Goal: Information Seeking & Learning: Learn about a topic

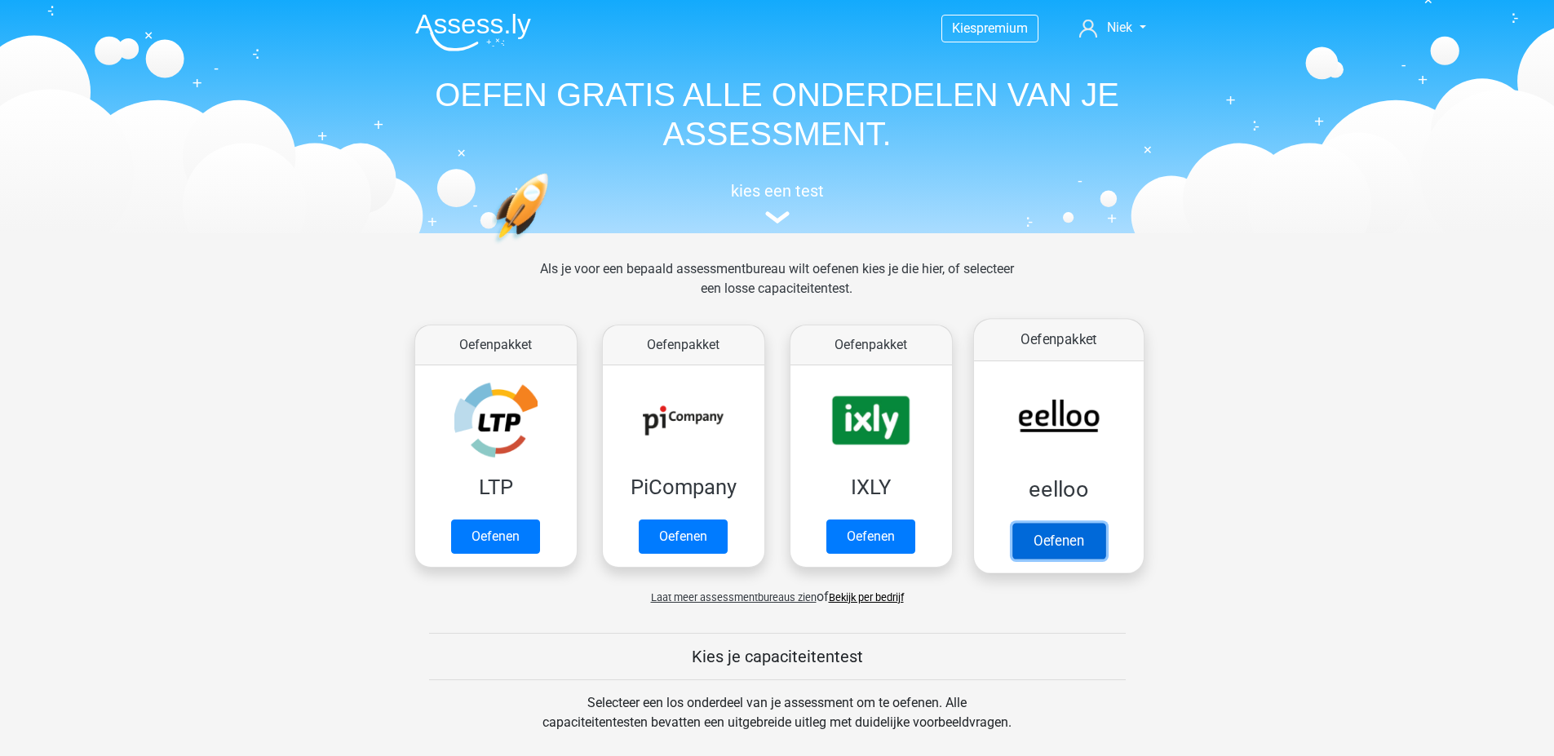
click at [1041, 539] on link "Oefenen" at bounding box center [1057, 541] width 93 height 36
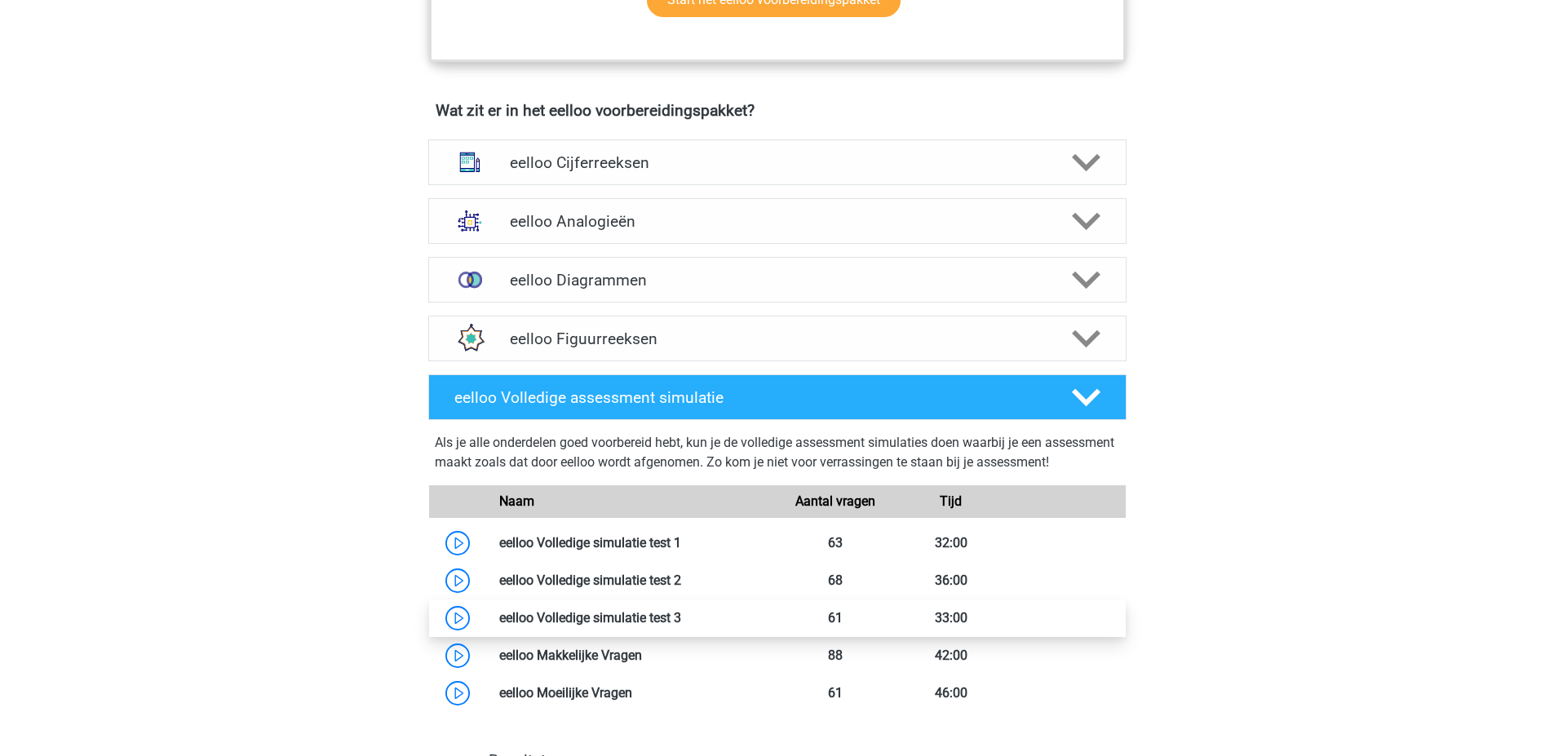
scroll to position [1142, 0]
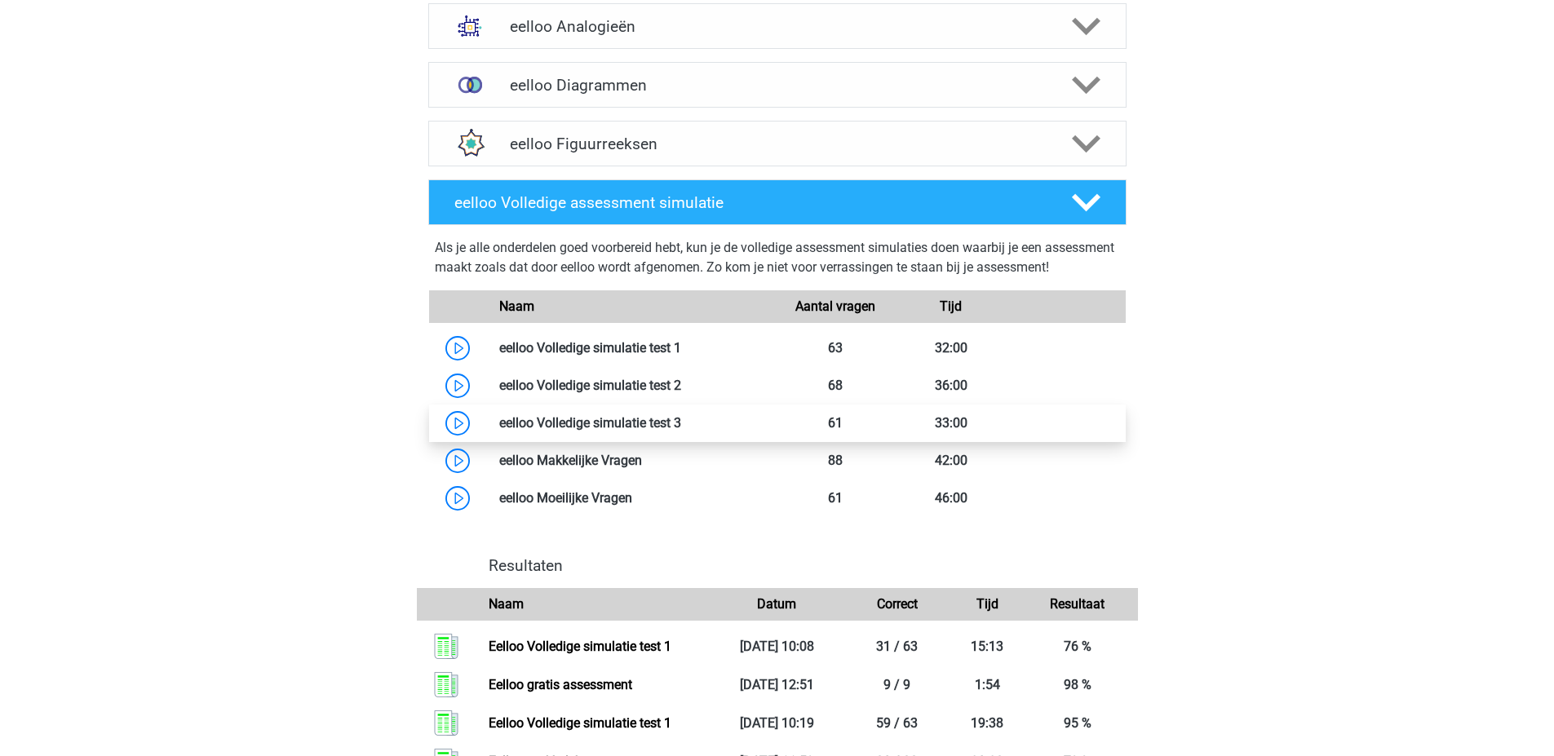
click at [681, 431] on link at bounding box center [681, 422] width 0 height 15
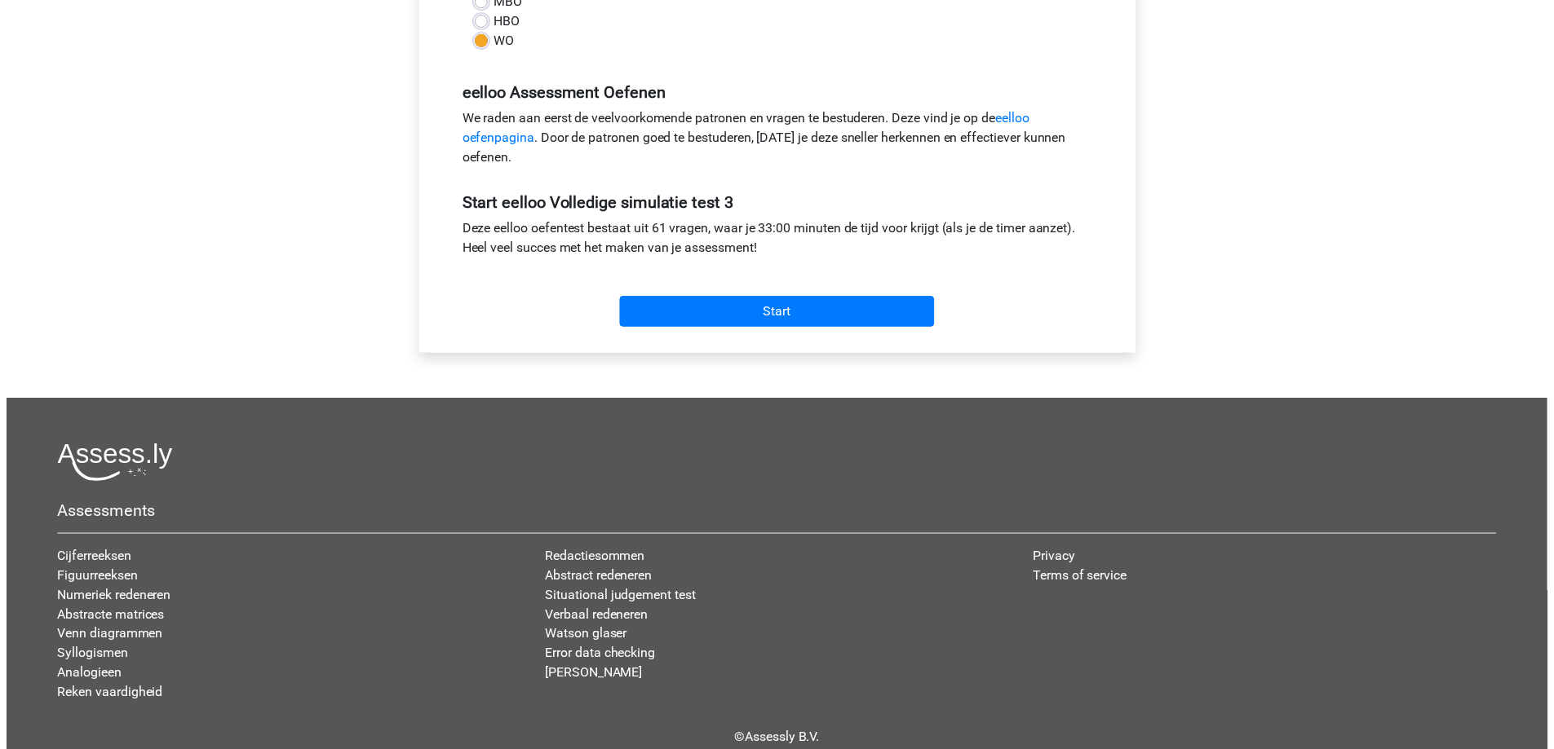
scroll to position [489, 0]
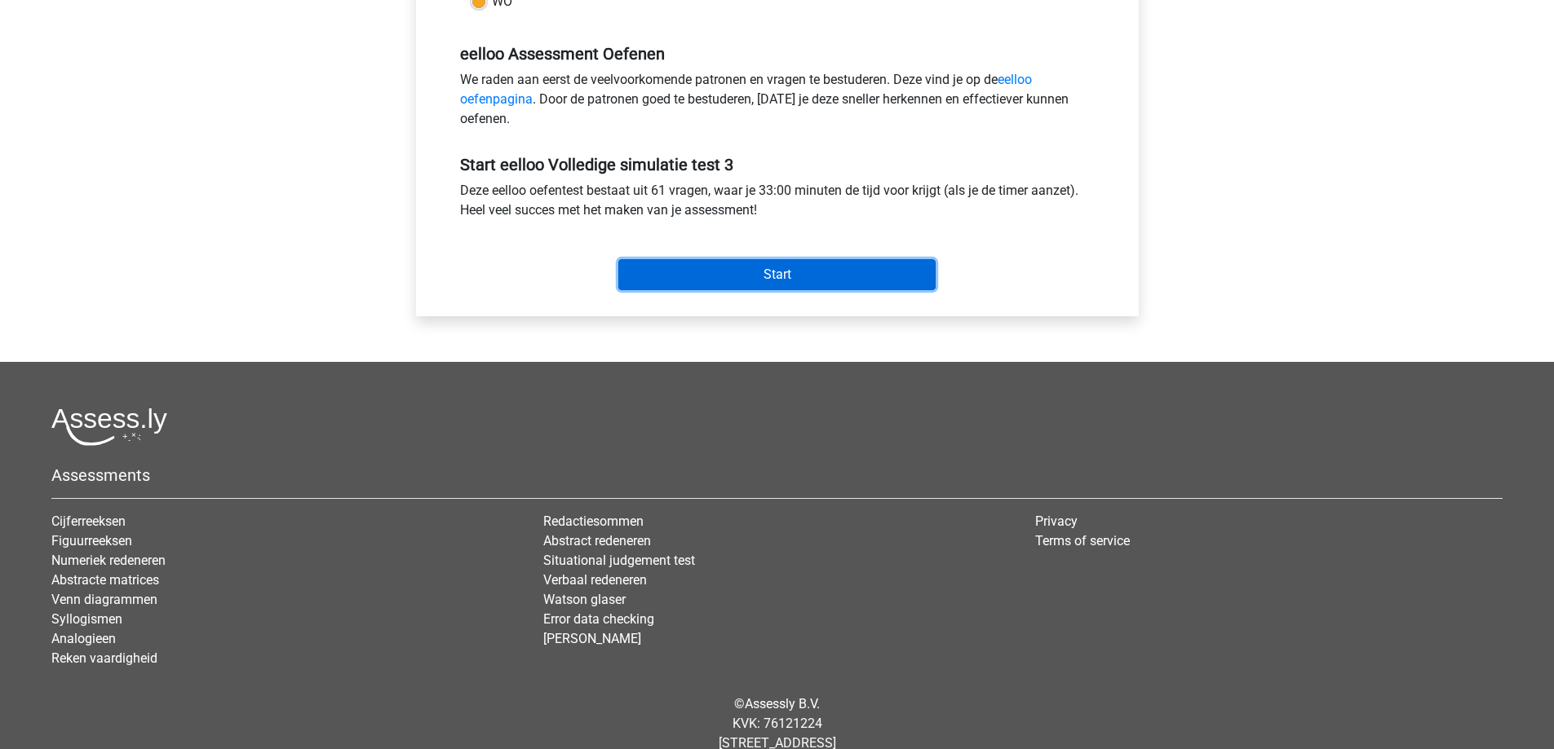
click at [826, 276] on input "Start" at bounding box center [776, 274] width 317 height 31
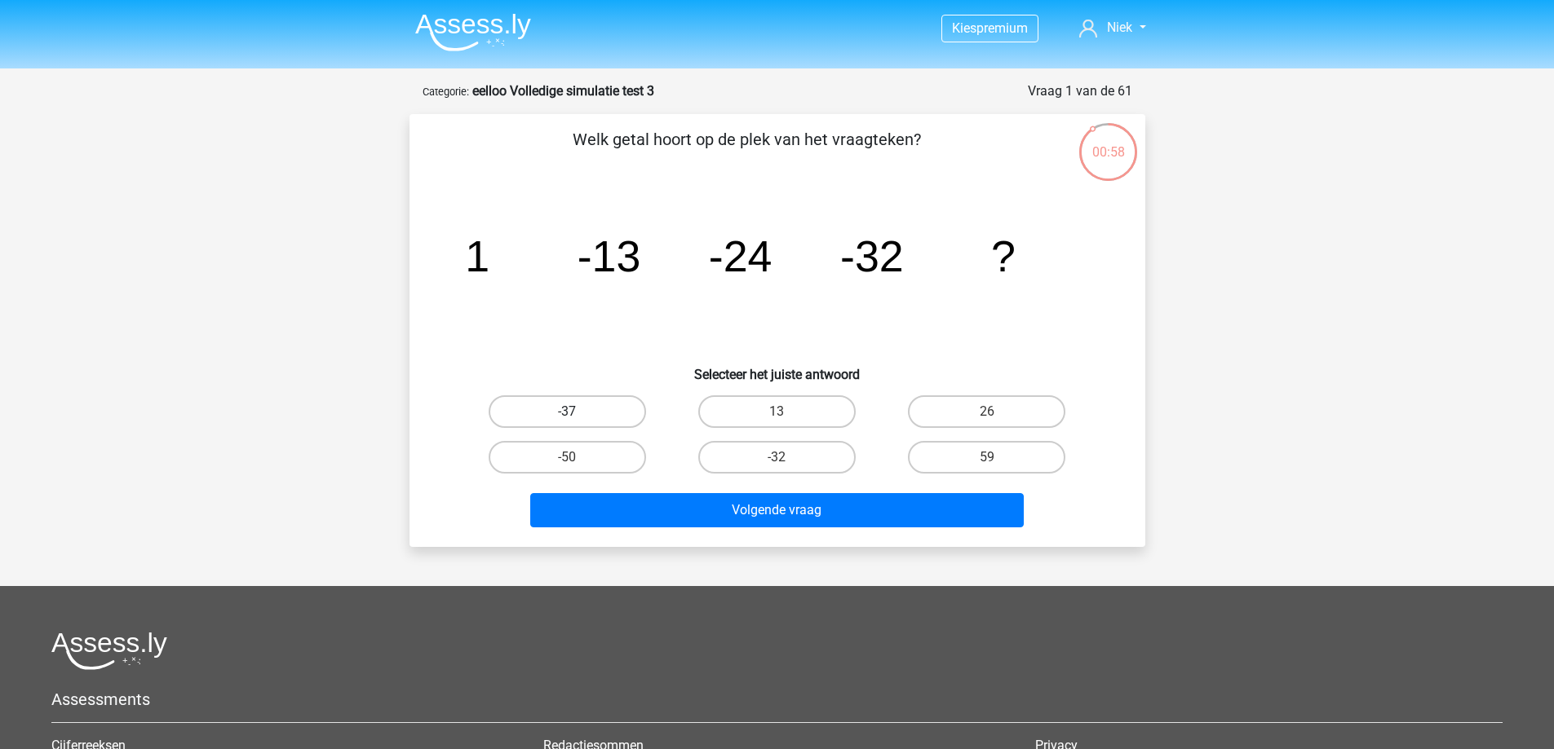
click at [581, 413] on label "-37" at bounding box center [567, 412] width 157 height 33
click at [577, 413] on input "-37" at bounding box center [572, 417] width 11 height 11
radio input "true"
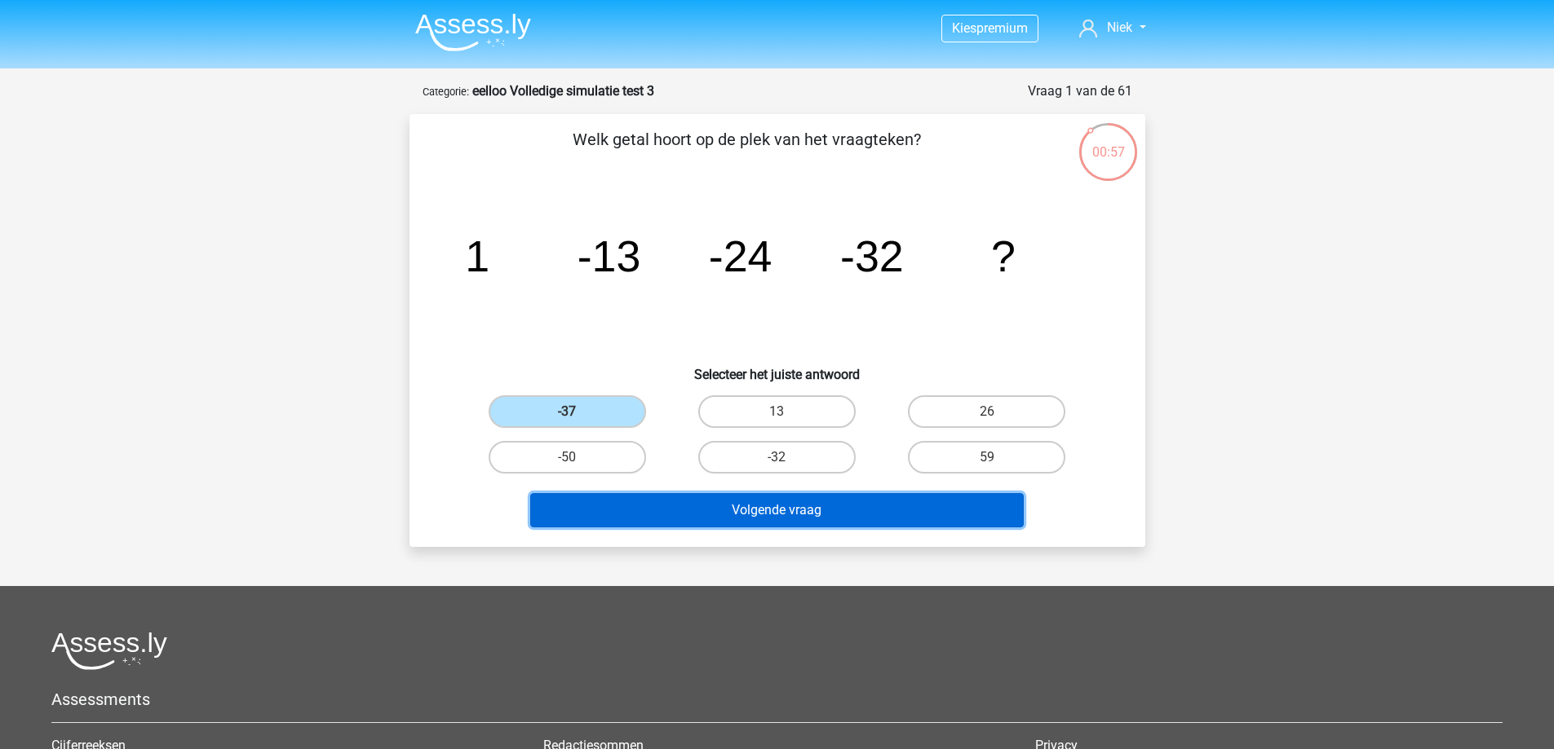
click at [652, 501] on button "Volgende vraag" at bounding box center [776, 510] width 493 height 34
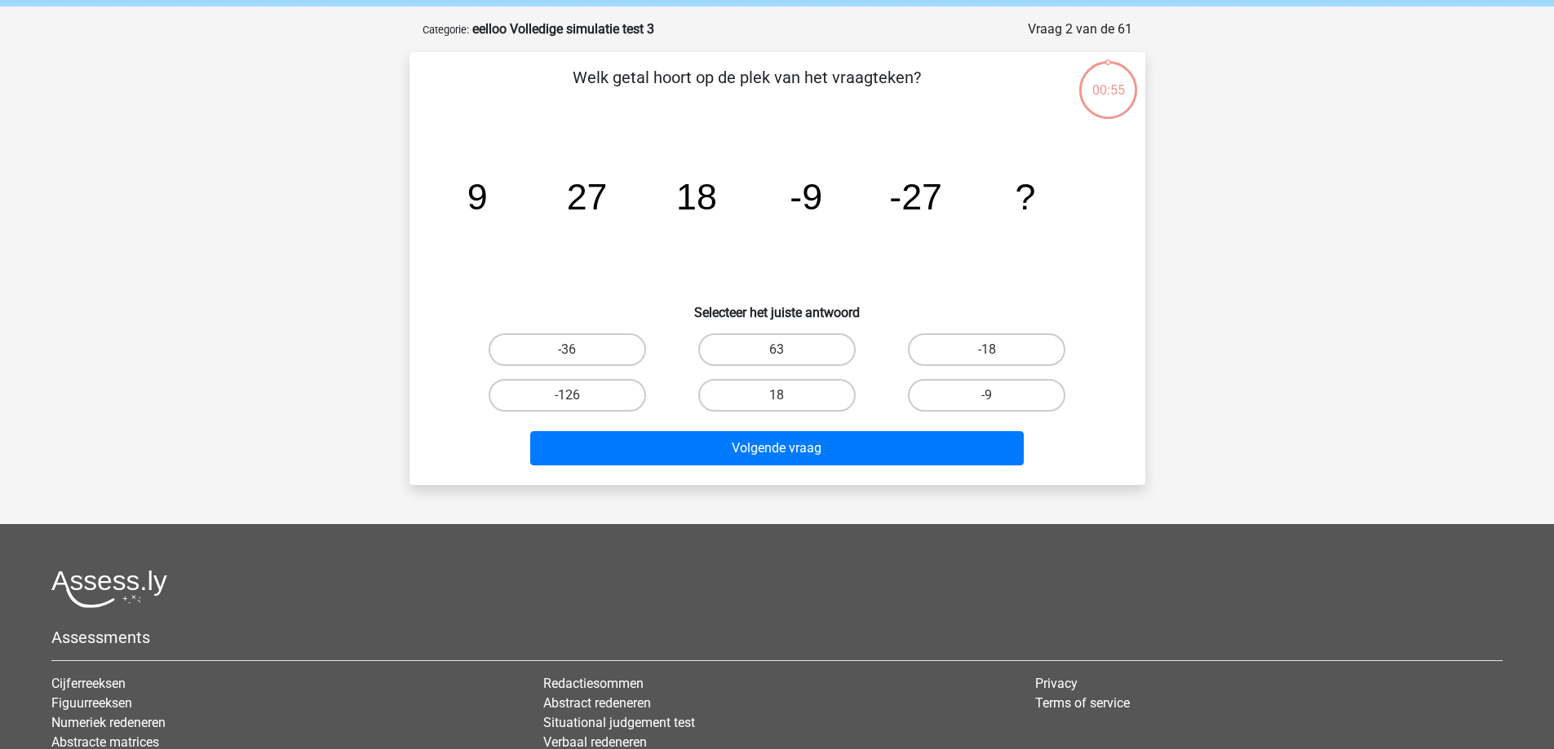
scroll to position [82, 0]
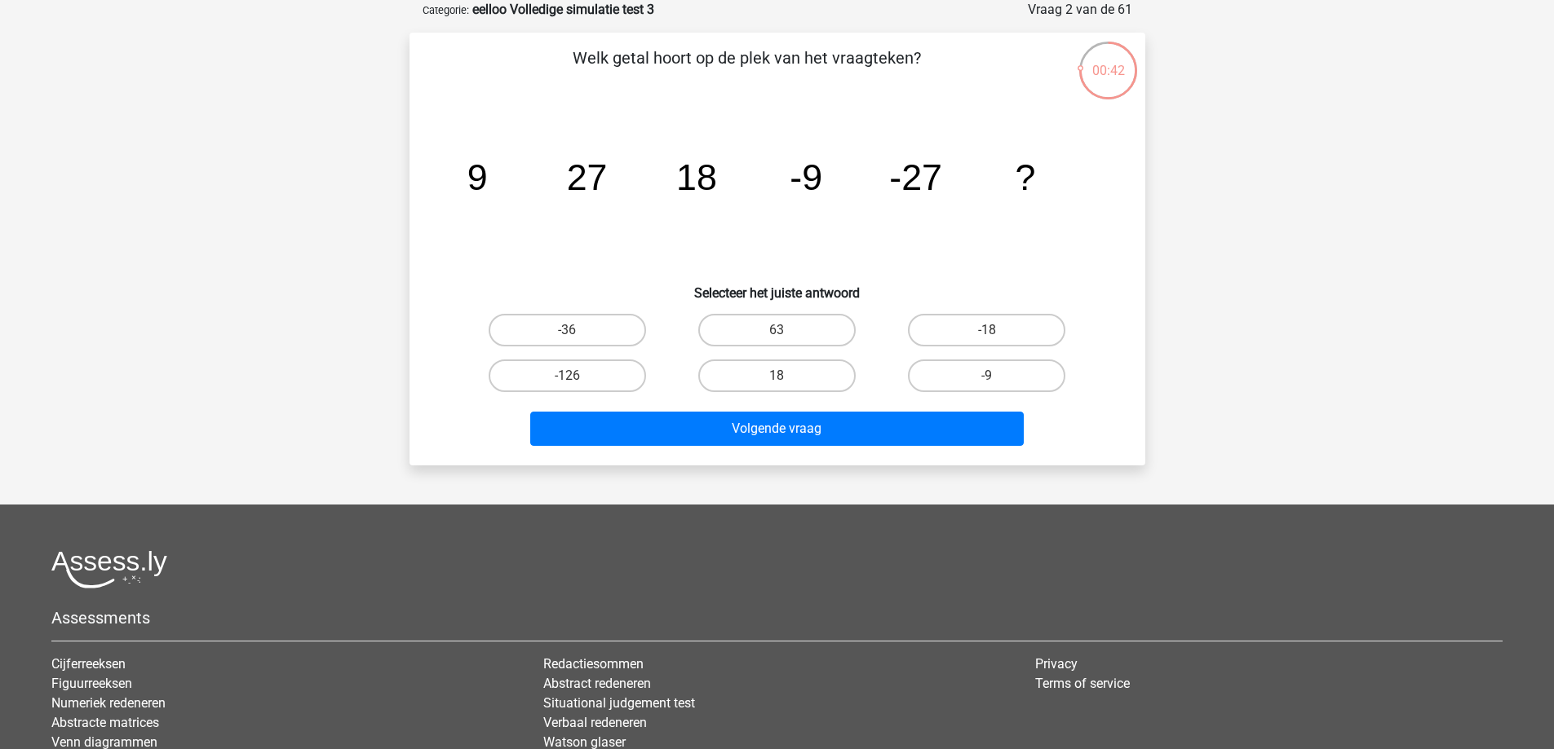
click at [1068, 329] on div "-18" at bounding box center [986, 330] width 197 height 33
click at [1043, 329] on label "-18" at bounding box center [986, 330] width 157 height 33
click at [997, 330] on input "-18" at bounding box center [992, 335] width 11 height 11
radio input "true"
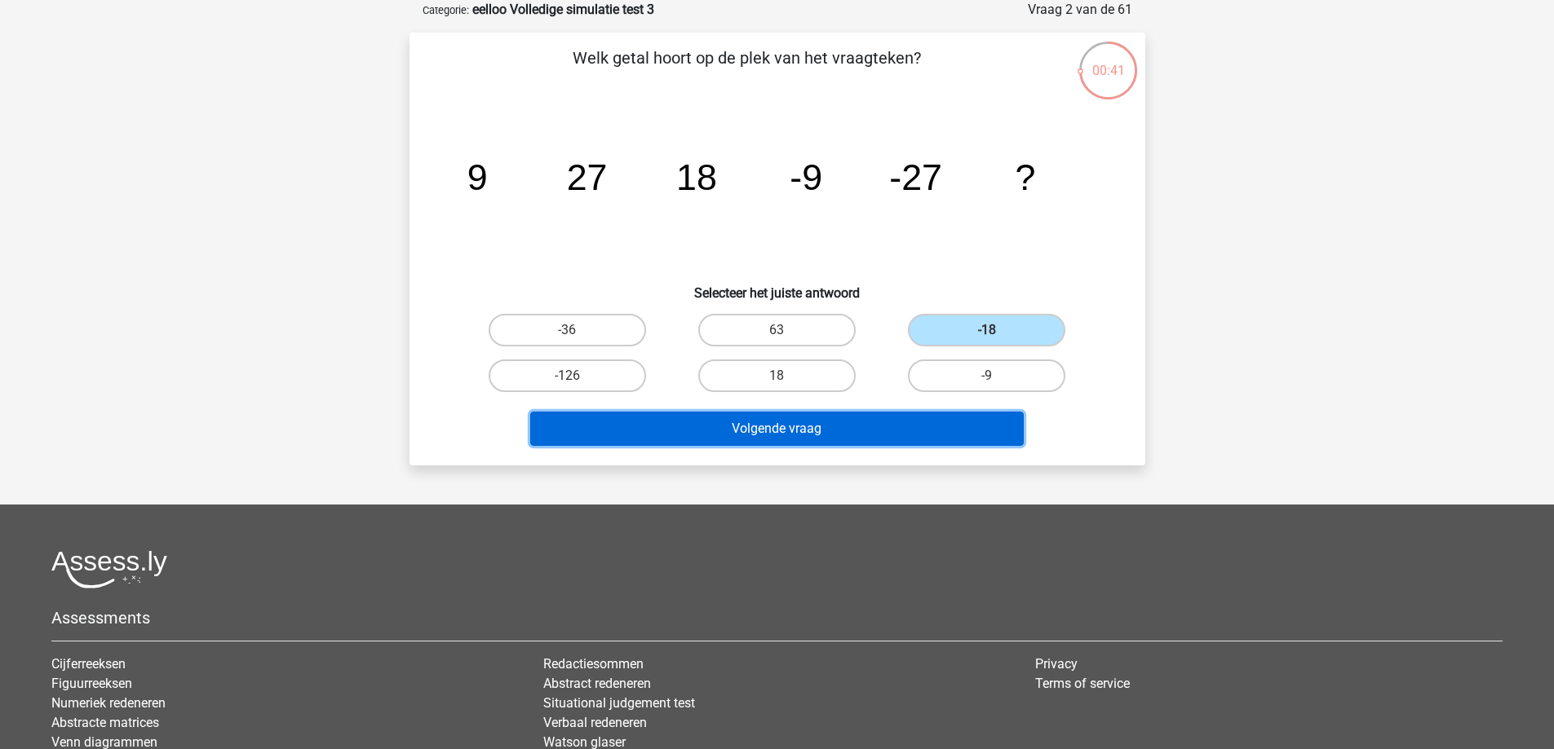
click at [949, 422] on button "Volgende vraag" at bounding box center [776, 429] width 493 height 34
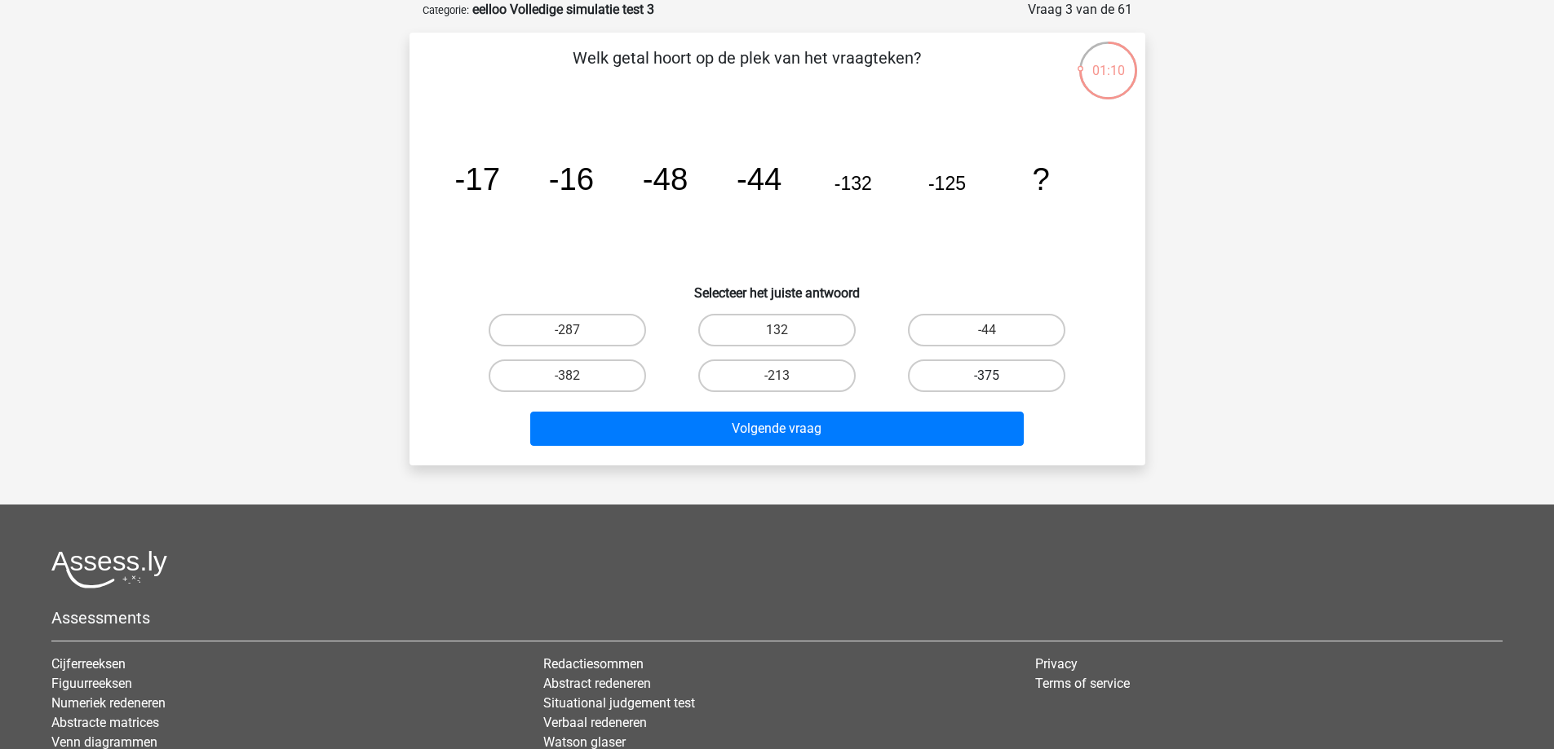
click at [962, 375] on label "-375" at bounding box center [986, 376] width 157 height 33
click at [987, 376] on input "-375" at bounding box center [992, 381] width 11 height 11
radio input "true"
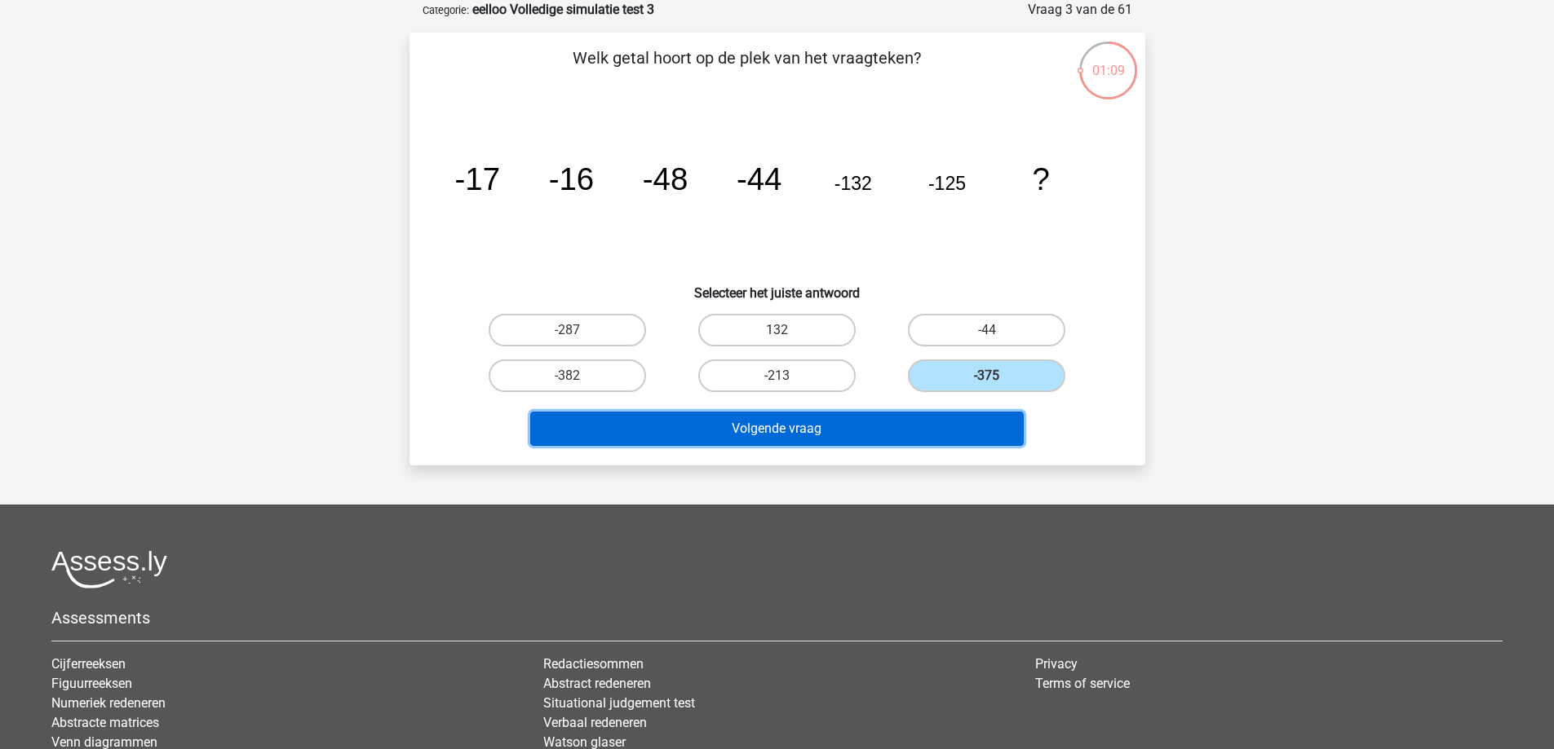
click at [934, 431] on button "Volgende vraag" at bounding box center [776, 429] width 493 height 34
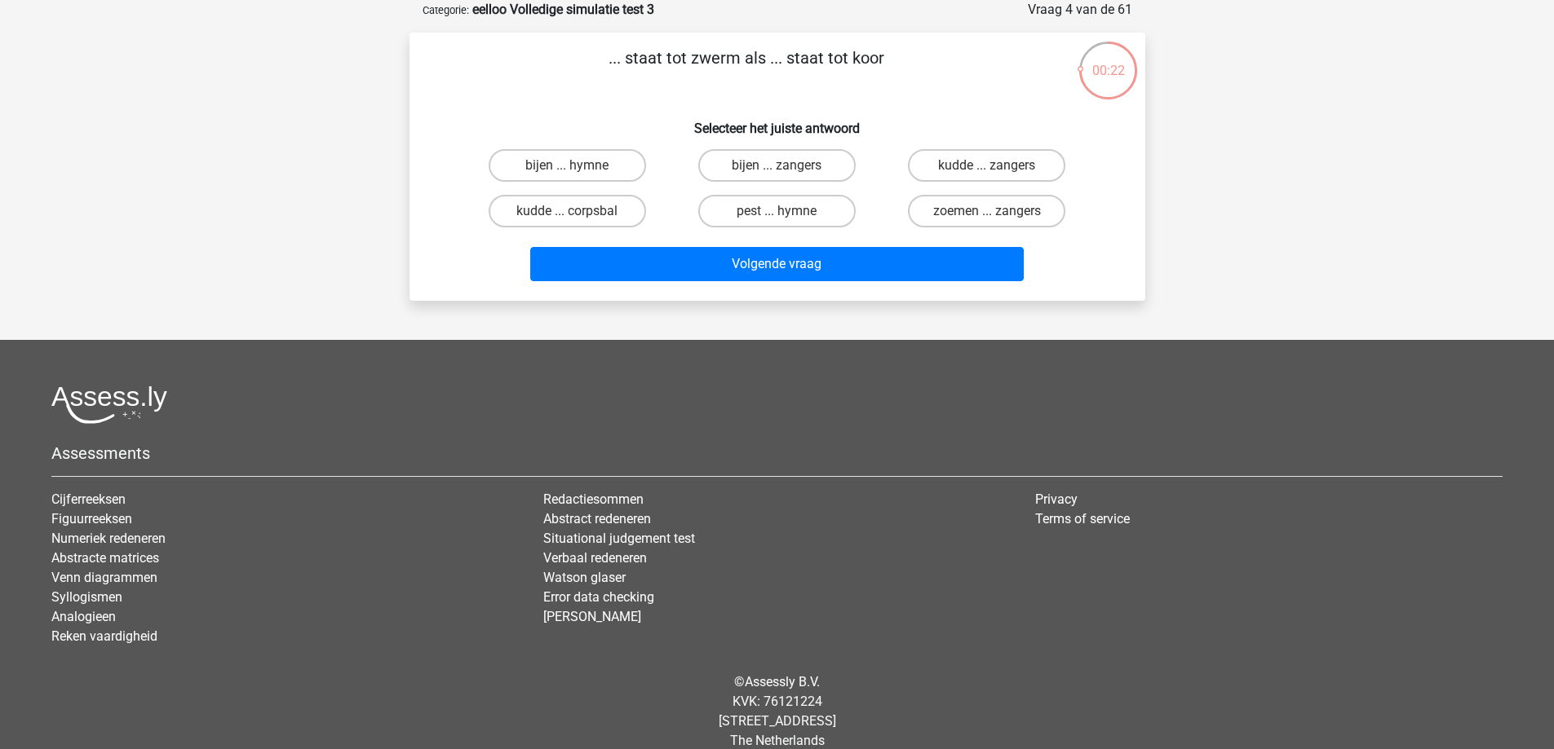
click at [1312, 211] on div "Kies premium Niek nkleinnagel@gmail.com" at bounding box center [777, 344] width 1554 height 852
click at [817, 166] on label "bijen ... zangers" at bounding box center [776, 165] width 157 height 33
click at [787, 166] on input "bijen ... zangers" at bounding box center [781, 171] width 11 height 11
radio input "true"
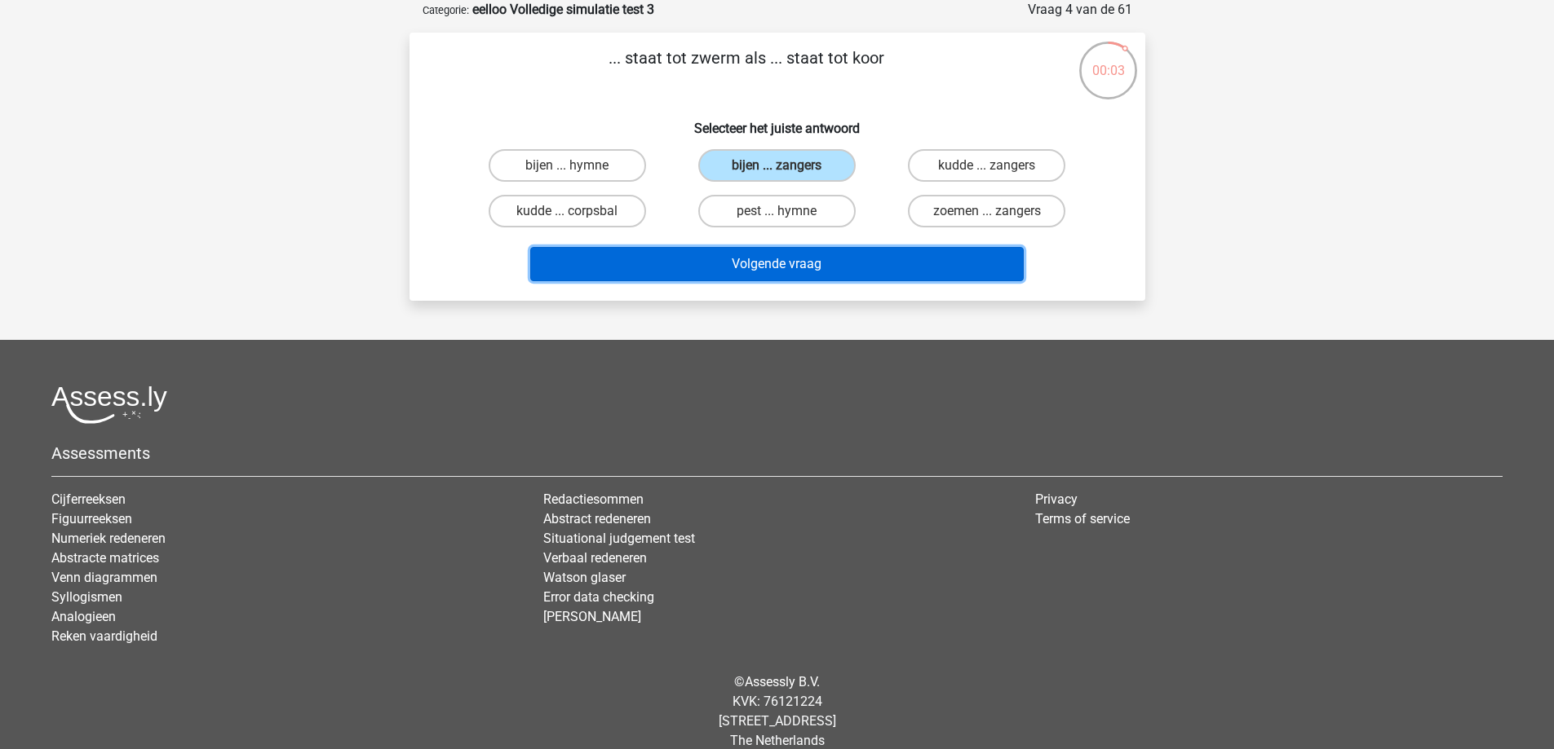
drag, startPoint x: 907, startPoint y: 270, endPoint x: 980, endPoint y: 263, distance: 73.7
click at [907, 270] on button "Volgende vraag" at bounding box center [776, 264] width 493 height 34
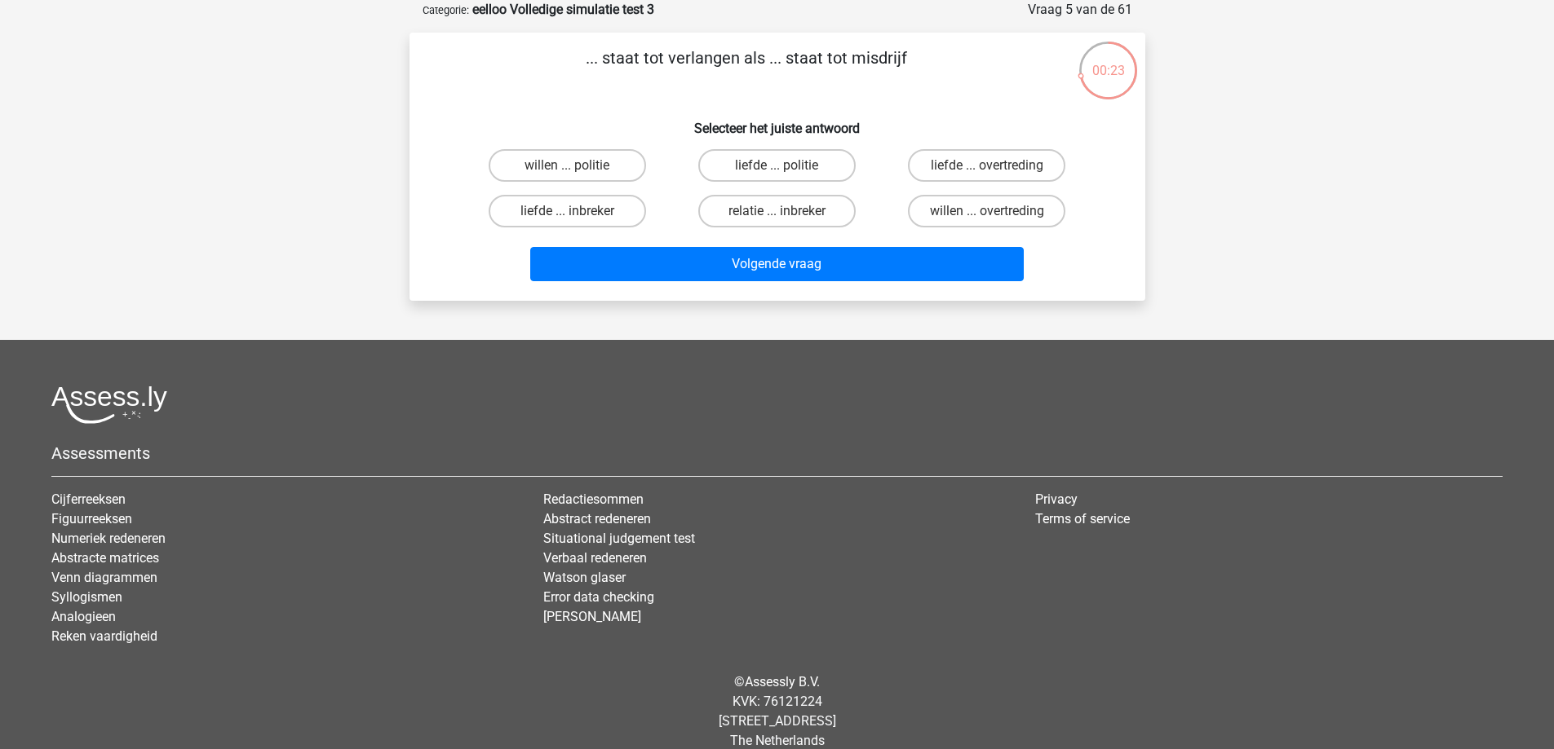
click at [643, 96] on div "... staat tot verlangen als ... staat tot misdrijf Selecteer het juiste antwoor…" at bounding box center [777, 167] width 723 height 242
click at [1000, 204] on label "willen ... overtreding" at bounding box center [986, 211] width 157 height 33
click at [997, 211] on input "willen ... overtreding" at bounding box center [992, 216] width 11 height 11
radio input "true"
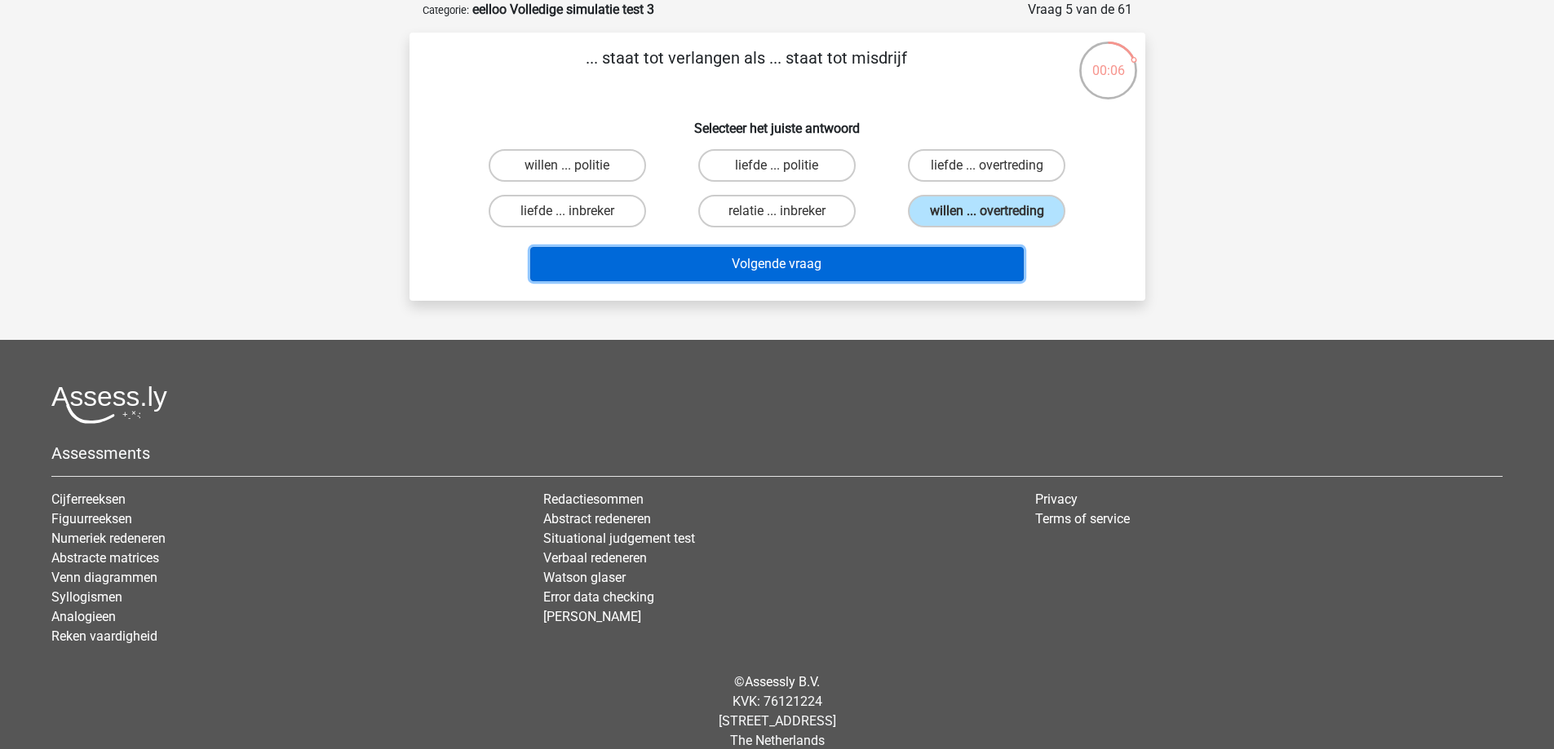
click at [946, 263] on button "Volgende vraag" at bounding box center [776, 264] width 493 height 34
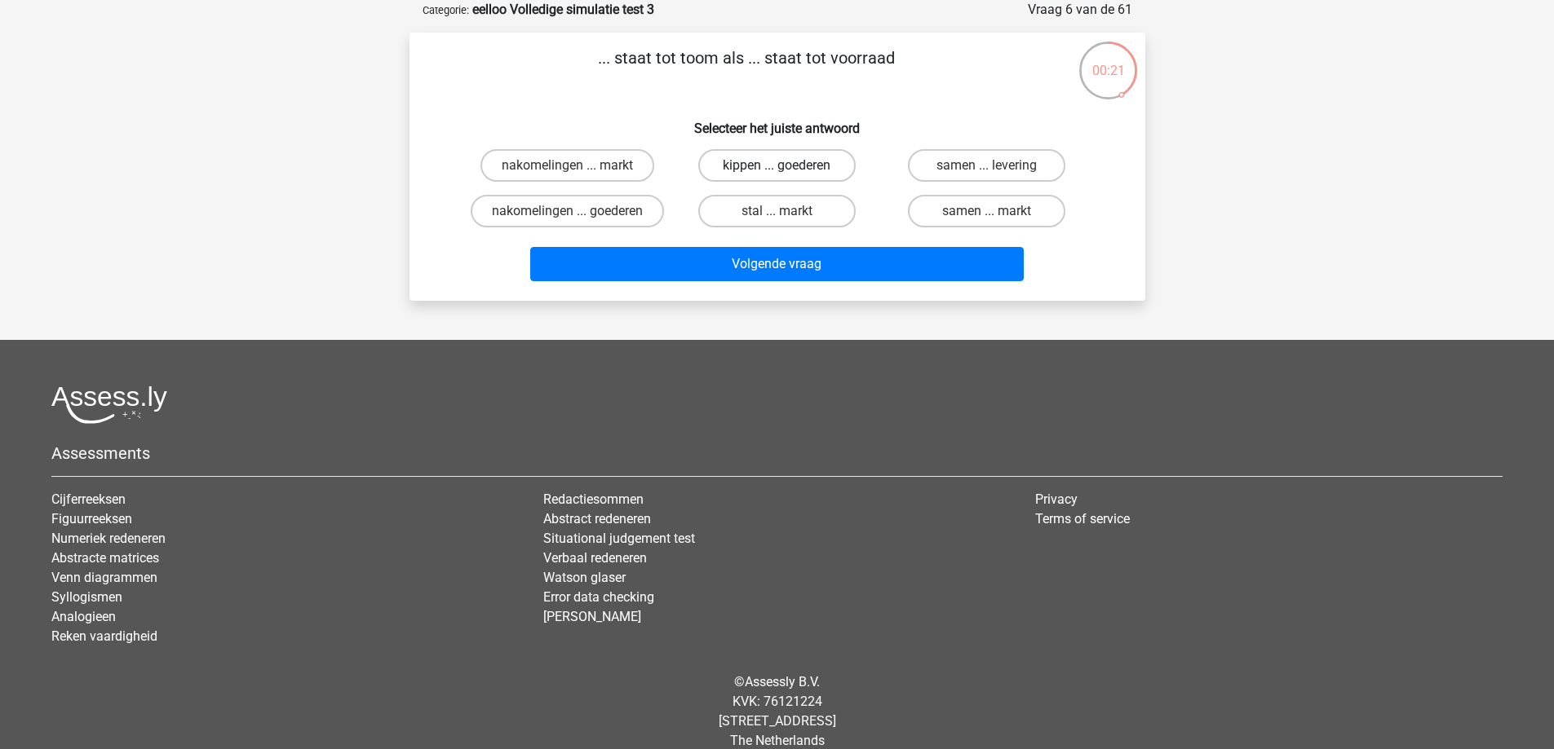
click at [761, 156] on label "kippen ... goederen" at bounding box center [776, 165] width 157 height 33
click at [776, 166] on input "kippen ... goederen" at bounding box center [781, 171] width 11 height 11
radio input "true"
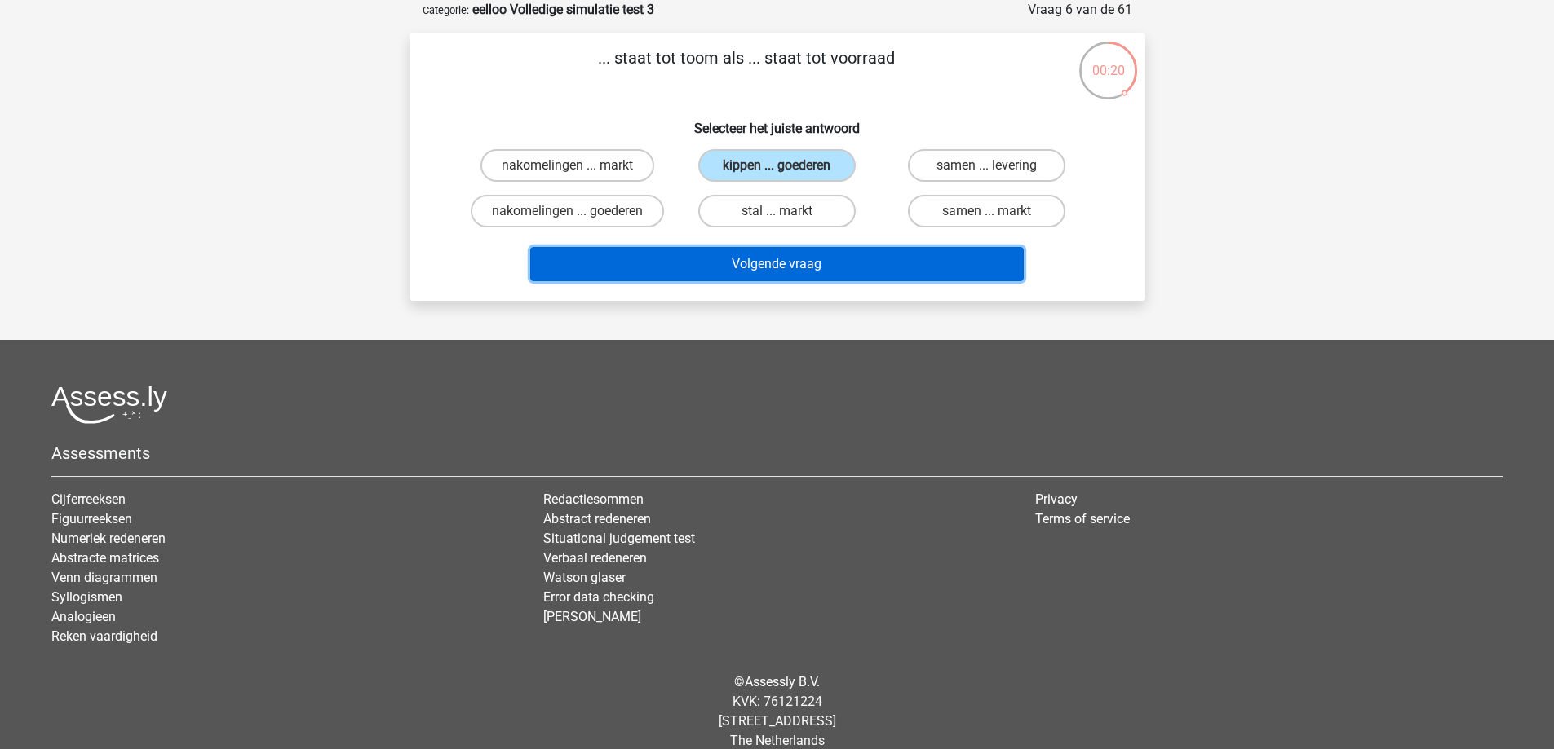
click at [737, 274] on button "Volgende vraag" at bounding box center [776, 264] width 493 height 34
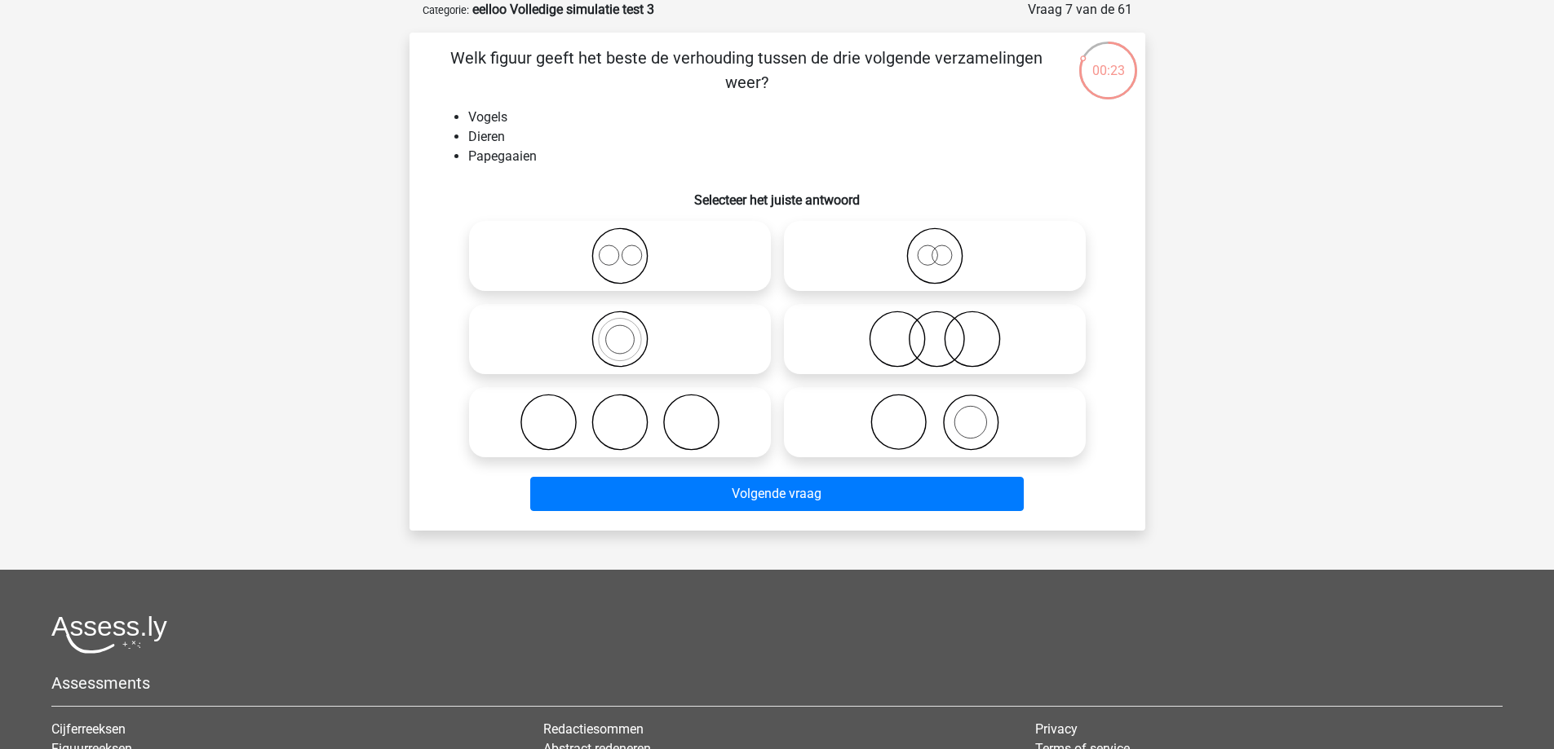
click at [701, 334] on icon at bounding box center [619, 339] width 289 height 57
click at [630, 331] on input "radio" at bounding box center [625, 326] width 11 height 11
radio input "true"
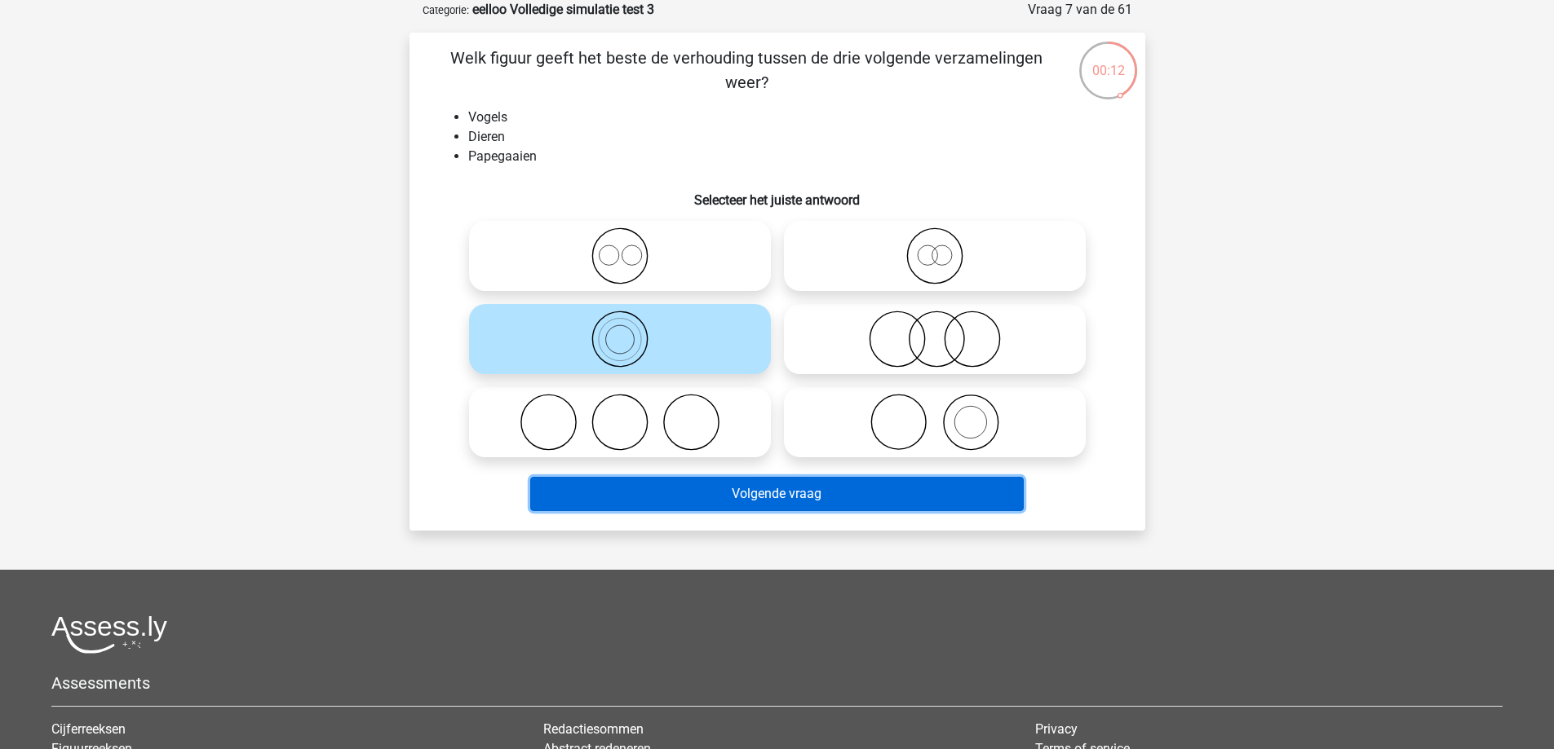
click at [705, 503] on button "Volgende vraag" at bounding box center [776, 494] width 493 height 34
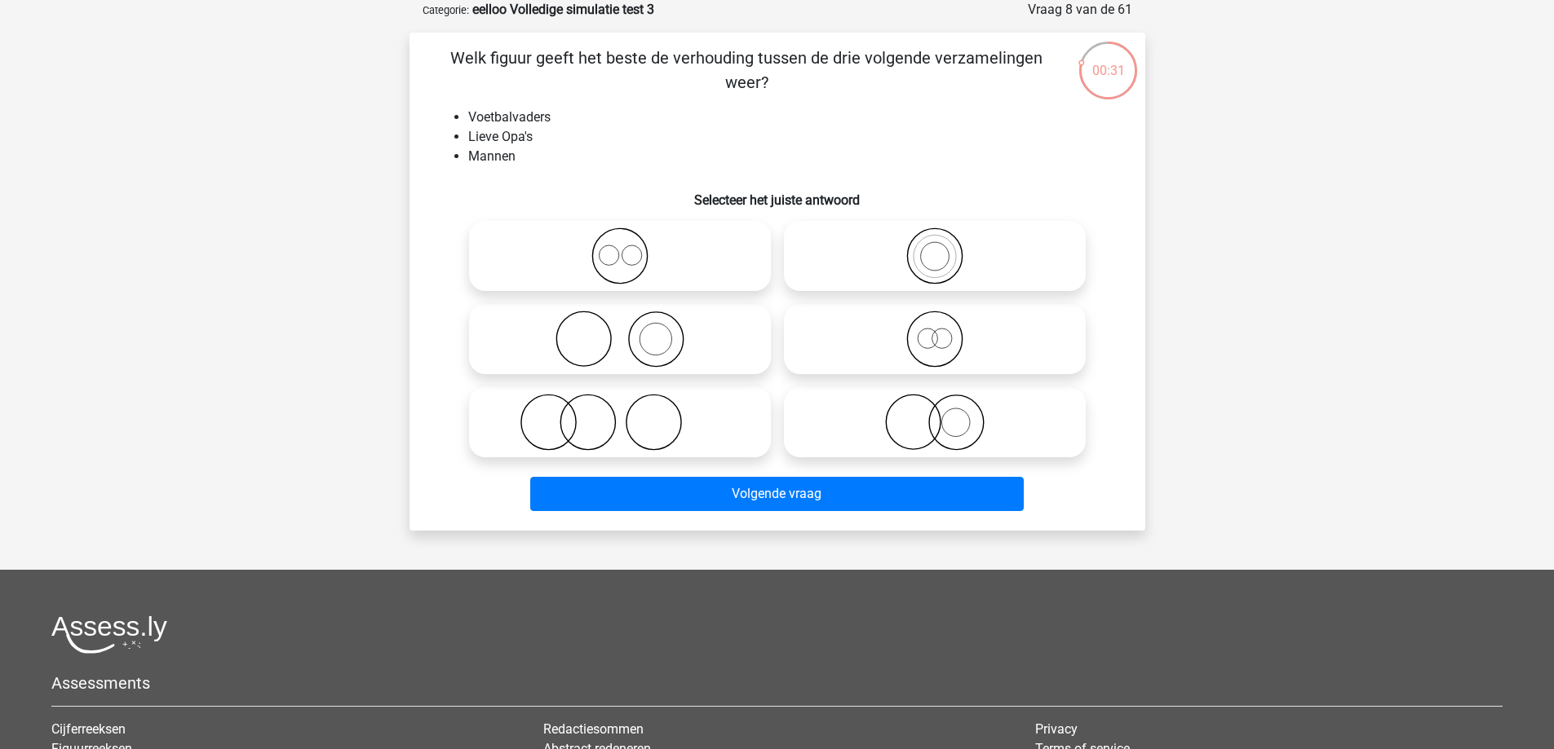
click at [966, 352] on icon at bounding box center [934, 339] width 289 height 57
click at [945, 331] on input "radio" at bounding box center [940, 326] width 11 height 11
radio input "true"
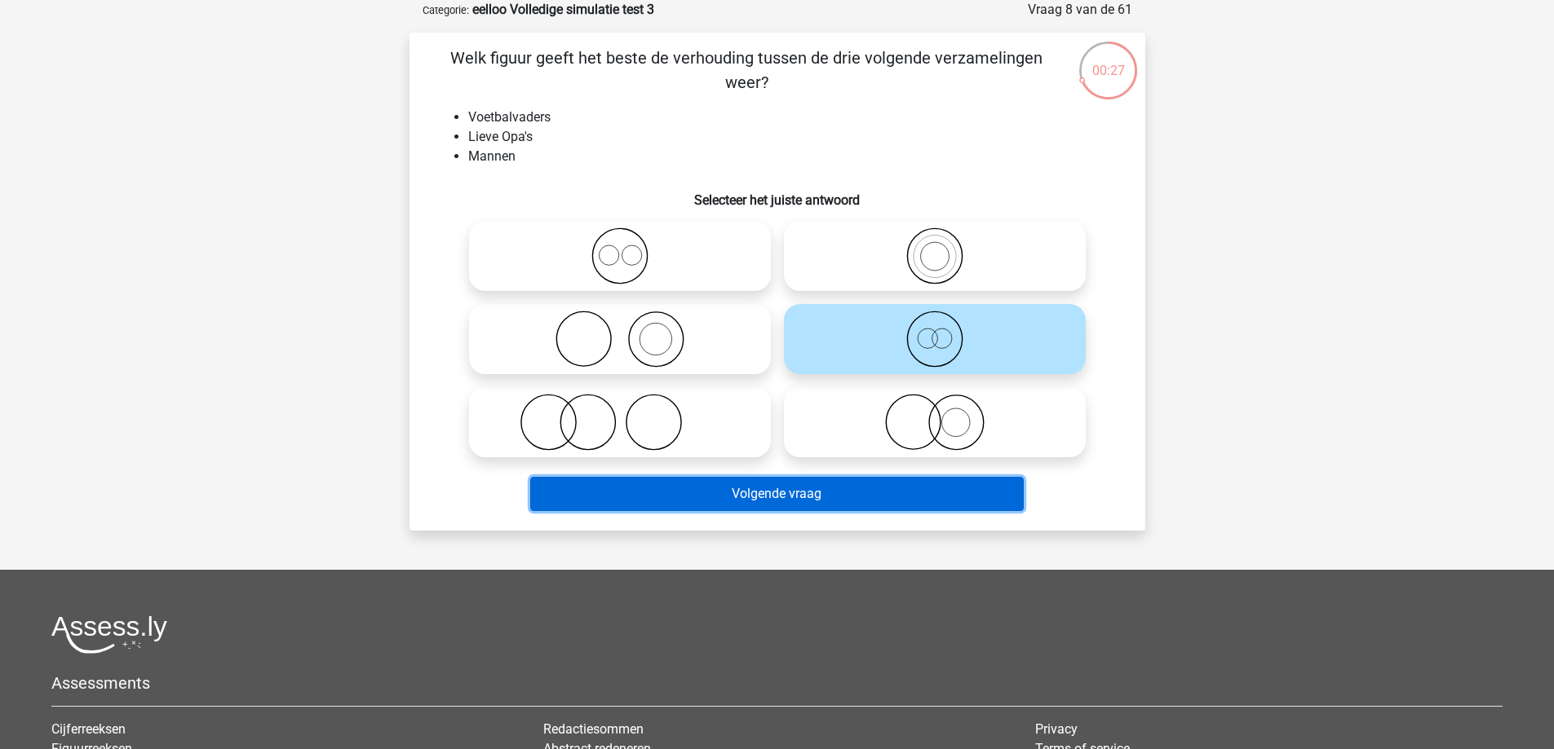
click at [808, 484] on button "Volgende vraag" at bounding box center [776, 494] width 493 height 34
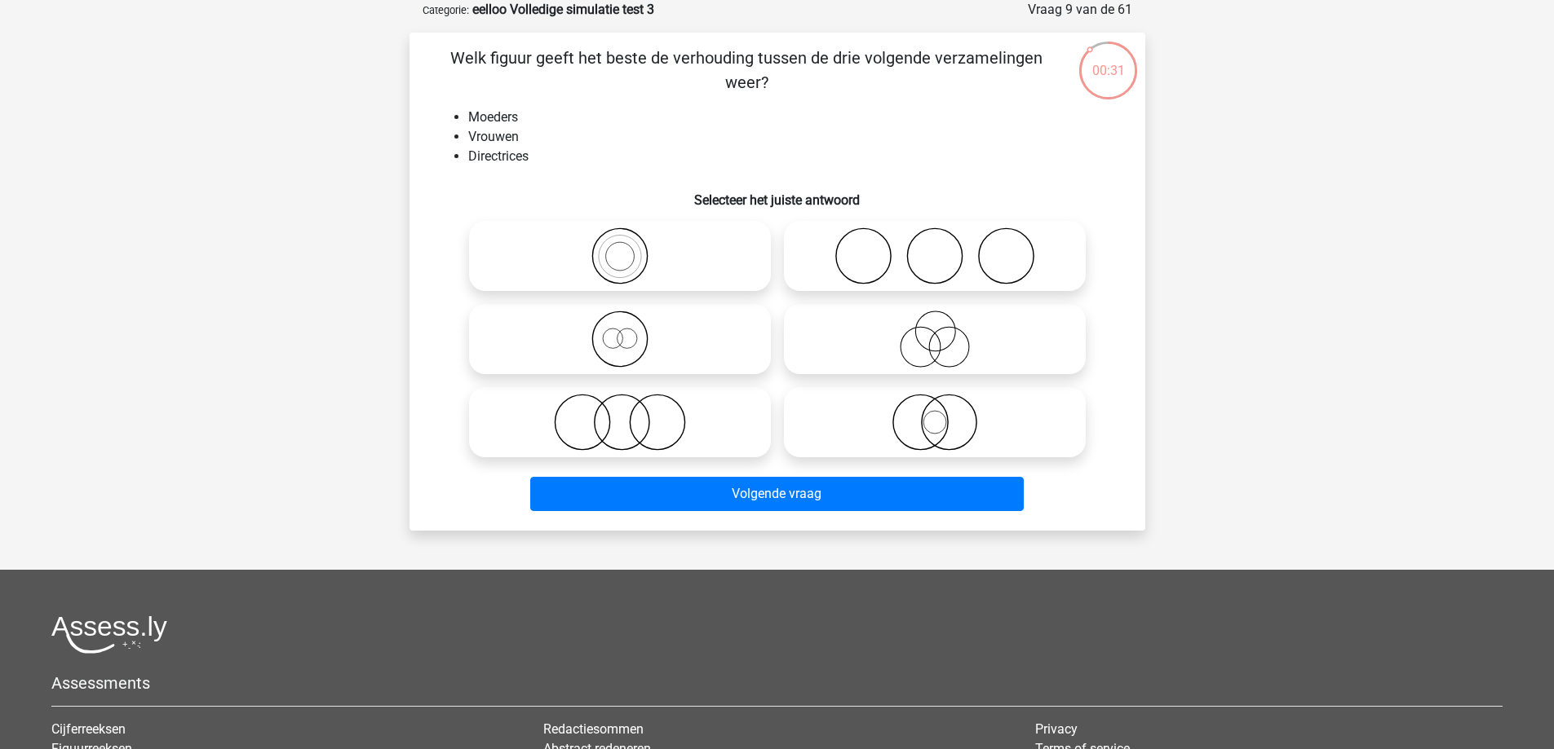
click at [683, 352] on icon at bounding box center [619, 339] width 289 height 57
click at [630, 331] on input "radio" at bounding box center [625, 326] width 11 height 11
radio input "true"
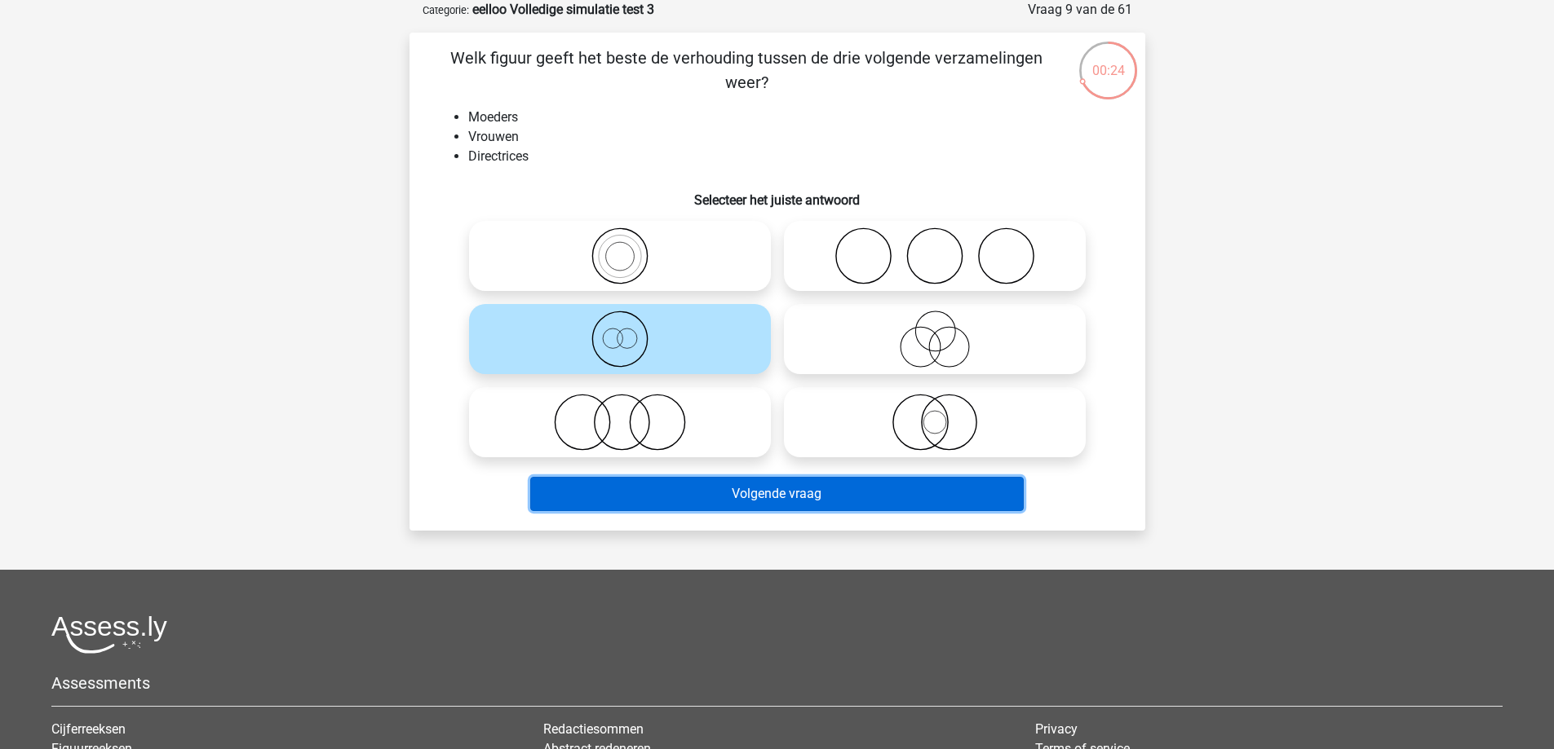
click at [793, 494] on button "Volgende vraag" at bounding box center [776, 494] width 493 height 34
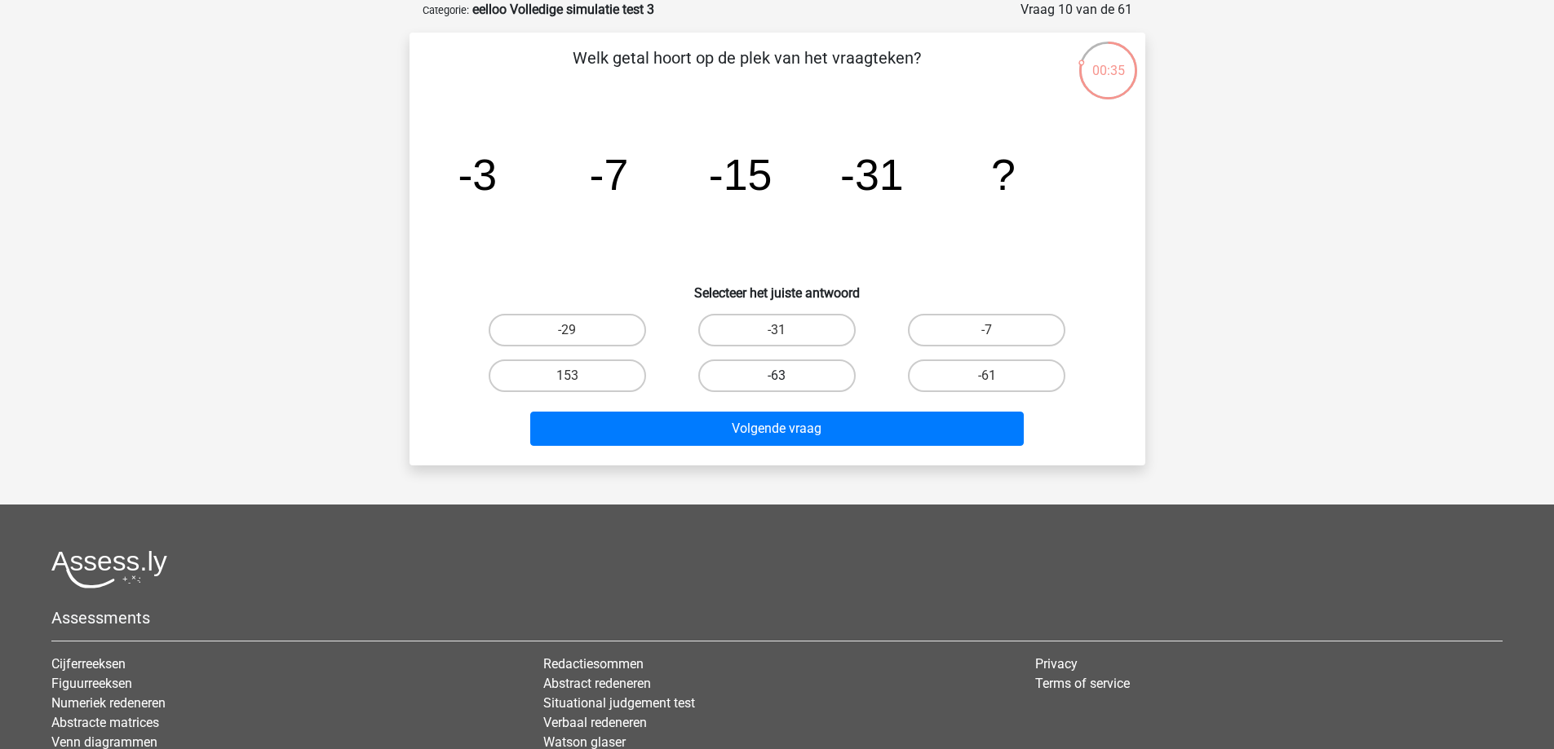
click at [833, 379] on label "-63" at bounding box center [776, 376] width 157 height 33
click at [787, 379] on input "-63" at bounding box center [781, 381] width 11 height 11
radio input "true"
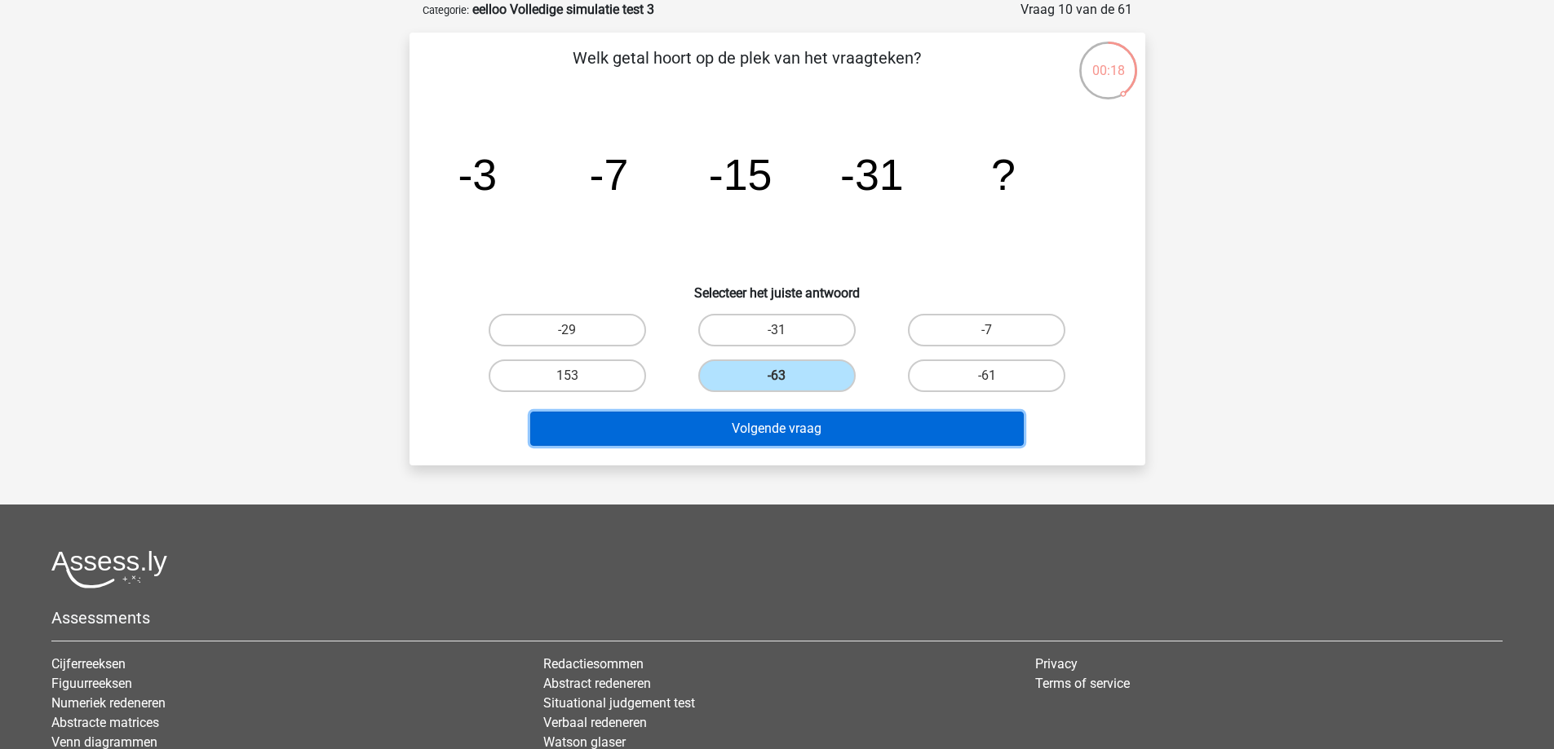
click at [851, 440] on button "Volgende vraag" at bounding box center [776, 429] width 493 height 34
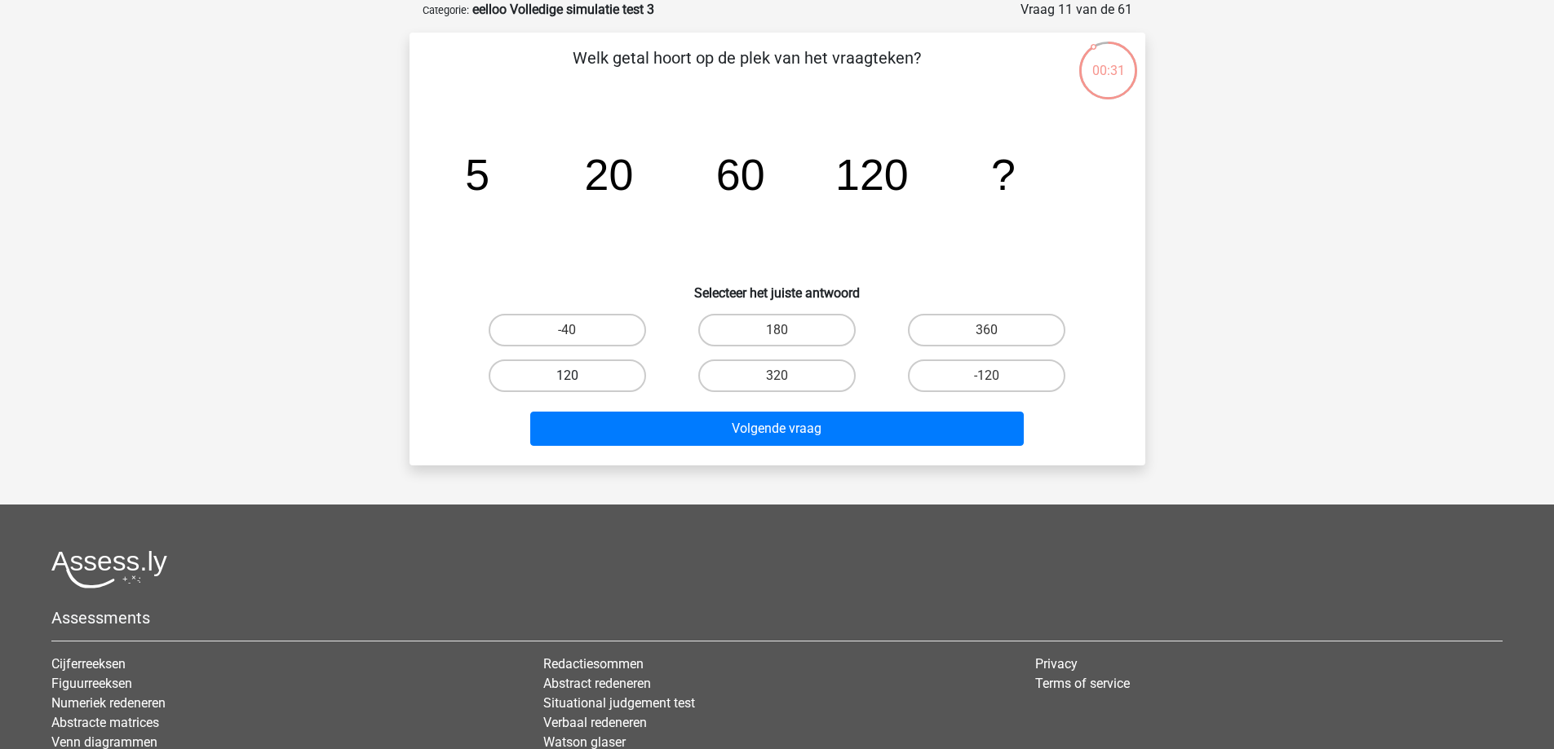
click at [577, 373] on label "120" at bounding box center [567, 376] width 157 height 33
click at [577, 376] on input "120" at bounding box center [572, 381] width 11 height 11
radio input "true"
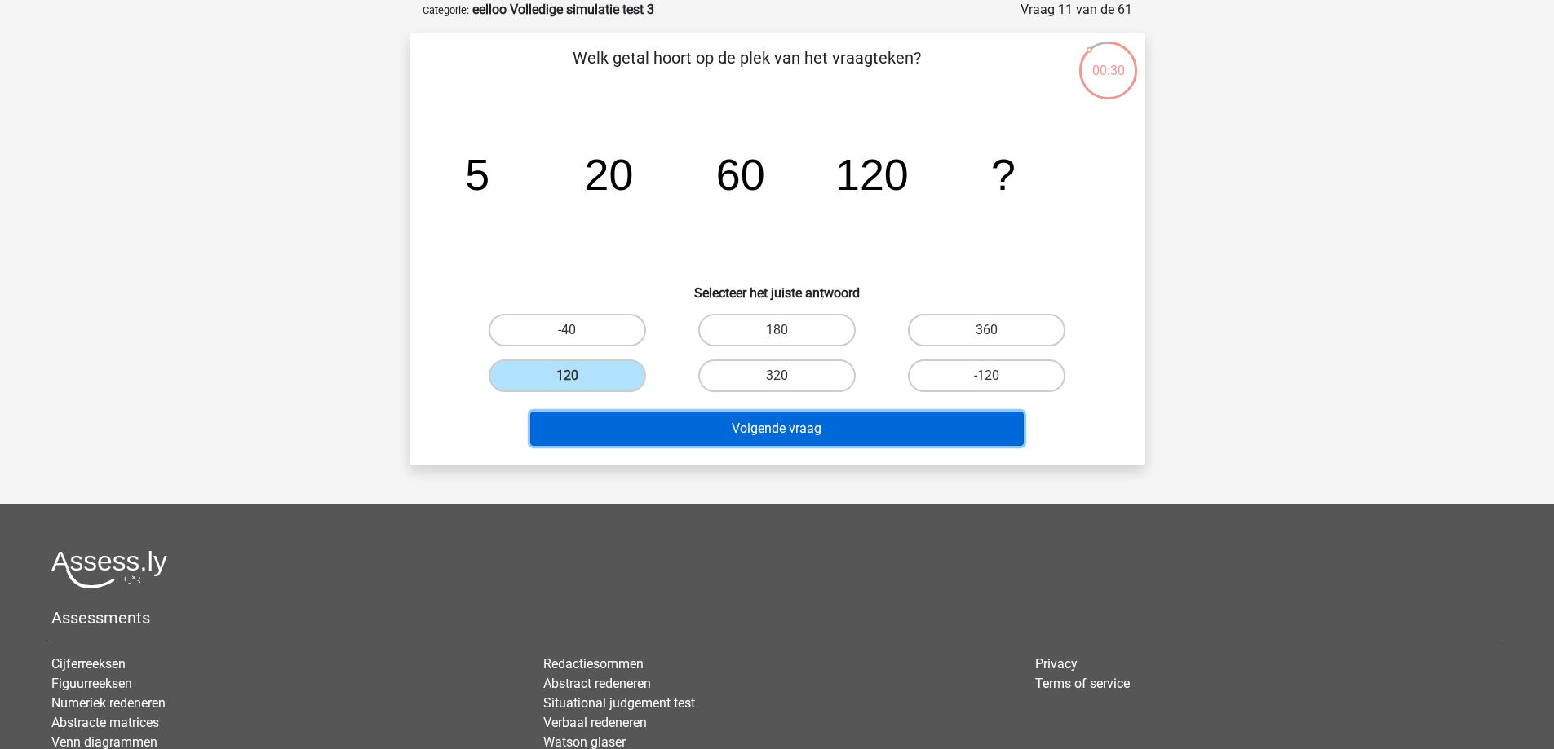
click at [665, 442] on button "Volgende vraag" at bounding box center [776, 429] width 493 height 34
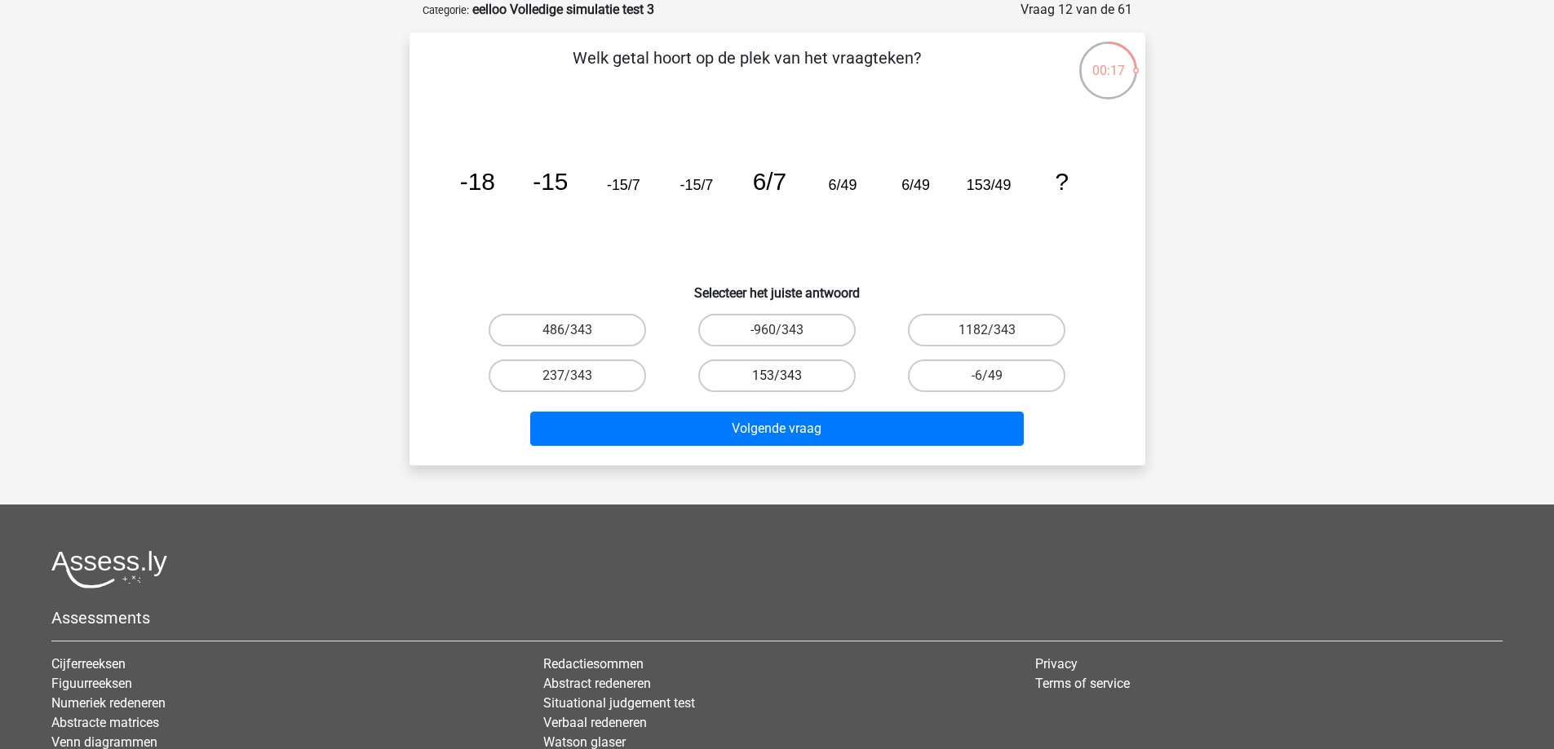
click at [765, 383] on label "153/343" at bounding box center [776, 376] width 157 height 33
click at [776, 383] on input "153/343" at bounding box center [781, 381] width 11 height 11
radio input "true"
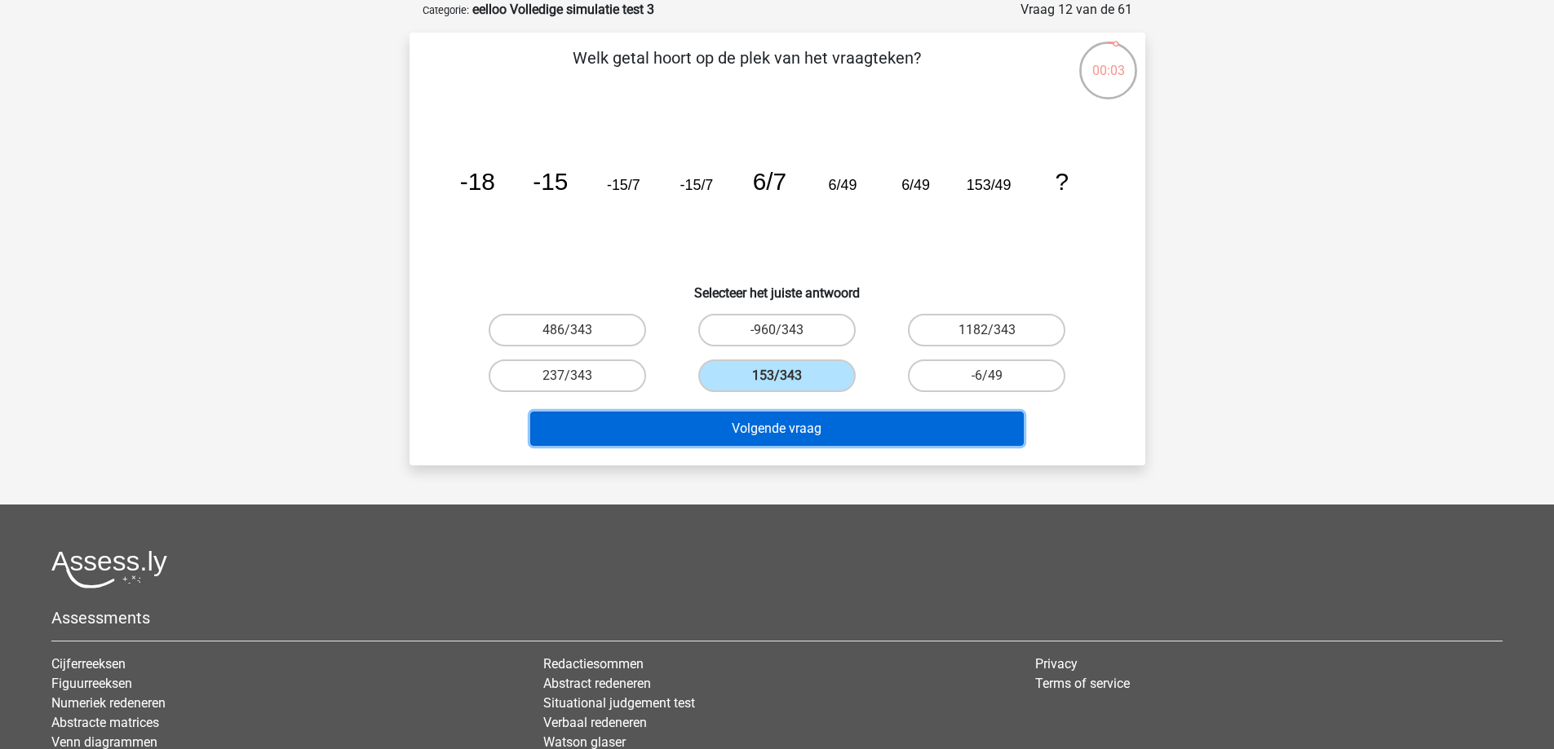
click at [692, 426] on button "Volgende vraag" at bounding box center [776, 429] width 493 height 34
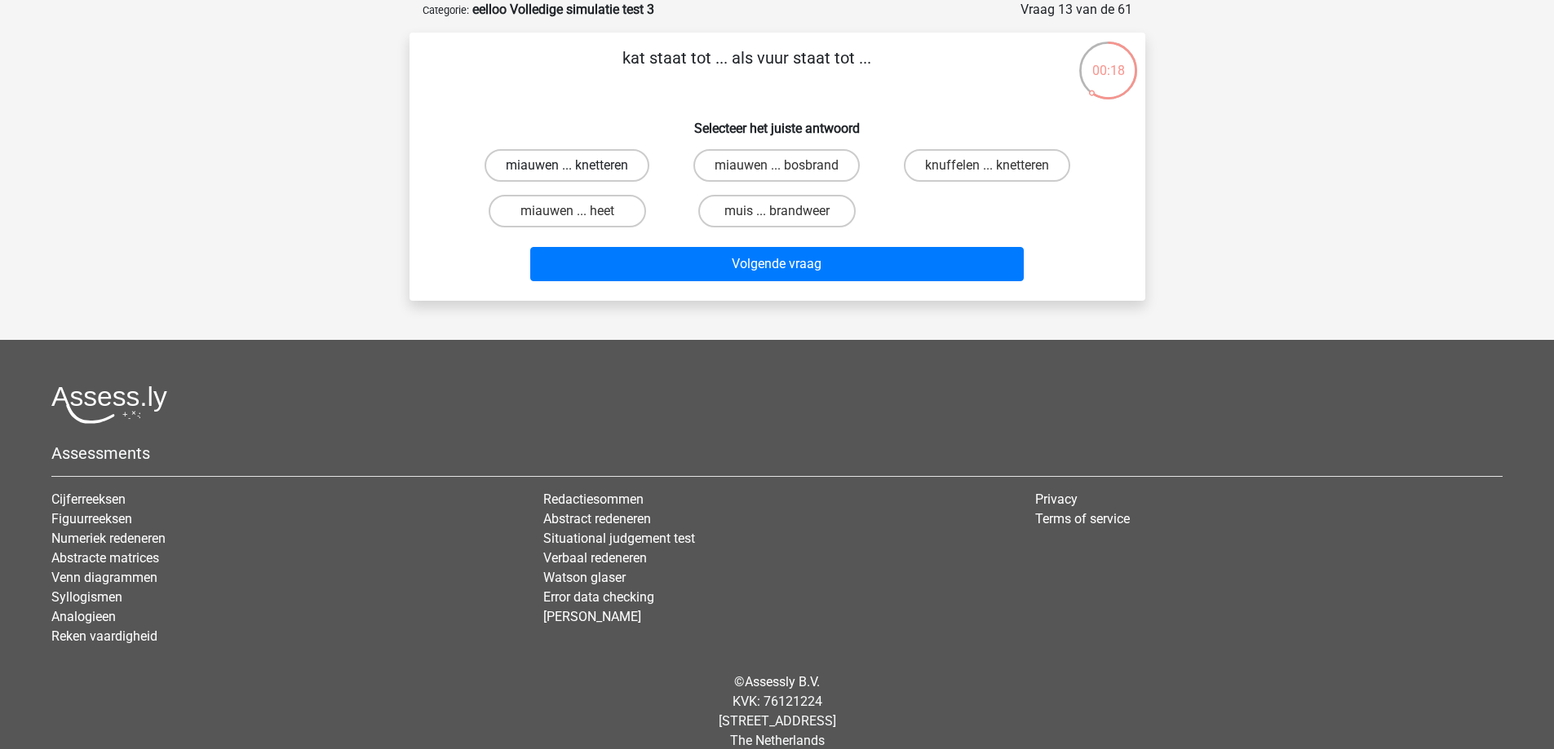
click at [614, 179] on label "miauwen ... knetteren" at bounding box center [566, 165] width 165 height 33
click at [577, 176] on input "miauwen ... knetteren" at bounding box center [572, 171] width 11 height 11
radio input "true"
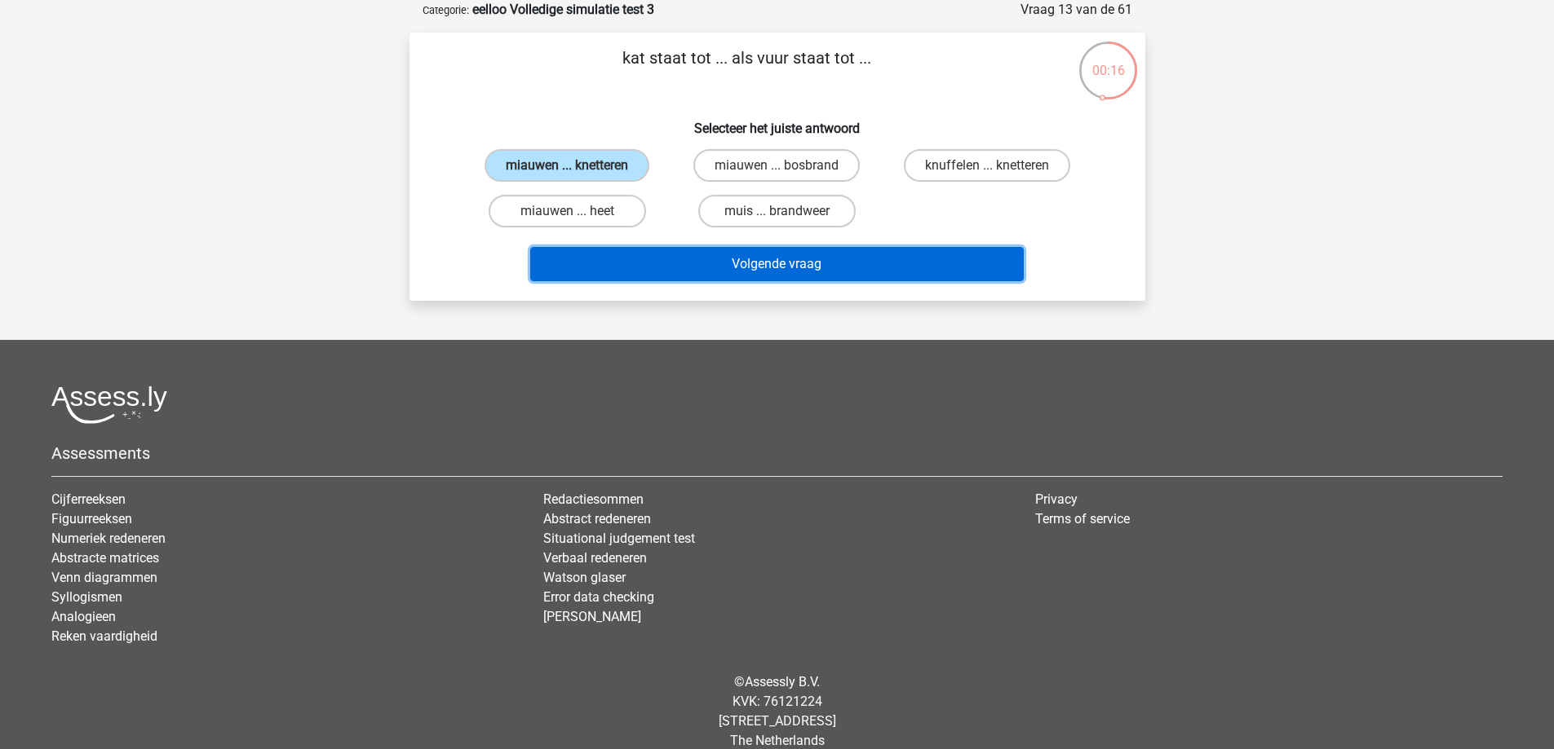
click at [625, 261] on button "Volgende vraag" at bounding box center [776, 264] width 493 height 34
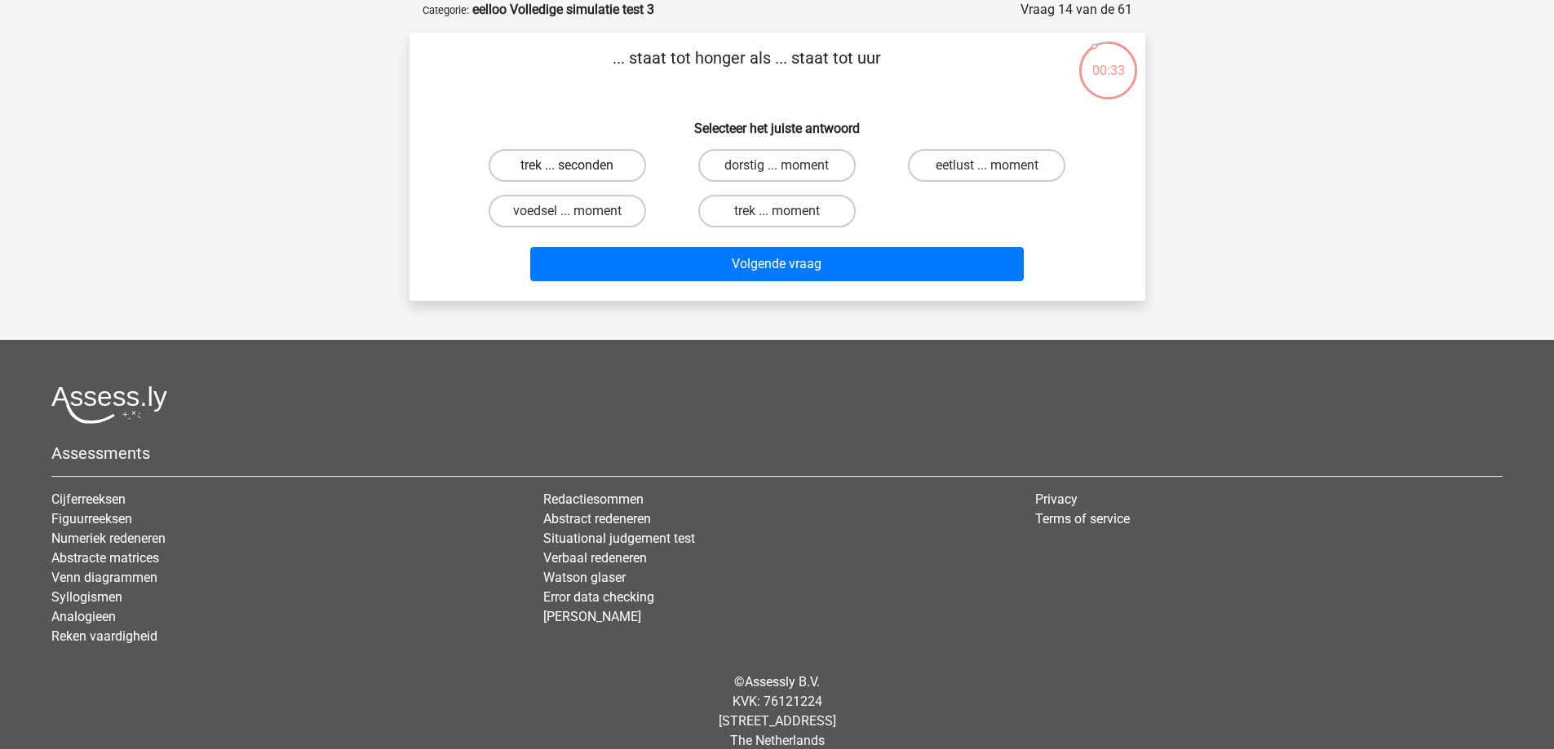
click at [602, 159] on label "trek ... seconden" at bounding box center [567, 165] width 157 height 33
click at [577, 166] on input "trek ... seconden" at bounding box center [572, 171] width 11 height 11
radio input "true"
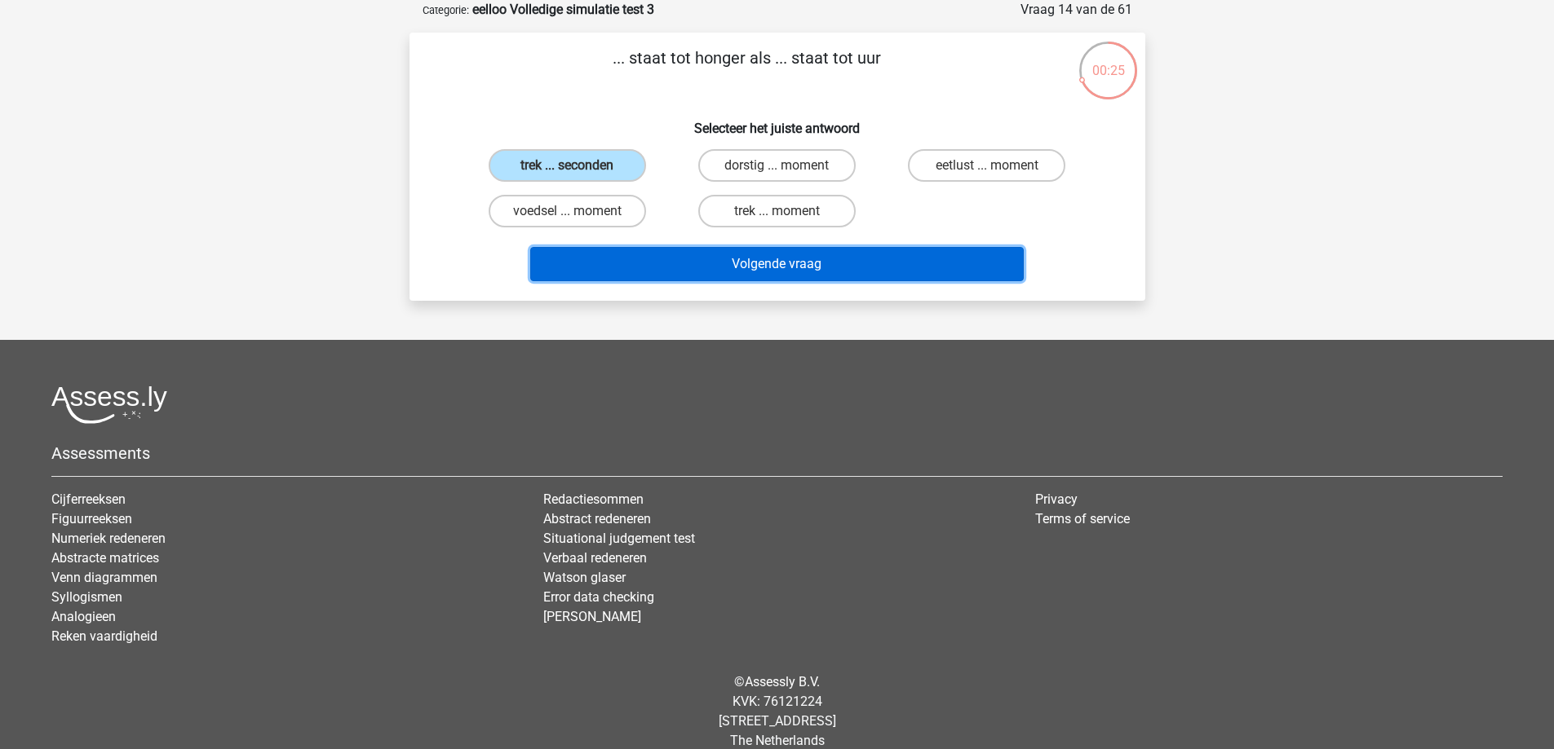
click at [678, 263] on button "Volgende vraag" at bounding box center [776, 264] width 493 height 34
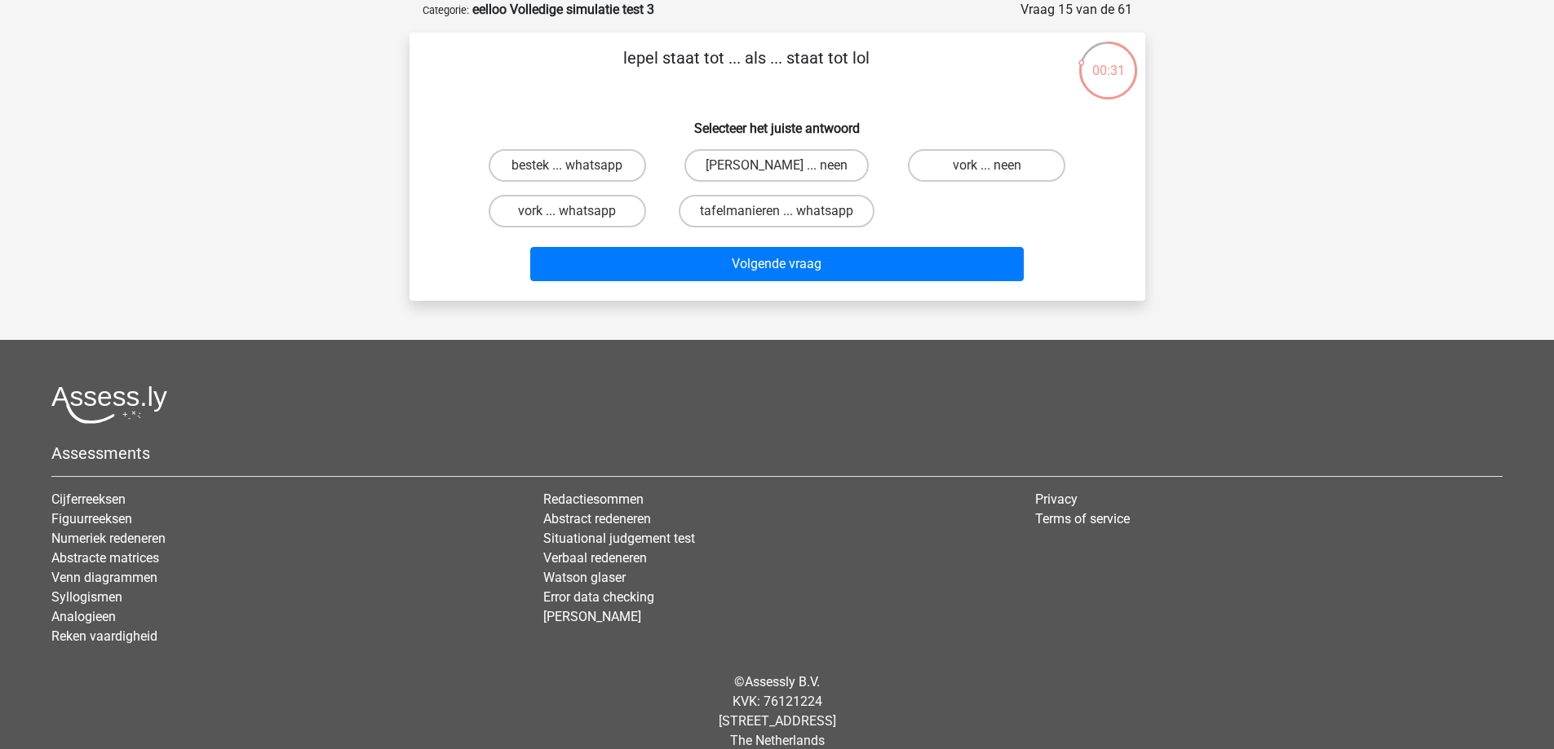
click at [776, 169] on input "anna ... neen" at bounding box center [781, 171] width 11 height 11
radio input "true"
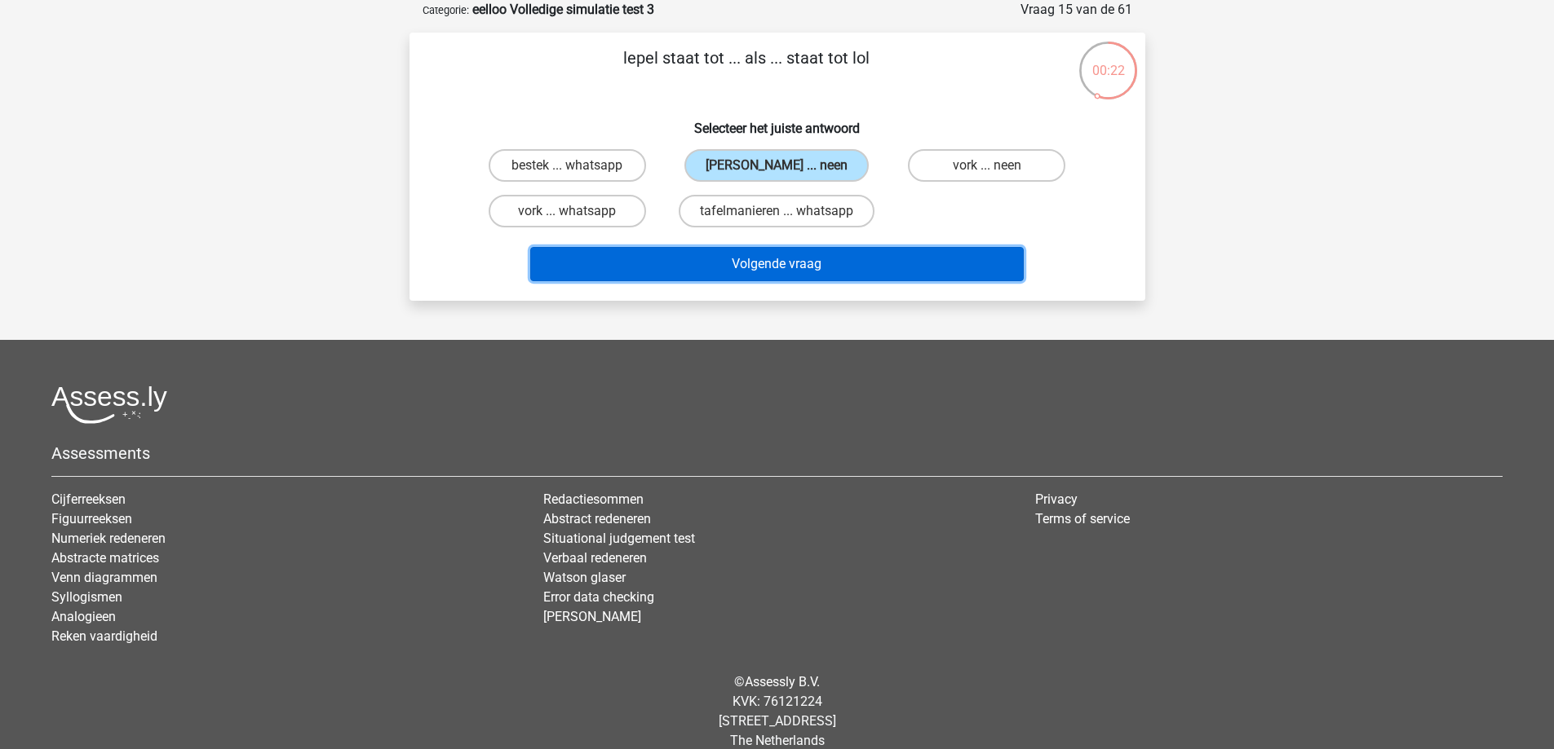
click at [894, 257] on button "Volgende vraag" at bounding box center [776, 264] width 493 height 34
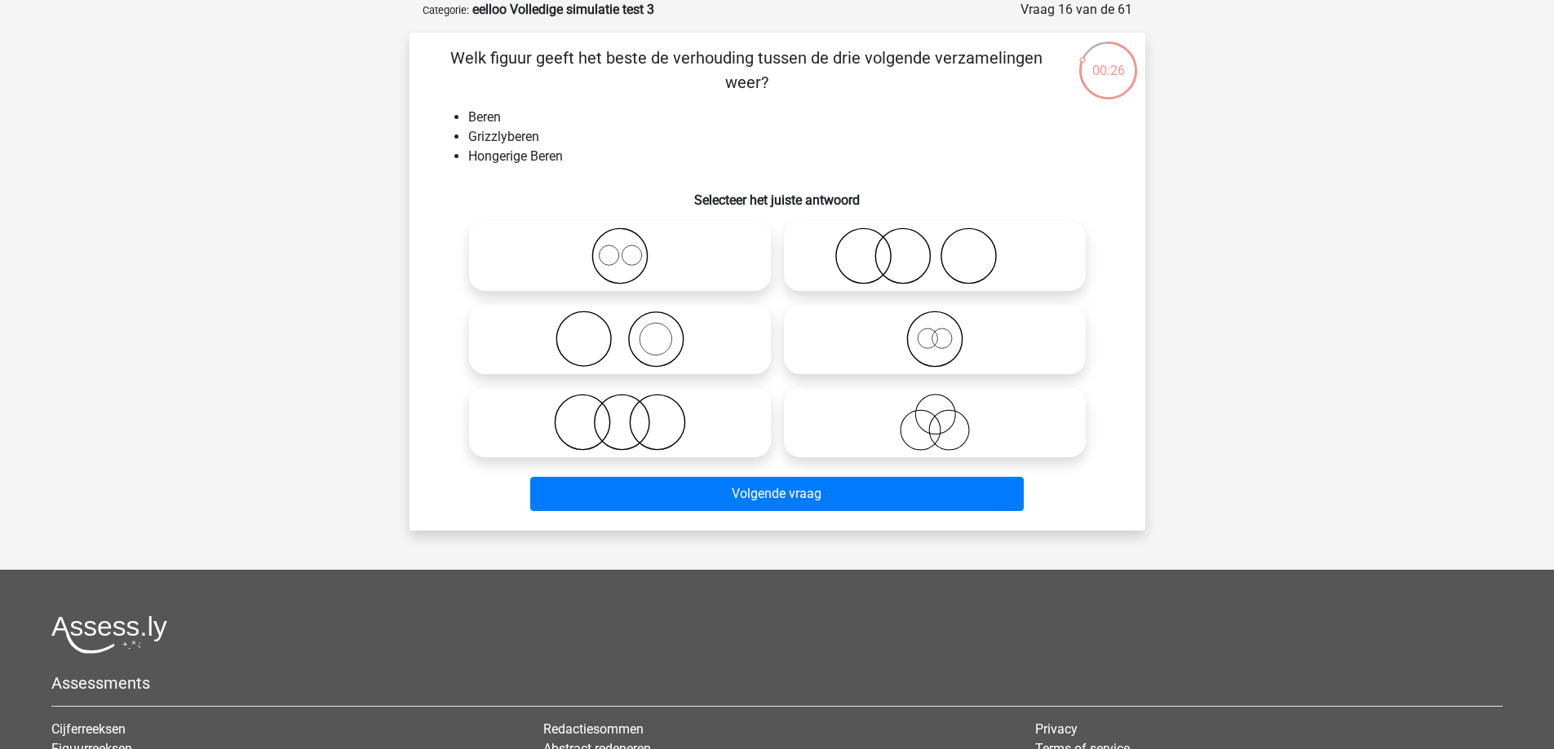
click at [1010, 356] on icon at bounding box center [934, 339] width 289 height 57
click at [945, 331] on input "radio" at bounding box center [940, 326] width 11 height 11
radio input "true"
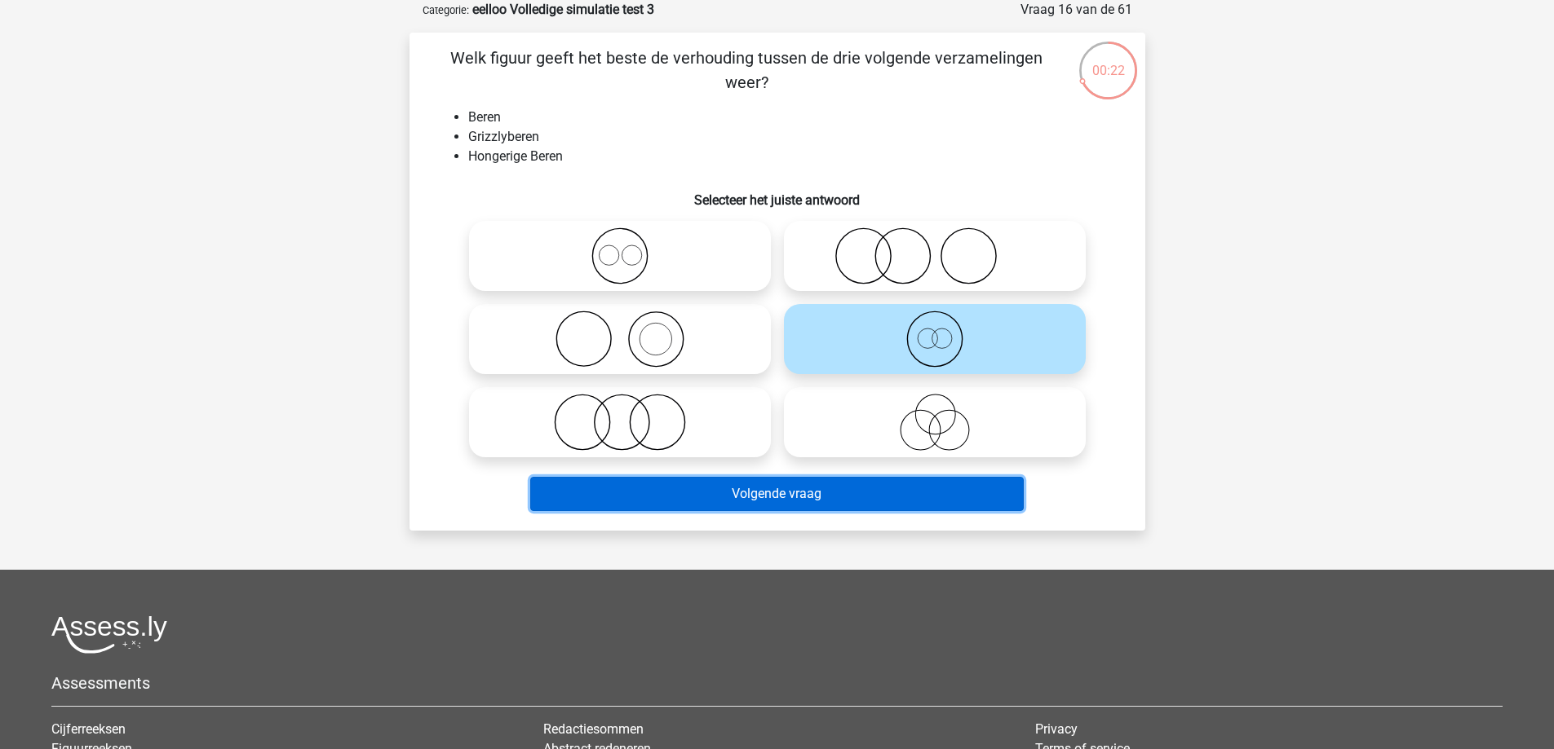
click at [778, 487] on button "Volgende vraag" at bounding box center [776, 494] width 493 height 34
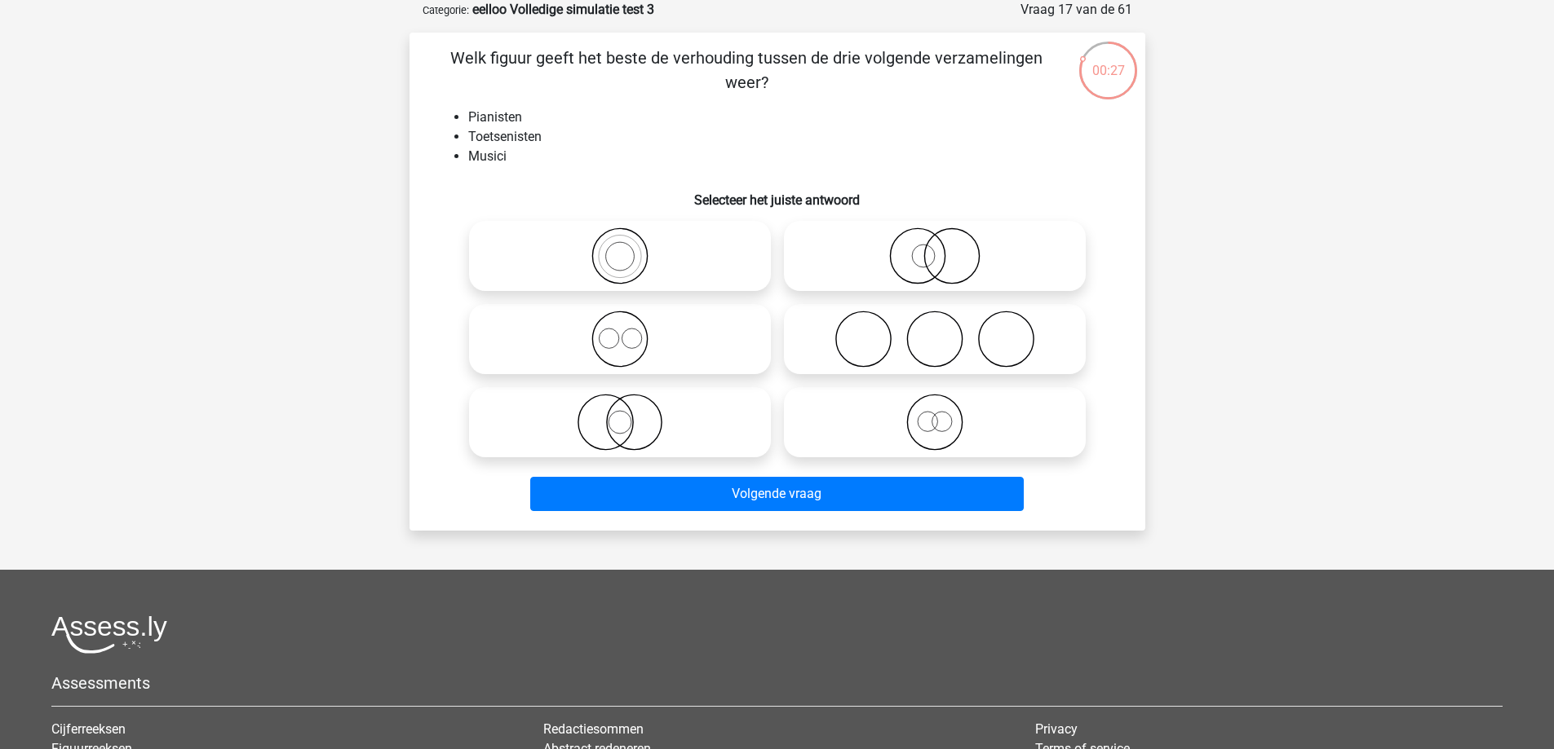
click at [705, 268] on icon at bounding box center [619, 256] width 289 height 57
click at [630, 248] on input "radio" at bounding box center [625, 242] width 11 height 11
radio input "true"
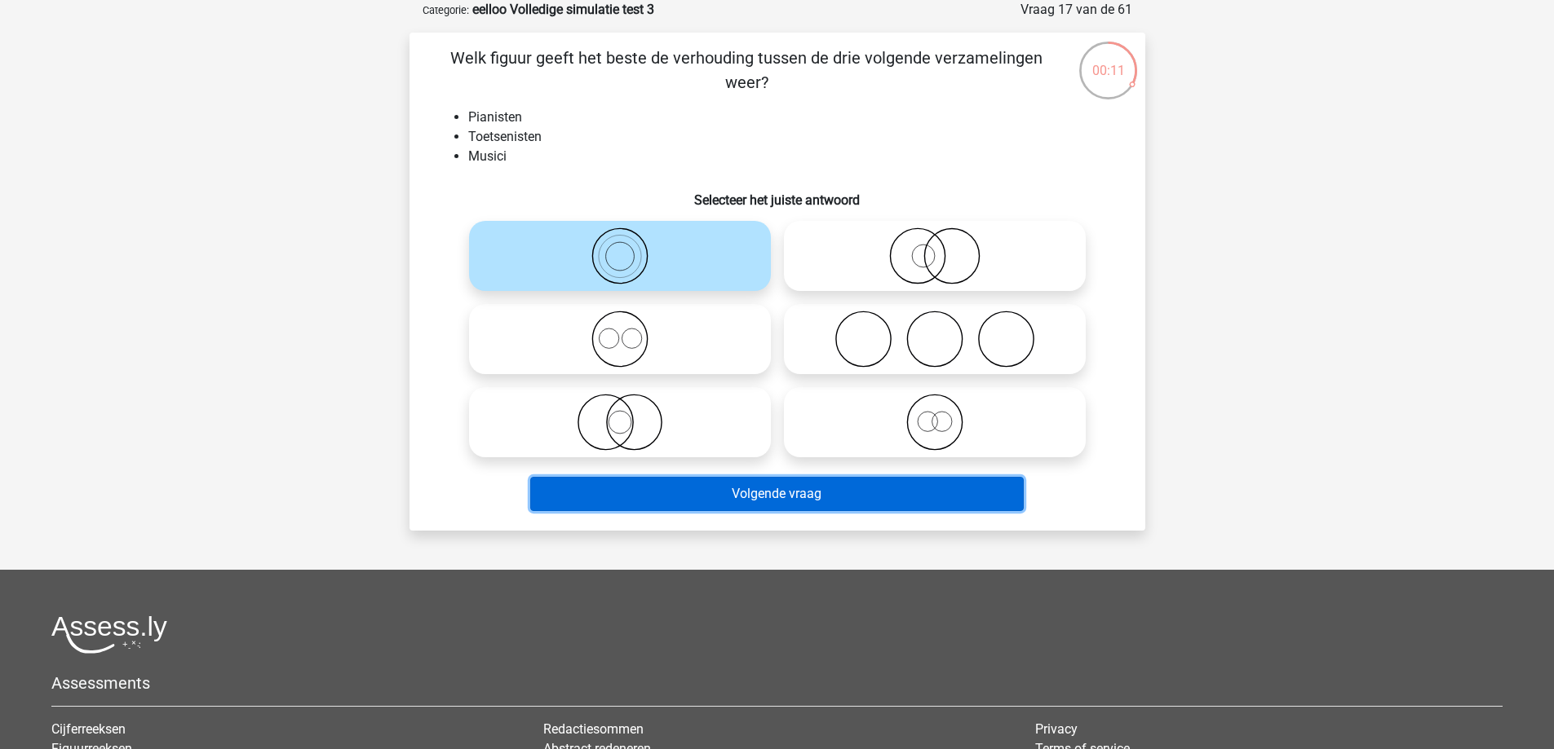
click at [767, 497] on button "Volgende vraag" at bounding box center [776, 494] width 493 height 34
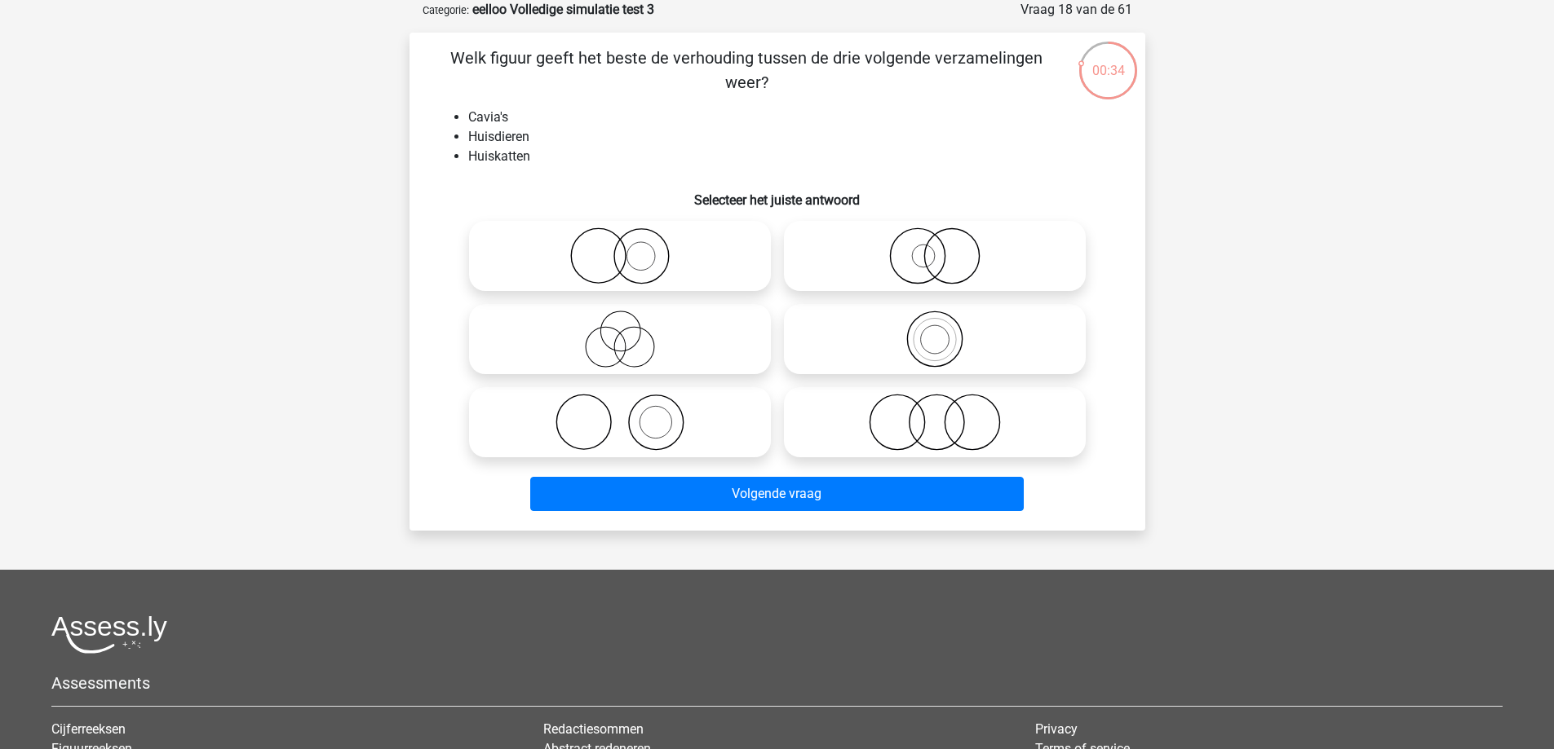
click at [608, 260] on icon at bounding box center [619, 256] width 289 height 57
click at [620, 248] on input "radio" at bounding box center [625, 242] width 11 height 11
radio input "true"
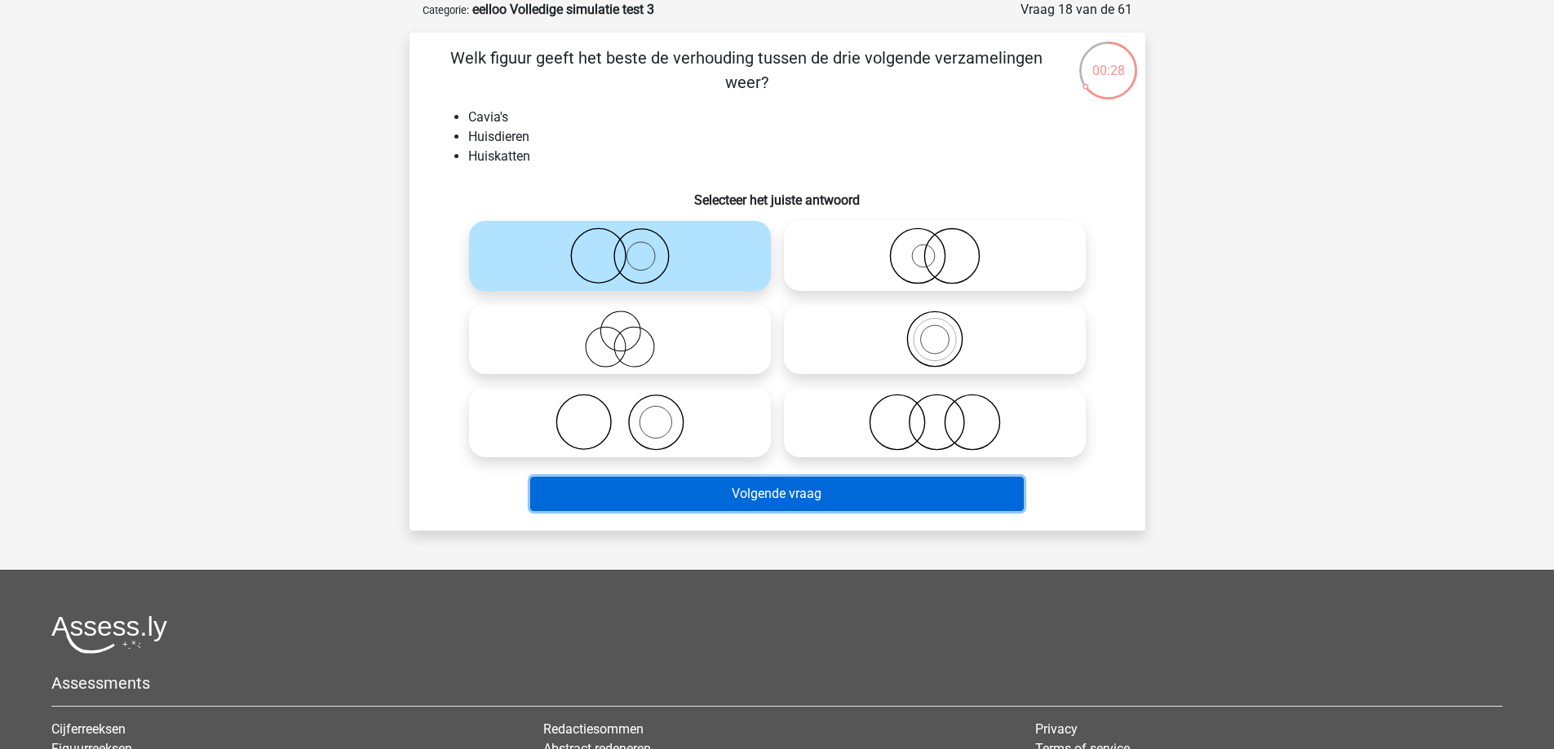
click at [913, 498] on button "Volgende vraag" at bounding box center [776, 494] width 493 height 34
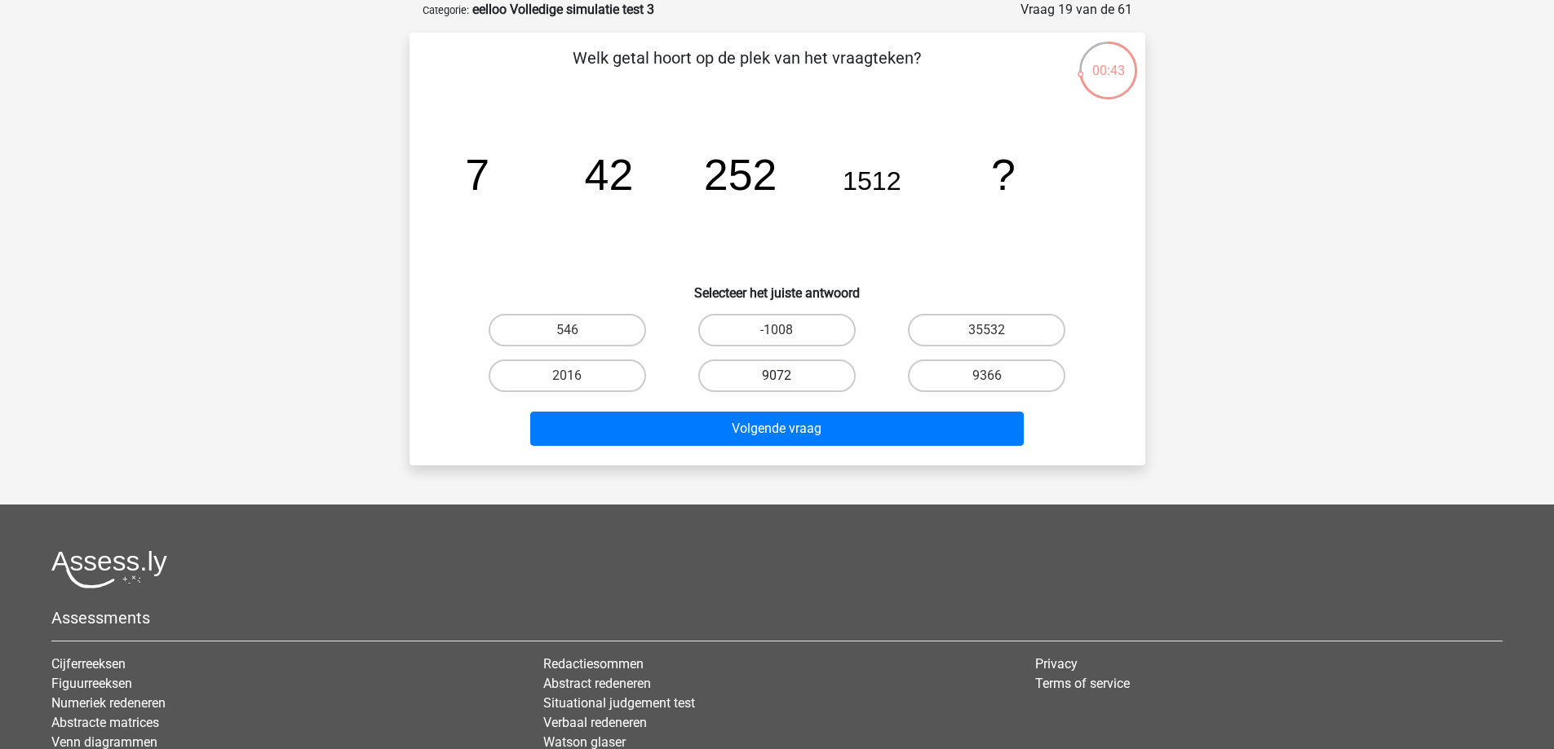
click at [820, 367] on label "9072" at bounding box center [776, 376] width 157 height 33
click at [787, 376] on input "9072" at bounding box center [781, 381] width 11 height 11
radio input "true"
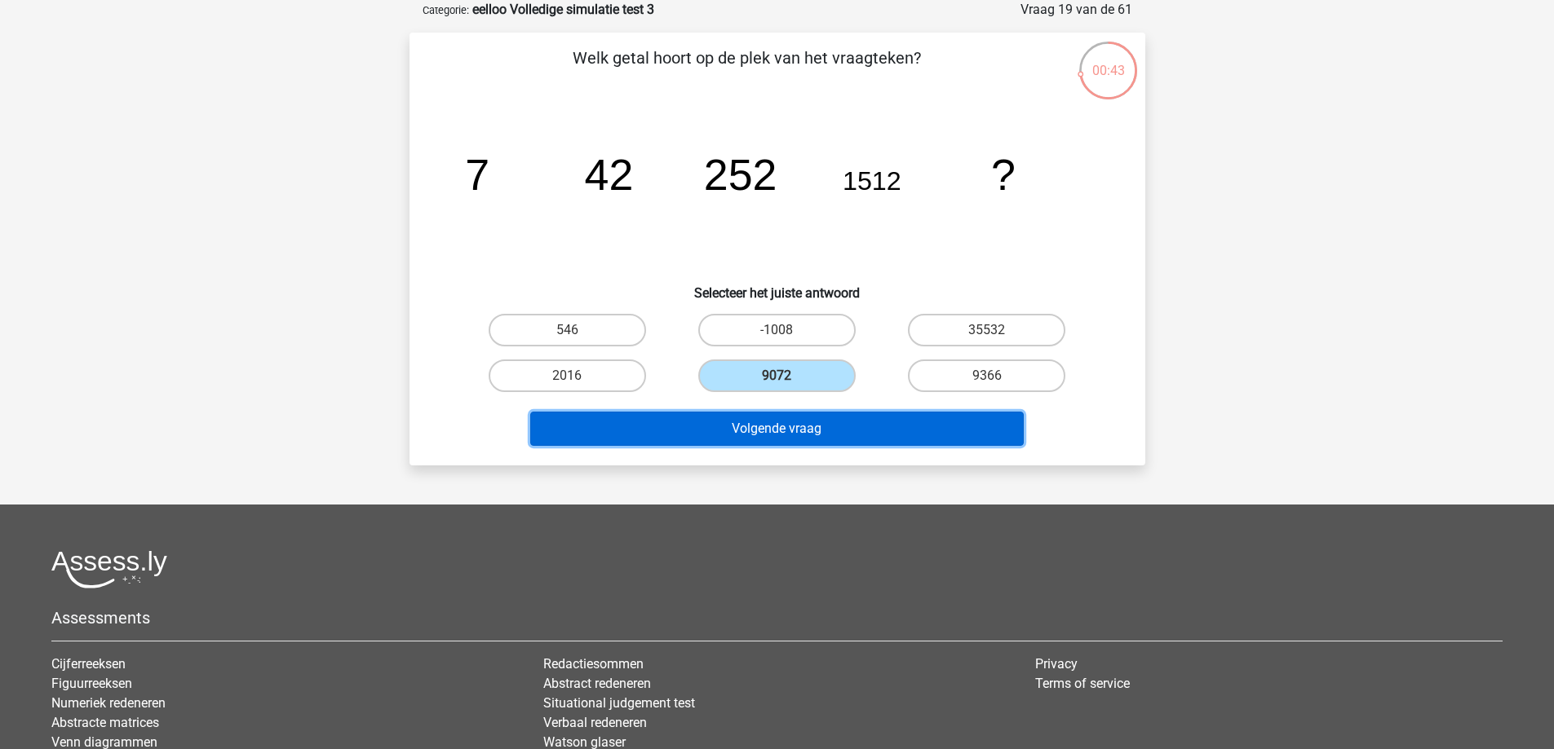
click at [823, 429] on button "Volgende vraag" at bounding box center [776, 429] width 493 height 34
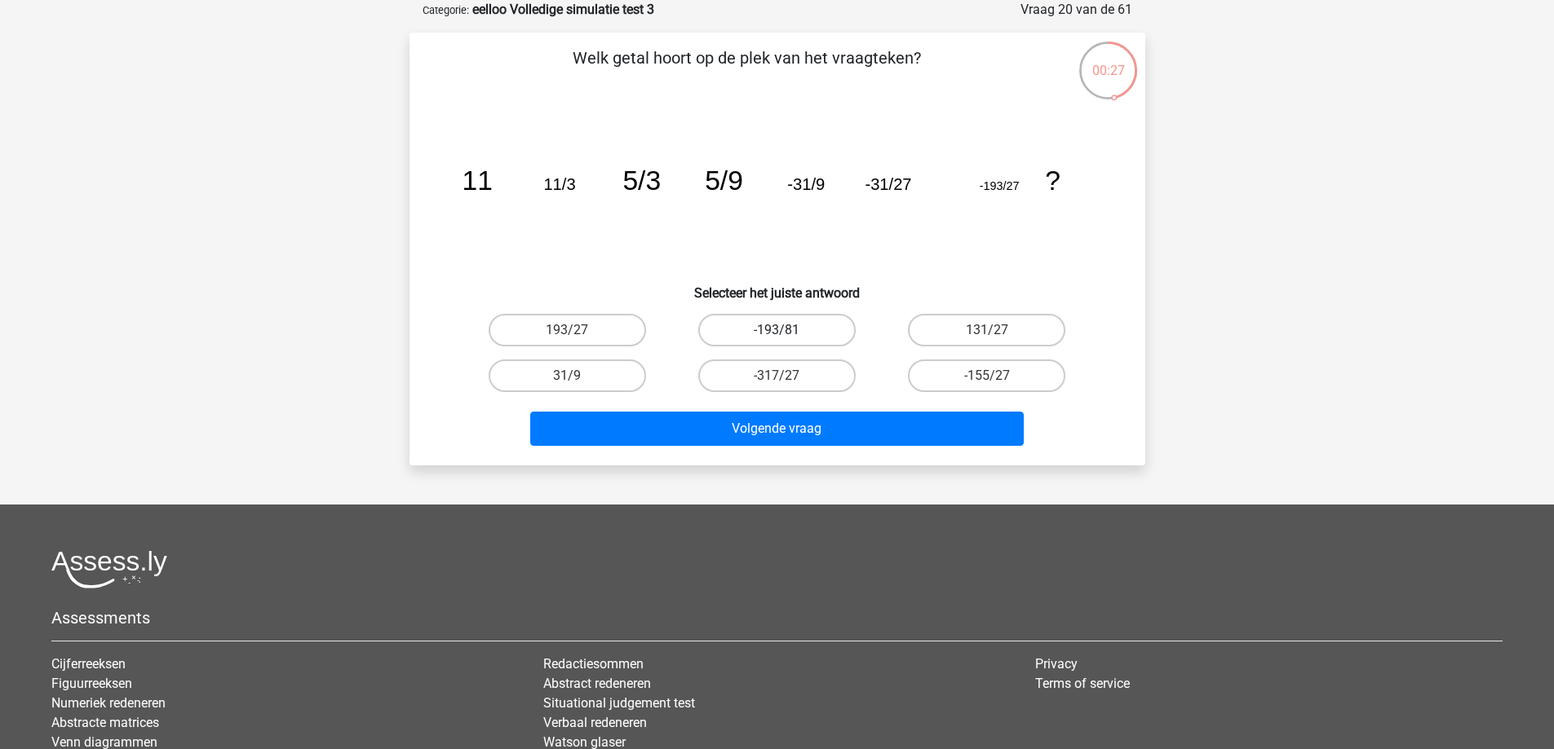
click at [749, 329] on label "-193/81" at bounding box center [776, 330] width 157 height 33
click at [776, 330] on input "-193/81" at bounding box center [781, 335] width 11 height 11
radio input "true"
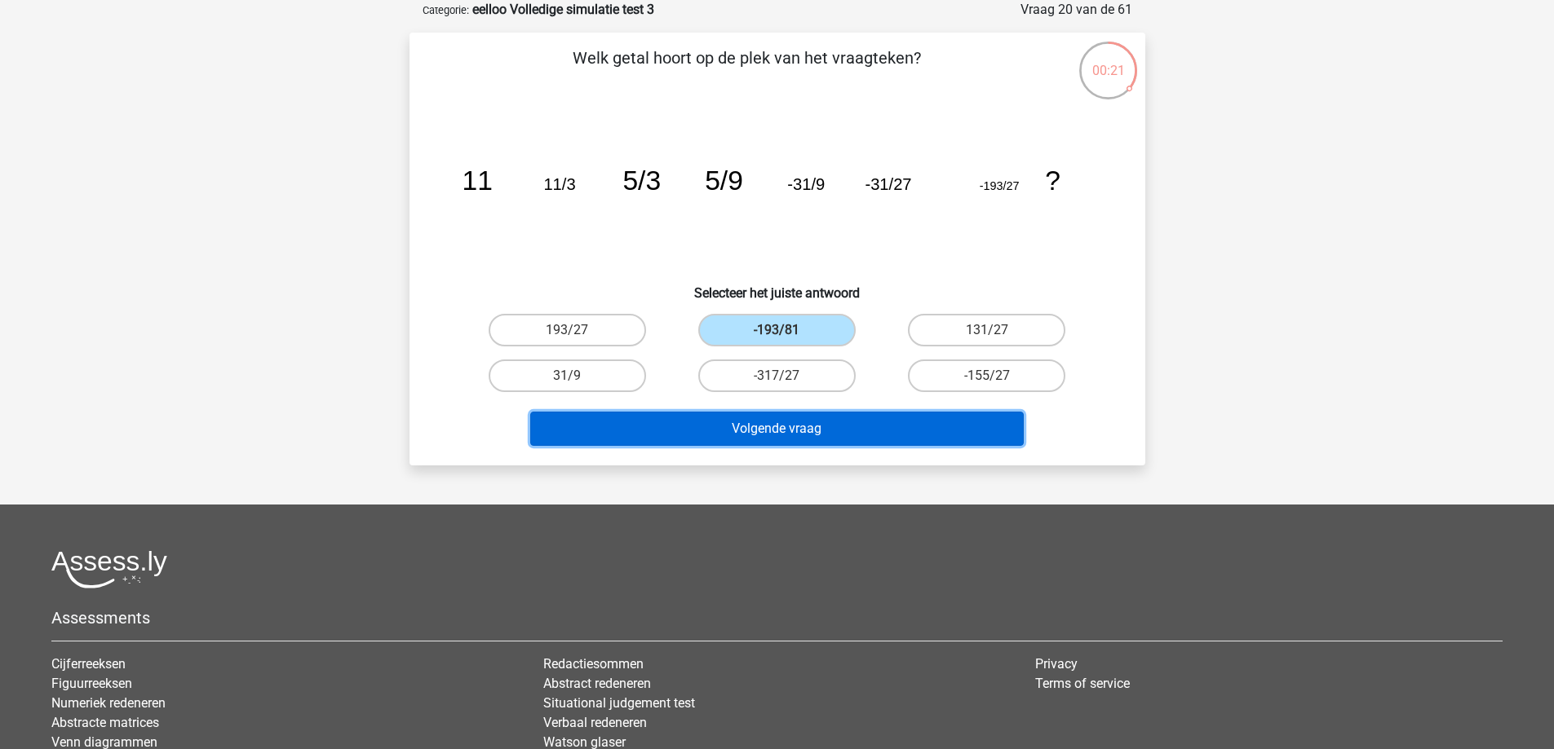
click at [777, 442] on button "Volgende vraag" at bounding box center [776, 429] width 493 height 34
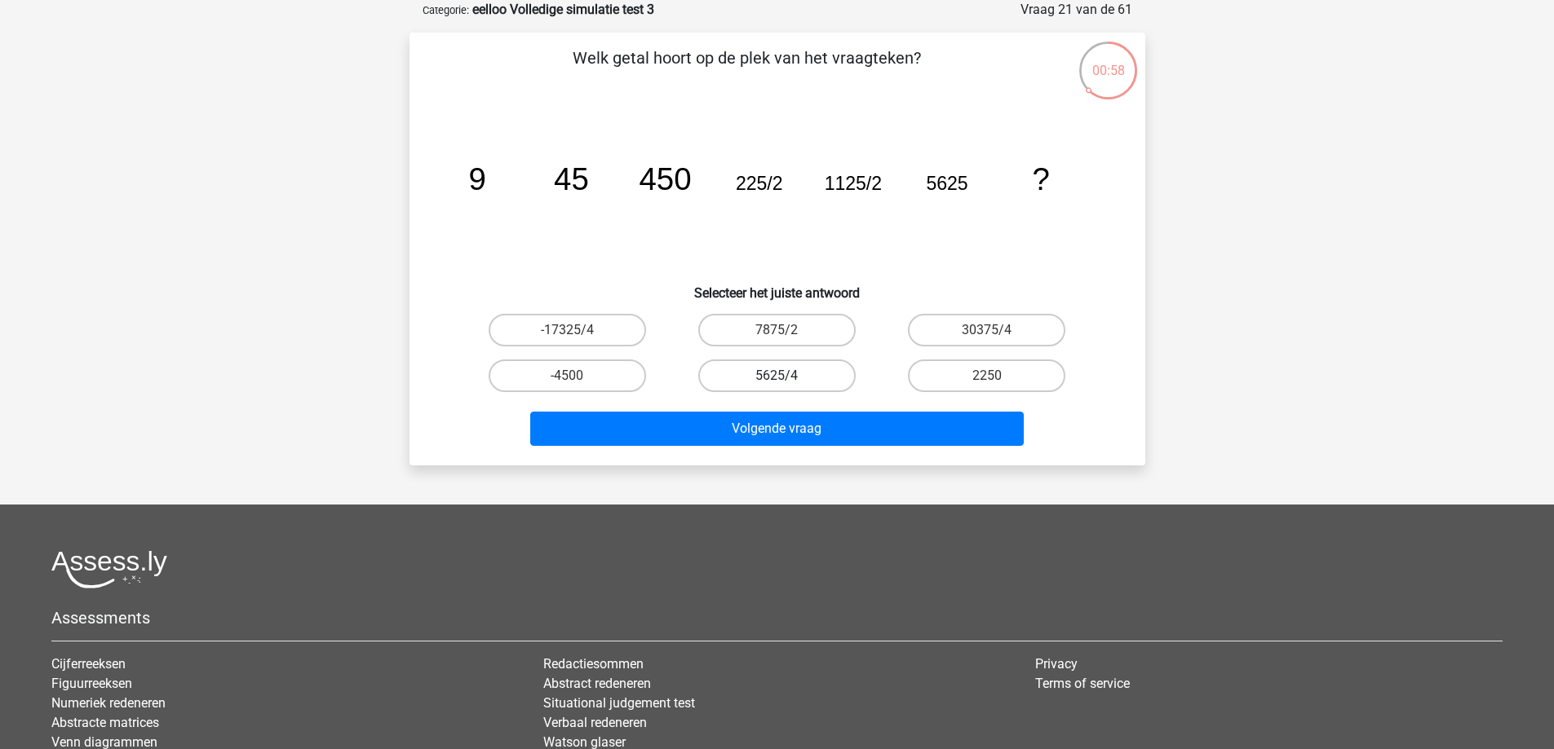
click at [716, 368] on label "5625/4" at bounding box center [776, 376] width 157 height 33
click at [776, 376] on input "5625/4" at bounding box center [781, 381] width 11 height 11
radio input "true"
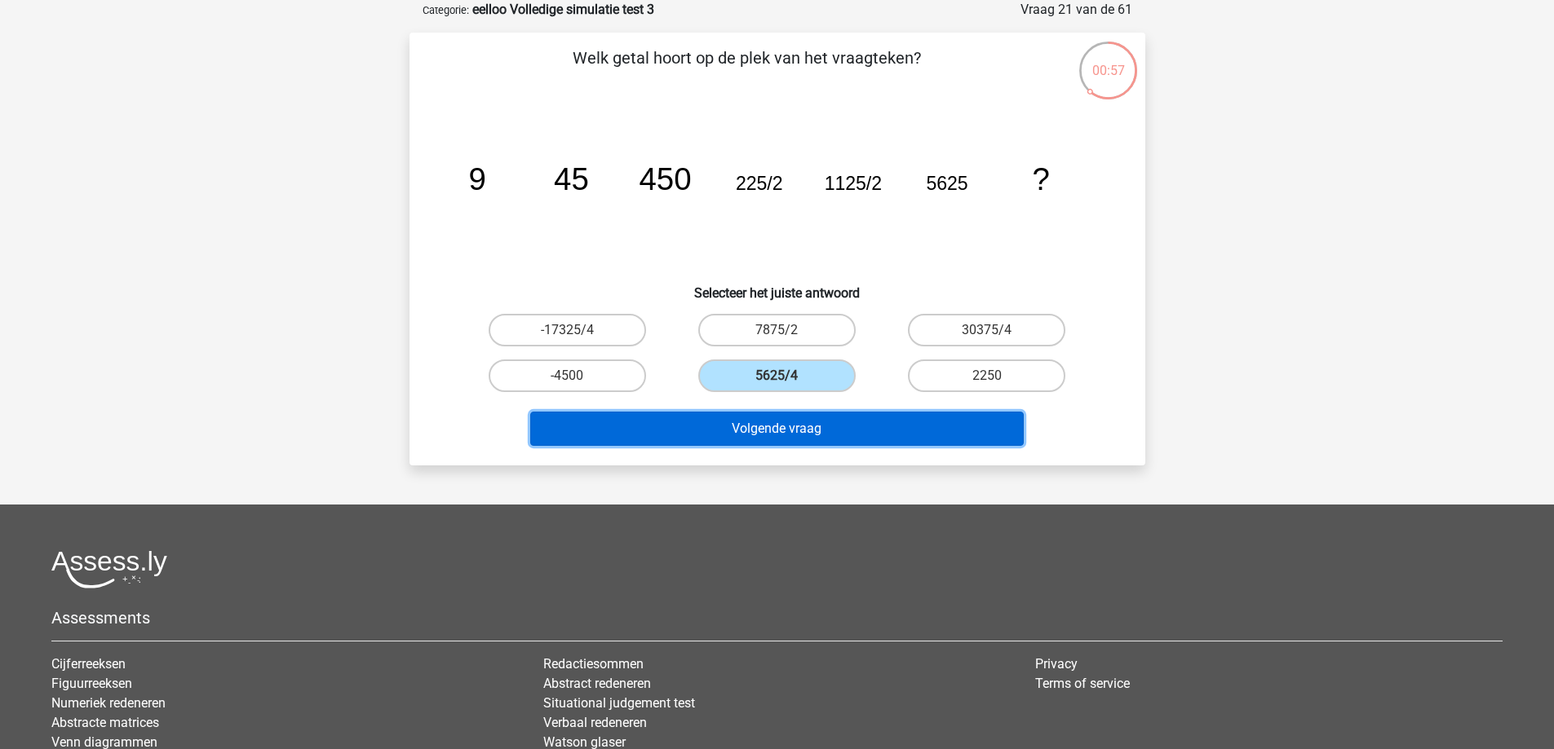
click at [715, 416] on button "Volgende vraag" at bounding box center [776, 429] width 493 height 34
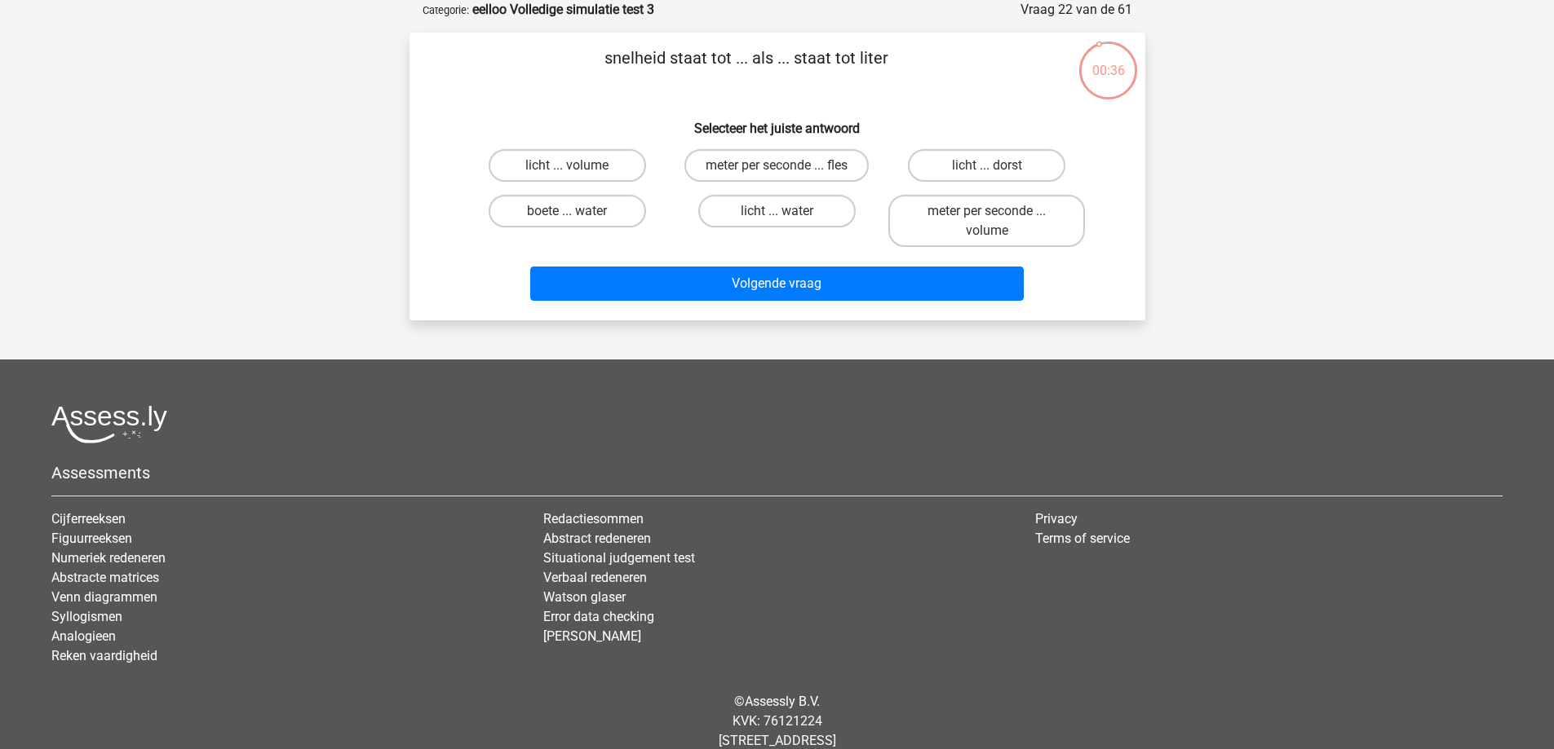
drag, startPoint x: 715, startPoint y: 416, endPoint x: 595, endPoint y: 426, distance: 121.1
click at [595, 426] on div at bounding box center [776, 424] width 1451 height 38
click at [1013, 219] on label "meter per seconde ... volume" at bounding box center [986, 221] width 197 height 52
click at [997, 219] on input "meter per seconde ... volume" at bounding box center [992, 216] width 11 height 11
radio input "true"
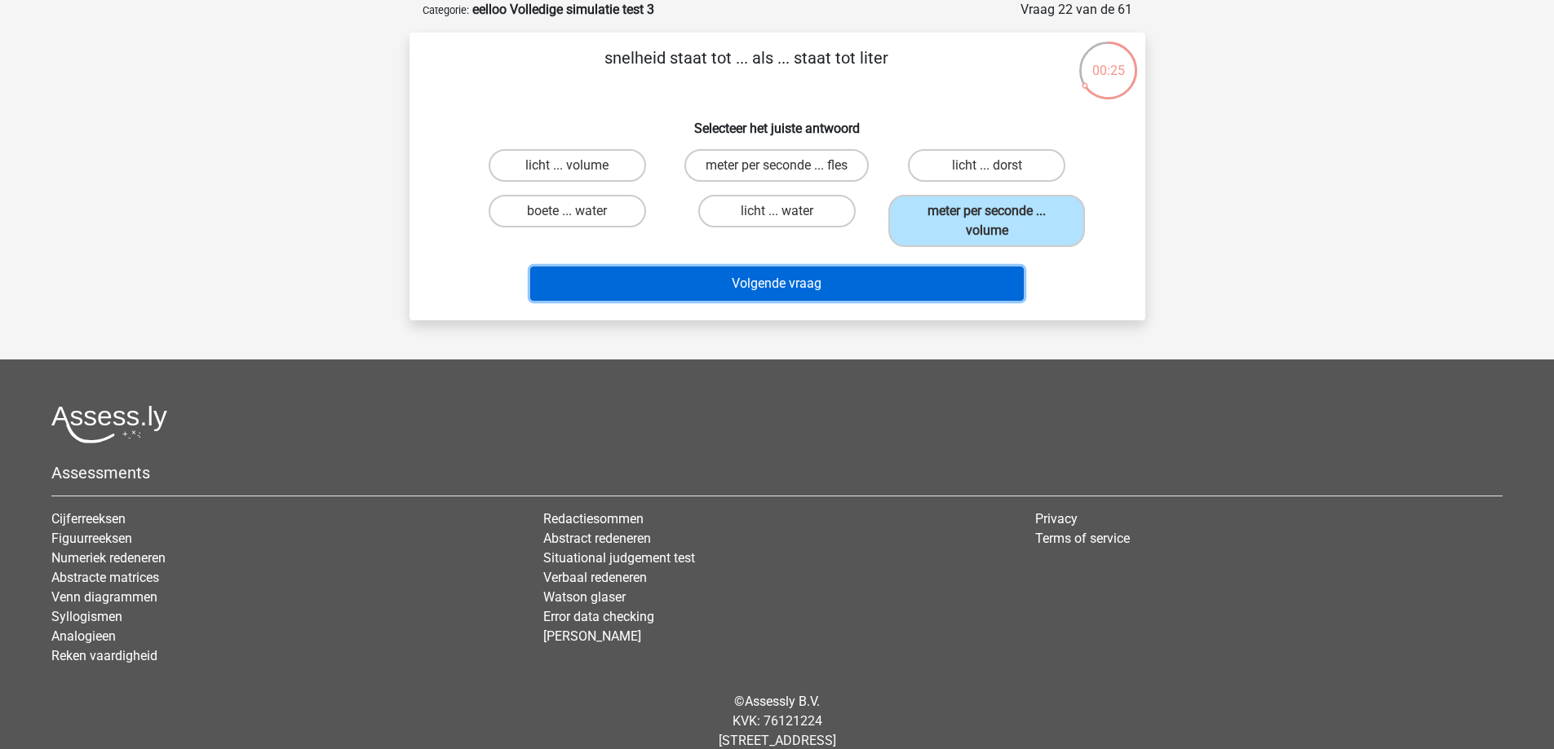
click at [835, 285] on button "Volgende vraag" at bounding box center [776, 284] width 493 height 34
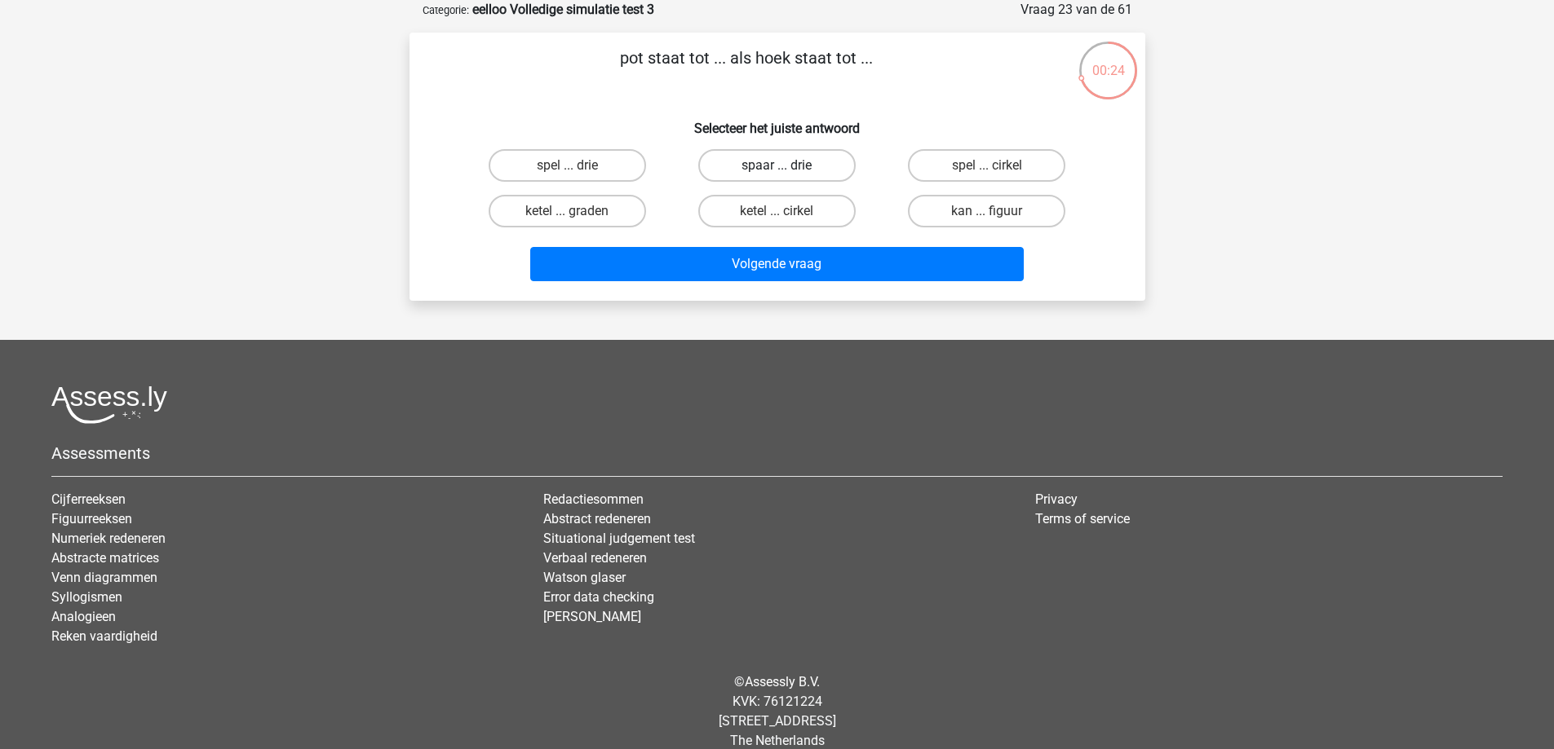
click at [799, 153] on label "spaar ... drie" at bounding box center [776, 165] width 157 height 33
click at [787, 166] on input "spaar ... drie" at bounding box center [781, 171] width 11 height 11
radio input "true"
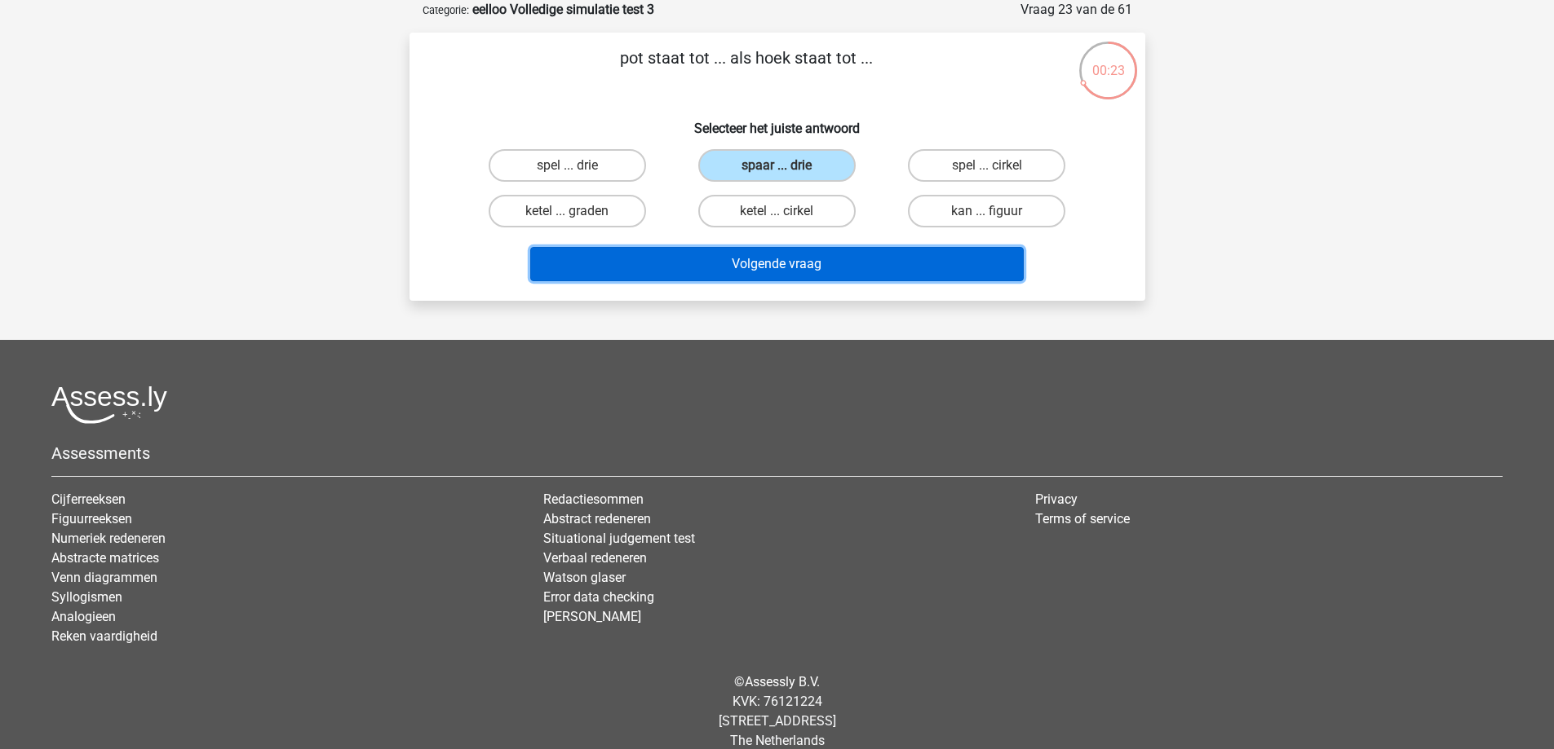
click at [808, 274] on button "Volgende vraag" at bounding box center [776, 264] width 493 height 34
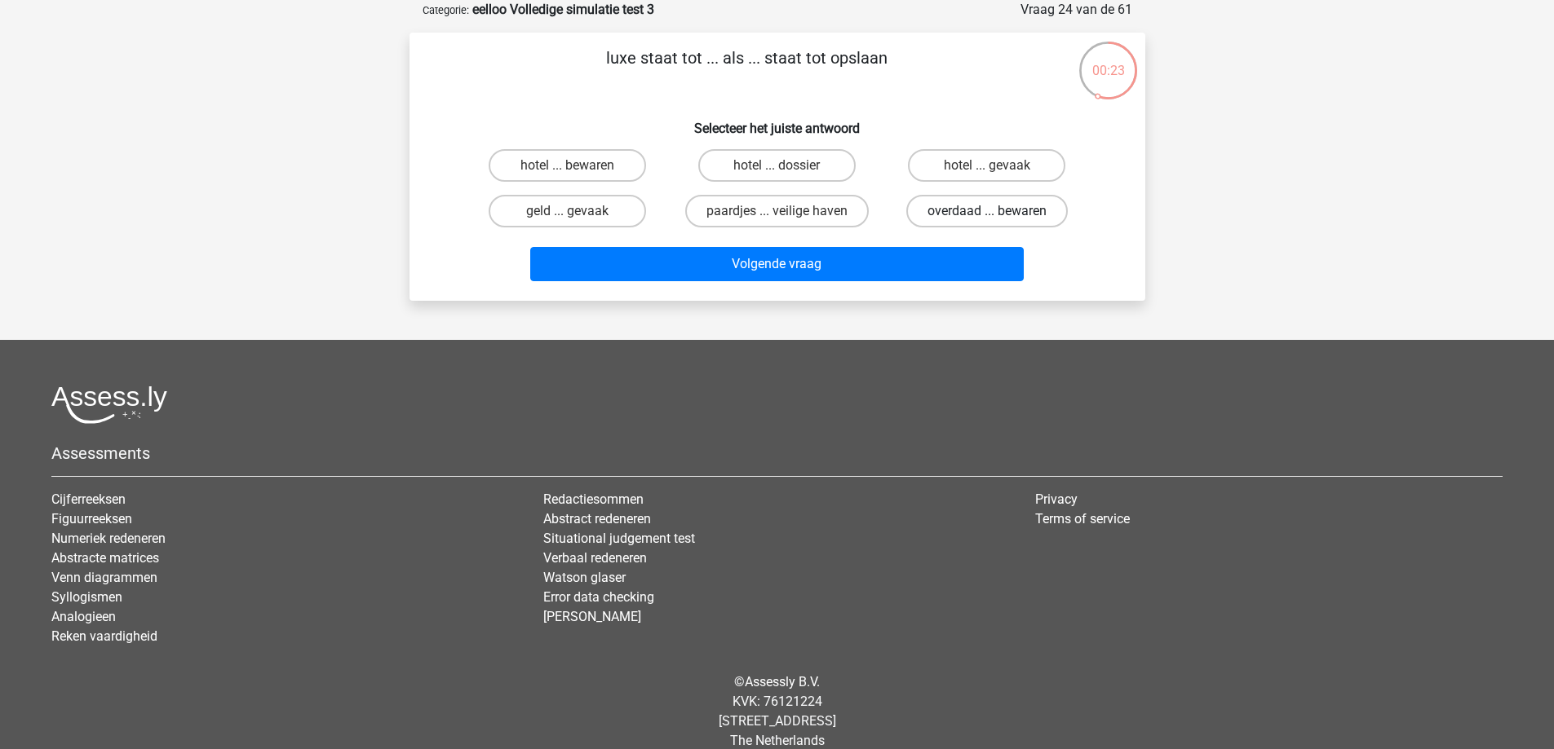
click at [986, 201] on label "overdaad ... bewaren" at bounding box center [986, 211] width 161 height 33
click at [987, 211] on input "overdaad ... bewaren" at bounding box center [992, 216] width 11 height 11
radio input "true"
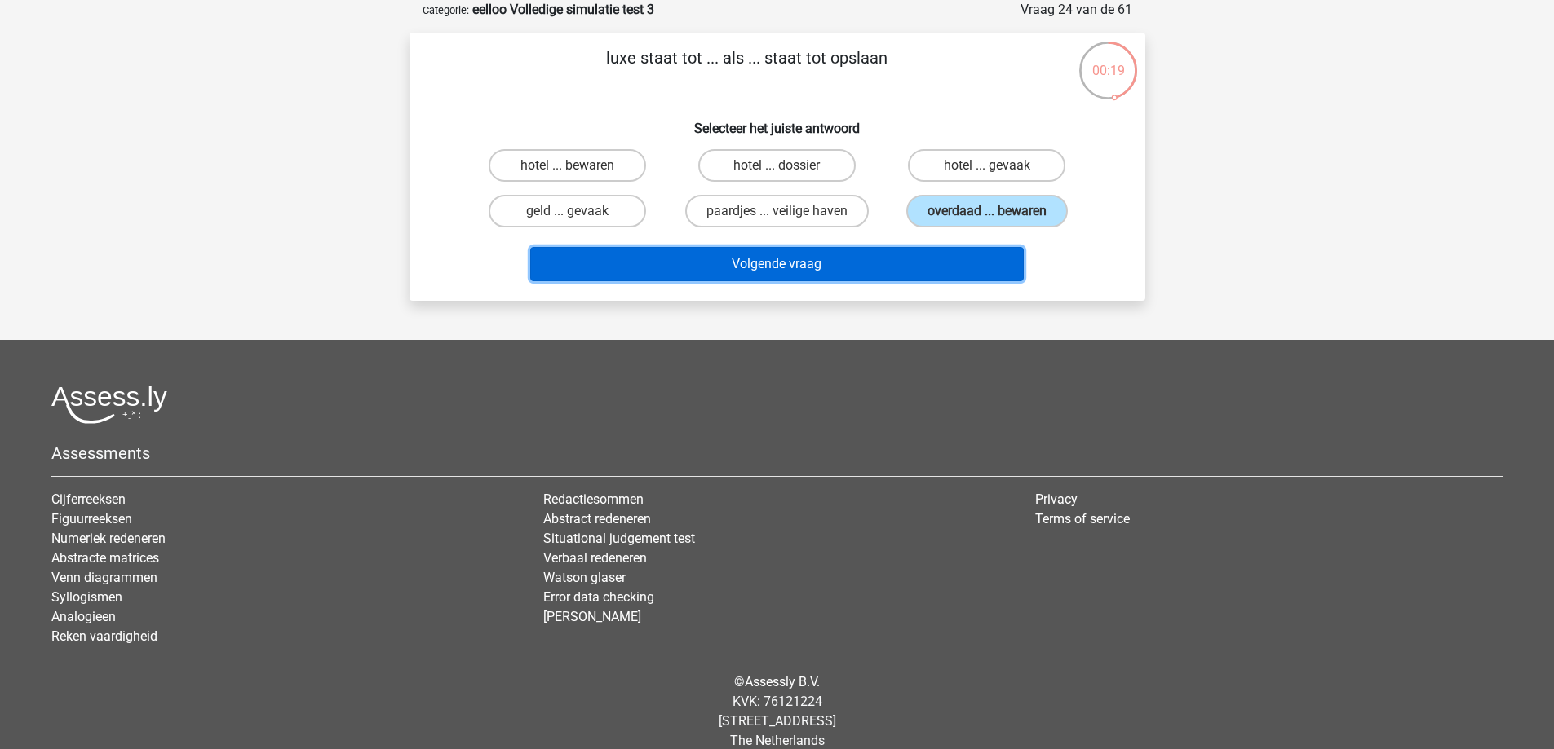
click at [910, 259] on button "Volgende vraag" at bounding box center [776, 264] width 493 height 34
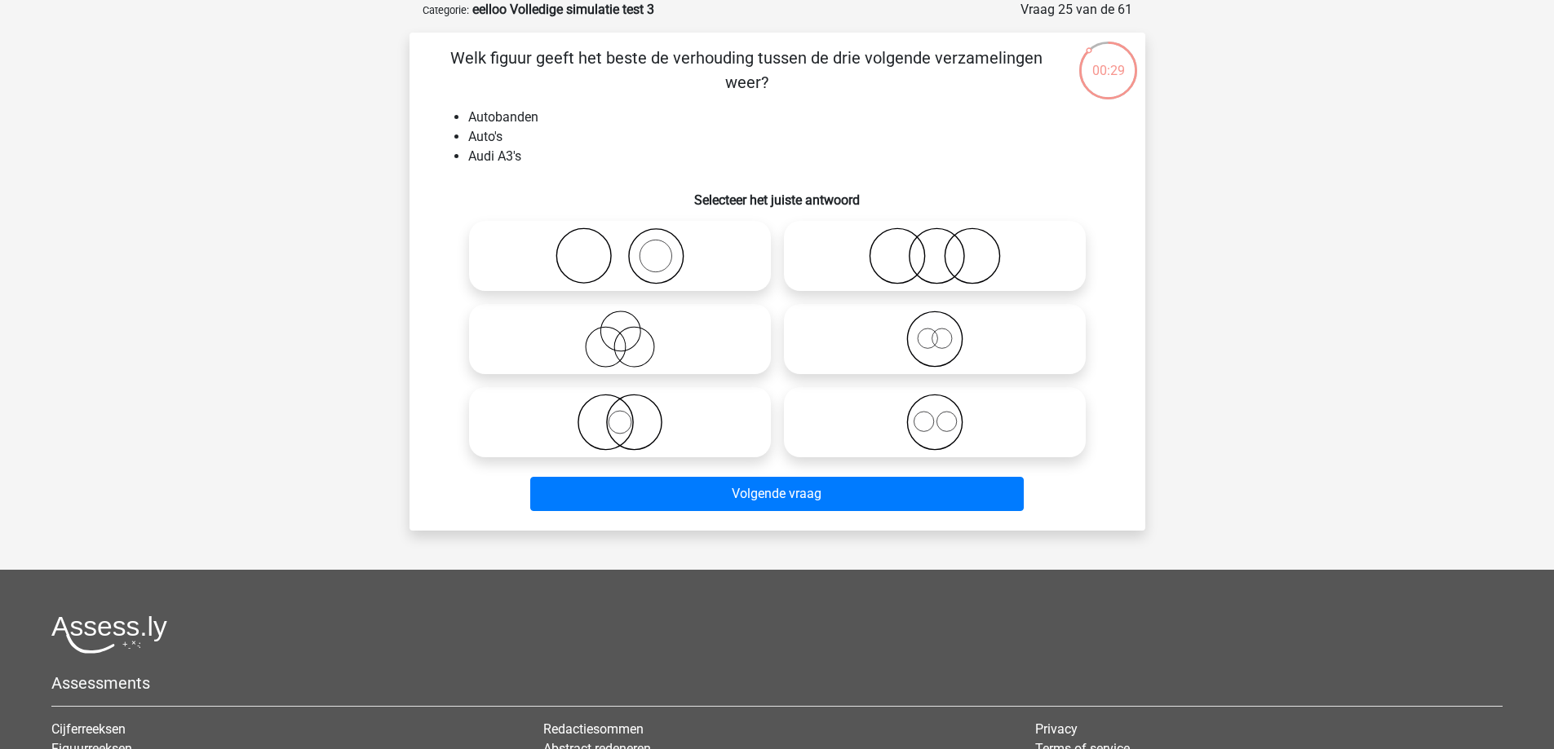
click at [595, 258] on icon at bounding box center [619, 256] width 289 height 57
click at [620, 248] on input "radio" at bounding box center [625, 242] width 11 height 11
radio input "true"
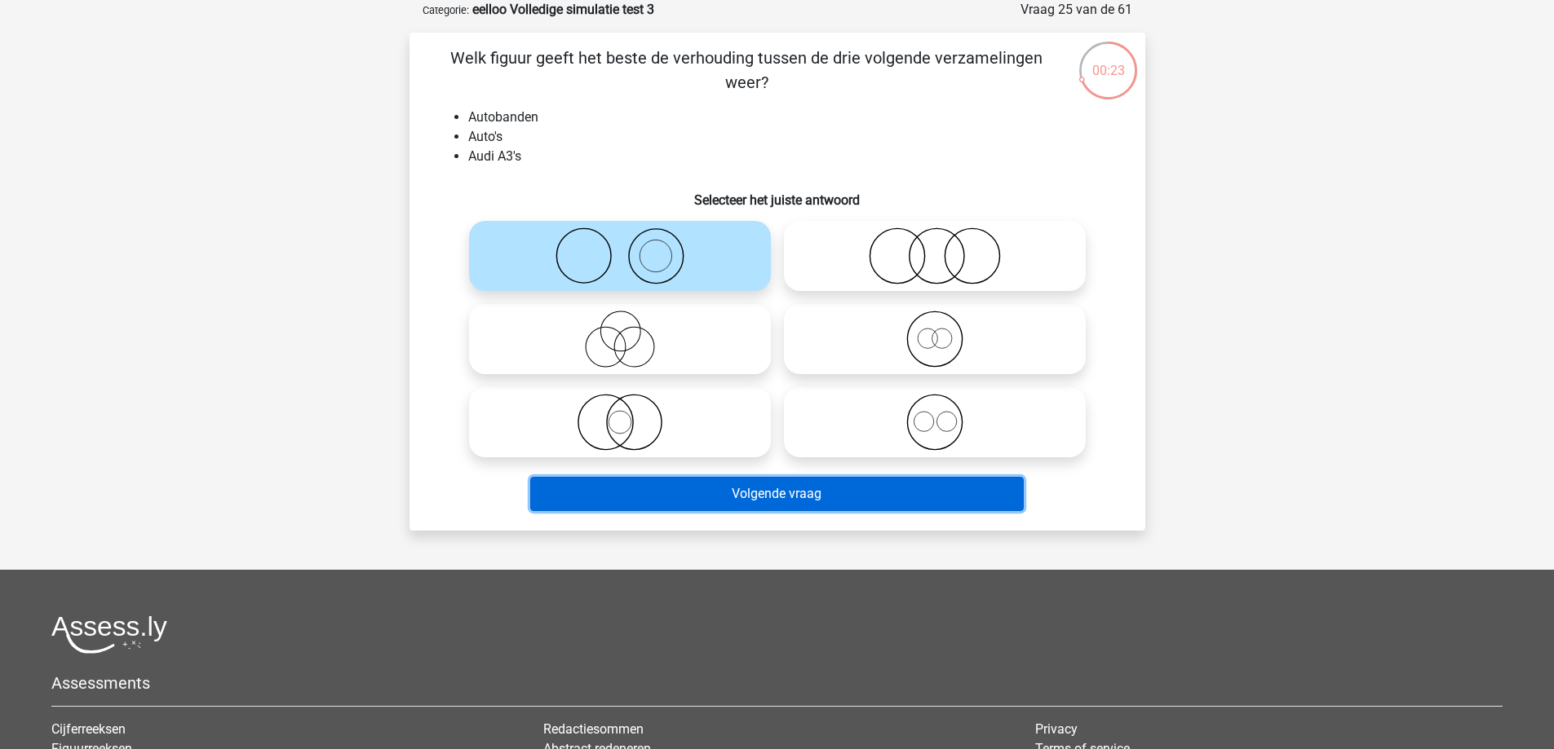
click at [751, 482] on button "Volgende vraag" at bounding box center [776, 494] width 493 height 34
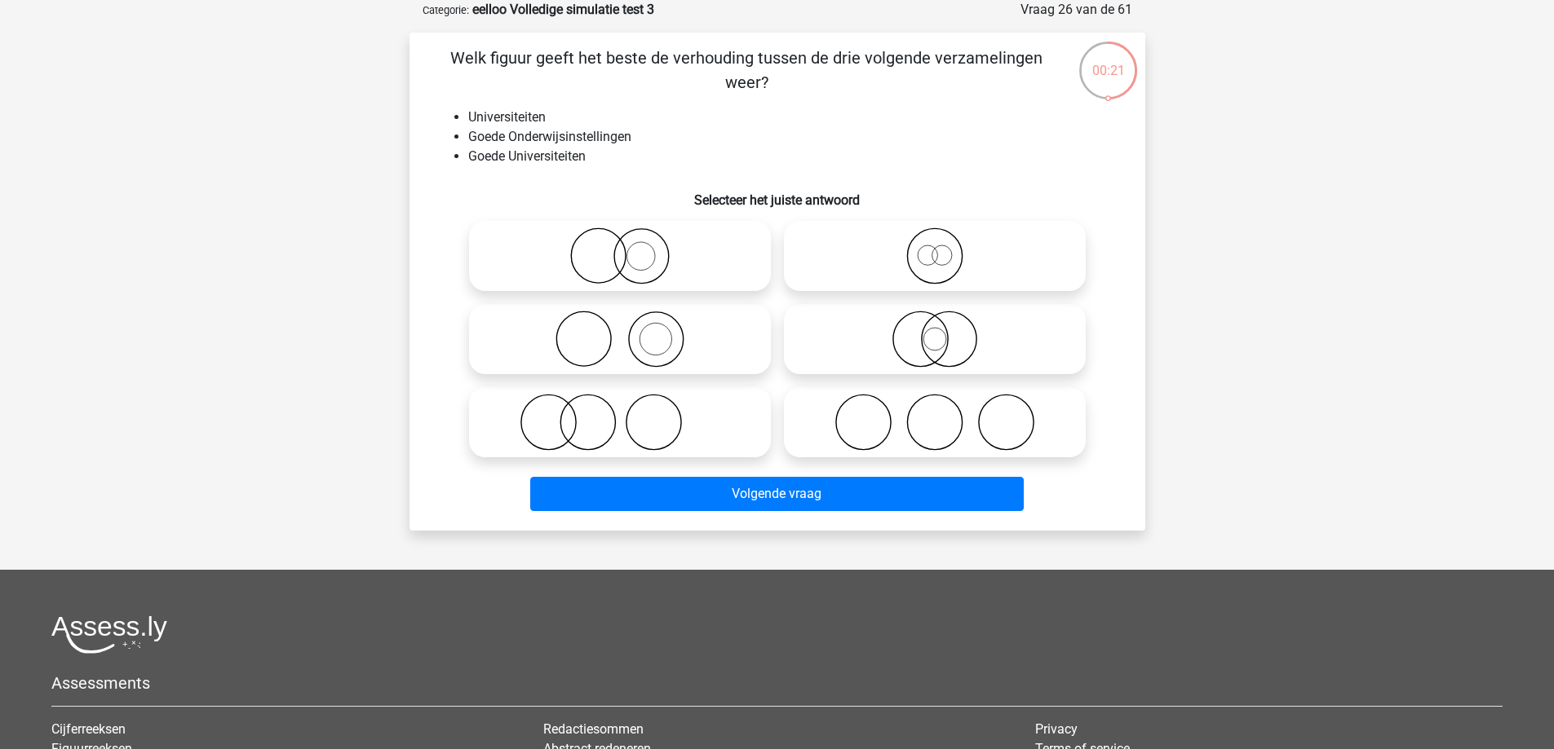
click at [958, 341] on icon at bounding box center [934, 339] width 289 height 57
click at [945, 331] on input "radio" at bounding box center [940, 326] width 11 height 11
radio input "true"
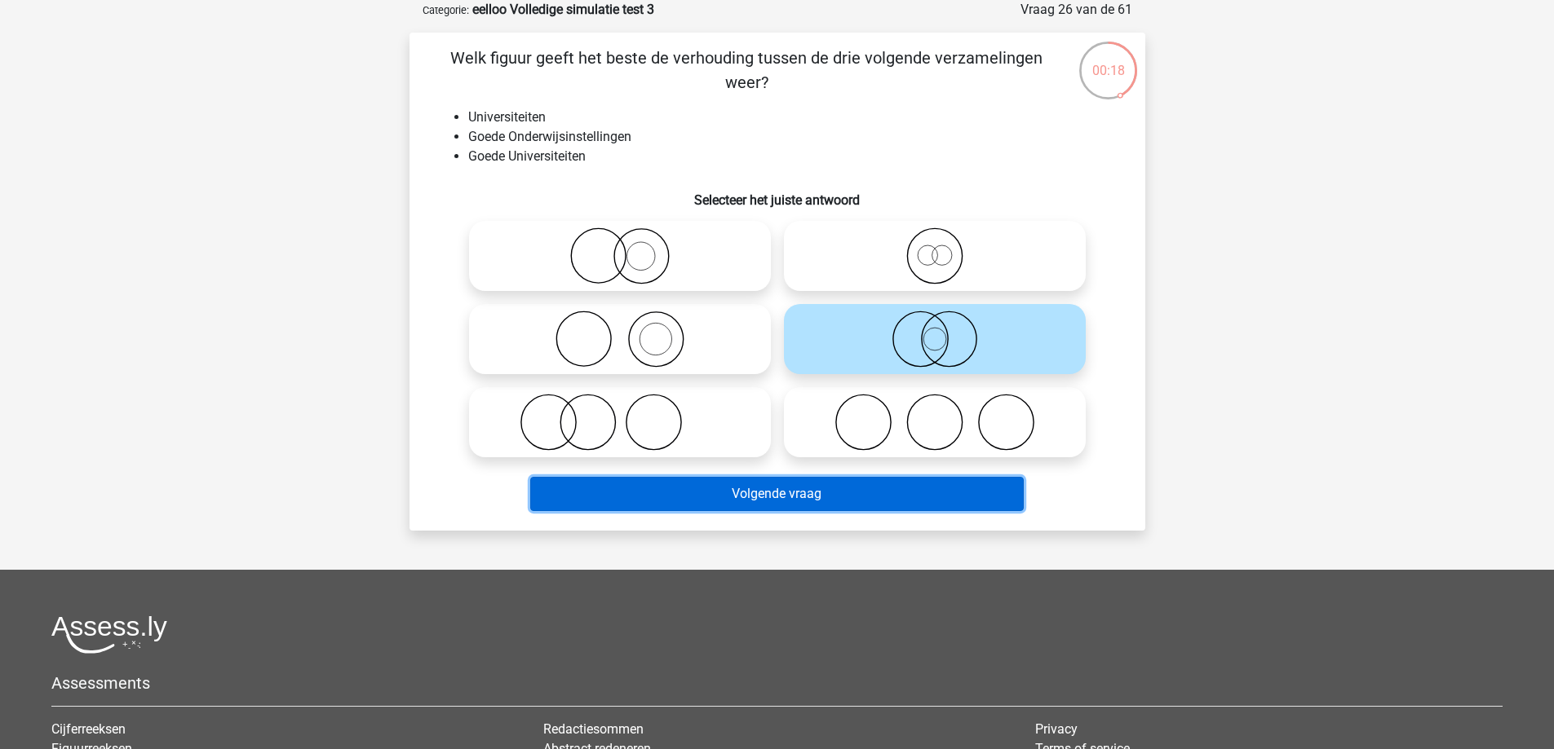
click at [934, 483] on button "Volgende vraag" at bounding box center [776, 494] width 493 height 34
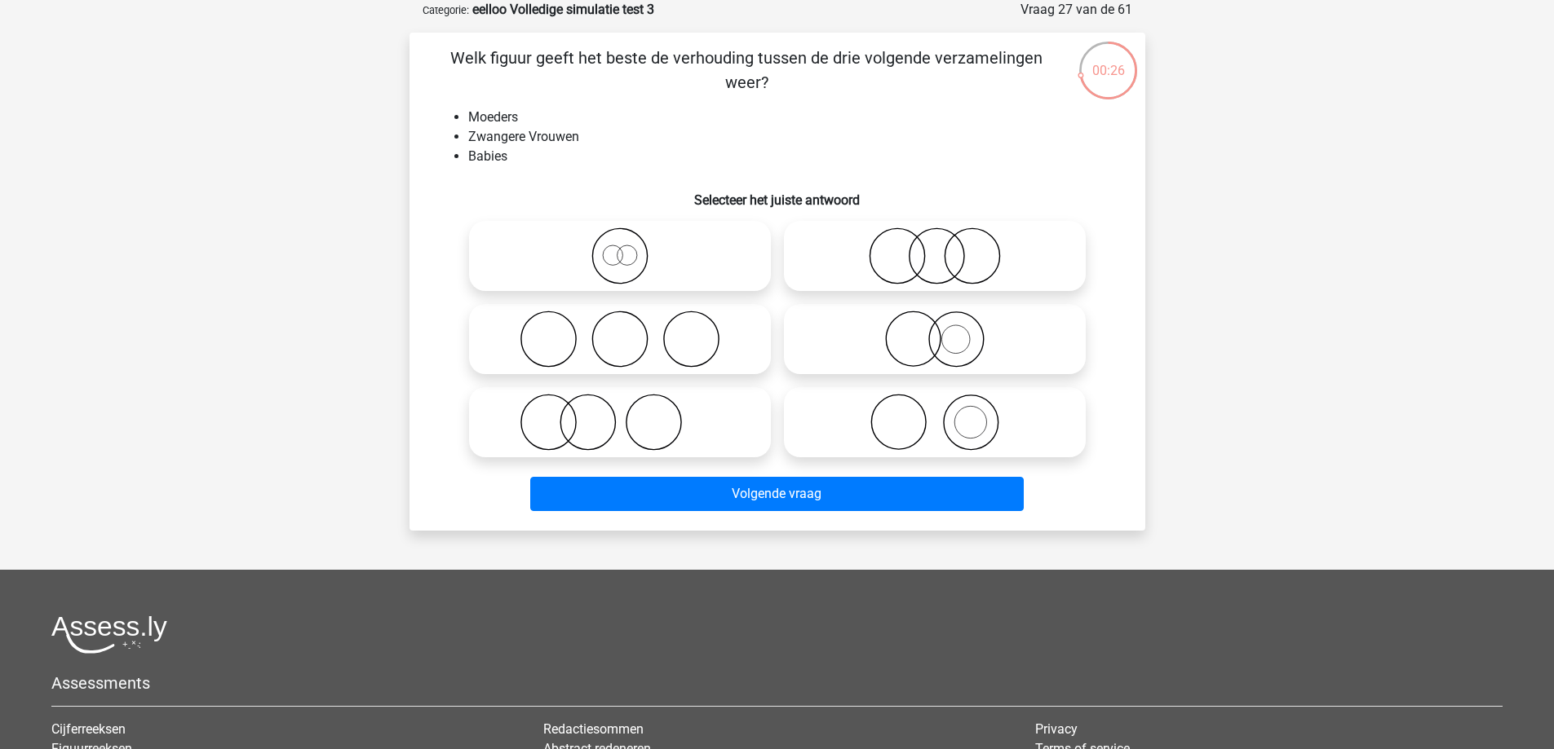
click at [657, 418] on icon at bounding box center [619, 422] width 289 height 57
click at [630, 414] on input "radio" at bounding box center [625, 409] width 11 height 11
radio input "true"
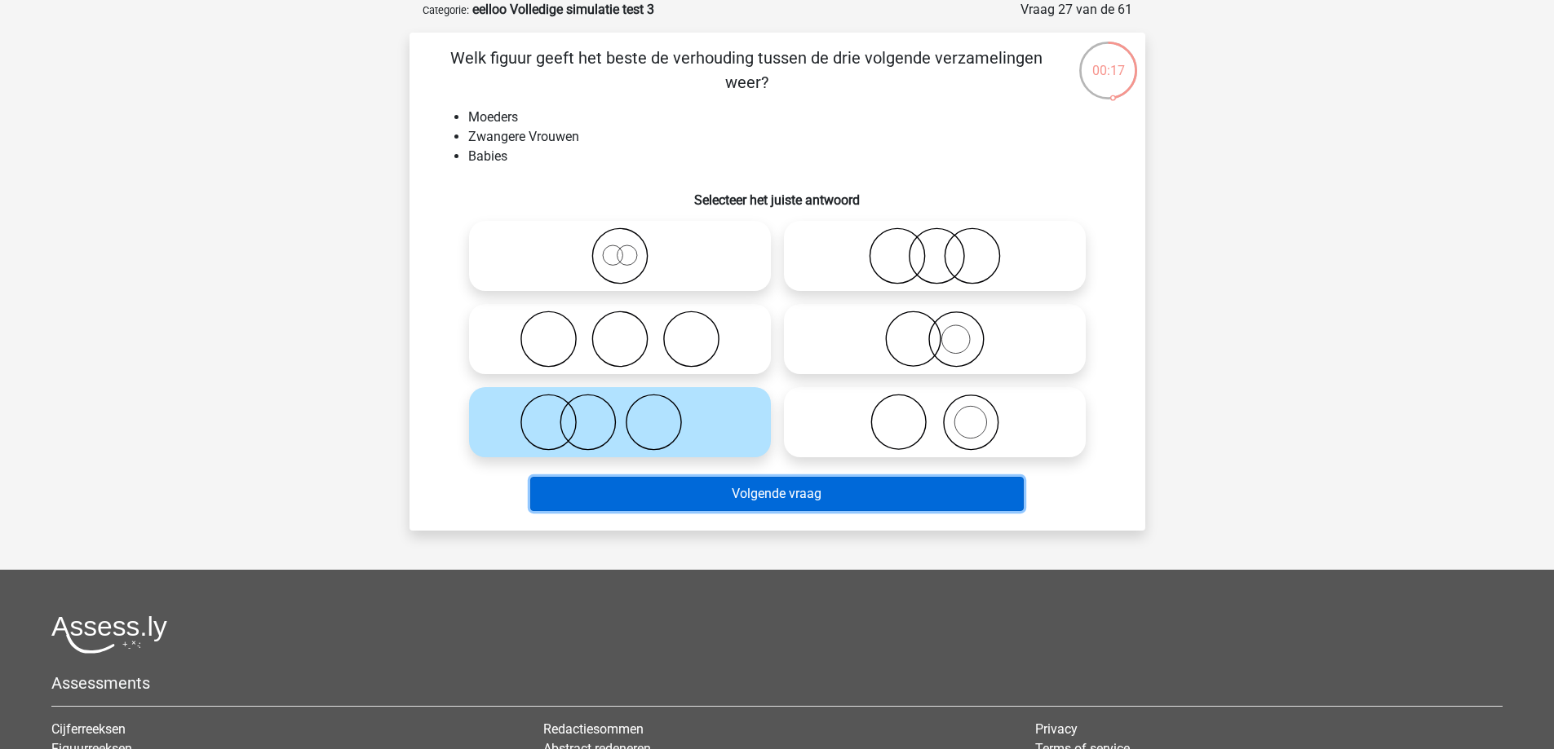
click at [687, 480] on button "Volgende vraag" at bounding box center [776, 494] width 493 height 34
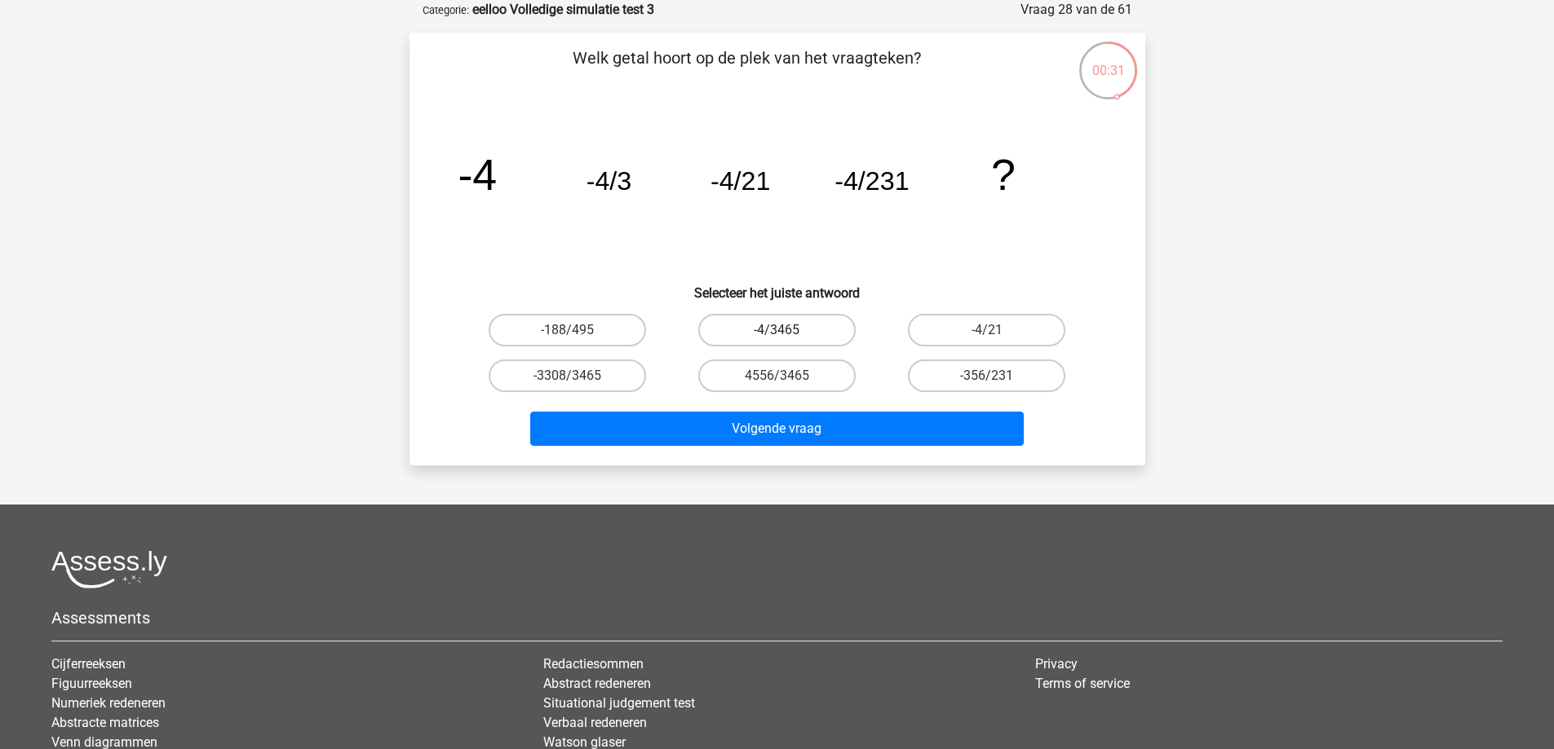
click at [798, 328] on label "-4/3465" at bounding box center [776, 330] width 157 height 33
click at [787, 330] on input "-4/3465" at bounding box center [781, 335] width 11 height 11
radio input "true"
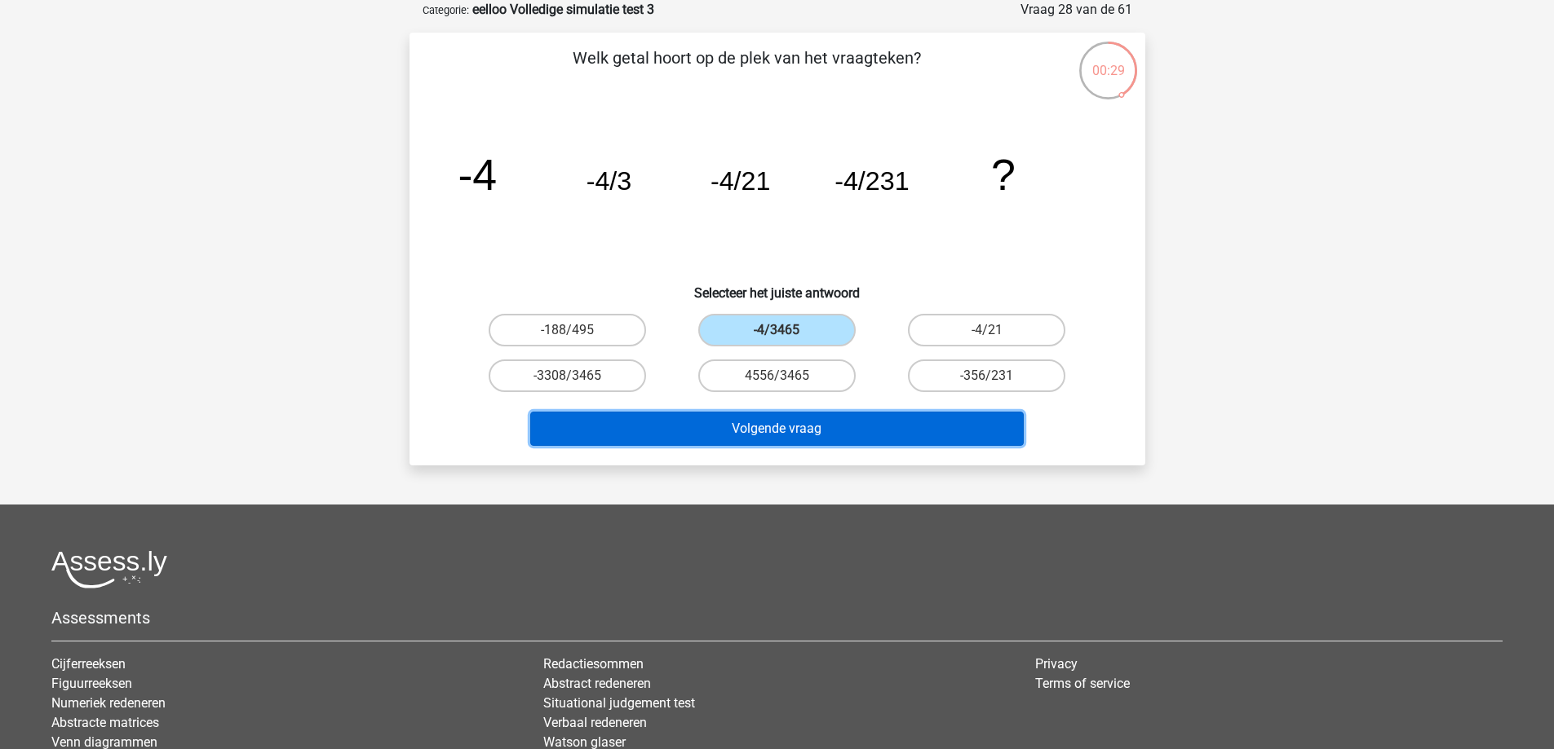
click at [757, 418] on button "Volgende vraag" at bounding box center [776, 429] width 493 height 34
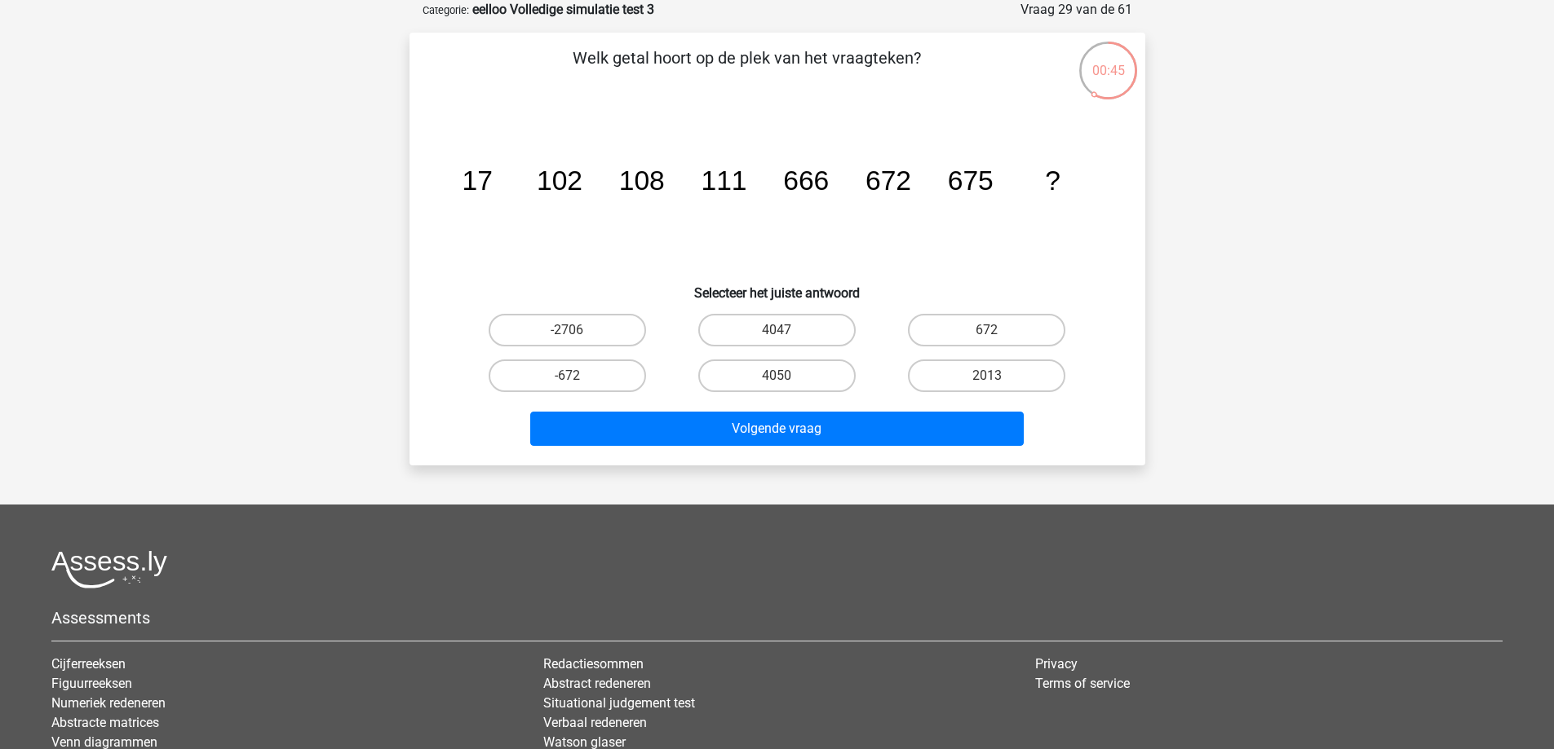
click at [785, 409] on div "Volgende vraag" at bounding box center [777, 426] width 683 height 54
click at [803, 382] on label "4050" at bounding box center [776, 376] width 157 height 33
click at [787, 382] on input "4050" at bounding box center [781, 381] width 11 height 11
radio input "true"
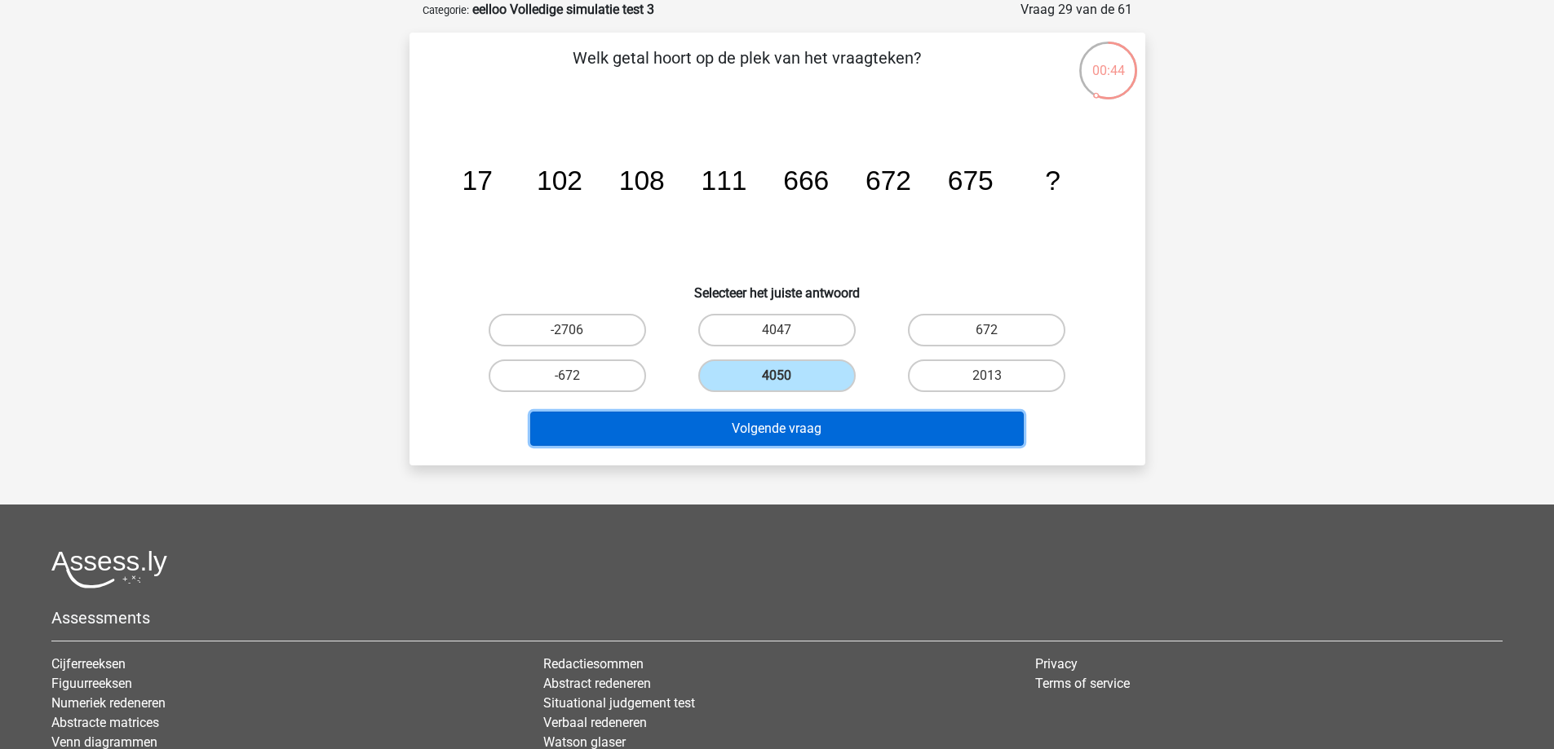
click at [806, 440] on button "Volgende vraag" at bounding box center [776, 429] width 493 height 34
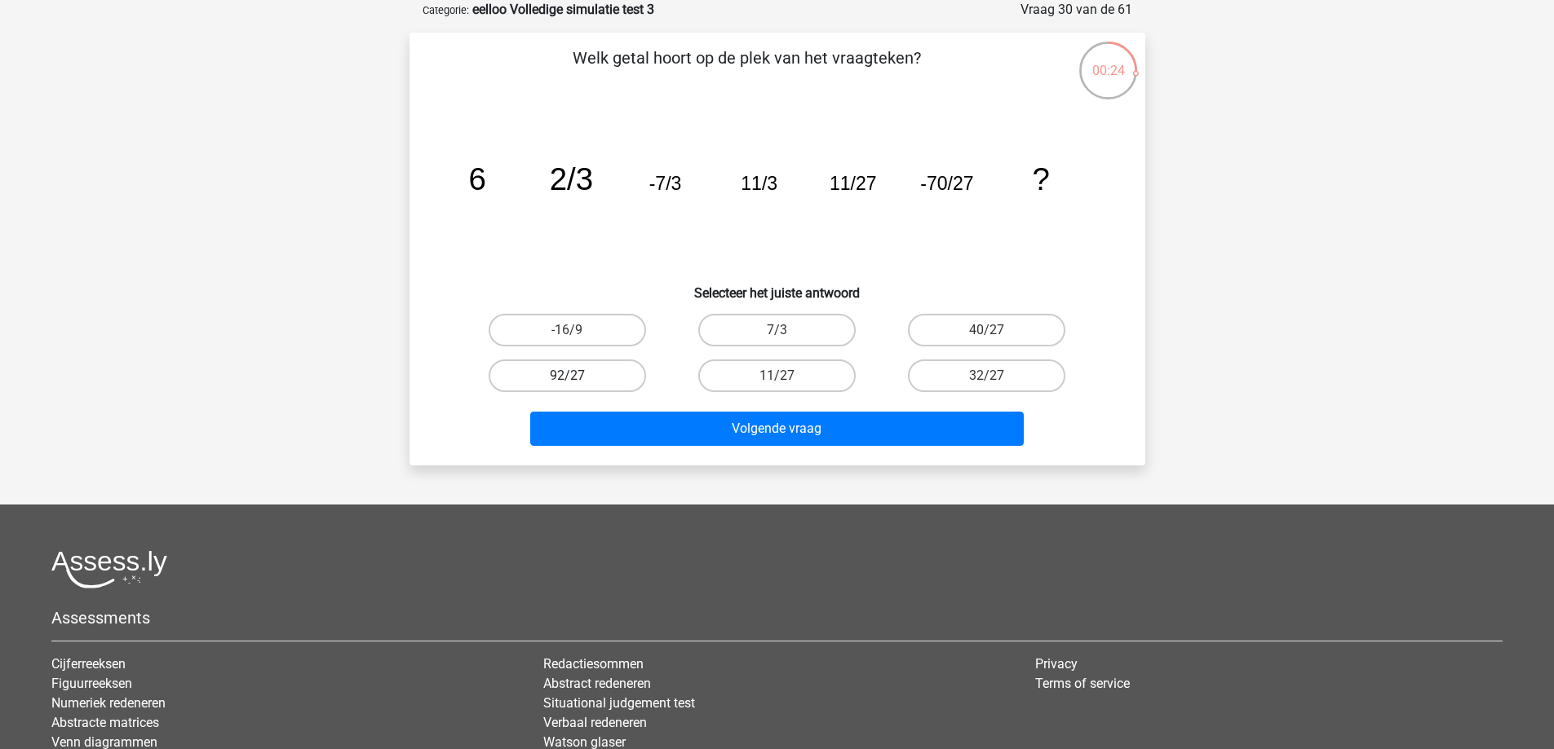
click at [624, 382] on label "92/27" at bounding box center [567, 376] width 157 height 33
click at [577, 382] on input "92/27" at bounding box center [572, 381] width 11 height 11
radio input "true"
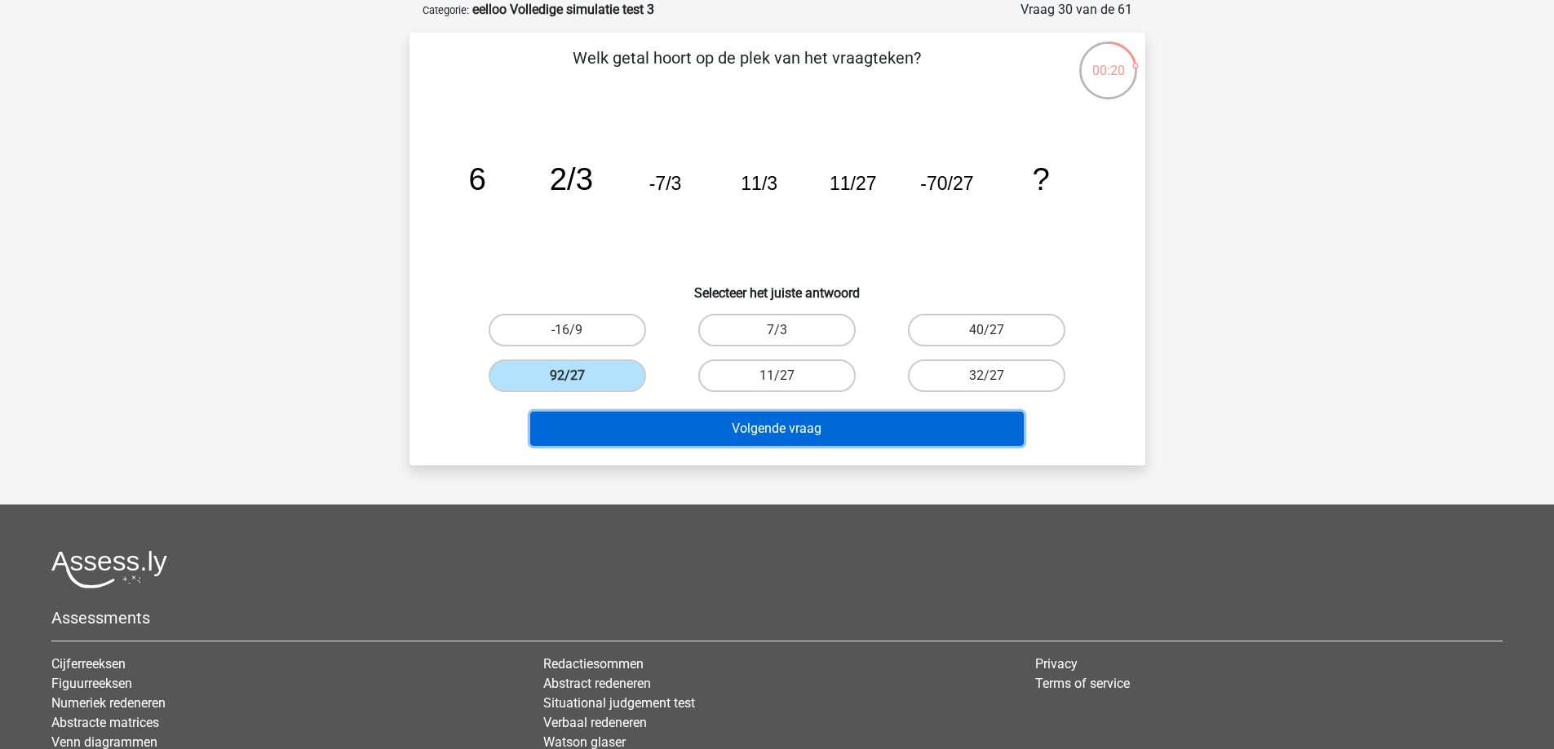
click at [775, 422] on button "Volgende vraag" at bounding box center [776, 429] width 493 height 34
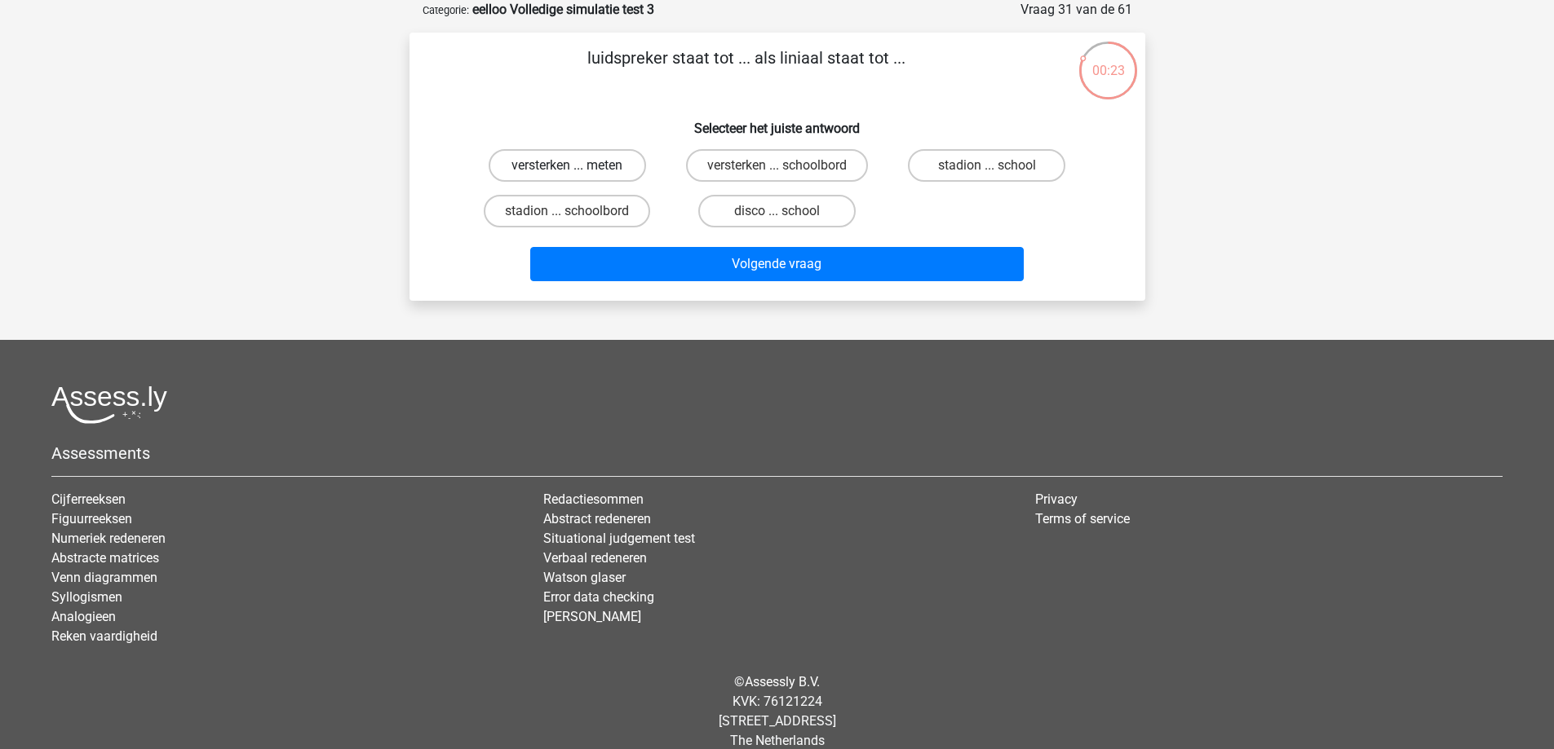
click at [537, 173] on label "versterken ... meten" at bounding box center [567, 165] width 157 height 33
click at [567, 173] on input "versterken ... meten" at bounding box center [572, 171] width 11 height 11
radio input "true"
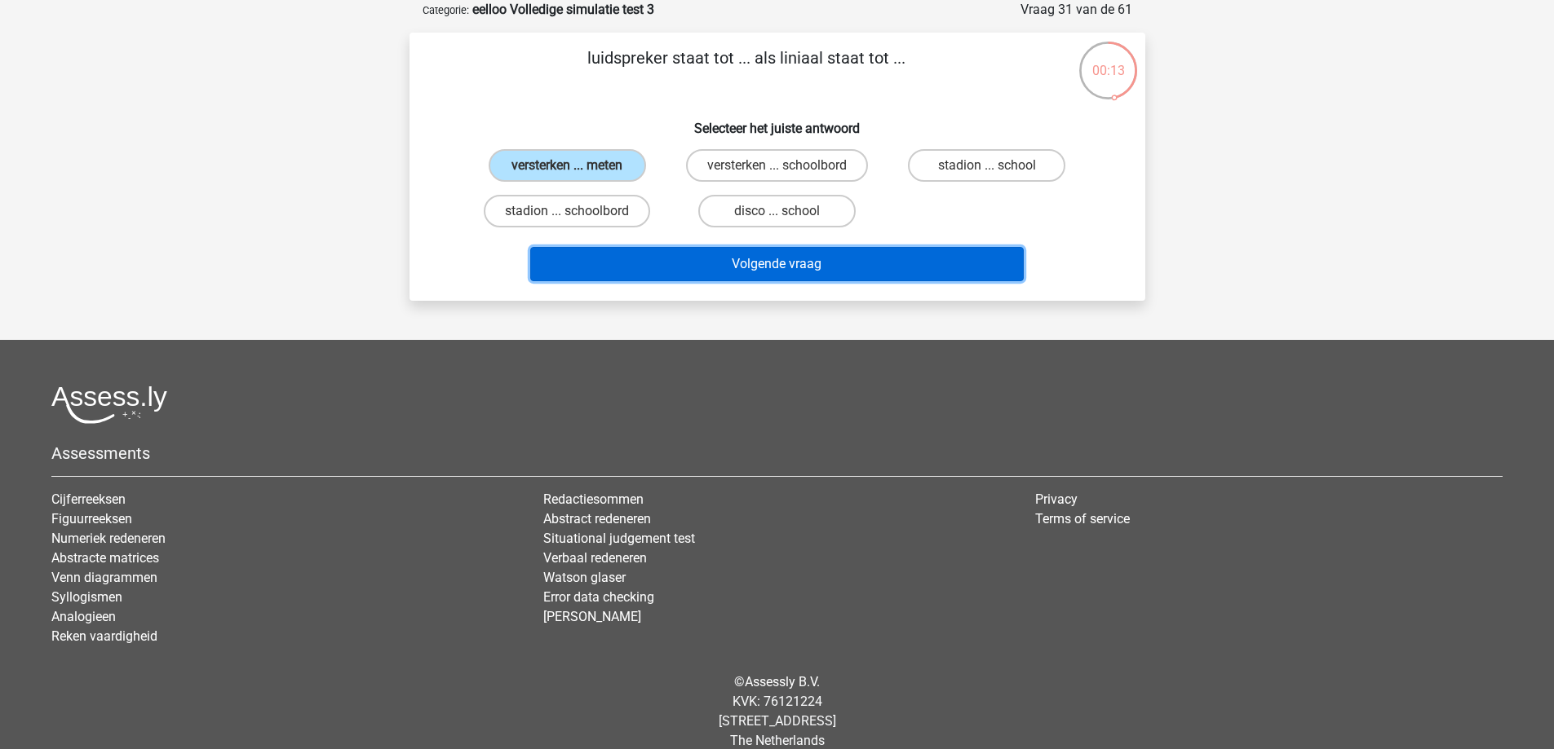
click at [643, 257] on button "Volgende vraag" at bounding box center [776, 264] width 493 height 34
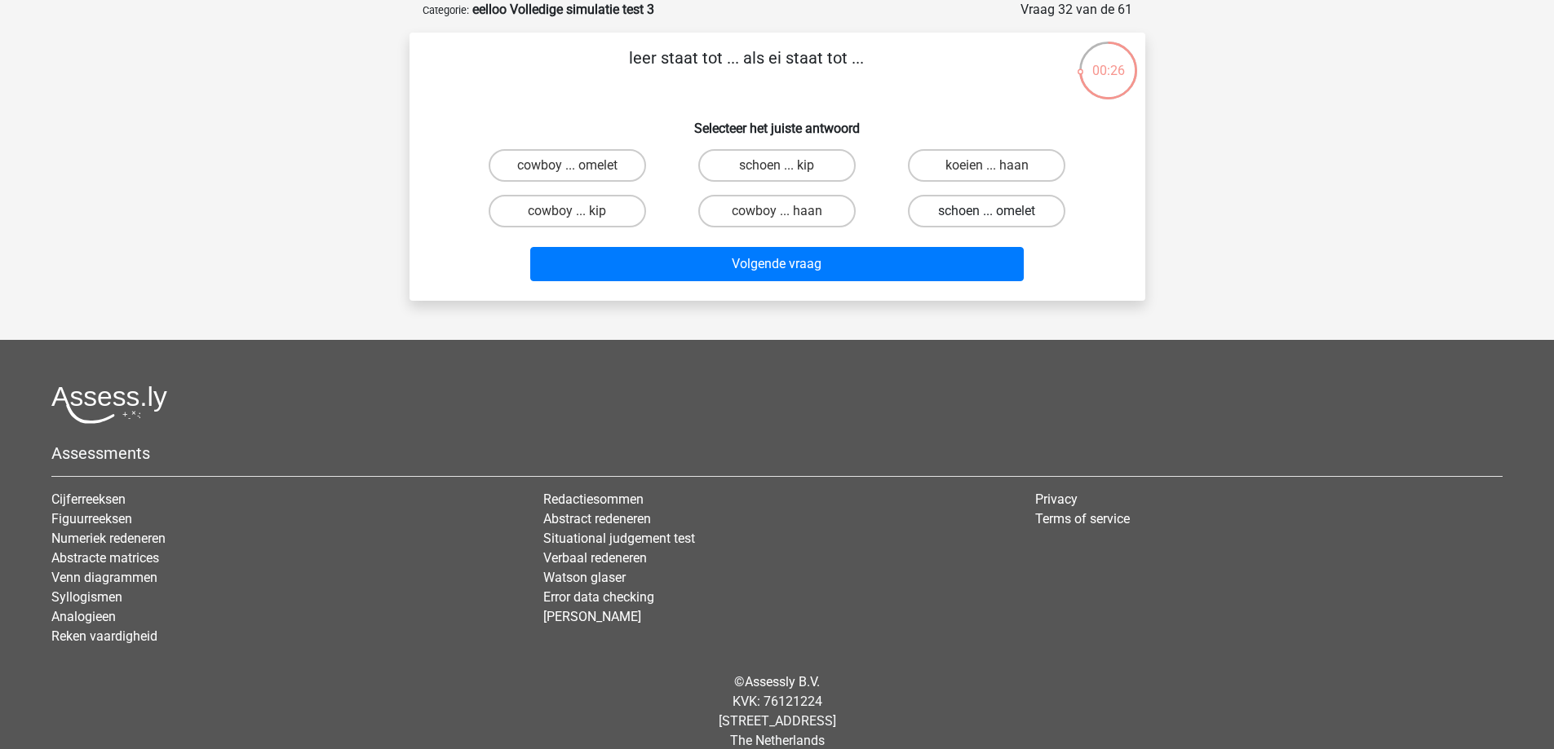
click at [959, 206] on label "schoen ... omelet" at bounding box center [986, 211] width 157 height 33
click at [987, 211] on input "schoen ... omelet" at bounding box center [992, 216] width 11 height 11
radio input "true"
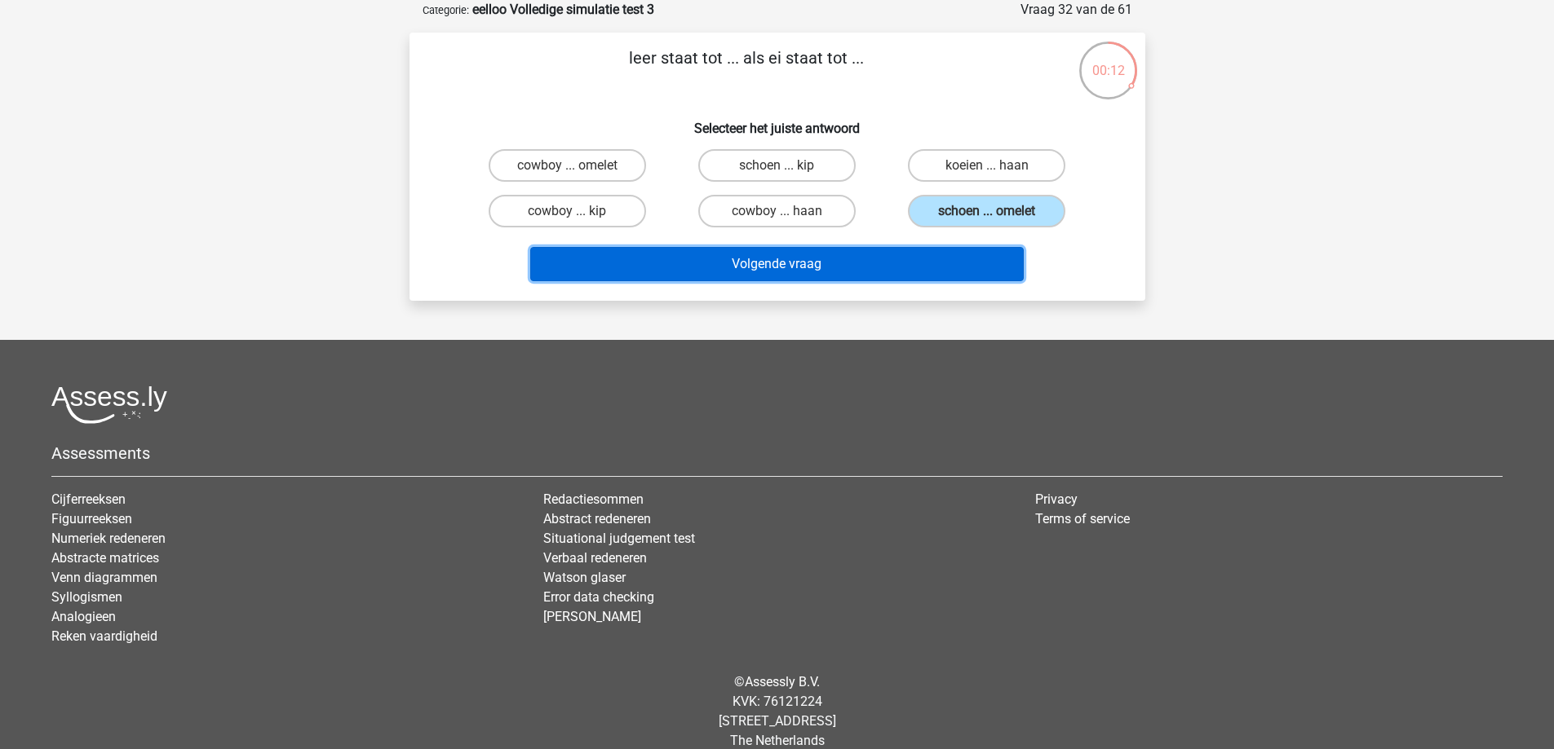
click at [802, 261] on button "Volgende vraag" at bounding box center [776, 264] width 493 height 34
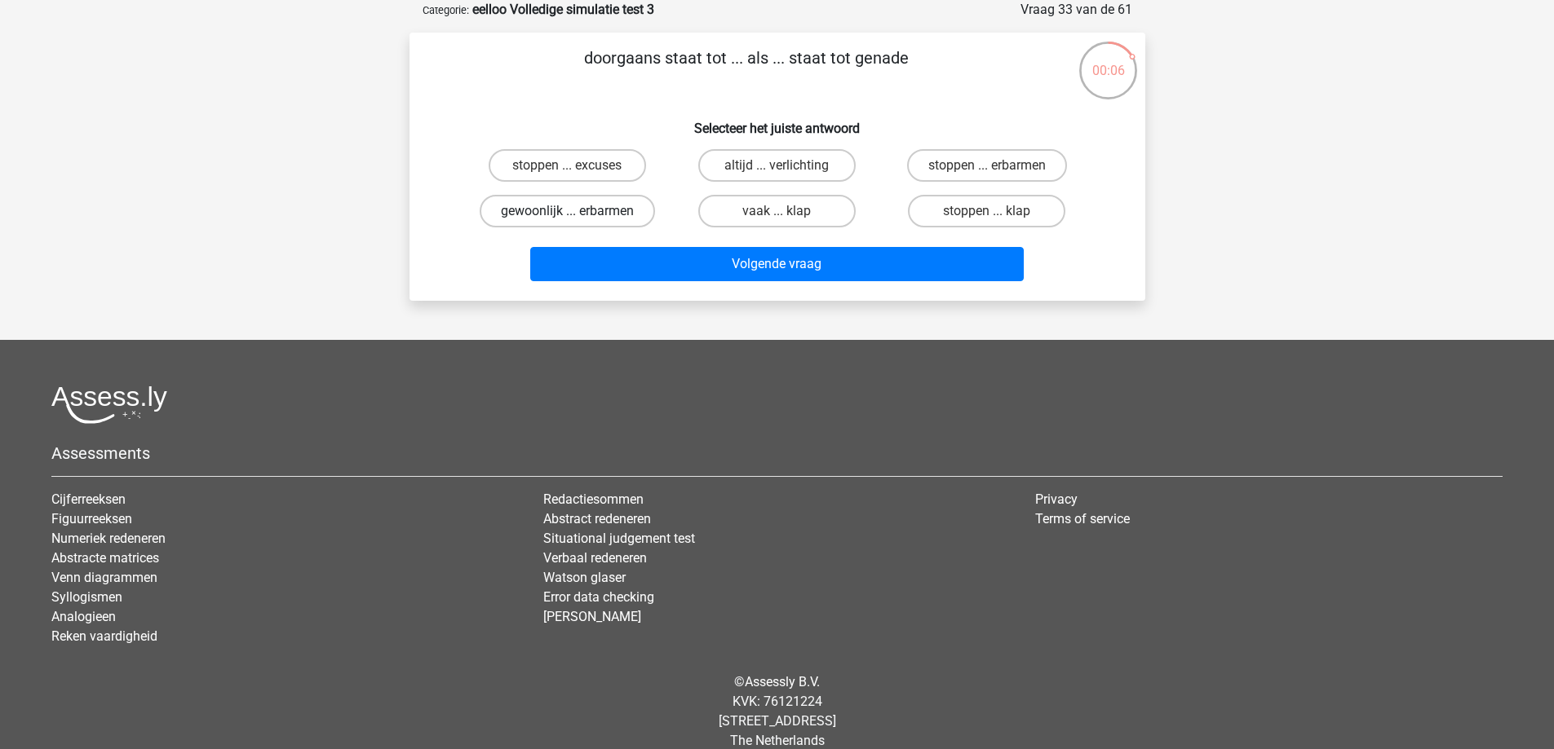
click at [596, 201] on label "gewoonlijk ... erbarmen" at bounding box center [567, 211] width 175 height 33
click at [577, 211] on input "gewoonlijk ... erbarmen" at bounding box center [572, 216] width 11 height 11
radio input "true"
click at [754, 167] on label "altijd ... verlichting" at bounding box center [776, 165] width 157 height 33
click at [776, 167] on input "altijd ... verlichting" at bounding box center [781, 171] width 11 height 11
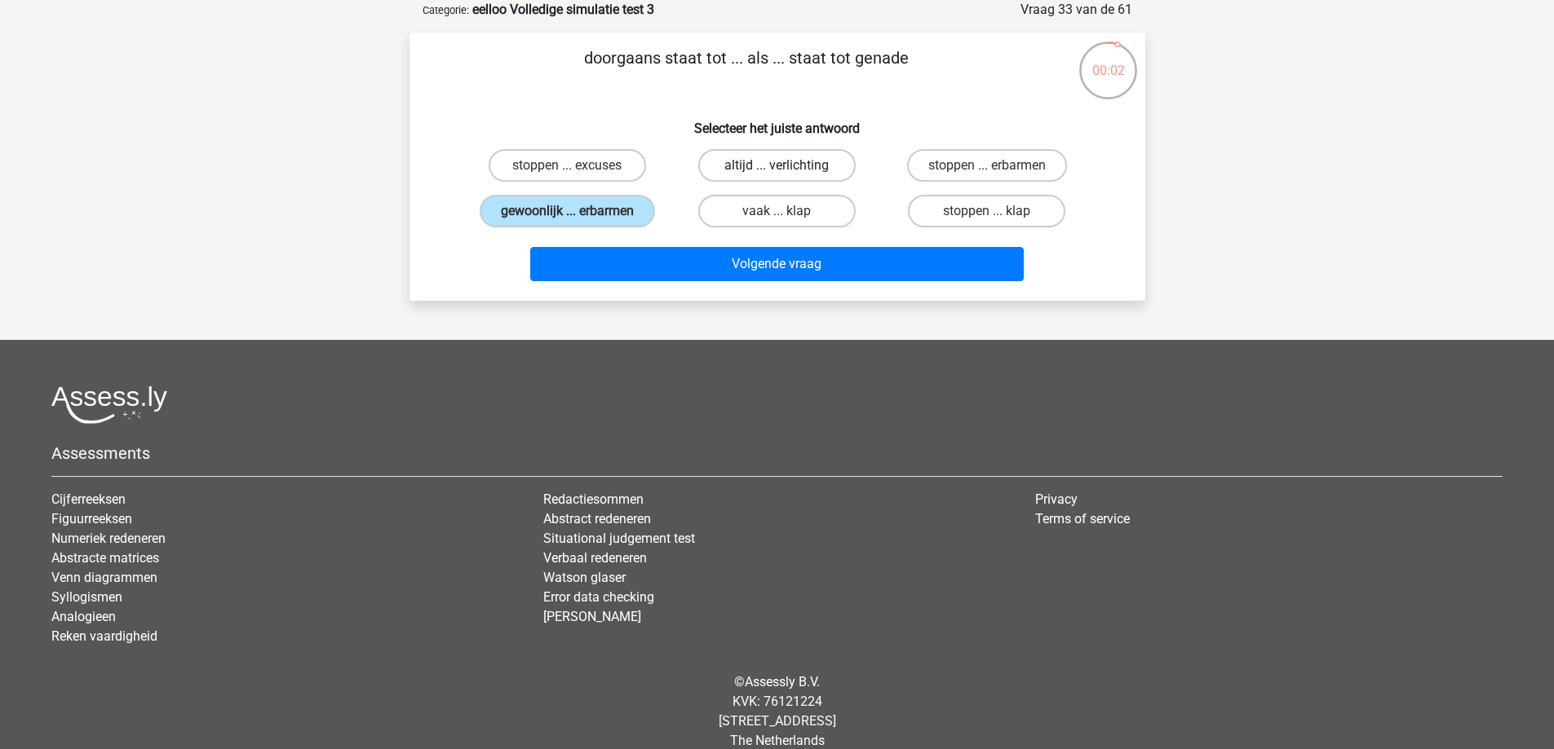
radio input "true"
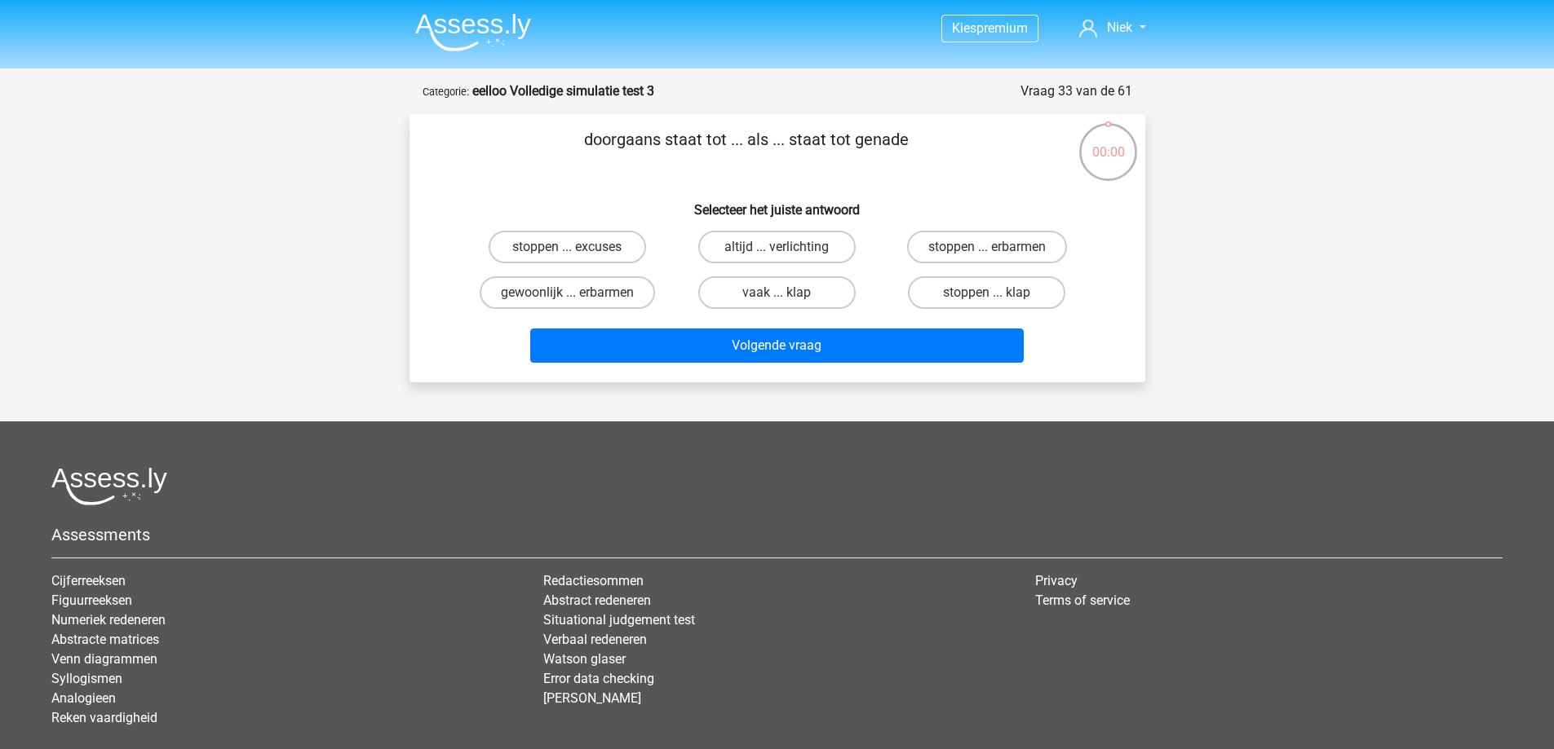
scroll to position [82, 0]
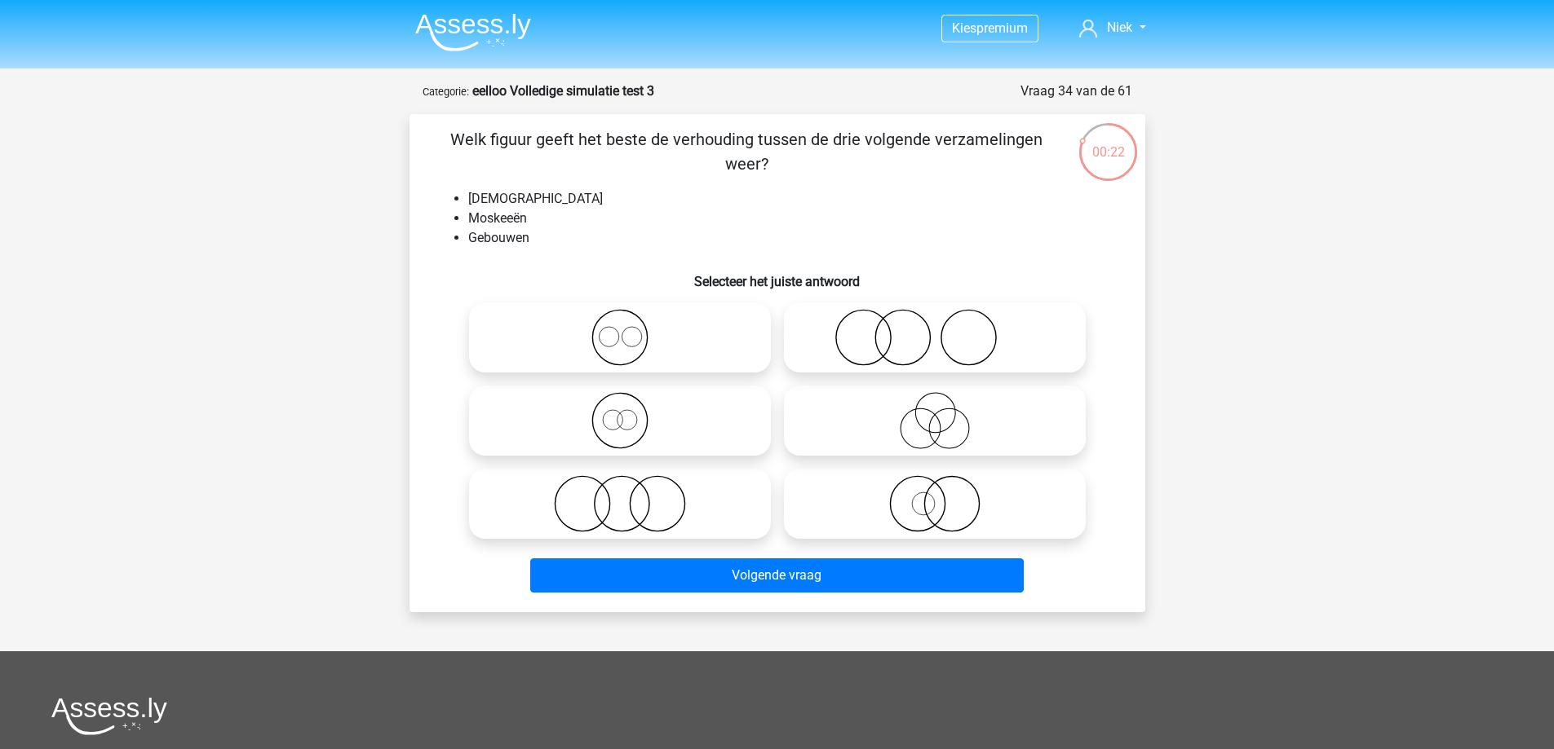
click at [624, 330] on circle at bounding box center [631, 337] width 20 height 20
click at [624, 329] on input "radio" at bounding box center [625, 324] width 11 height 11
radio input "true"
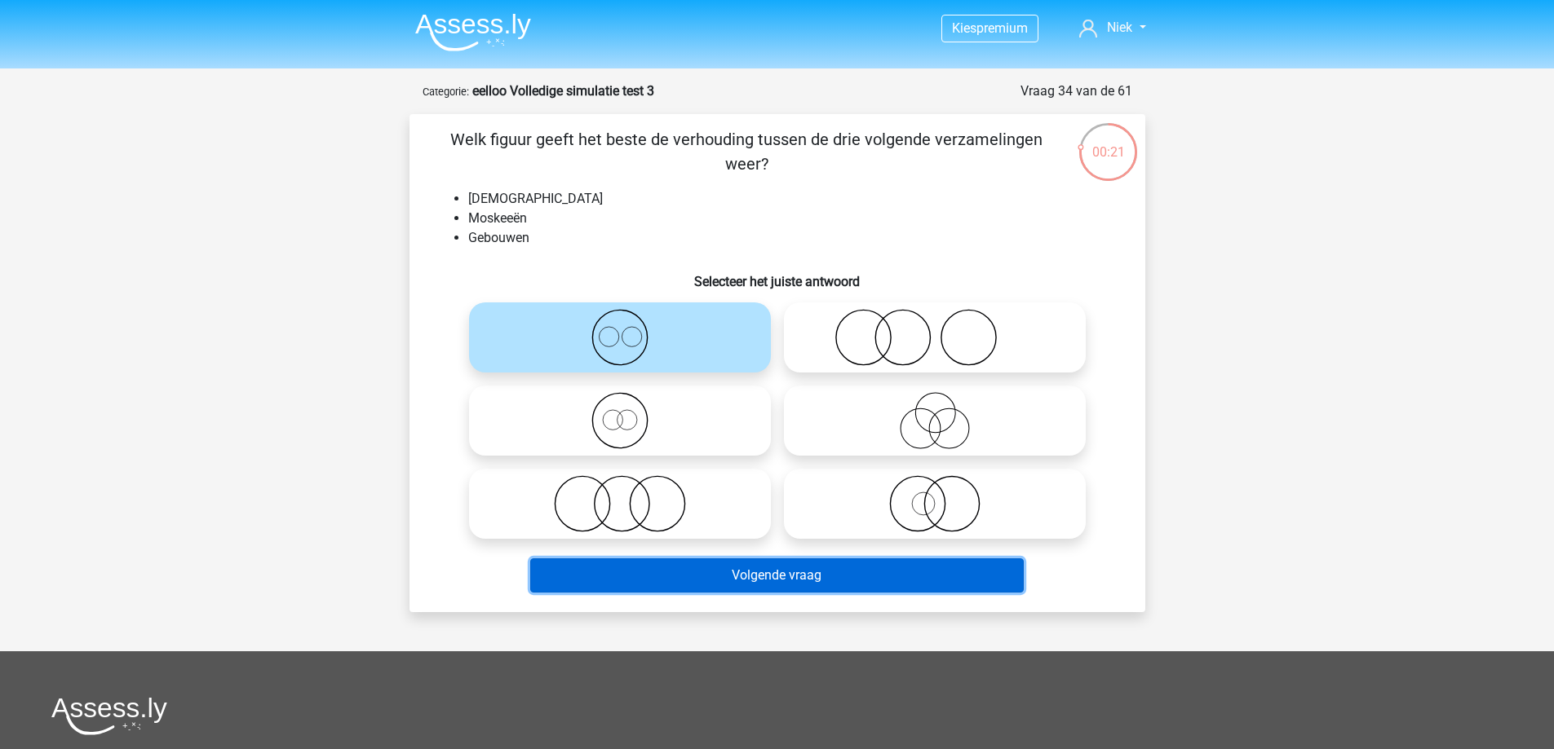
click at [602, 567] on button "Volgende vraag" at bounding box center [776, 576] width 493 height 34
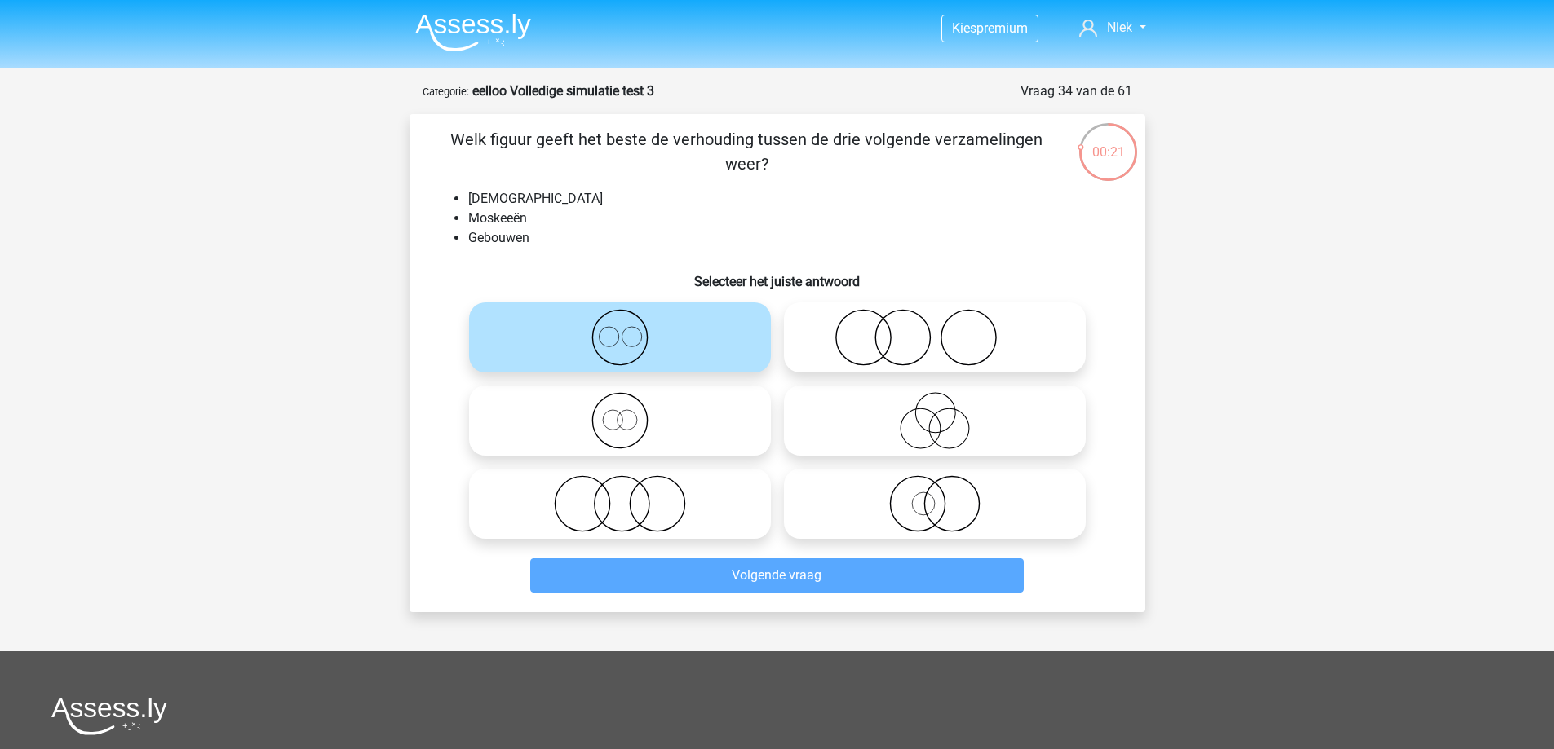
scroll to position [82, 0]
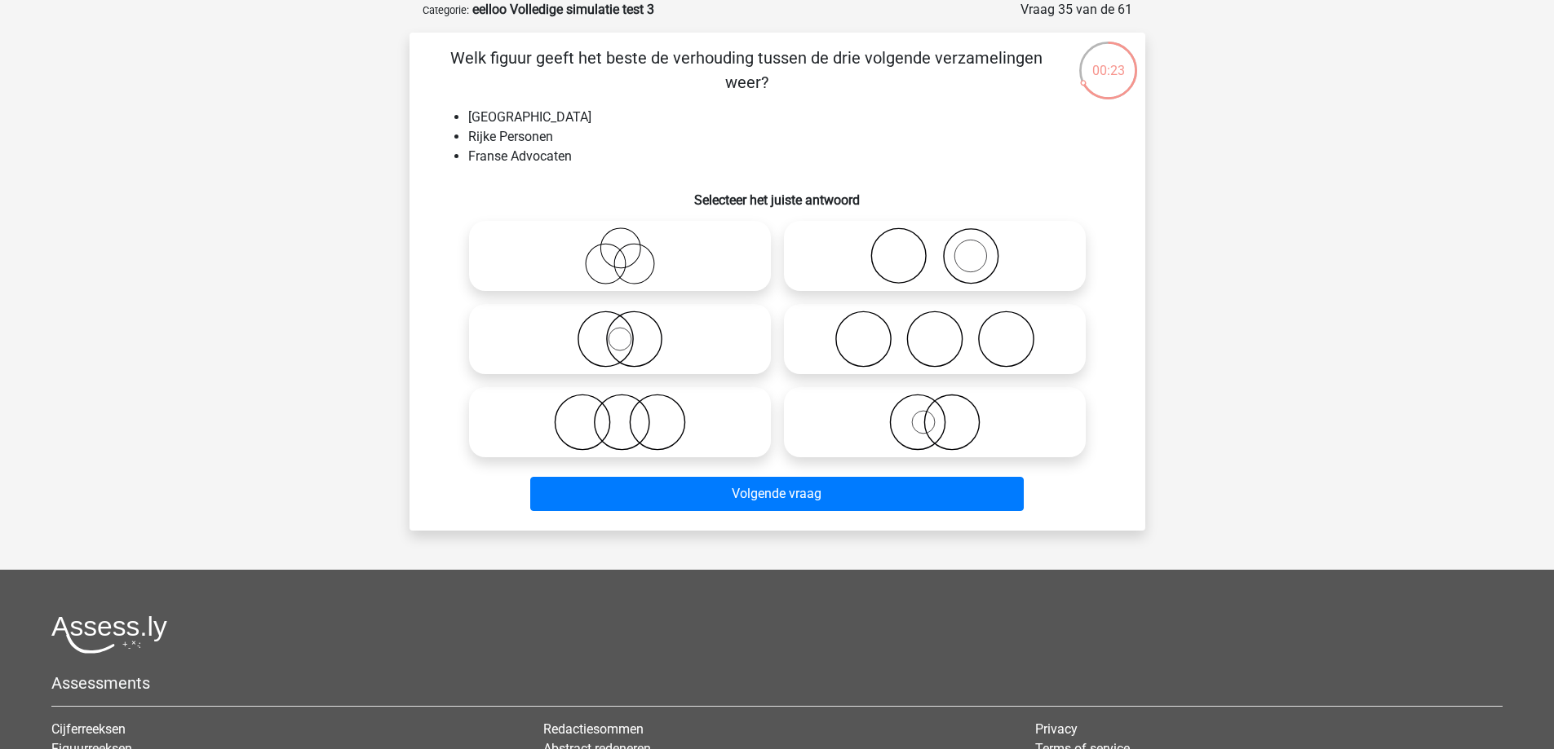
click at [637, 412] on icon at bounding box center [619, 422] width 289 height 57
click at [630, 412] on input "radio" at bounding box center [625, 409] width 11 height 11
radio input "true"
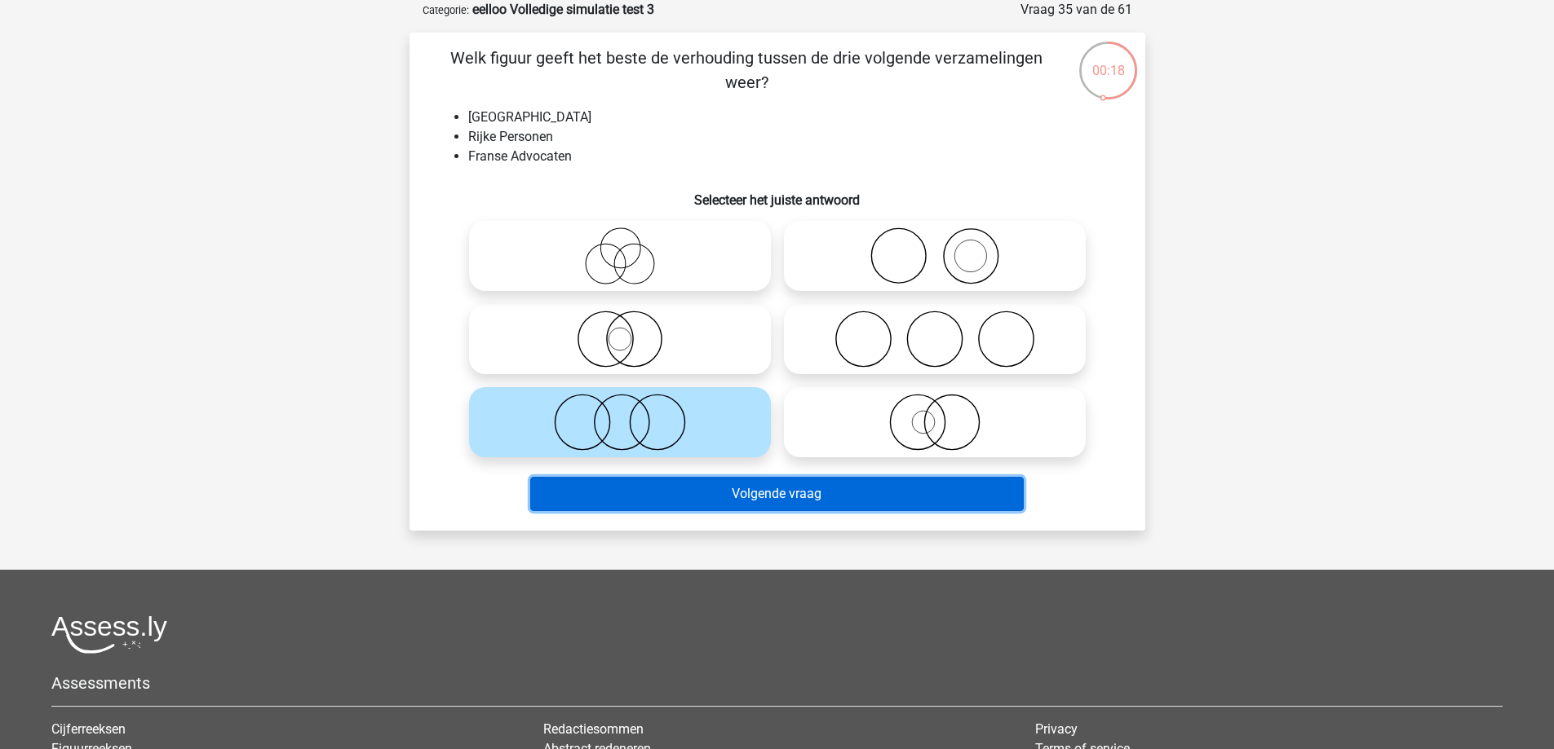
drag, startPoint x: 644, startPoint y: 496, endPoint x: 624, endPoint y: 503, distance: 21.7
click at [624, 503] on button "Volgende vraag" at bounding box center [776, 494] width 493 height 34
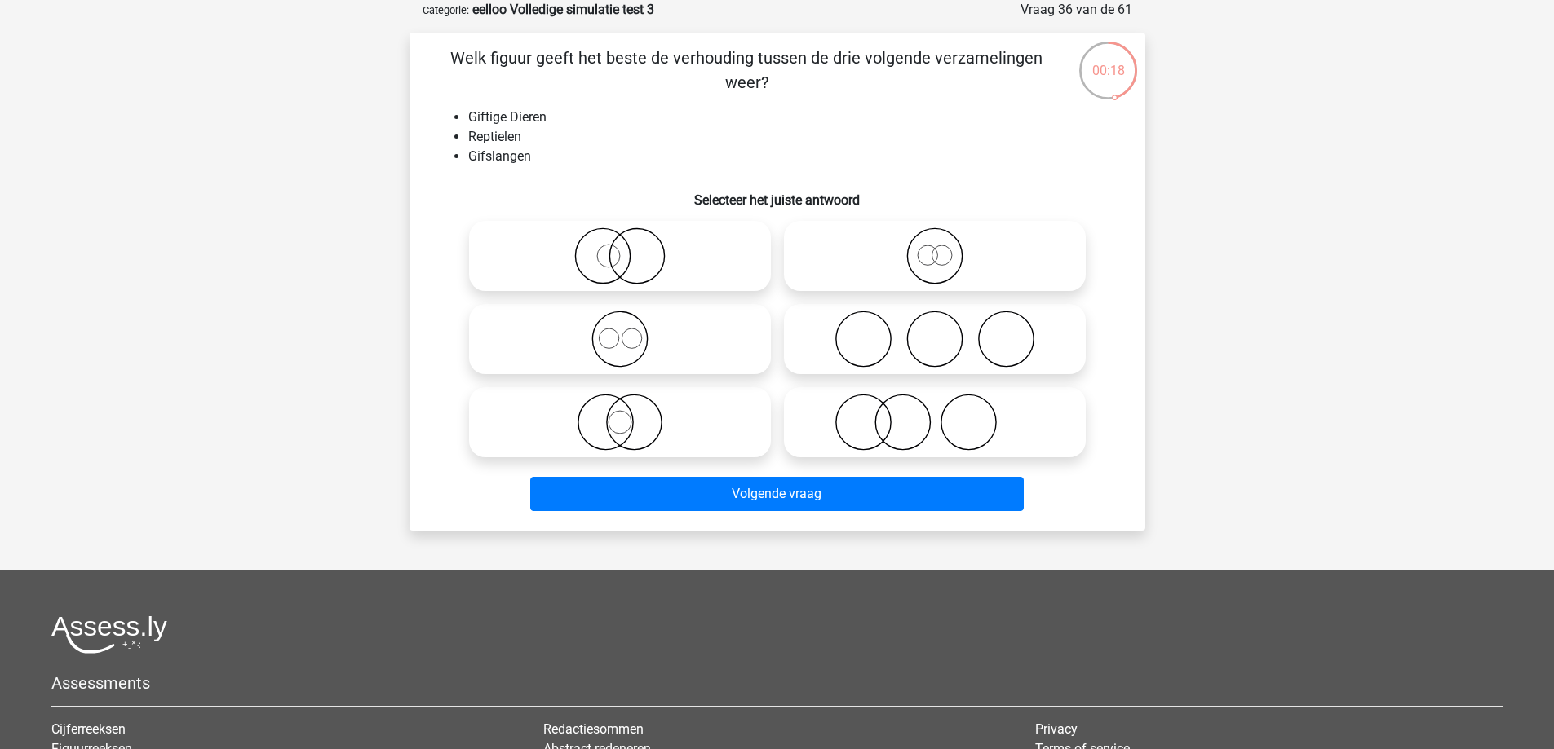
click at [609, 435] on circle at bounding box center [633, 423] width 55 height 55
click at [620, 414] on input "radio" at bounding box center [625, 409] width 11 height 11
radio input "true"
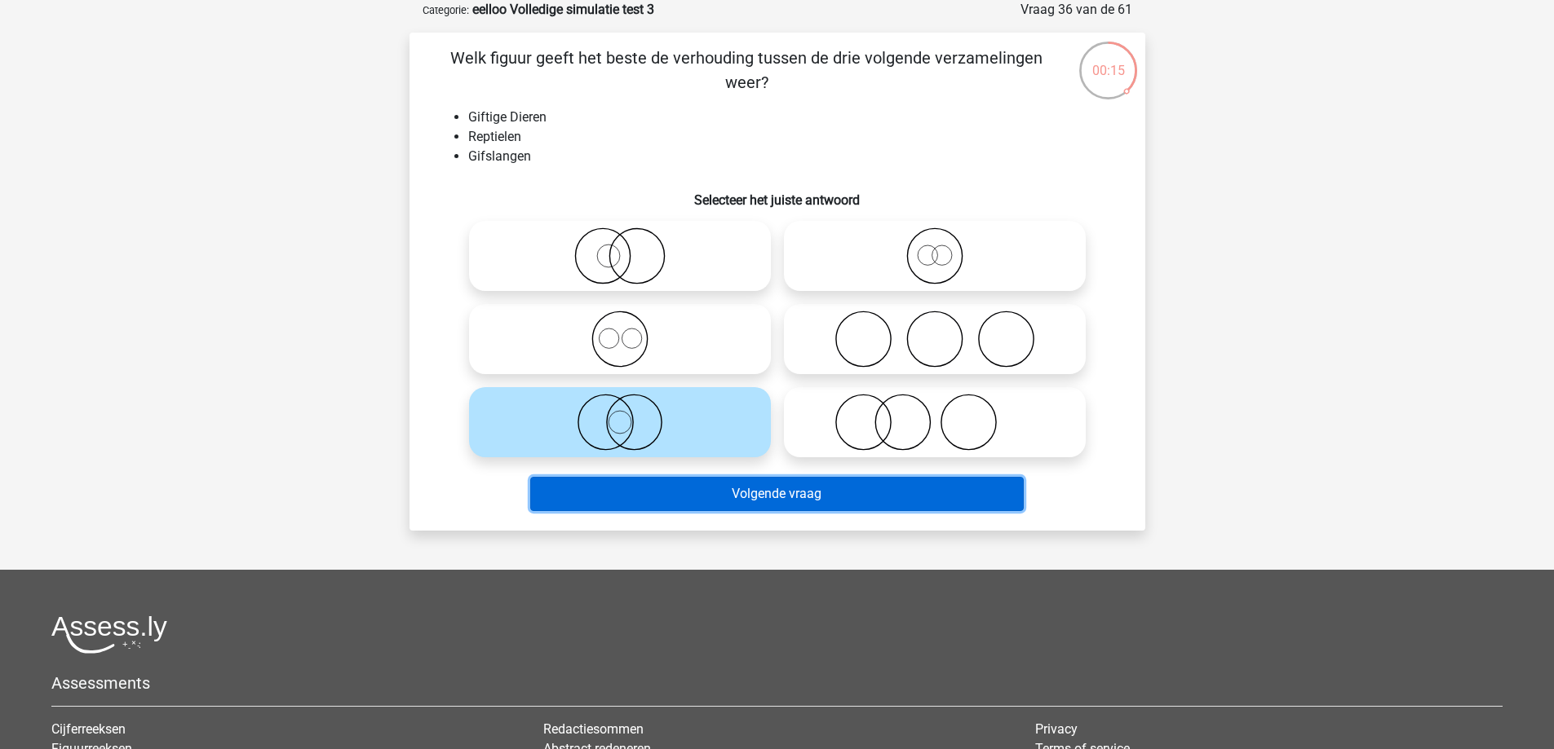
click at [681, 499] on button "Volgende vraag" at bounding box center [776, 494] width 493 height 34
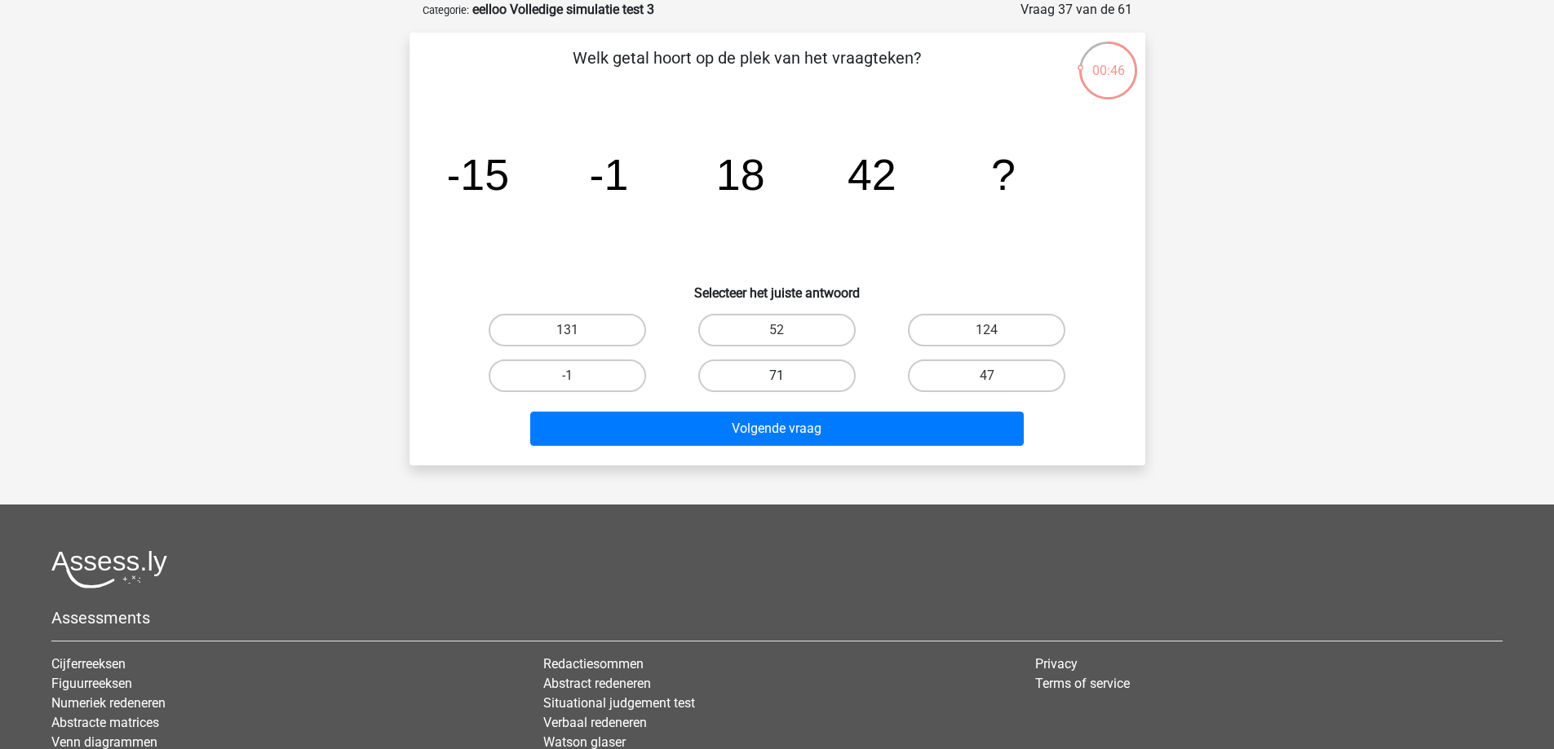
click at [750, 369] on label "71" at bounding box center [776, 376] width 157 height 33
click at [776, 376] on input "71" at bounding box center [781, 381] width 11 height 11
radio input "true"
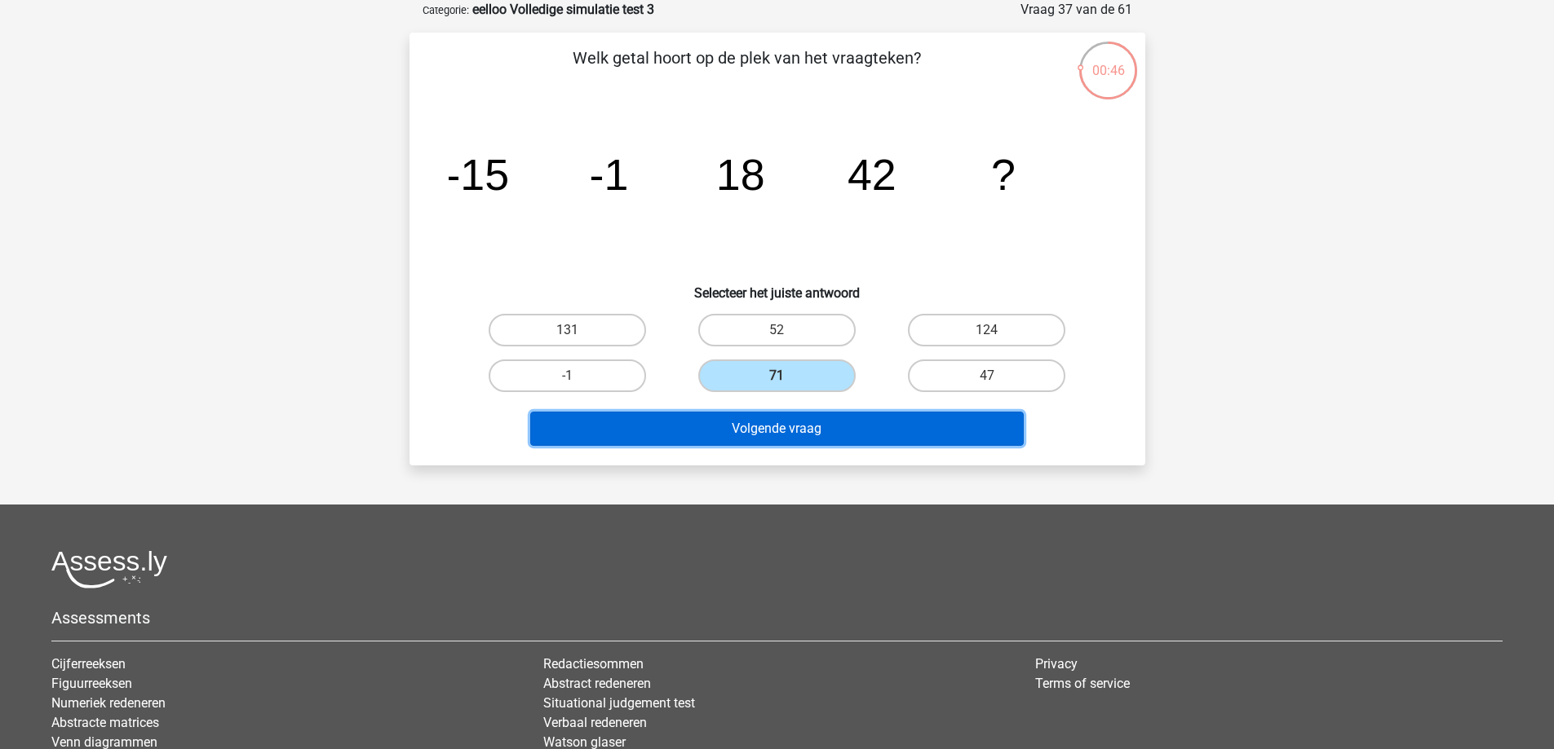
click at [756, 422] on button "Volgende vraag" at bounding box center [776, 429] width 493 height 34
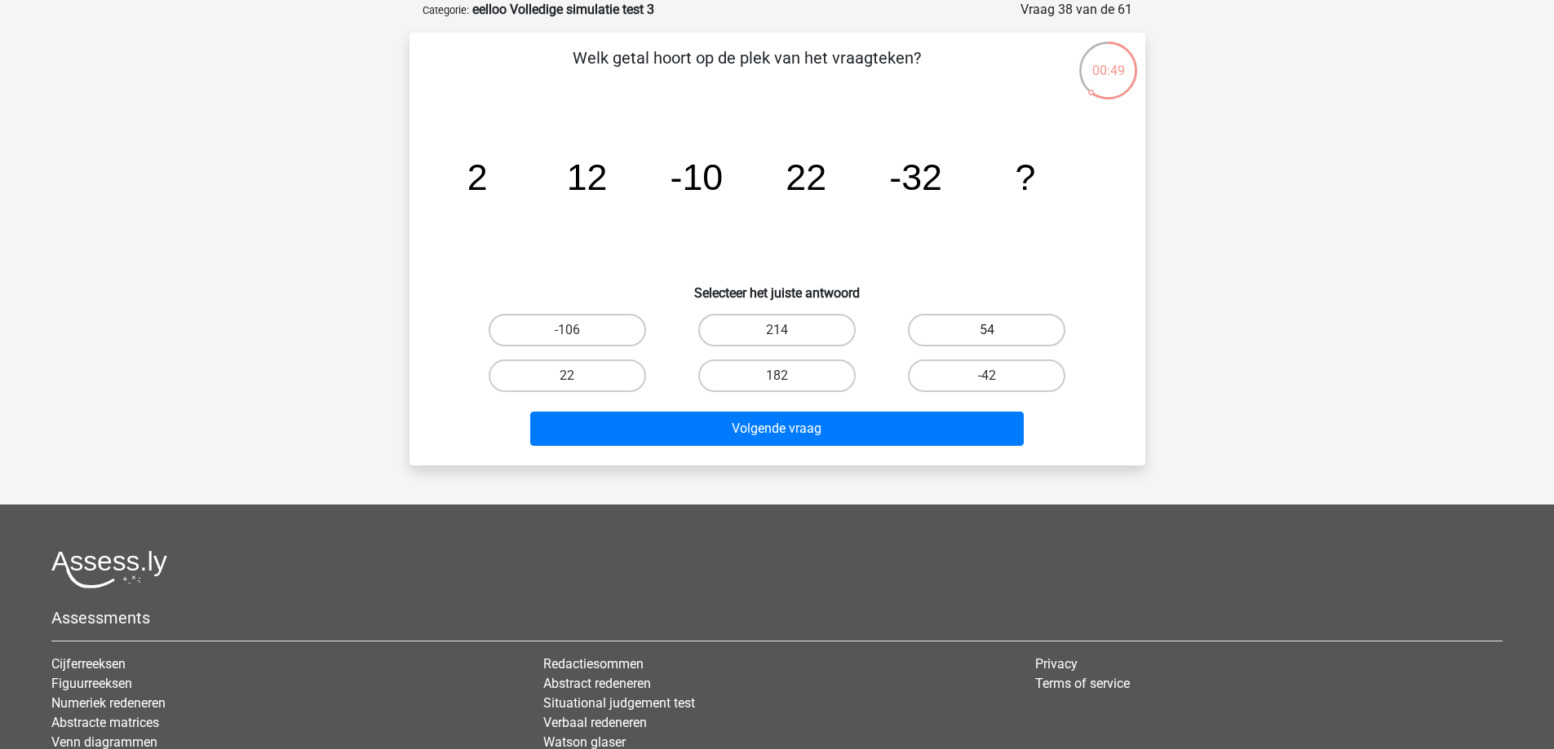
click at [953, 331] on label "54" at bounding box center [986, 330] width 157 height 33
click at [987, 331] on input "54" at bounding box center [992, 335] width 11 height 11
radio input "true"
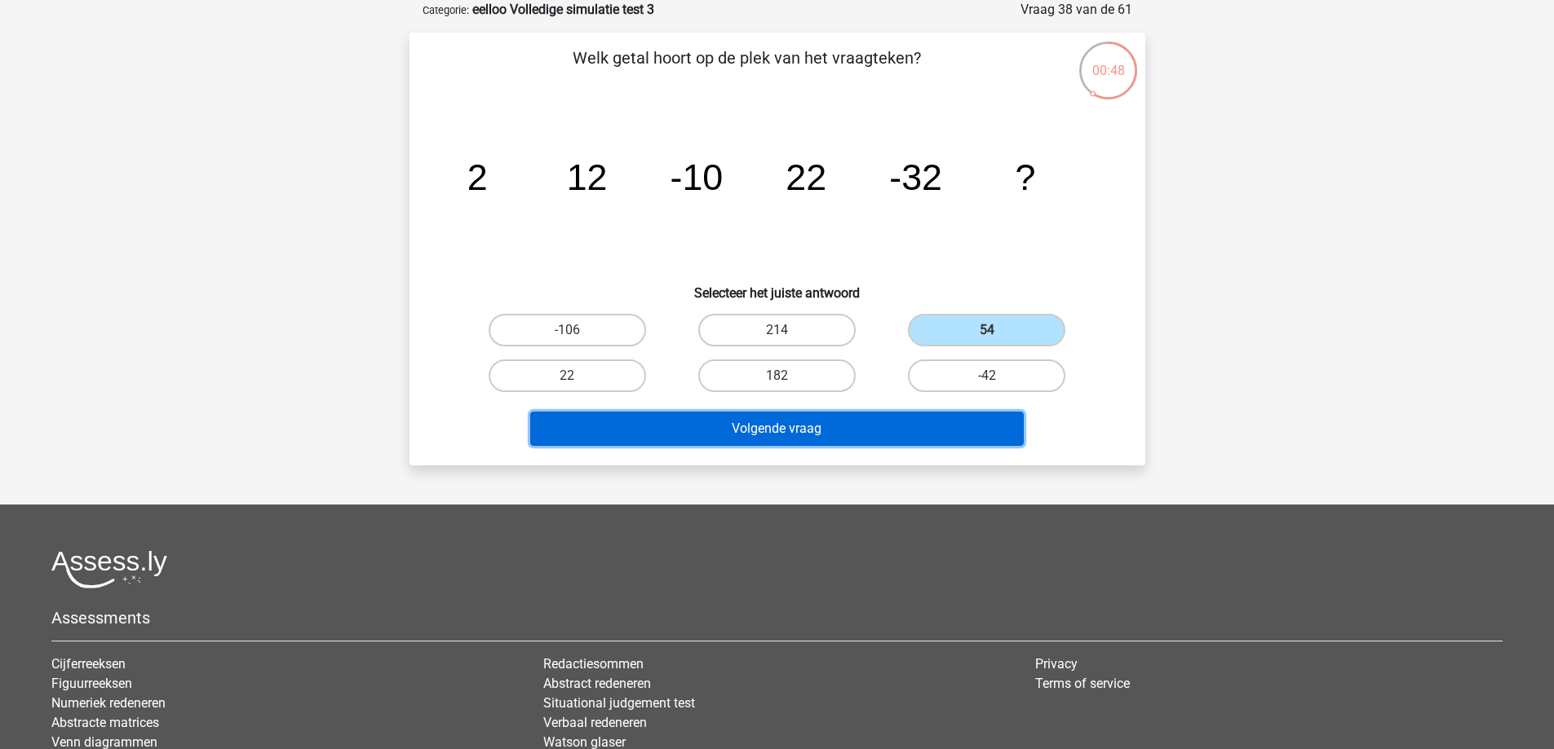
click at [919, 416] on button "Volgende vraag" at bounding box center [776, 429] width 493 height 34
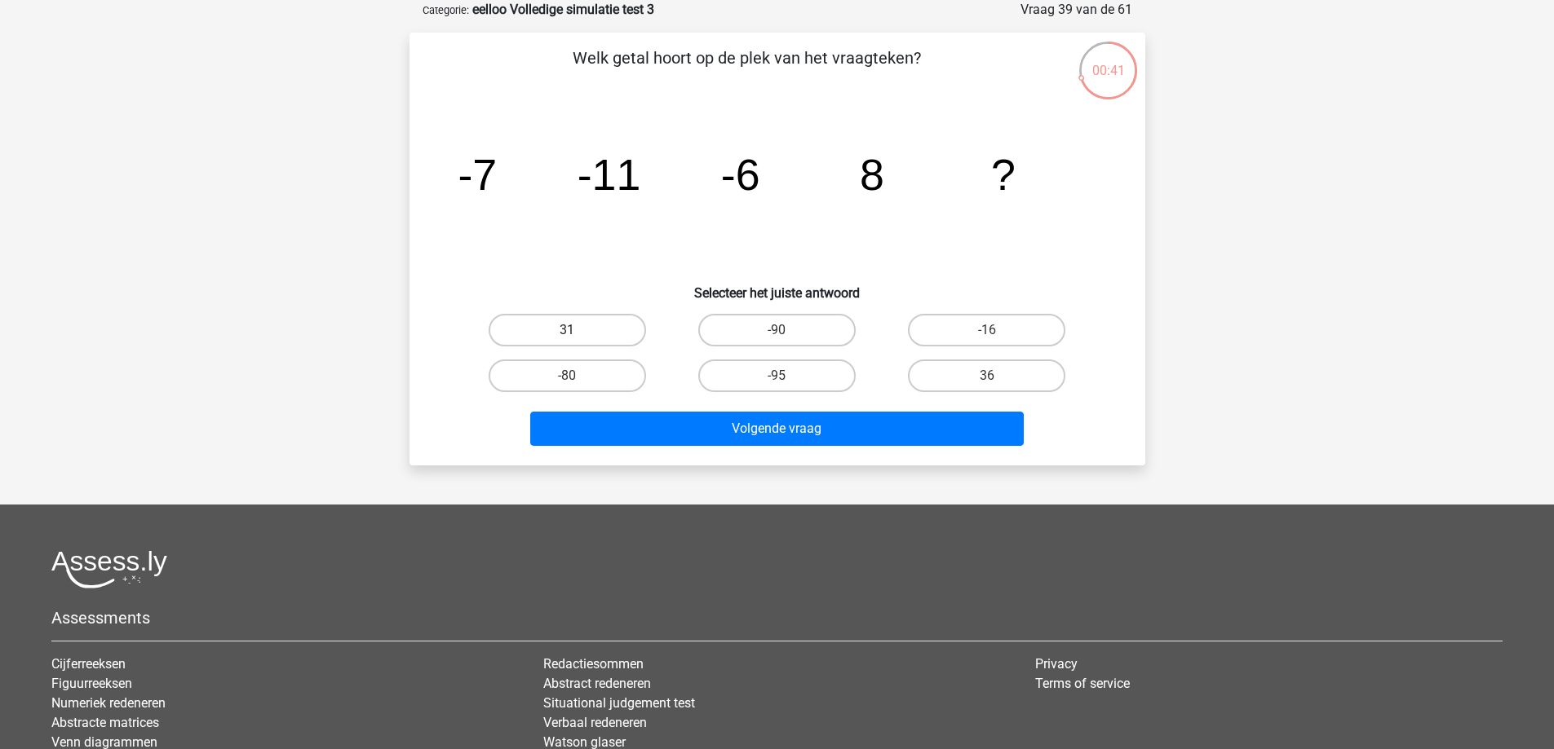
click at [600, 316] on label "31" at bounding box center [567, 330] width 157 height 33
click at [577, 330] on input "31" at bounding box center [572, 335] width 11 height 11
radio input "true"
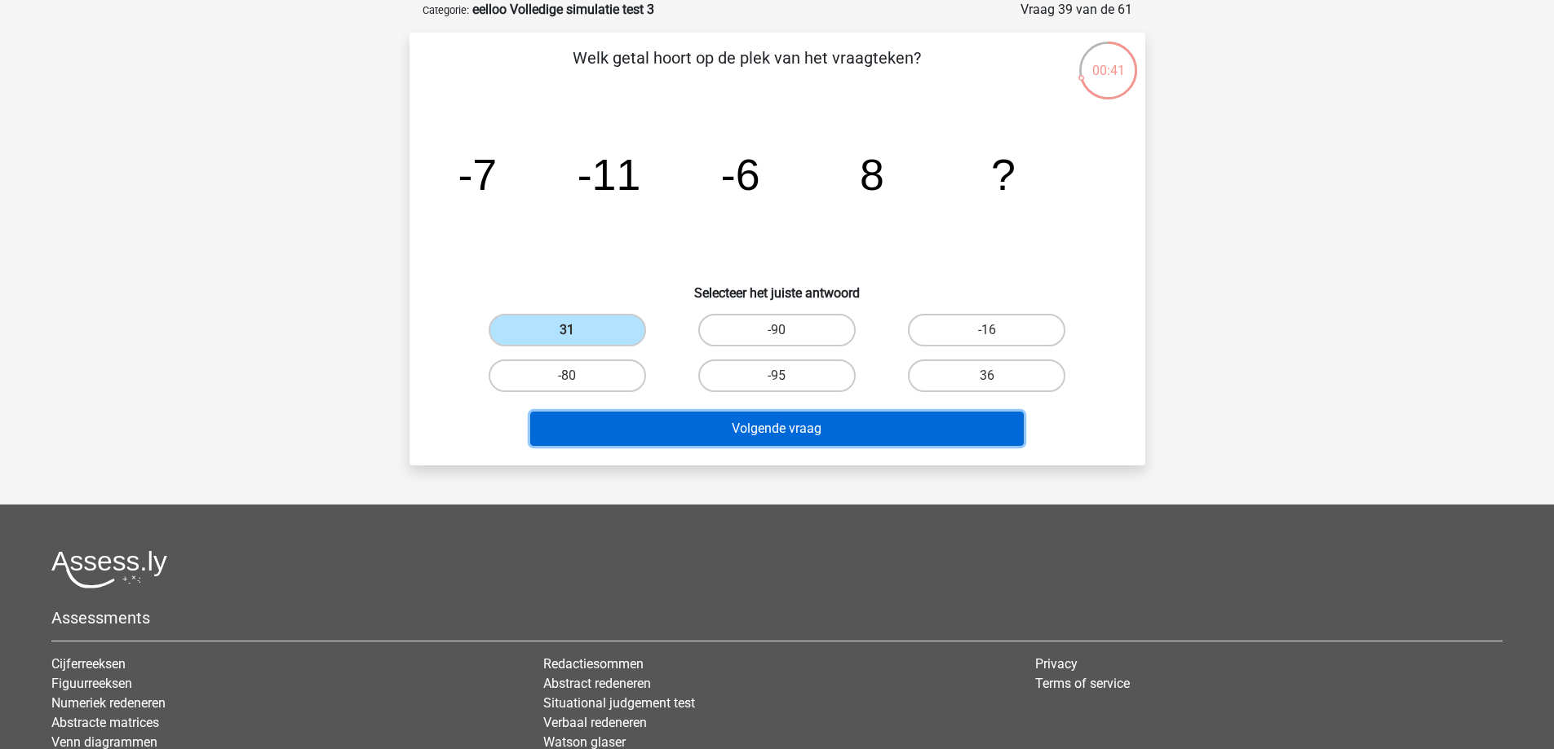
click at [638, 432] on button "Volgende vraag" at bounding box center [776, 429] width 493 height 34
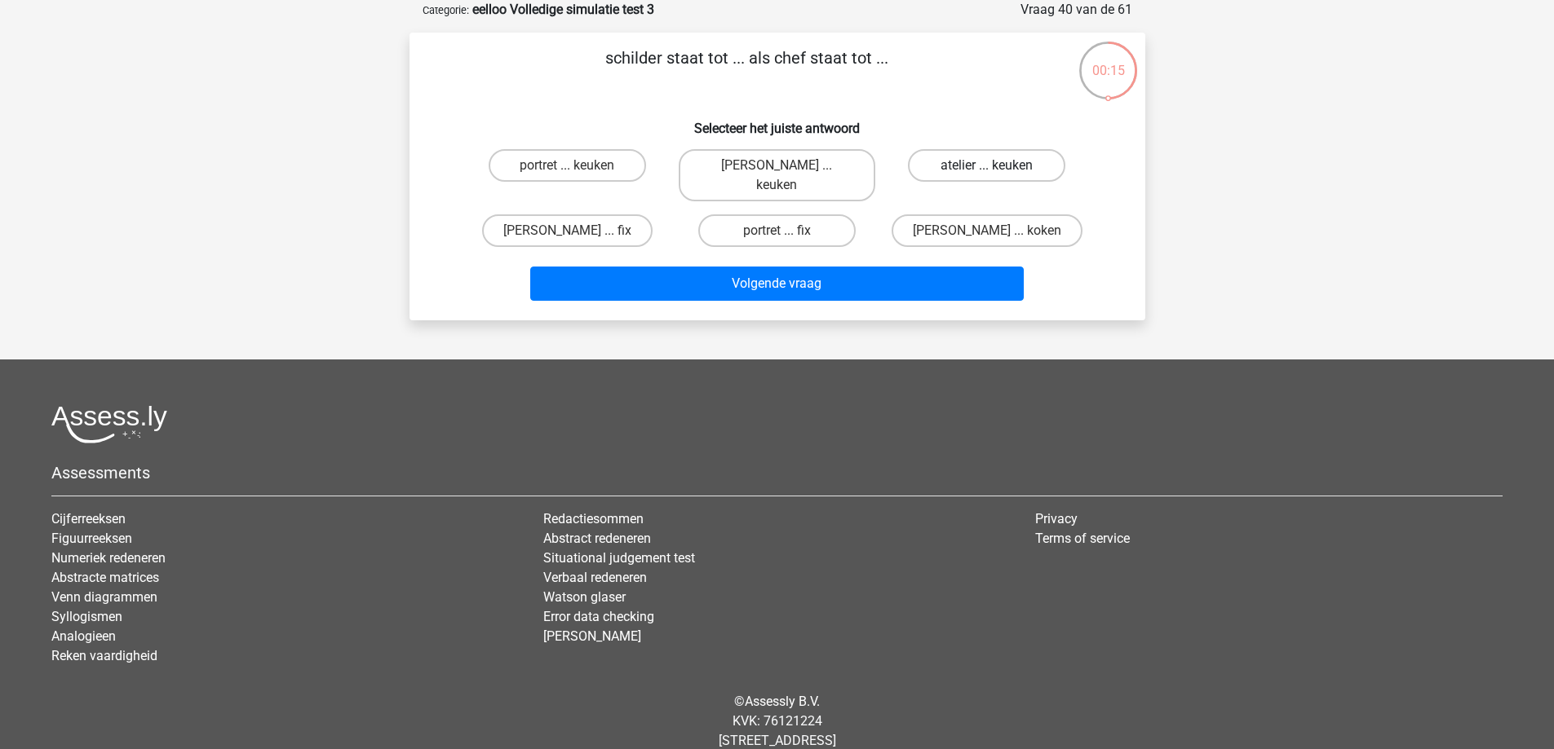
click at [998, 167] on label "atelier ... keuken" at bounding box center [986, 165] width 157 height 33
click at [997, 167] on input "atelier ... keuken" at bounding box center [992, 171] width 11 height 11
radio input "true"
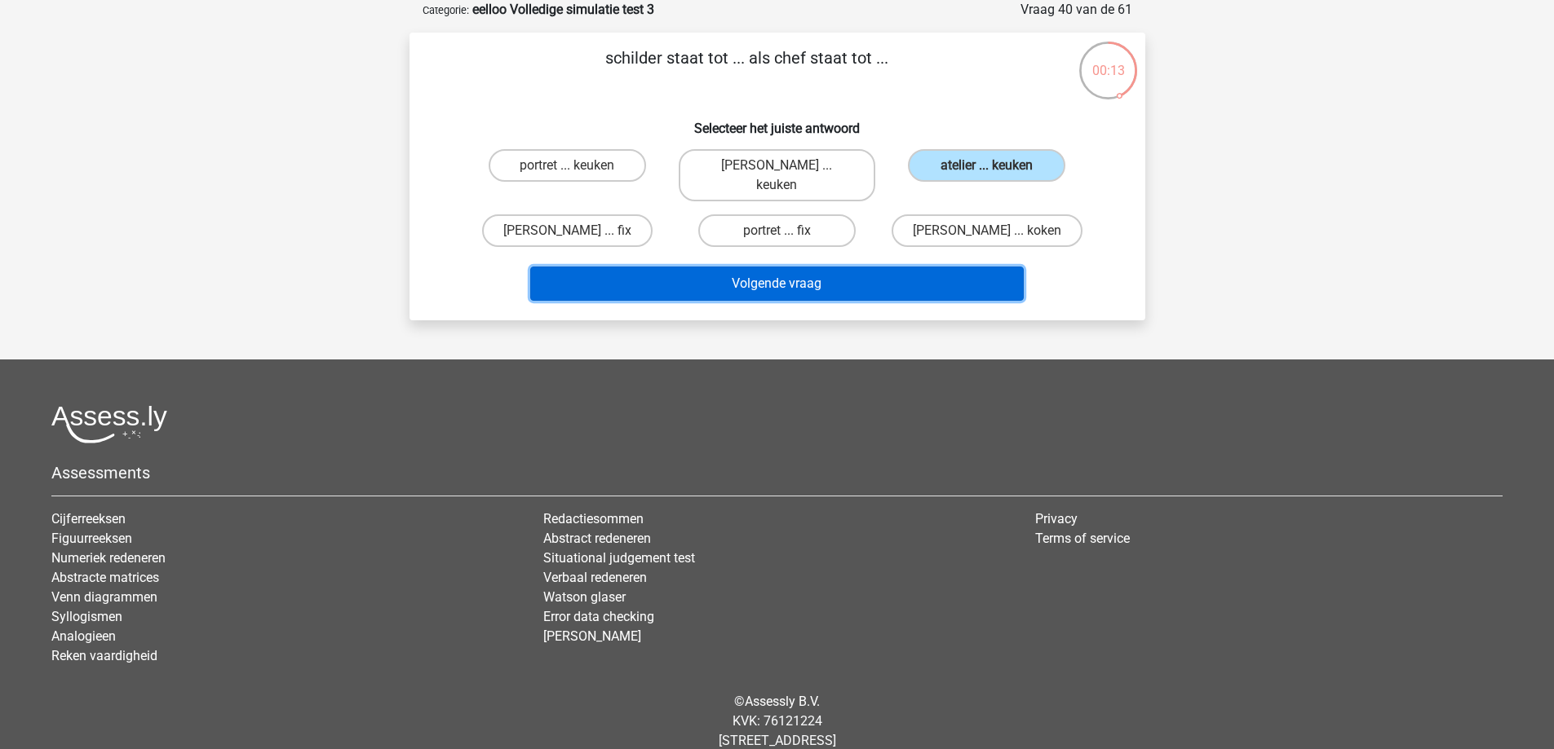
click at [880, 267] on button "Volgende vraag" at bounding box center [776, 284] width 493 height 34
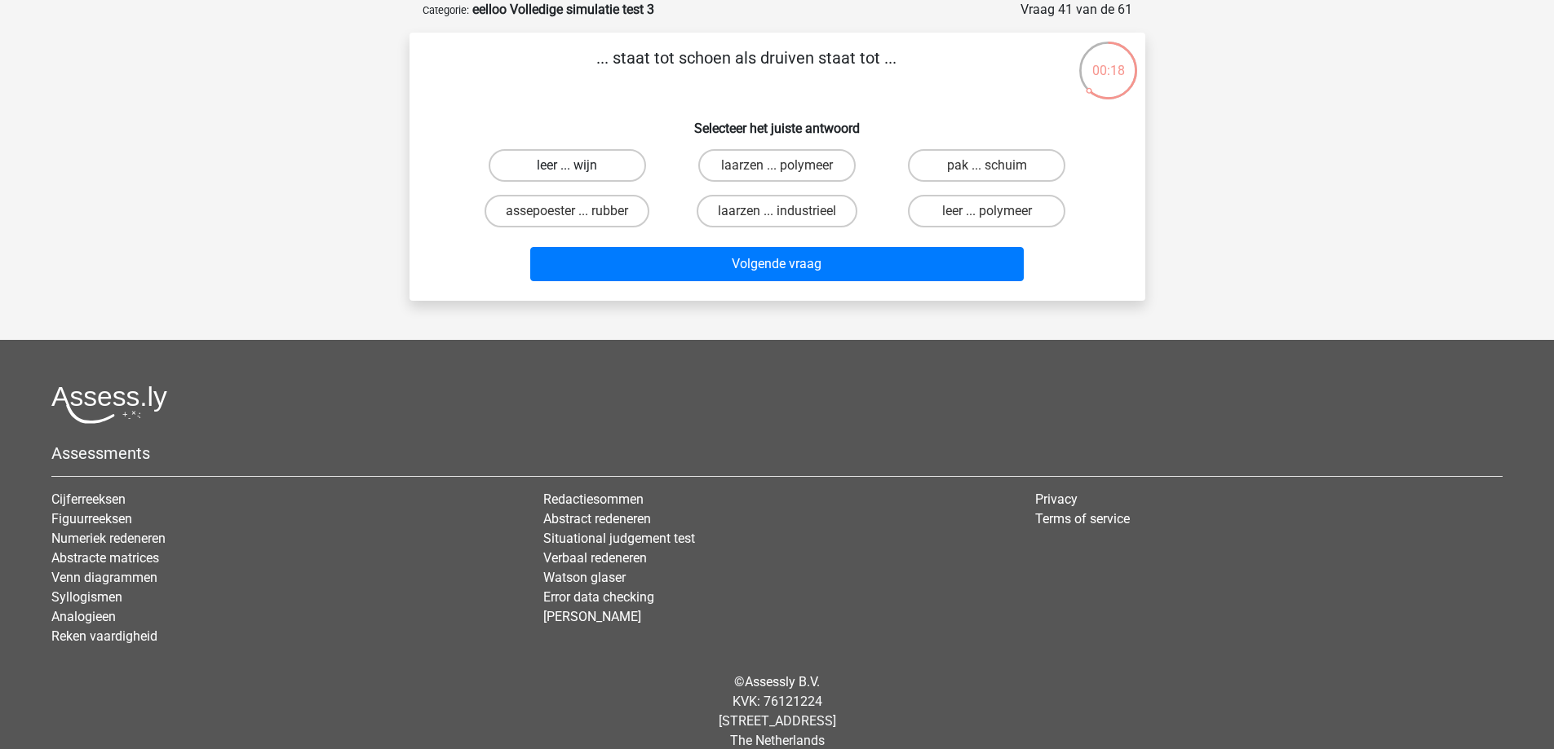
click at [550, 169] on label "leer ... wijn" at bounding box center [567, 165] width 157 height 33
click at [567, 169] on input "leer ... wijn" at bounding box center [572, 171] width 11 height 11
radio input "true"
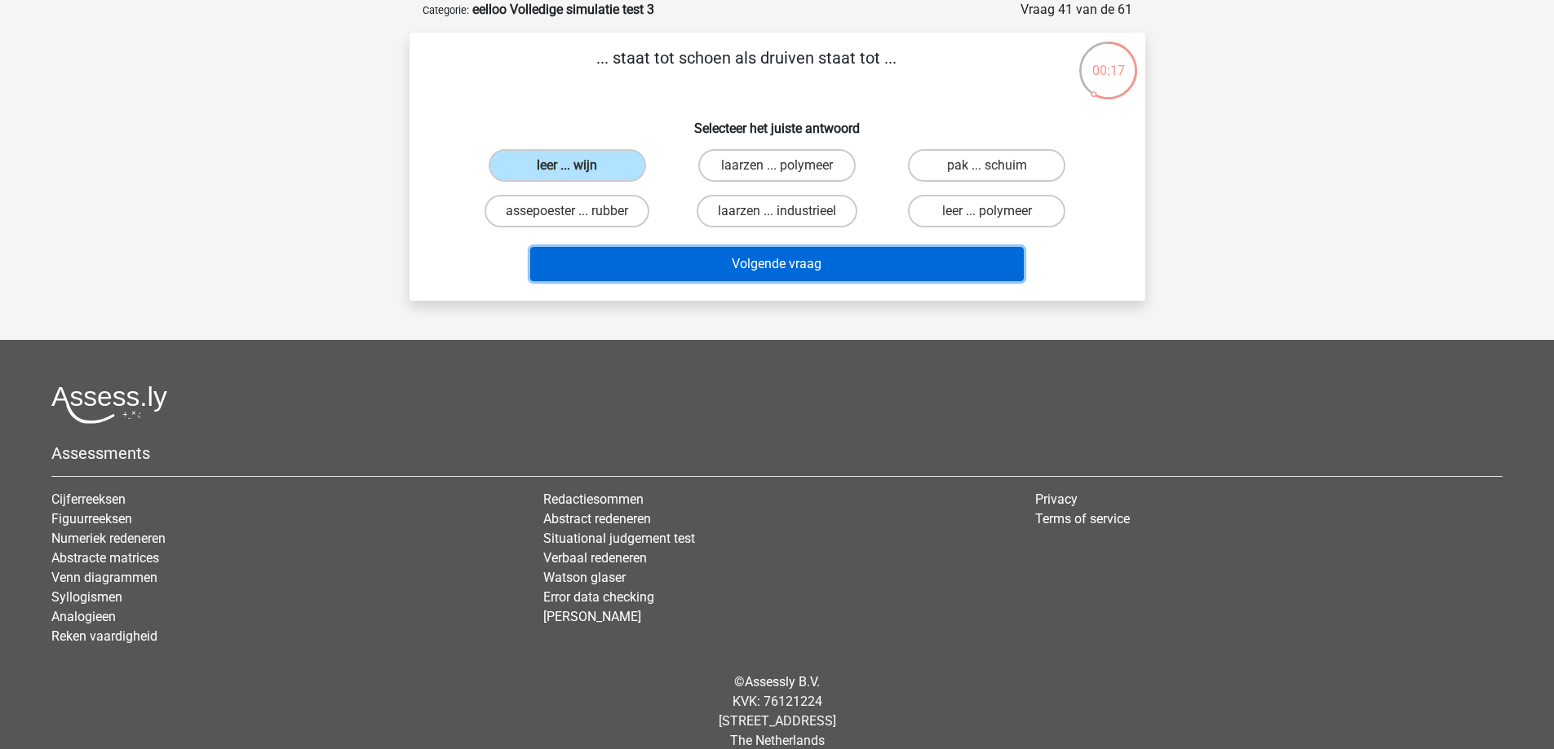
click at [605, 265] on button "Volgende vraag" at bounding box center [776, 264] width 493 height 34
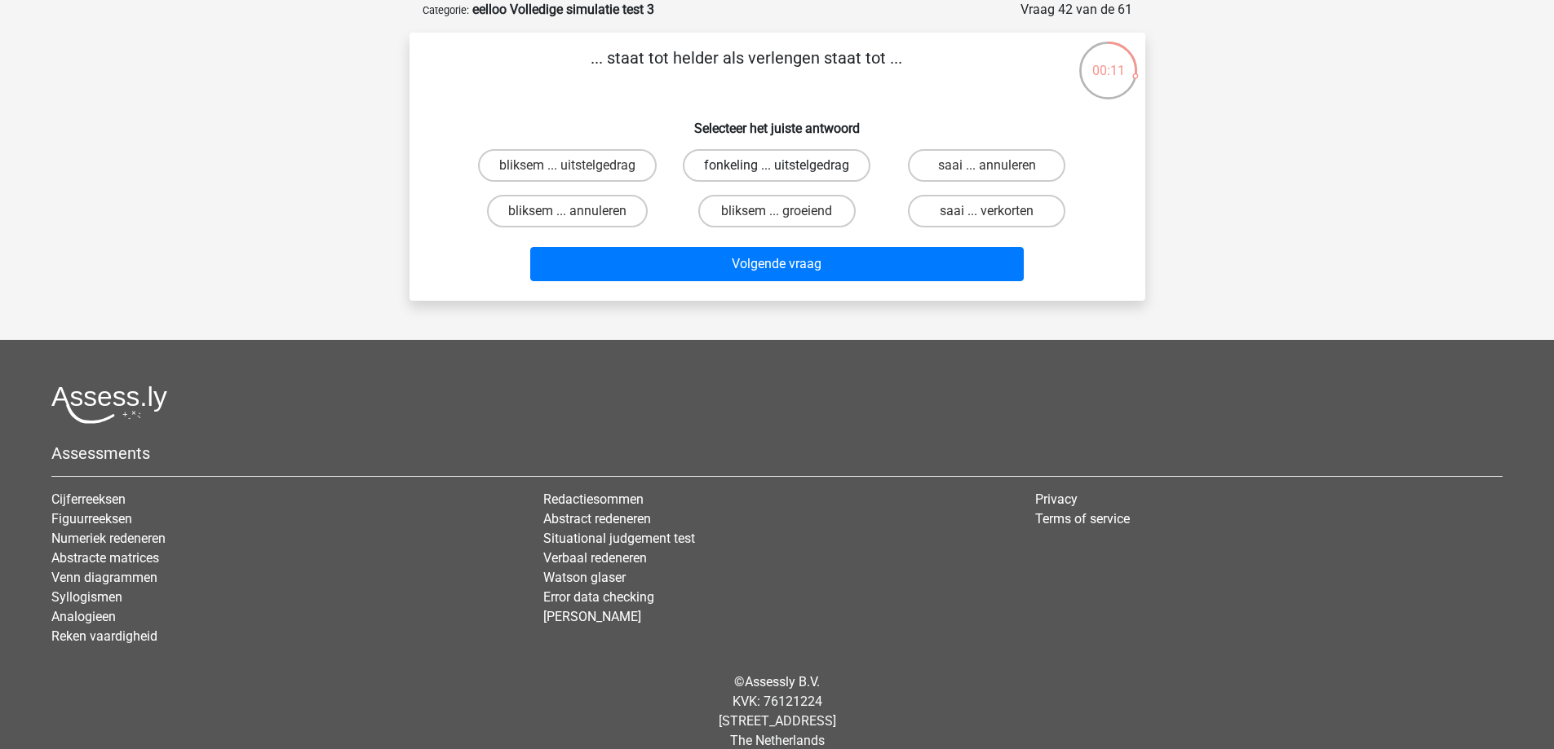
click at [745, 162] on label "fonkeling ... uitstelgedrag" at bounding box center [777, 165] width 188 height 33
click at [776, 166] on input "fonkeling ... uitstelgedrag" at bounding box center [781, 171] width 11 height 11
radio input "true"
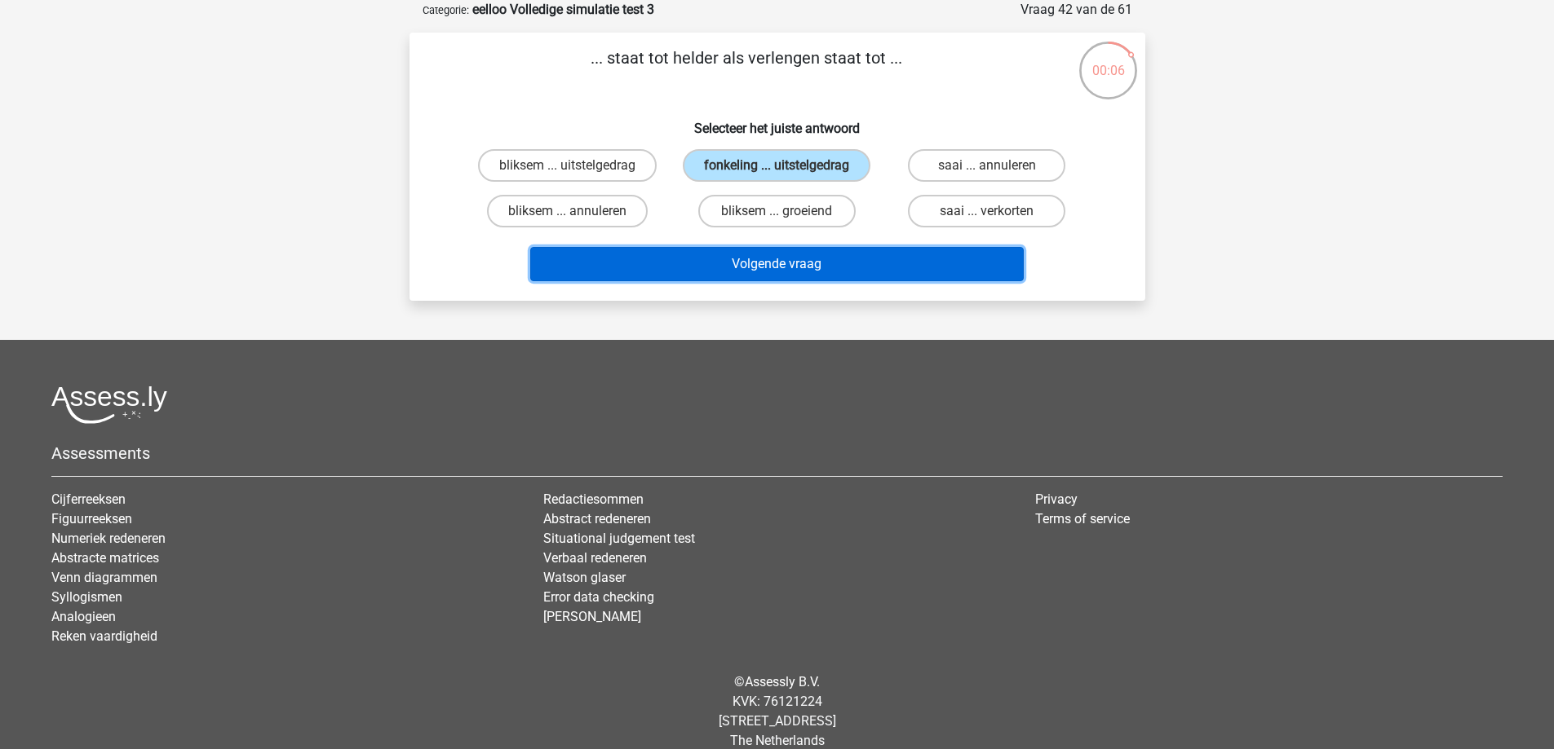
click at [682, 259] on button "Volgende vraag" at bounding box center [776, 264] width 493 height 34
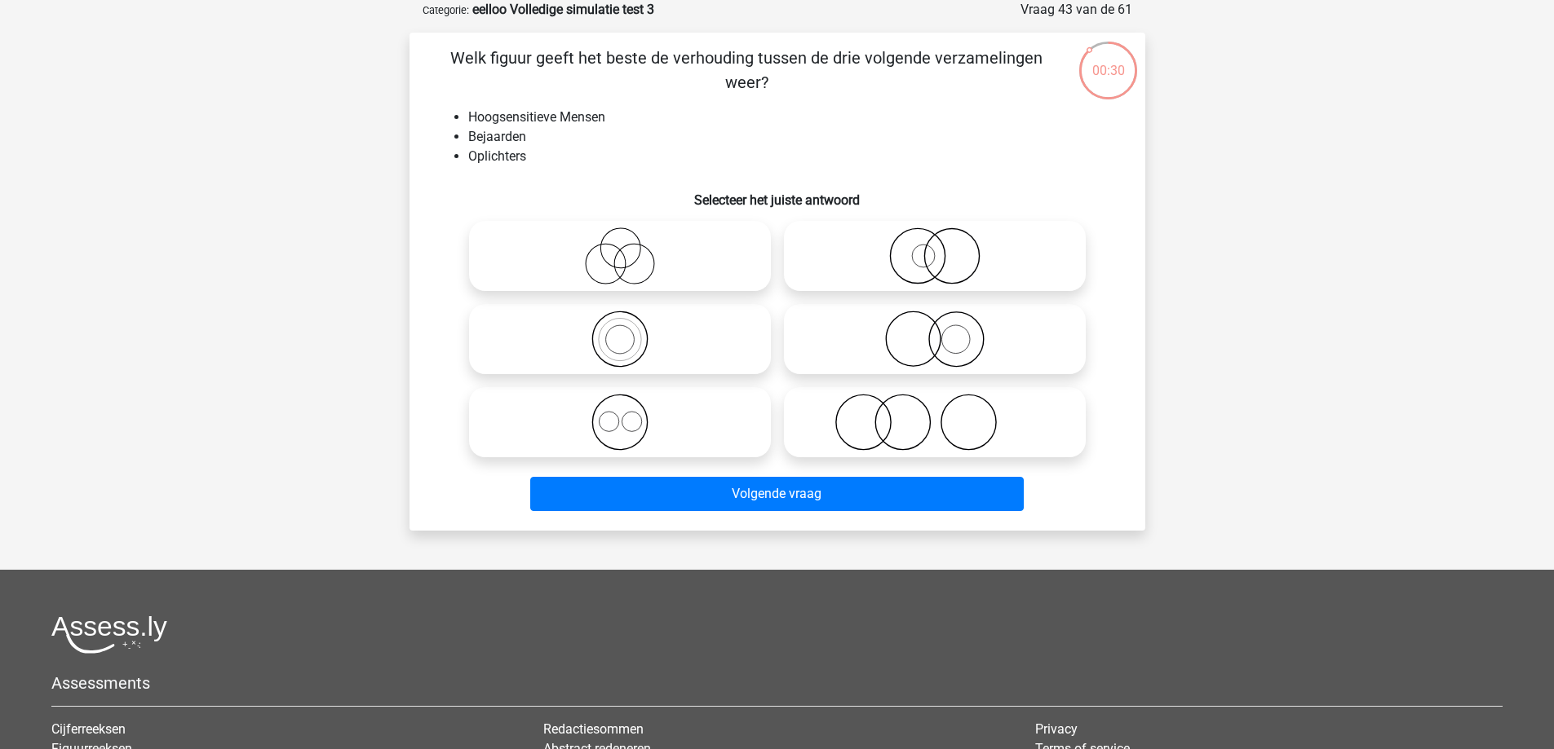
click at [682, 253] on icon at bounding box center [619, 256] width 289 height 57
click at [630, 248] on input "radio" at bounding box center [625, 242] width 11 height 11
radio input "true"
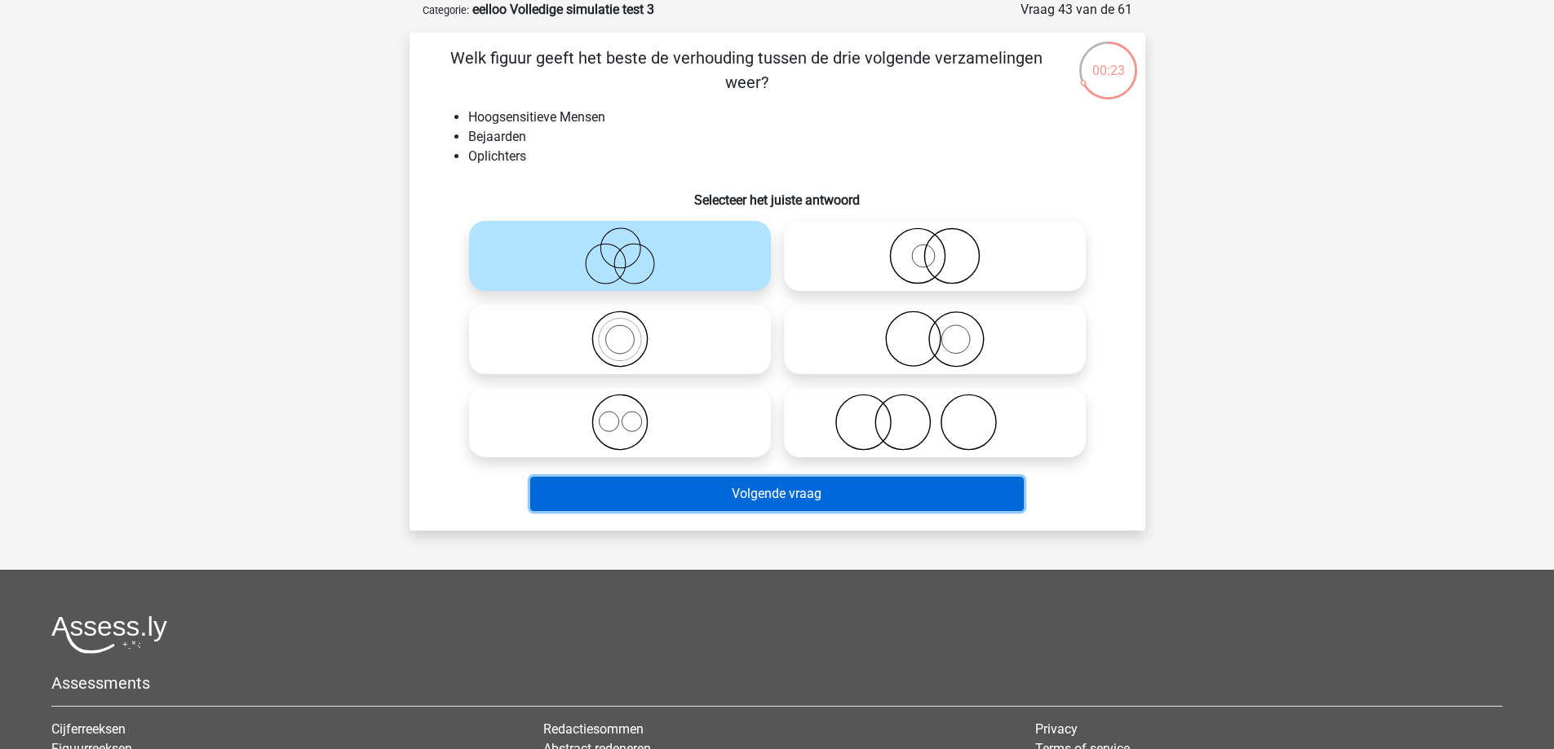
click at [701, 483] on button "Volgende vraag" at bounding box center [776, 494] width 493 height 34
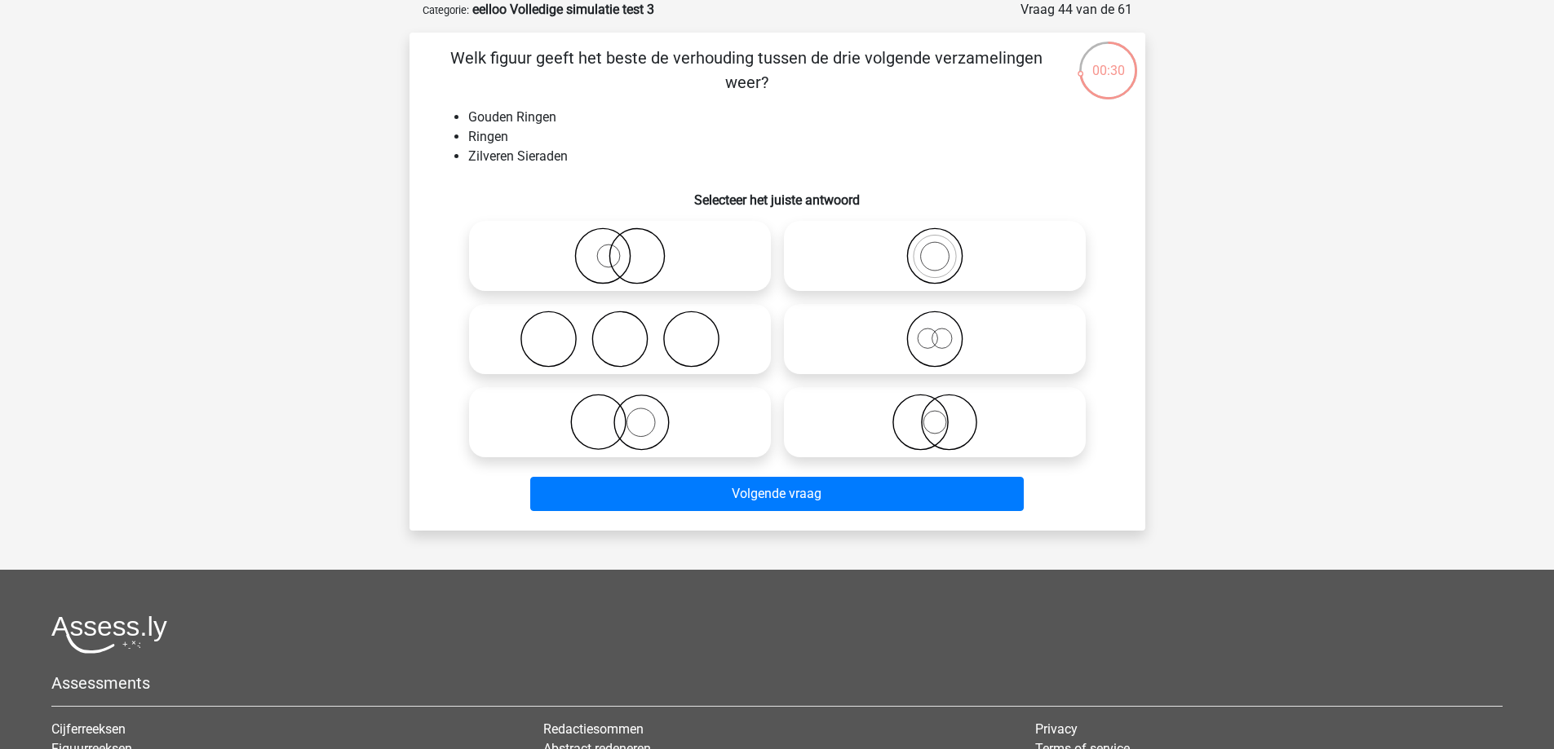
click at [654, 437] on icon at bounding box center [619, 422] width 289 height 57
click at [630, 414] on input "radio" at bounding box center [625, 409] width 11 height 11
radio input "true"
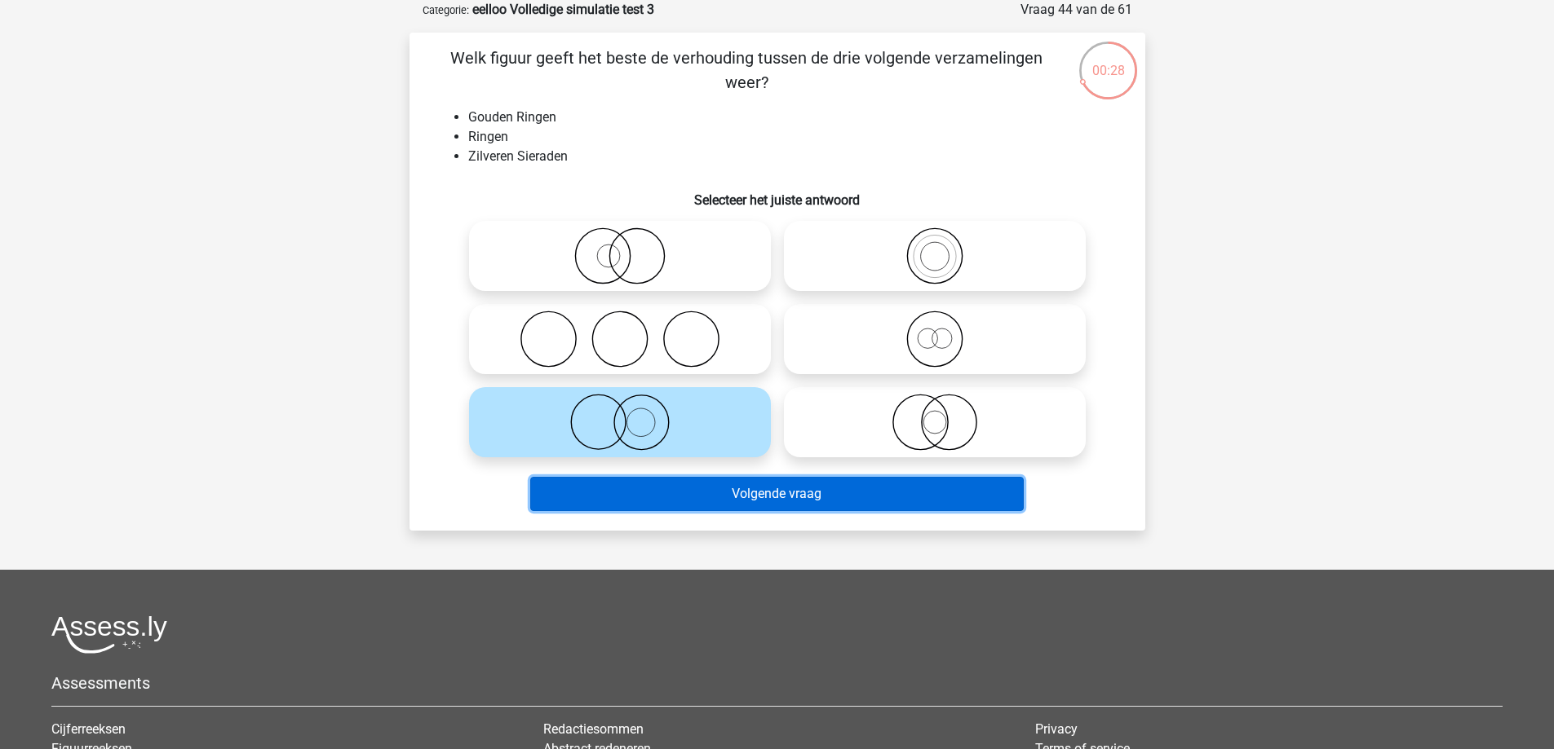
click at [679, 499] on button "Volgende vraag" at bounding box center [776, 494] width 493 height 34
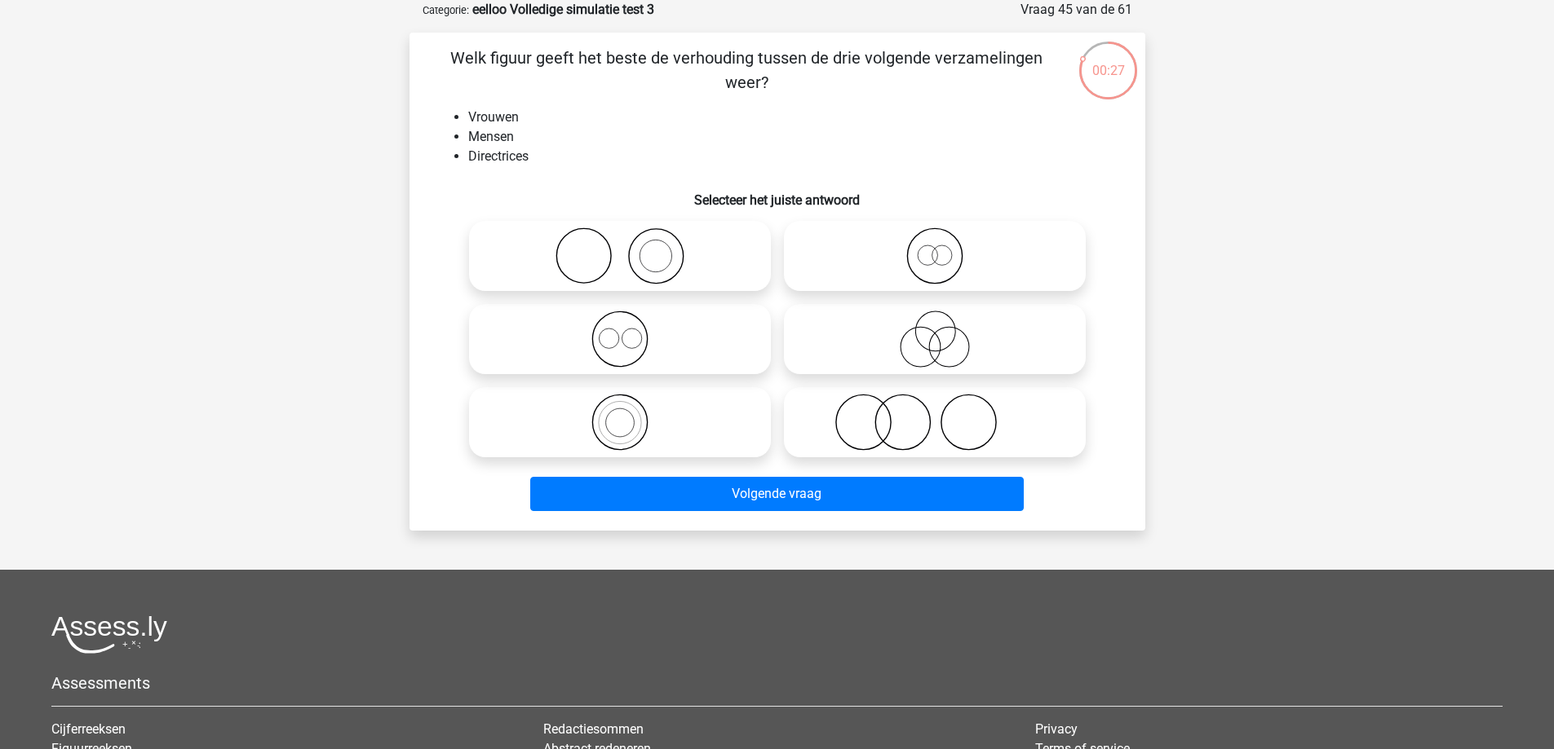
click at [969, 276] on icon at bounding box center [934, 256] width 289 height 57
click at [945, 248] on input "radio" at bounding box center [940, 242] width 11 height 11
radio input "true"
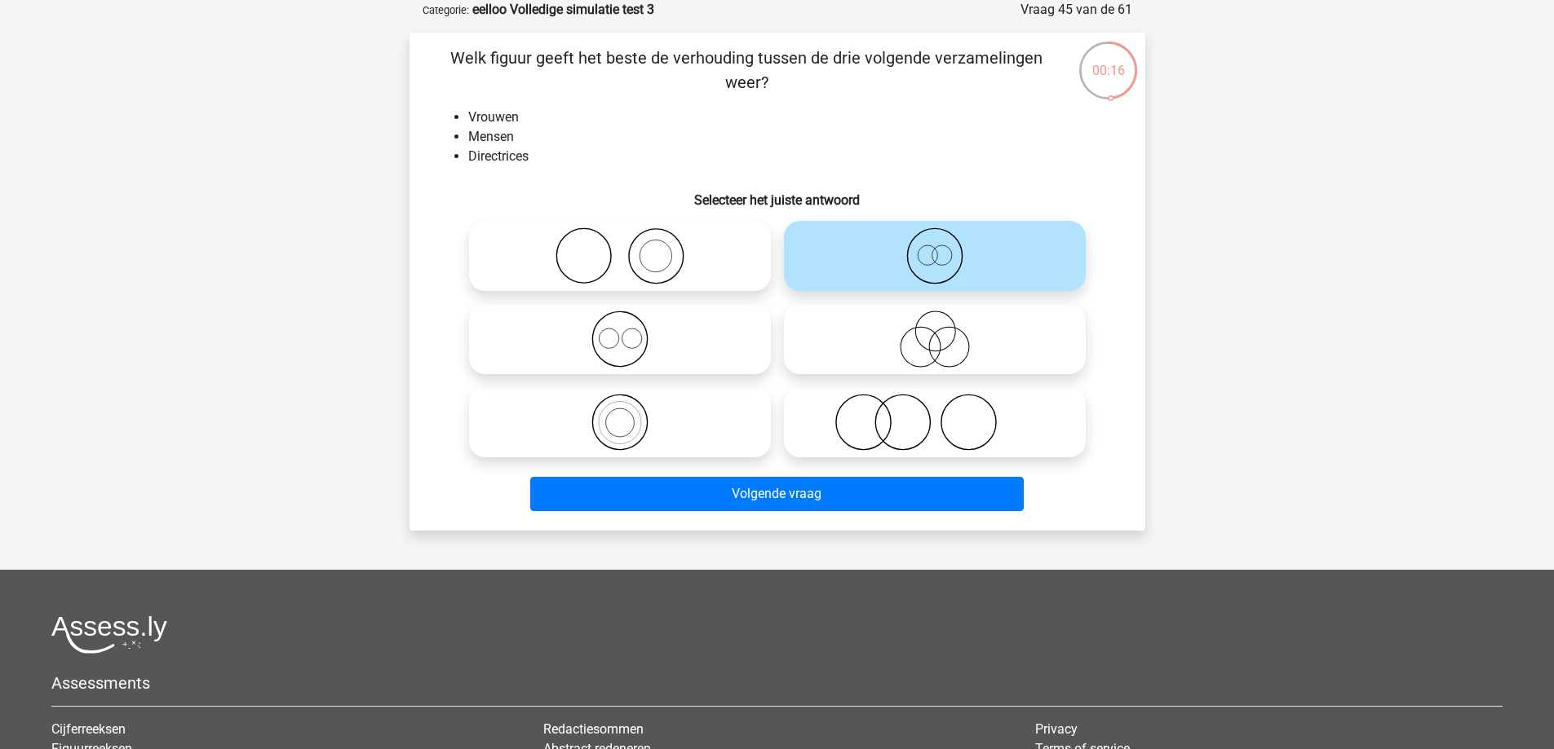
click at [706, 430] on icon at bounding box center [619, 422] width 289 height 57
click at [630, 414] on input "radio" at bounding box center [625, 409] width 11 height 11
radio input "true"
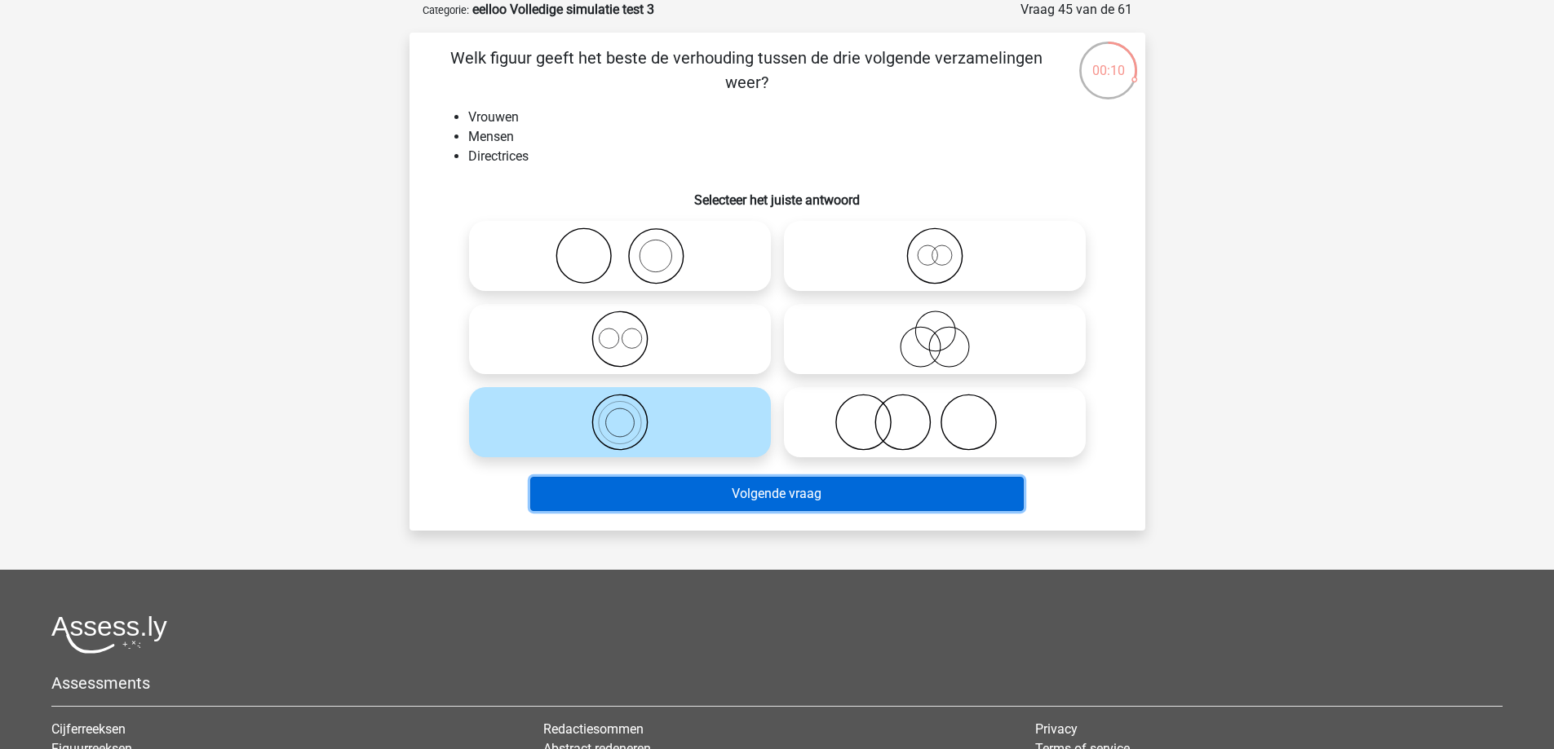
click at [727, 503] on button "Volgende vraag" at bounding box center [776, 494] width 493 height 34
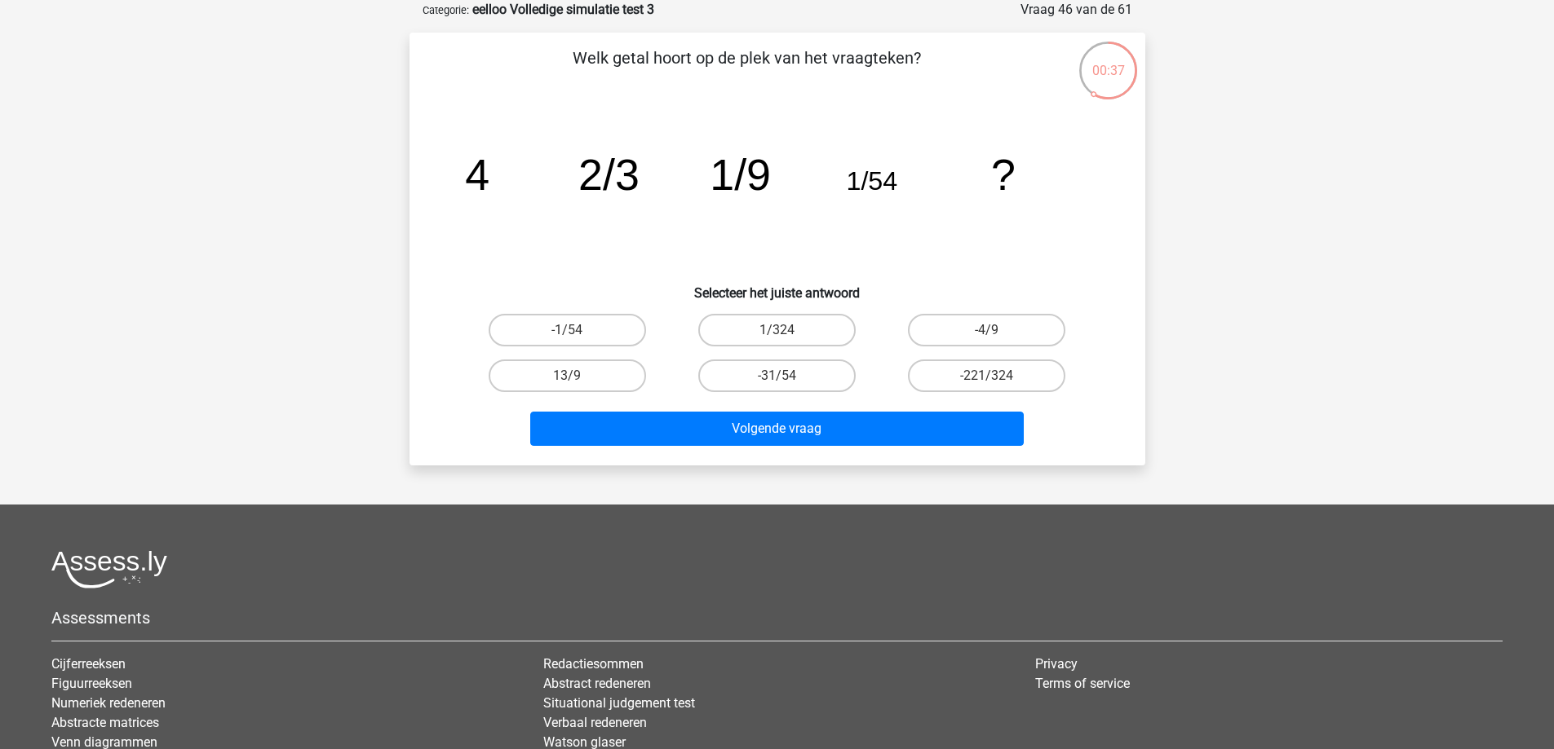
click at [785, 334] on input "1/324" at bounding box center [781, 335] width 11 height 11
radio input "true"
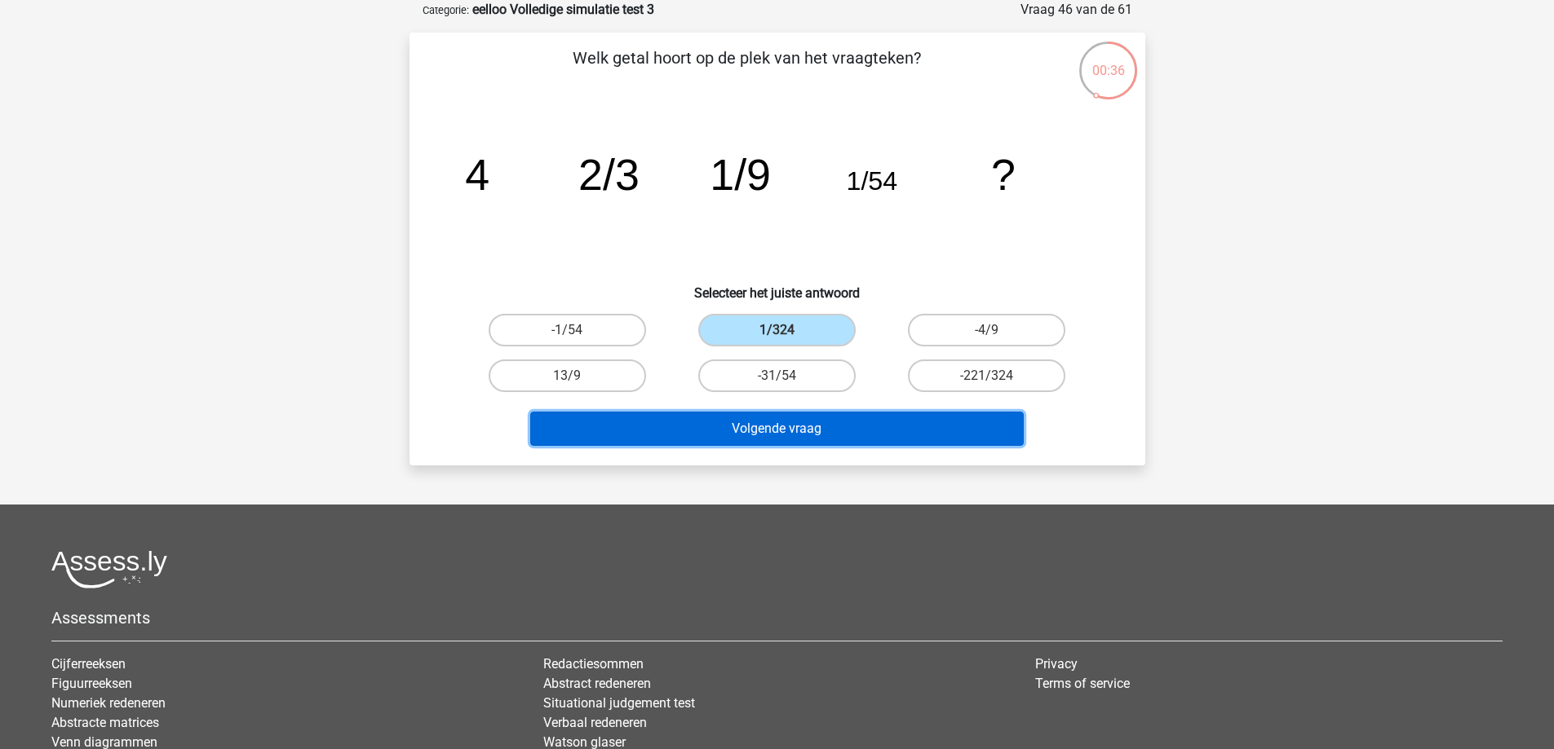
click at [833, 413] on button "Volgende vraag" at bounding box center [776, 429] width 493 height 34
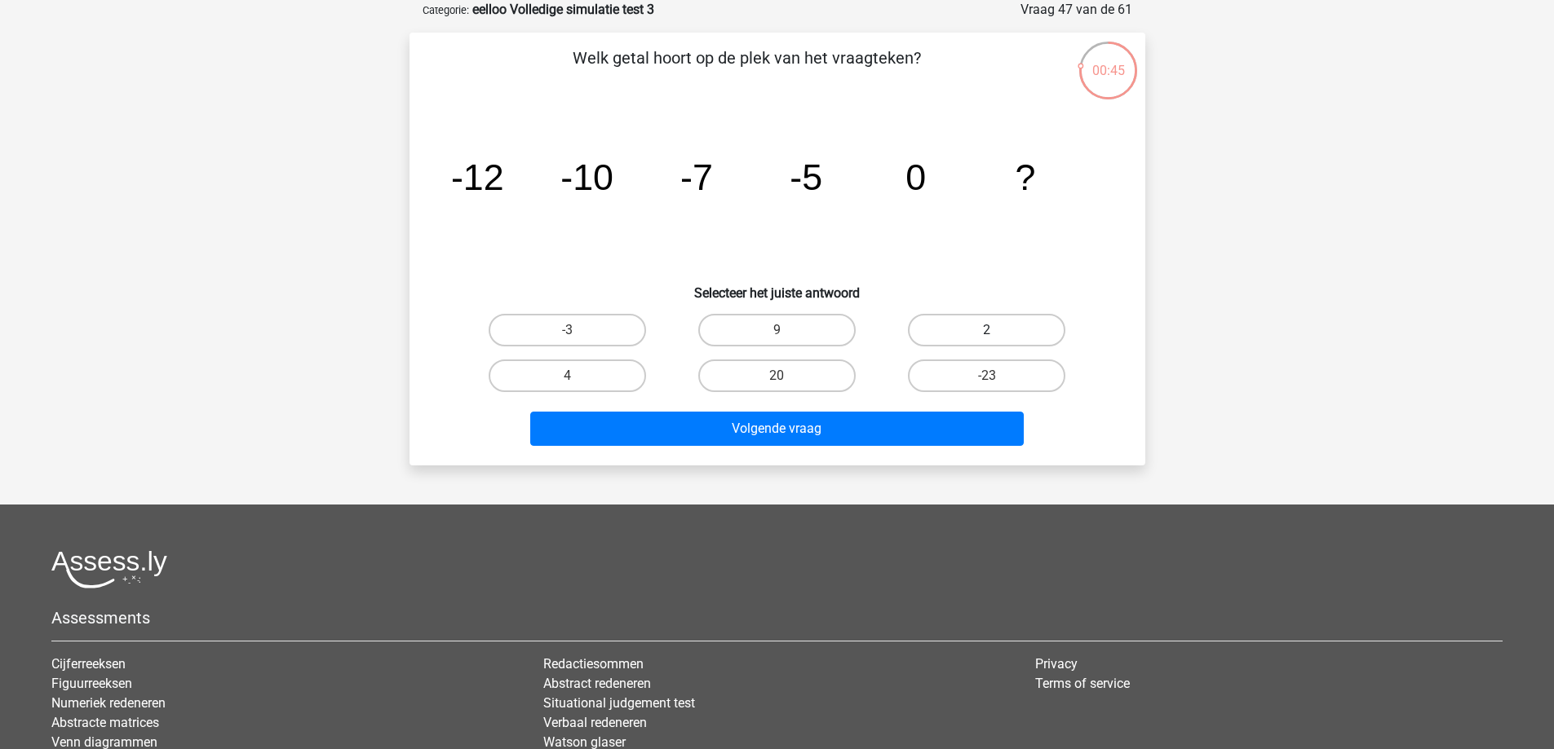
click at [1019, 334] on label "2" at bounding box center [986, 330] width 157 height 33
click at [997, 334] on input "2" at bounding box center [992, 335] width 11 height 11
radio input "true"
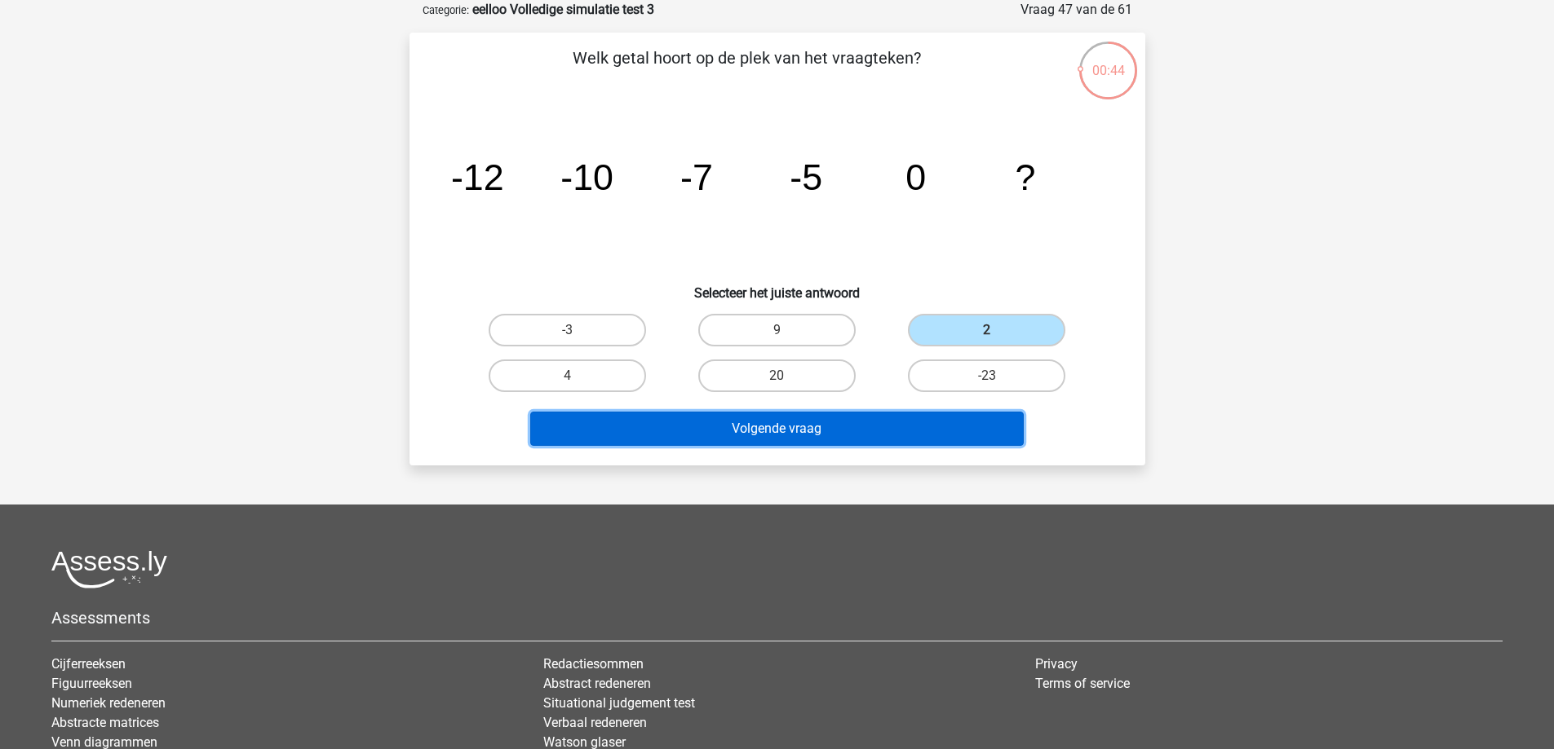
click at [967, 423] on button "Volgende vraag" at bounding box center [776, 429] width 493 height 34
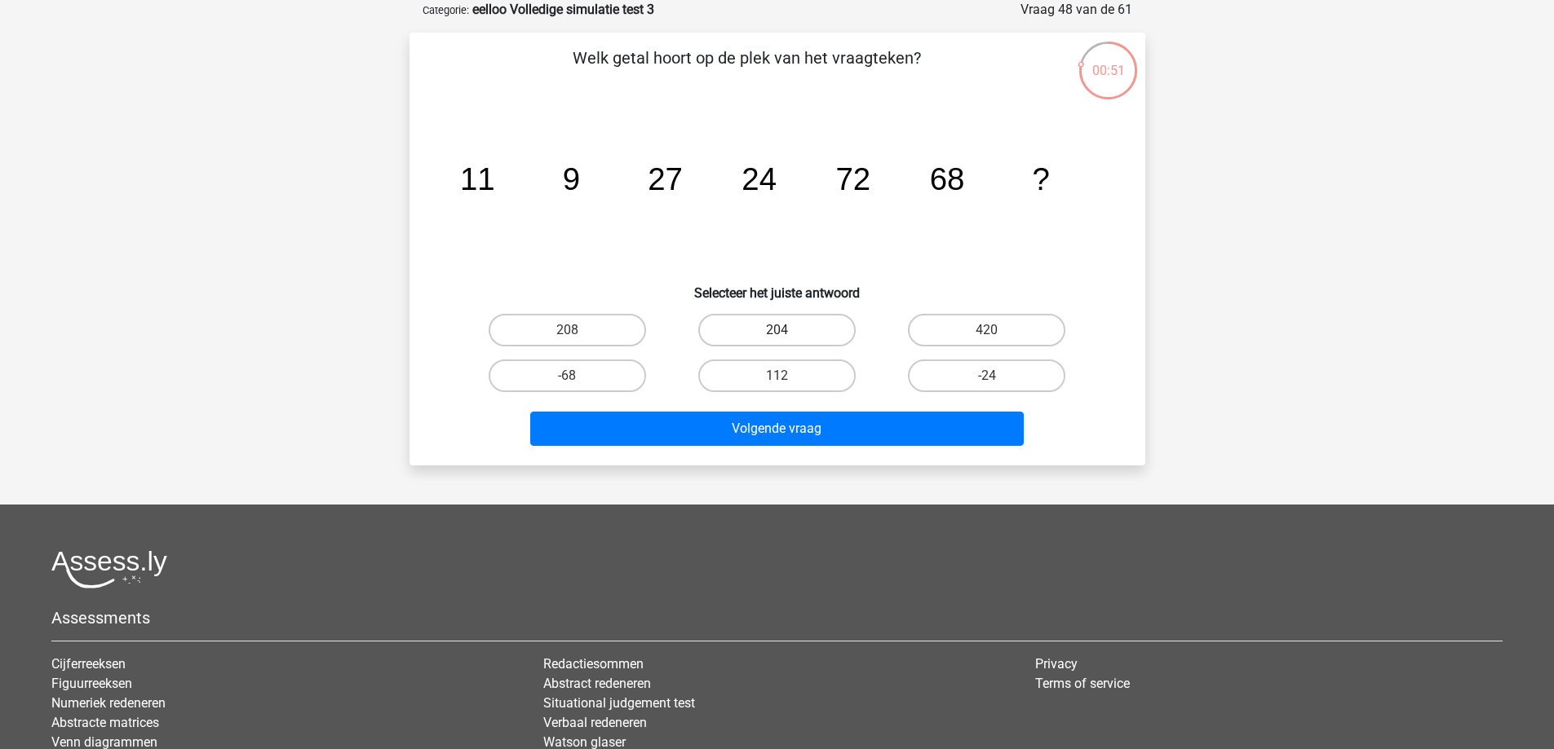
click at [744, 342] on label "204" at bounding box center [776, 330] width 157 height 33
click at [776, 341] on input "204" at bounding box center [781, 335] width 11 height 11
radio input "true"
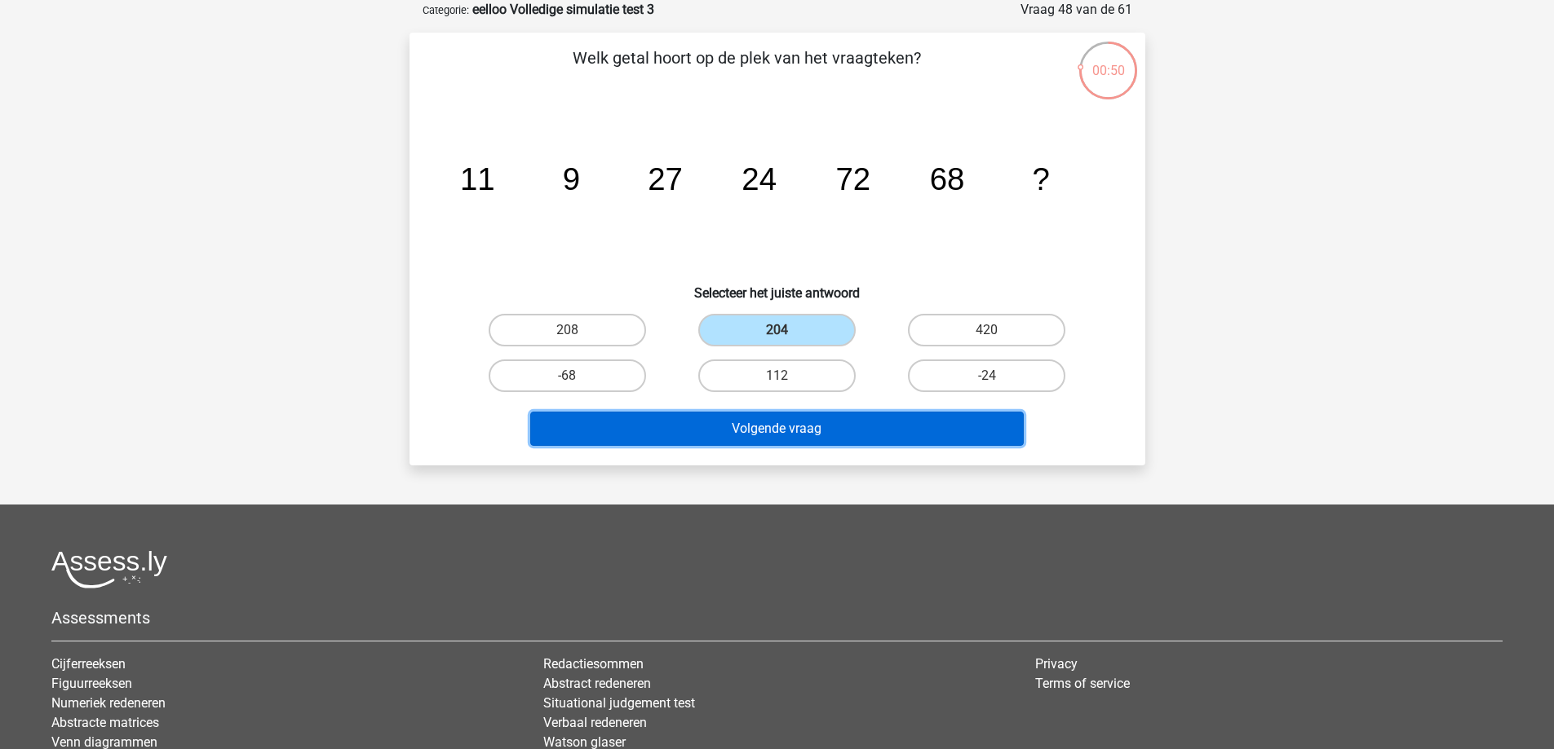
click at [758, 441] on button "Volgende vraag" at bounding box center [776, 429] width 493 height 34
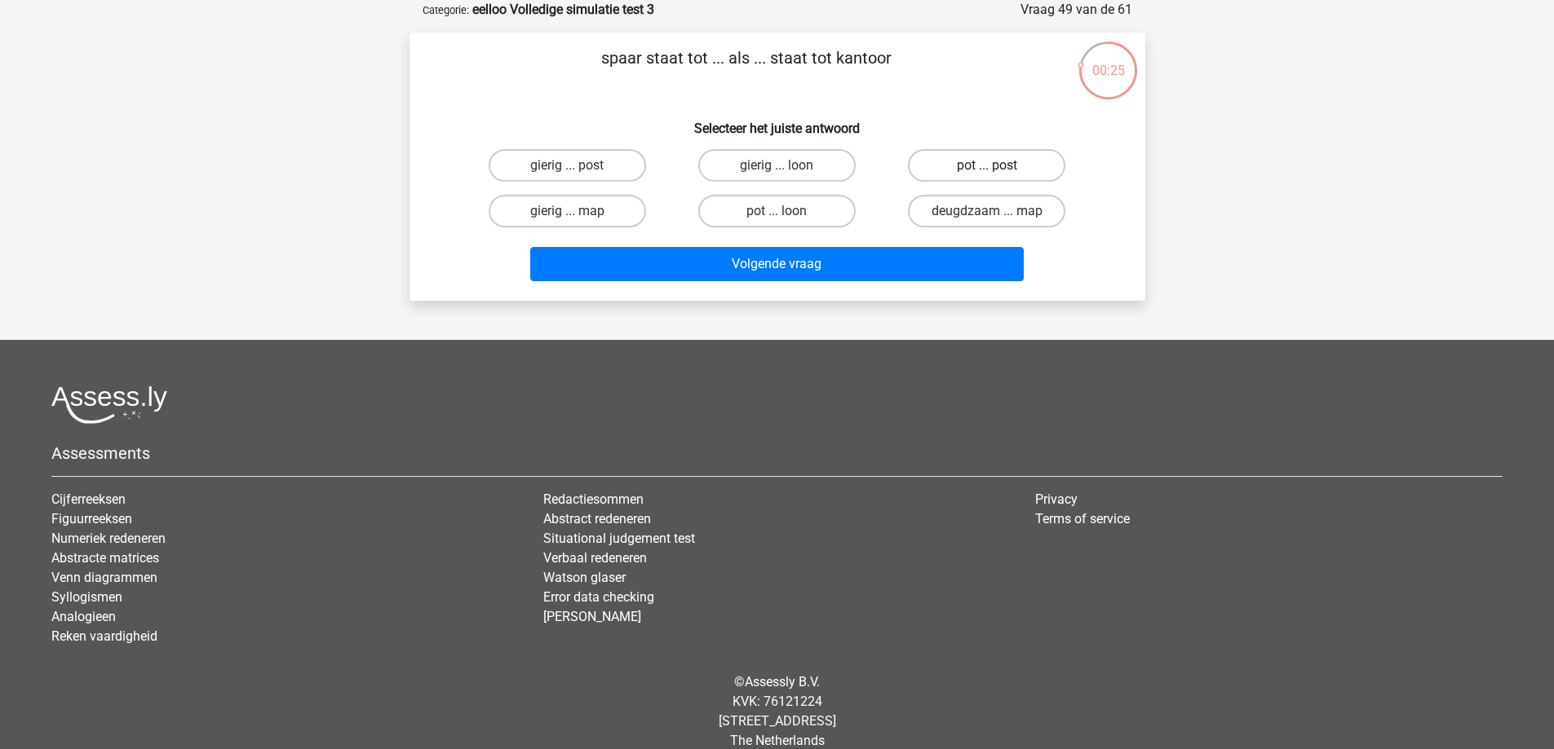
click at [997, 164] on label "pot ... post" at bounding box center [986, 165] width 157 height 33
click at [997, 166] on input "pot ... post" at bounding box center [992, 171] width 11 height 11
radio input "true"
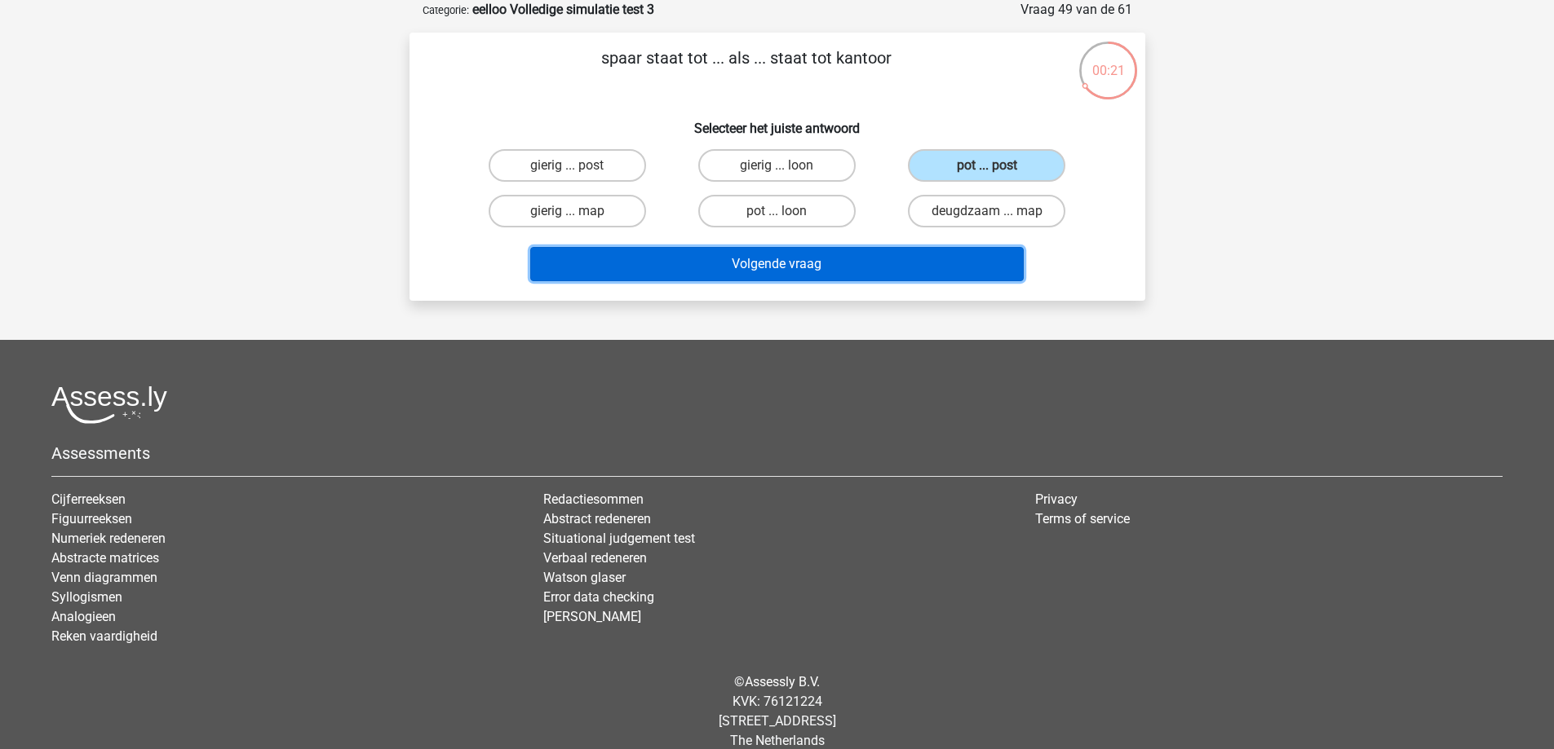
click at [975, 254] on button "Volgende vraag" at bounding box center [776, 264] width 493 height 34
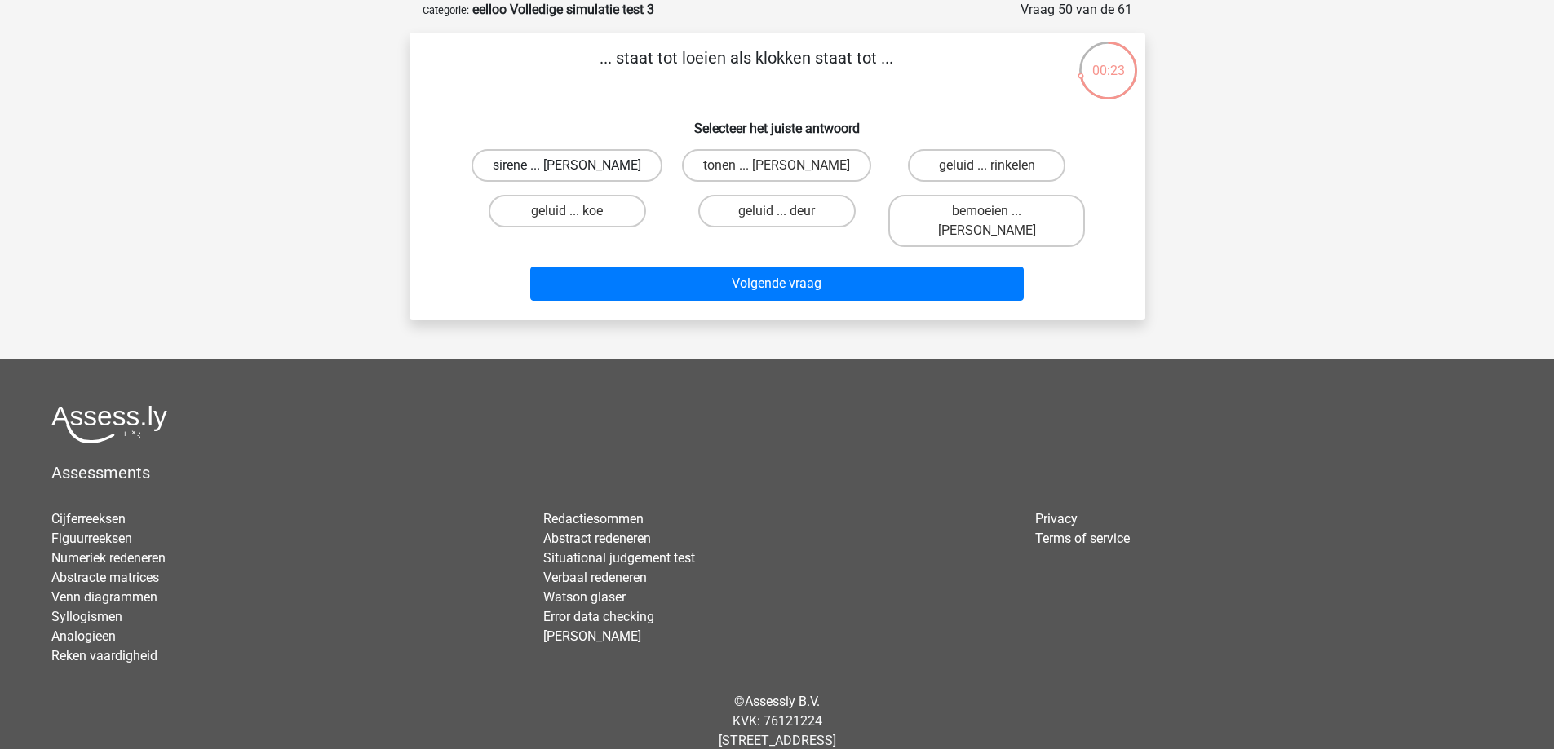
click at [619, 161] on label "sirene ... luiden" at bounding box center [566, 165] width 191 height 33
click at [577, 166] on input "sirene ... luiden" at bounding box center [572, 171] width 11 height 11
radio input "true"
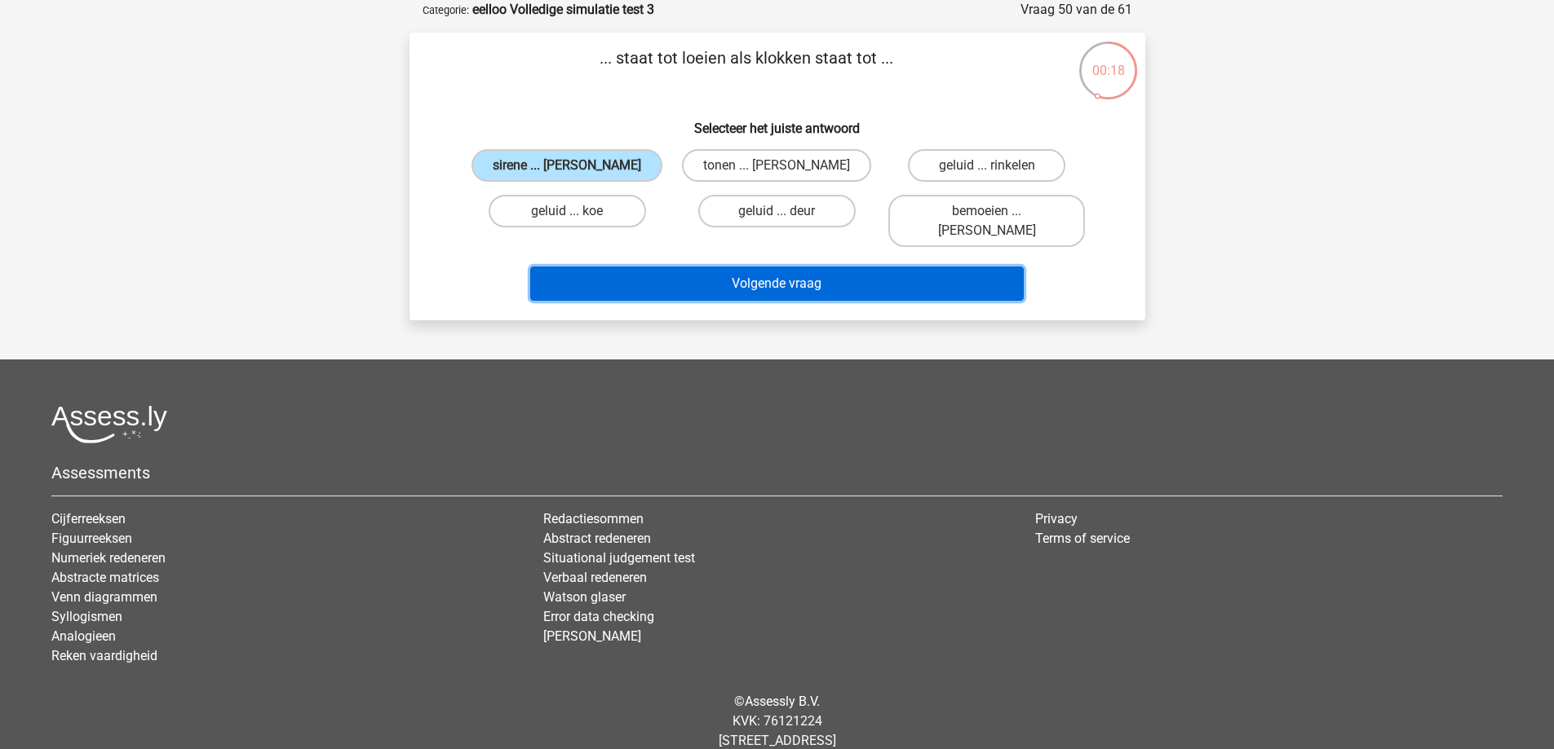
click at [758, 267] on button "Volgende vraag" at bounding box center [776, 284] width 493 height 34
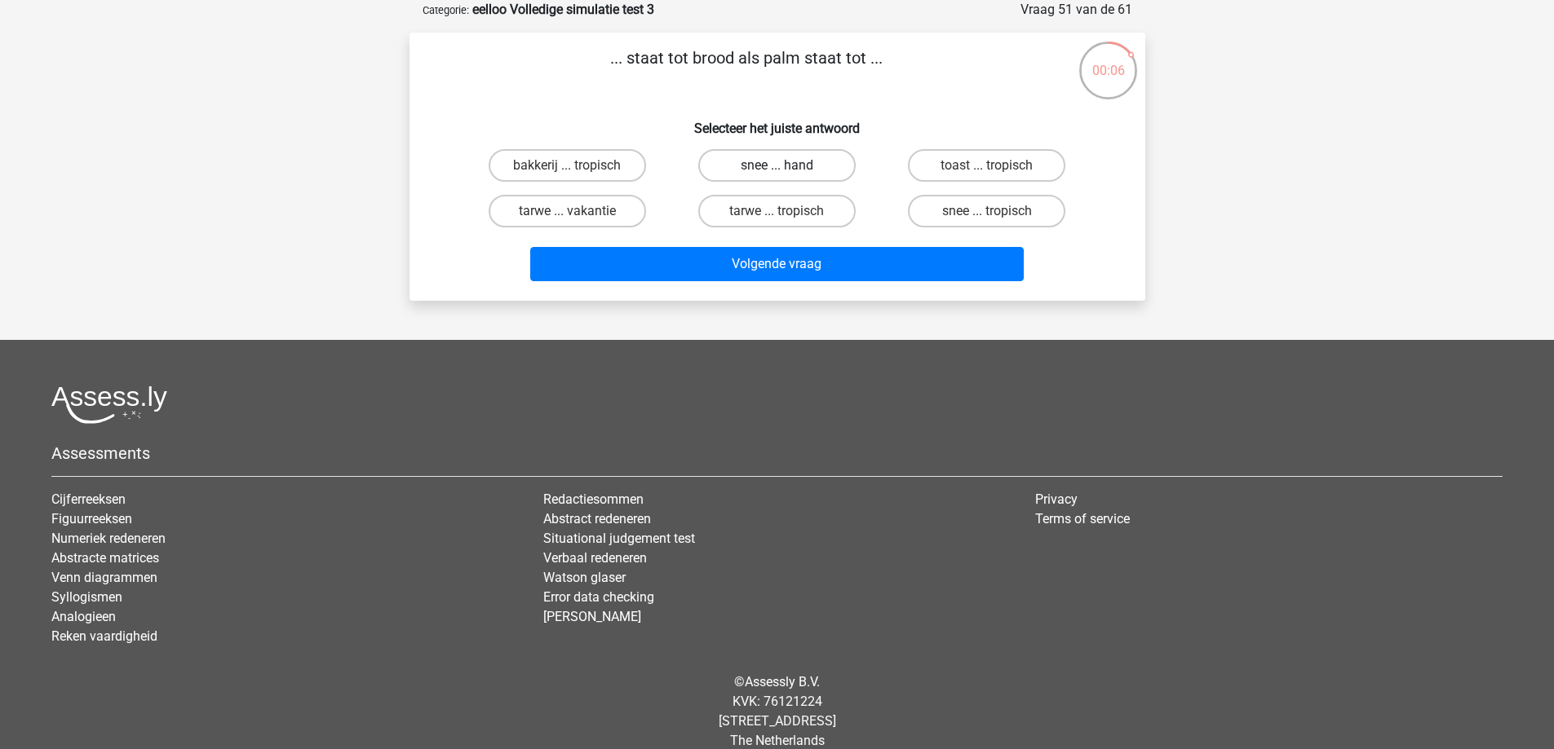
click at [763, 165] on label "snee ... hand" at bounding box center [776, 165] width 157 height 33
click at [776, 166] on input "snee ... hand" at bounding box center [781, 171] width 11 height 11
radio input "true"
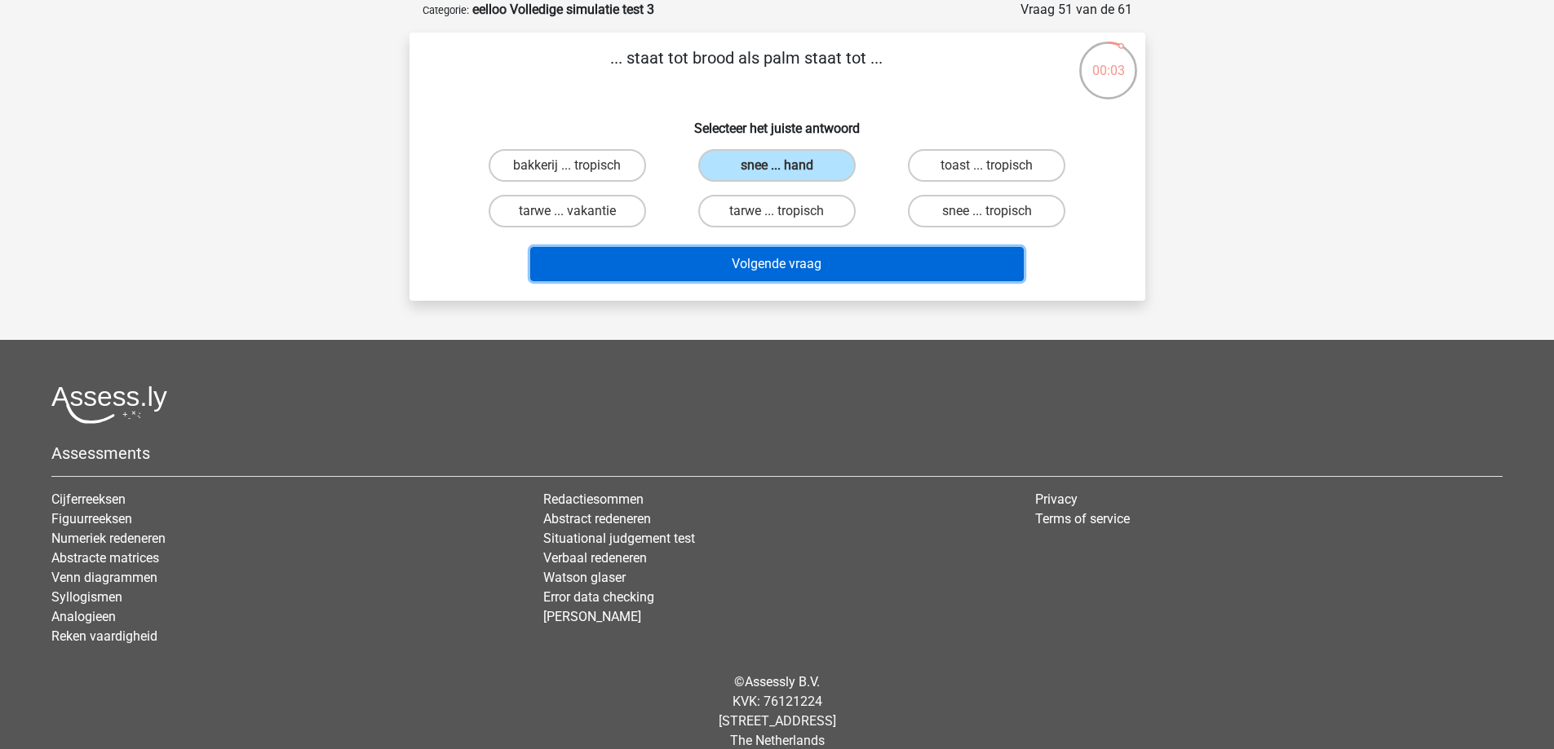
click at [820, 269] on button "Volgende vraag" at bounding box center [776, 264] width 493 height 34
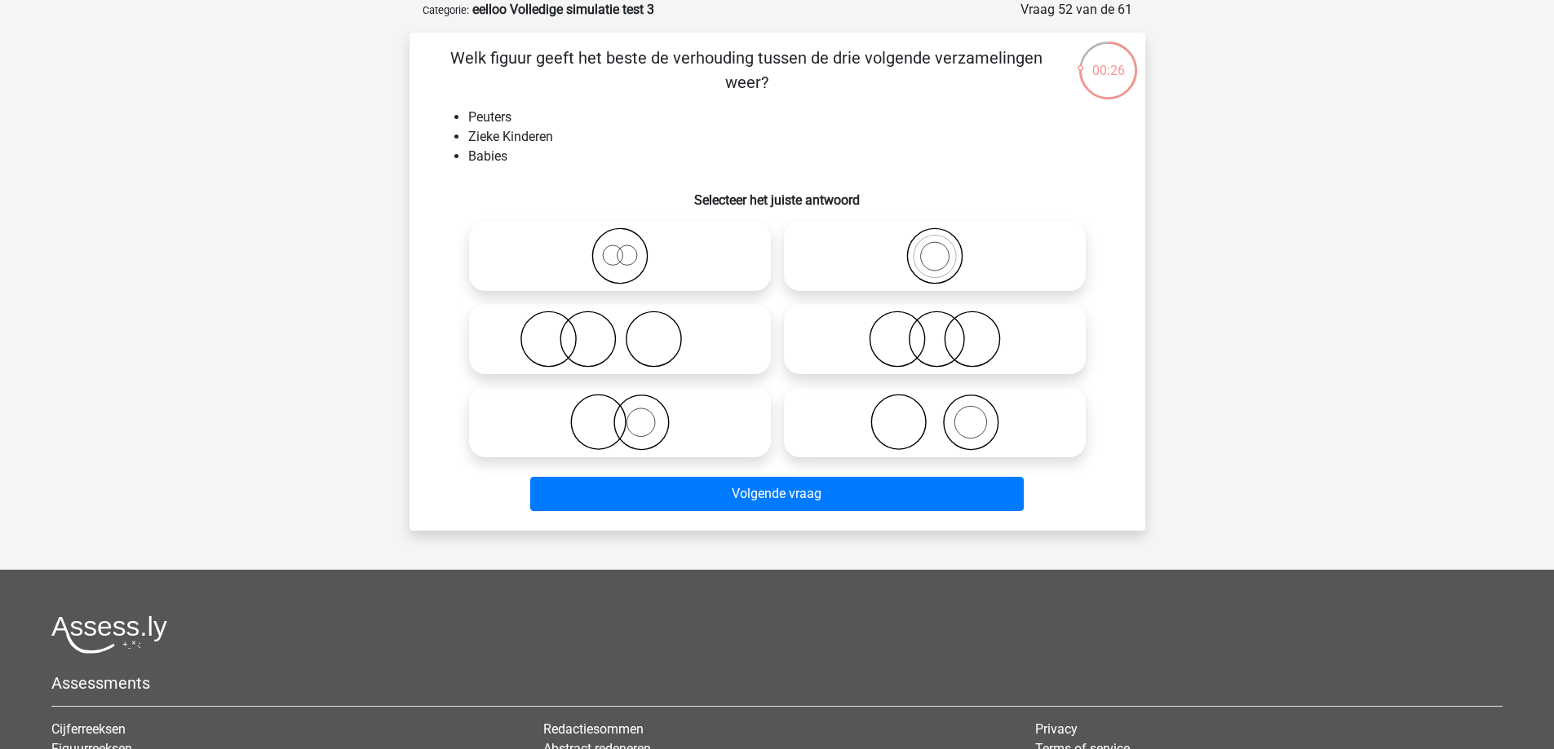
click at [895, 349] on icon at bounding box center [934, 339] width 289 height 57
click at [935, 331] on input "radio" at bounding box center [940, 326] width 11 height 11
radio input "true"
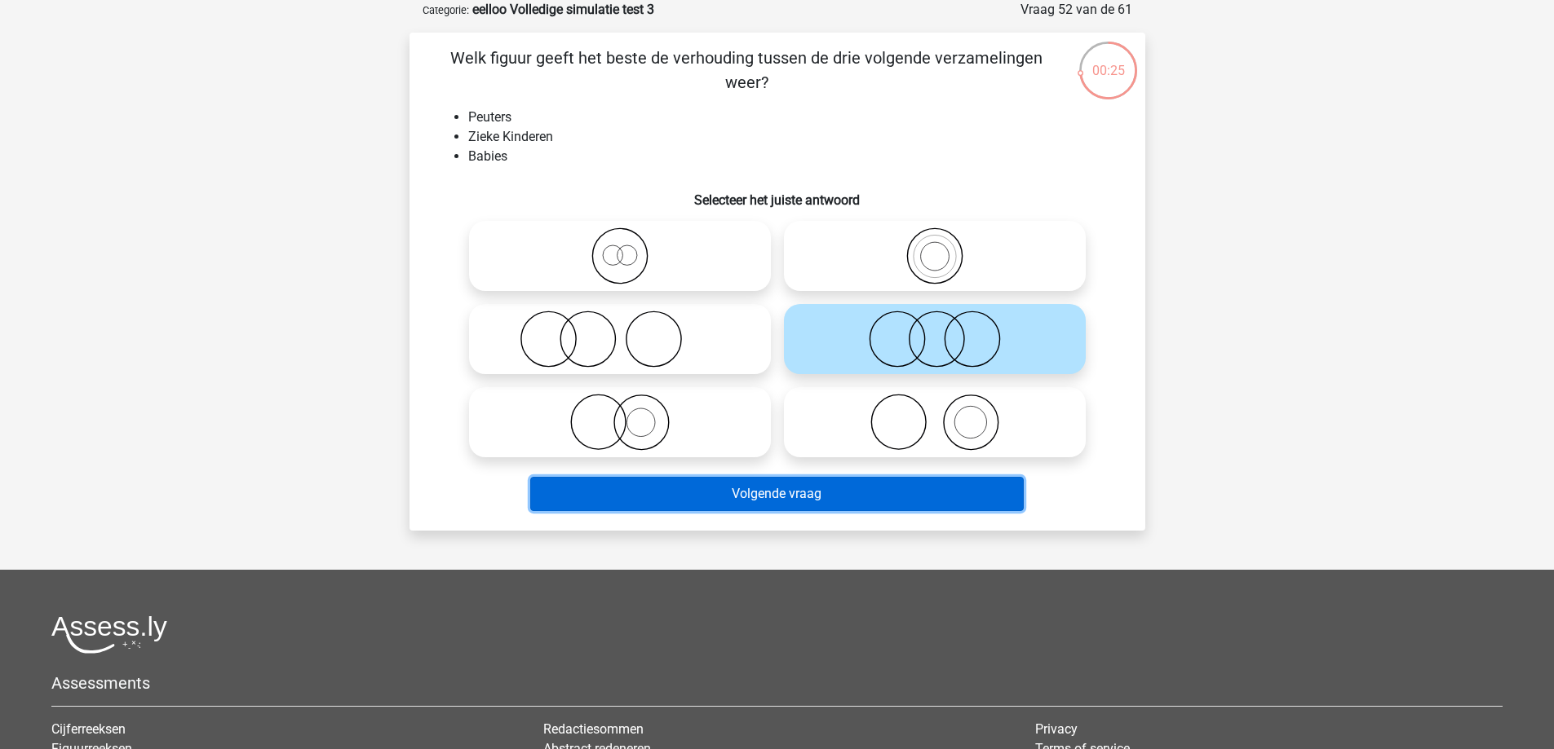
click at [897, 484] on button "Volgende vraag" at bounding box center [776, 494] width 493 height 34
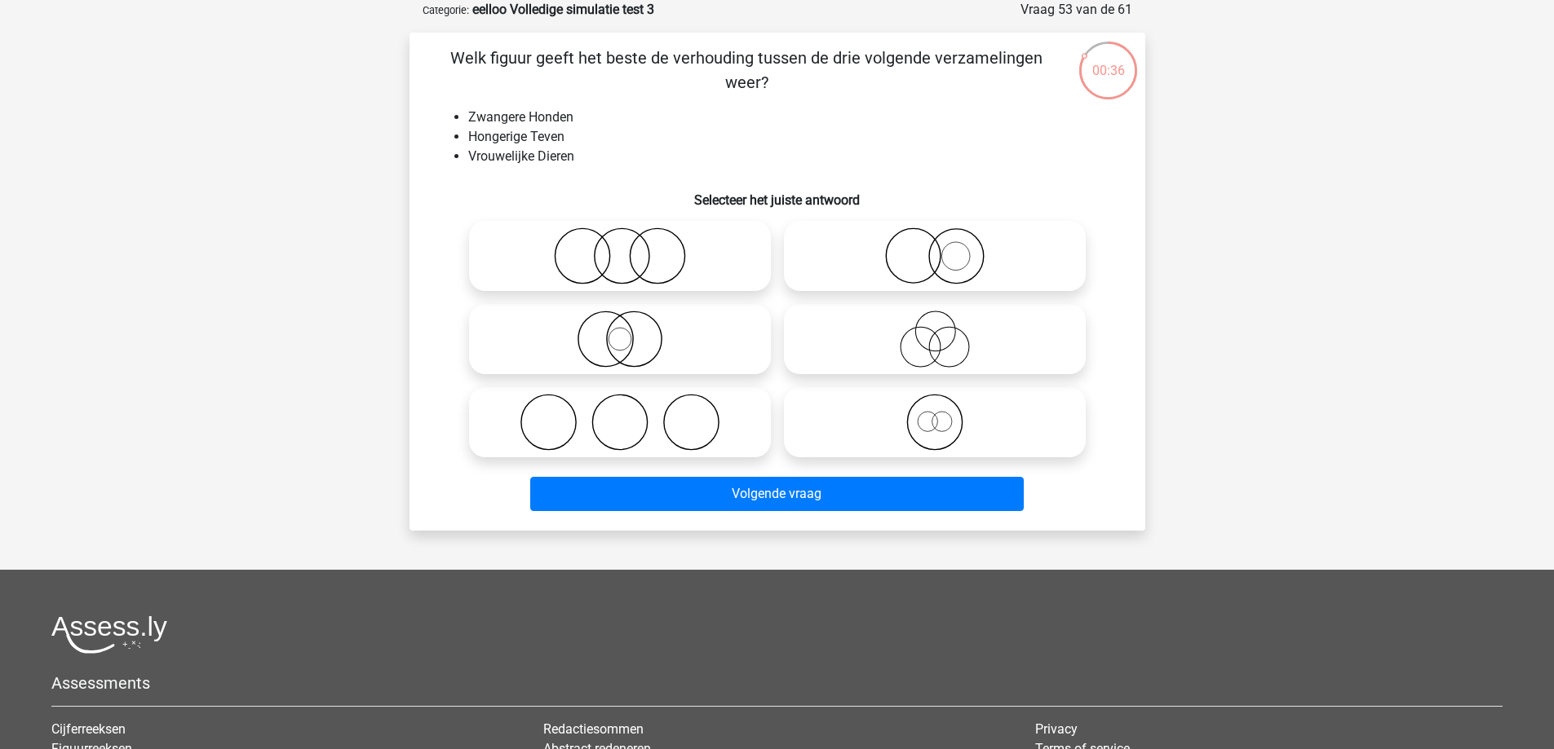
click at [904, 421] on icon at bounding box center [934, 422] width 289 height 57
click at [935, 414] on input "radio" at bounding box center [940, 409] width 11 height 11
radio input "true"
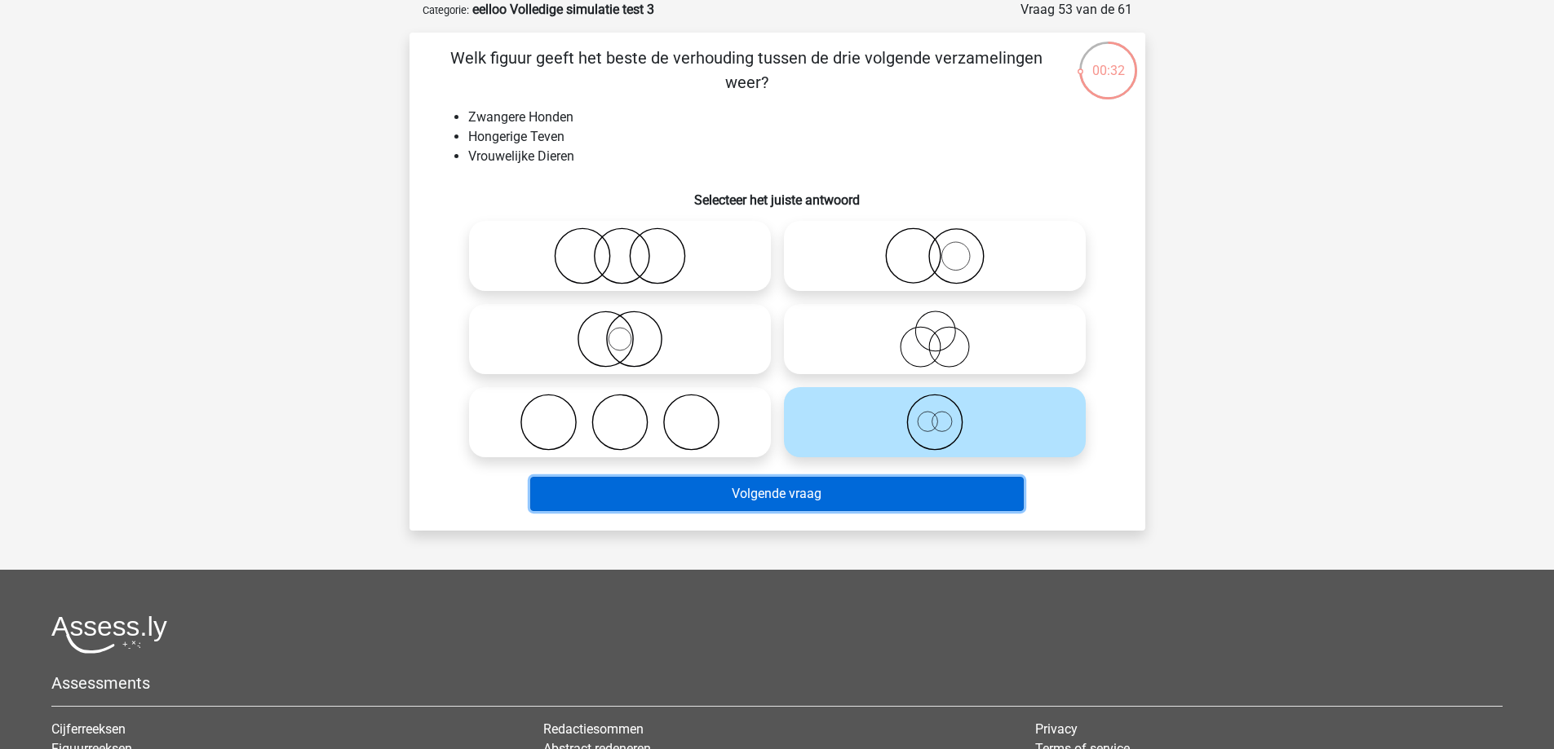
click at [877, 488] on button "Volgende vraag" at bounding box center [776, 494] width 493 height 34
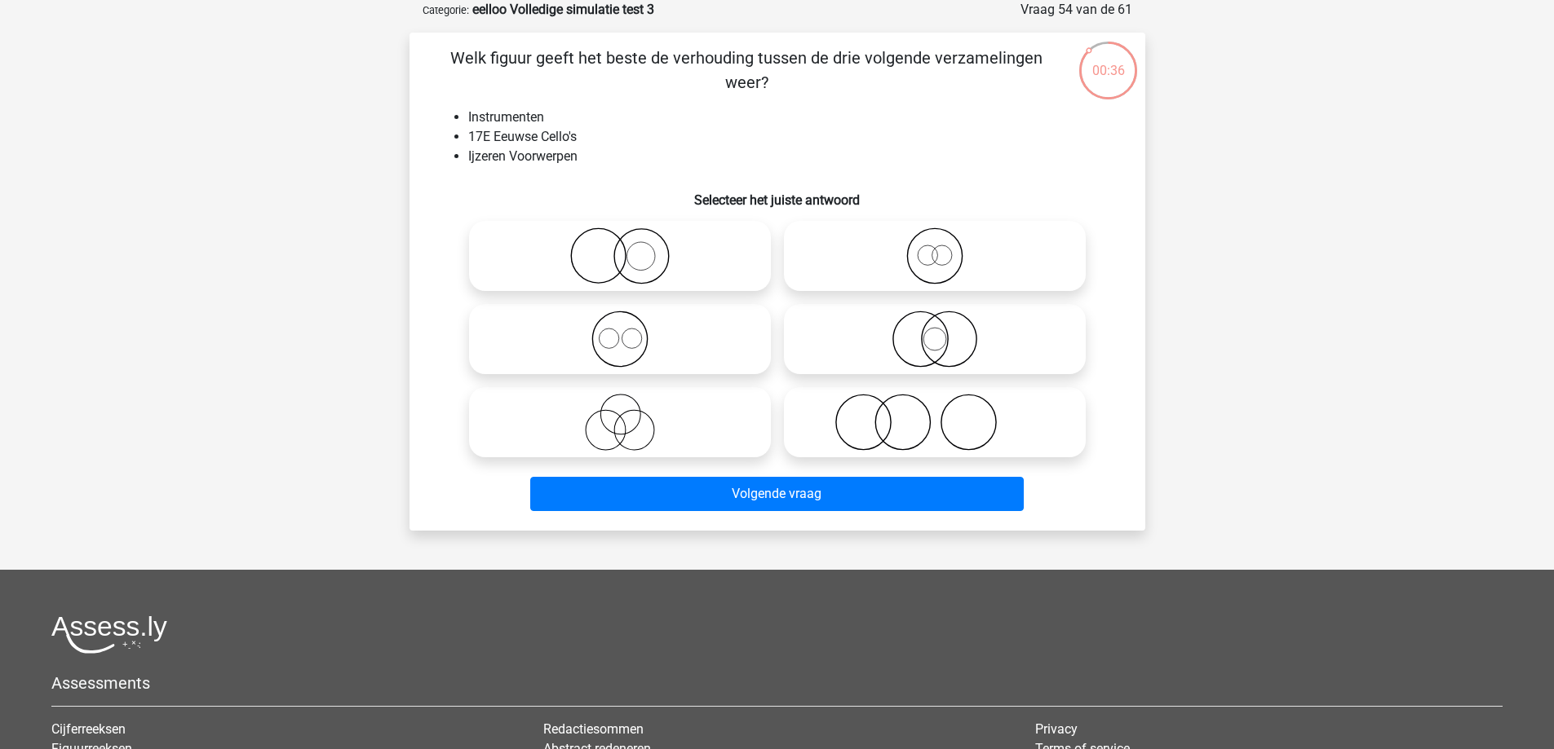
click at [999, 243] on icon at bounding box center [934, 256] width 289 height 57
click at [945, 243] on input "radio" at bounding box center [940, 242] width 11 height 11
radio input "true"
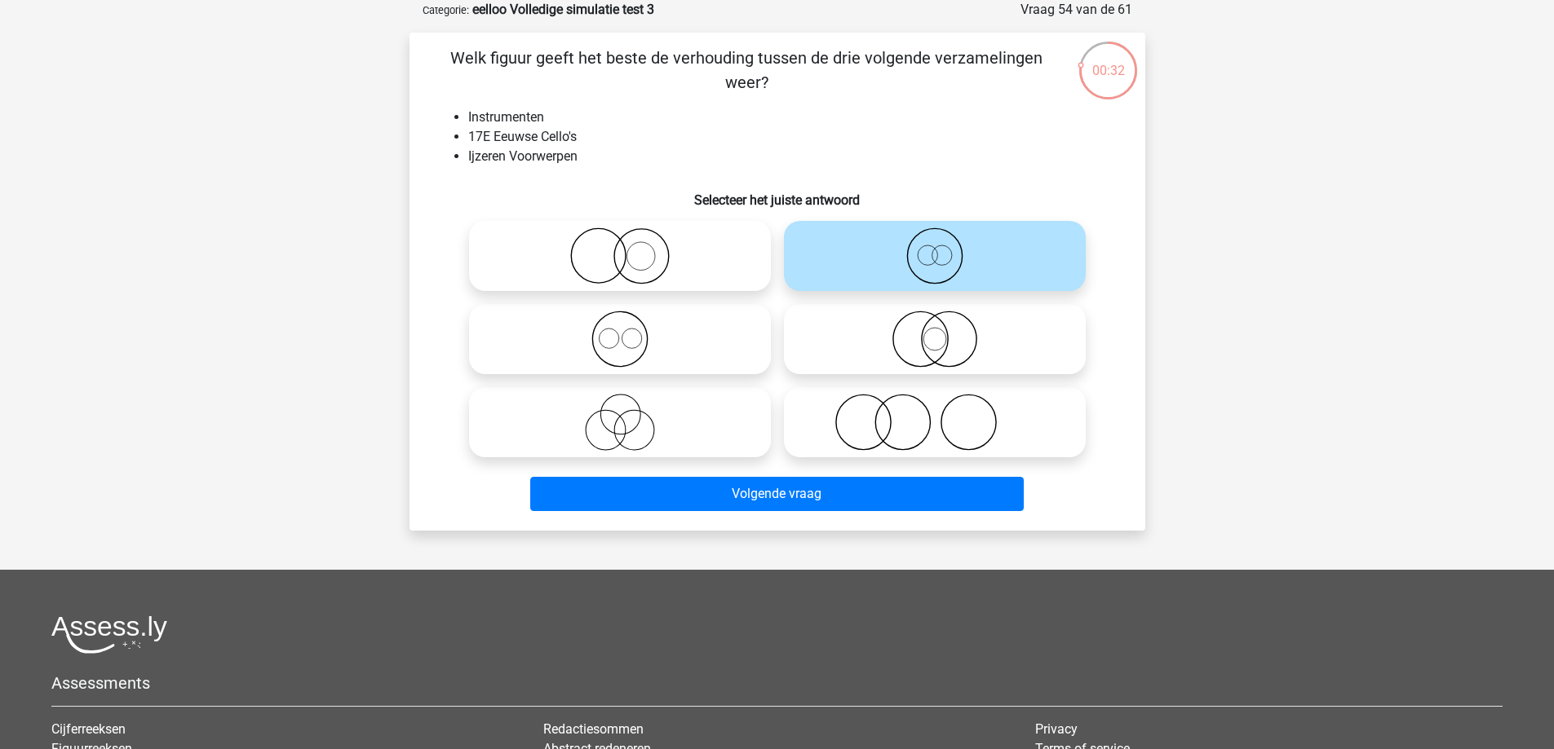
click at [652, 250] on icon at bounding box center [619, 256] width 289 height 57
click at [630, 248] on input "radio" at bounding box center [625, 242] width 11 height 11
radio input "true"
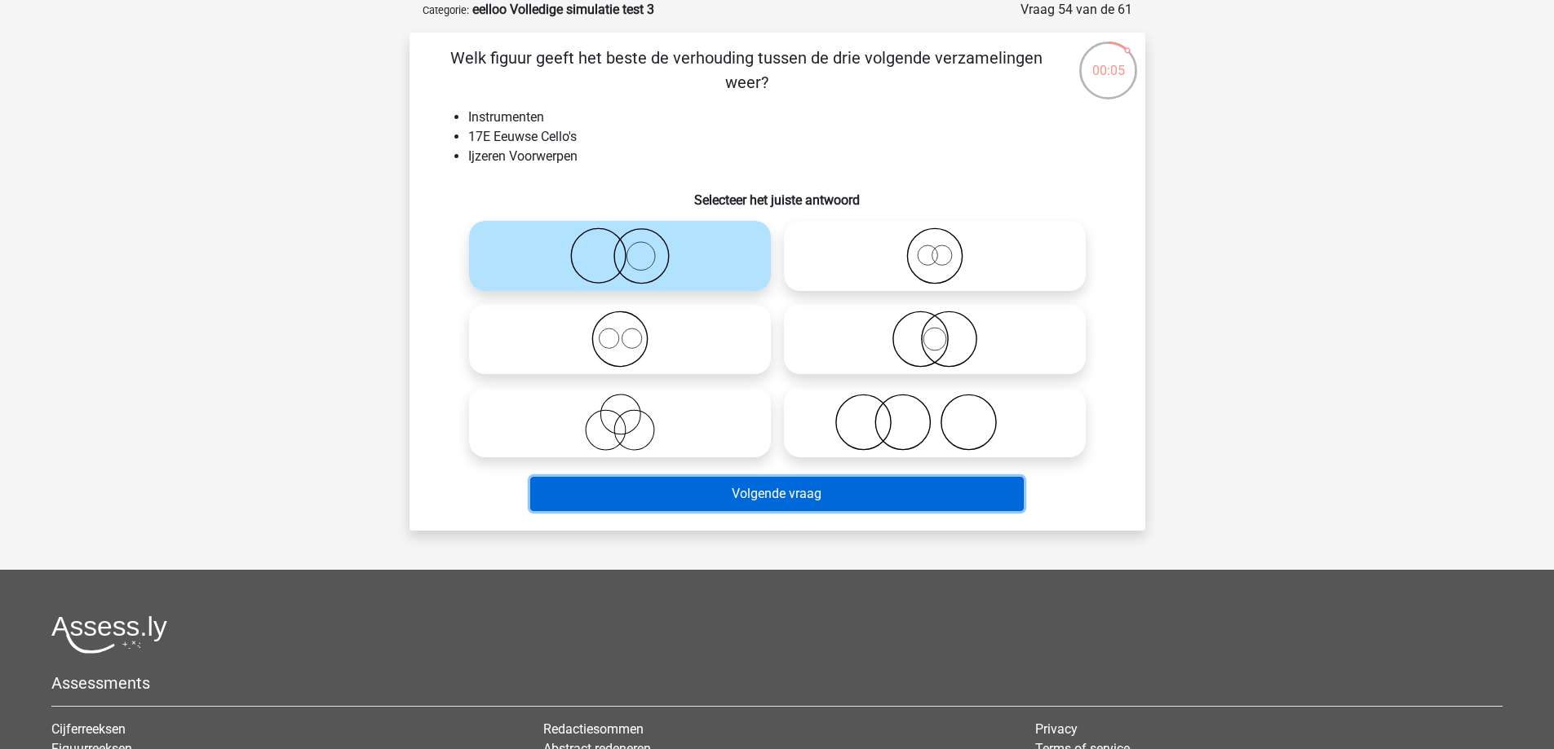
click at [742, 507] on button "Volgende vraag" at bounding box center [776, 494] width 493 height 34
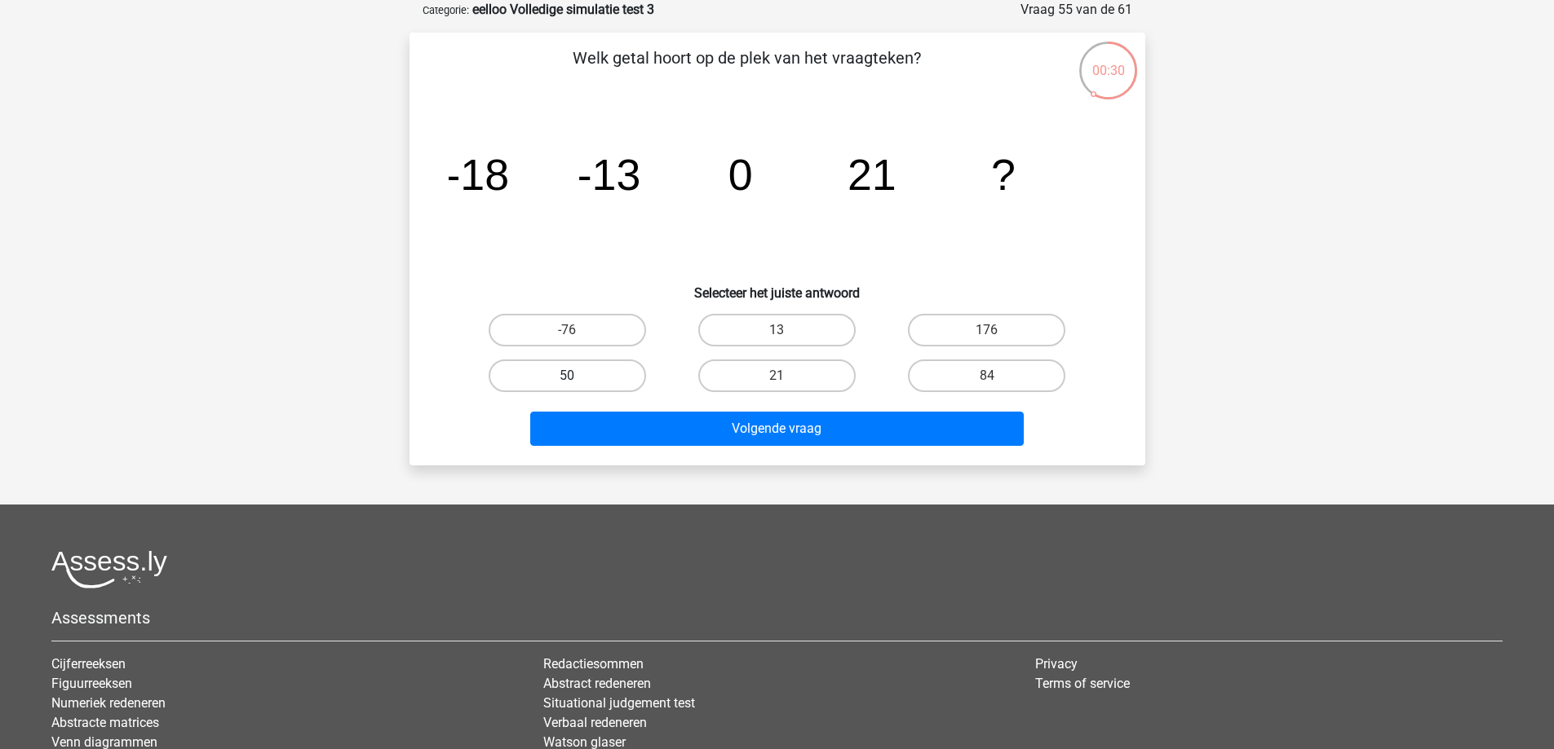
click at [559, 373] on label "50" at bounding box center [567, 376] width 157 height 33
click at [567, 376] on input "50" at bounding box center [572, 381] width 11 height 11
radio input "true"
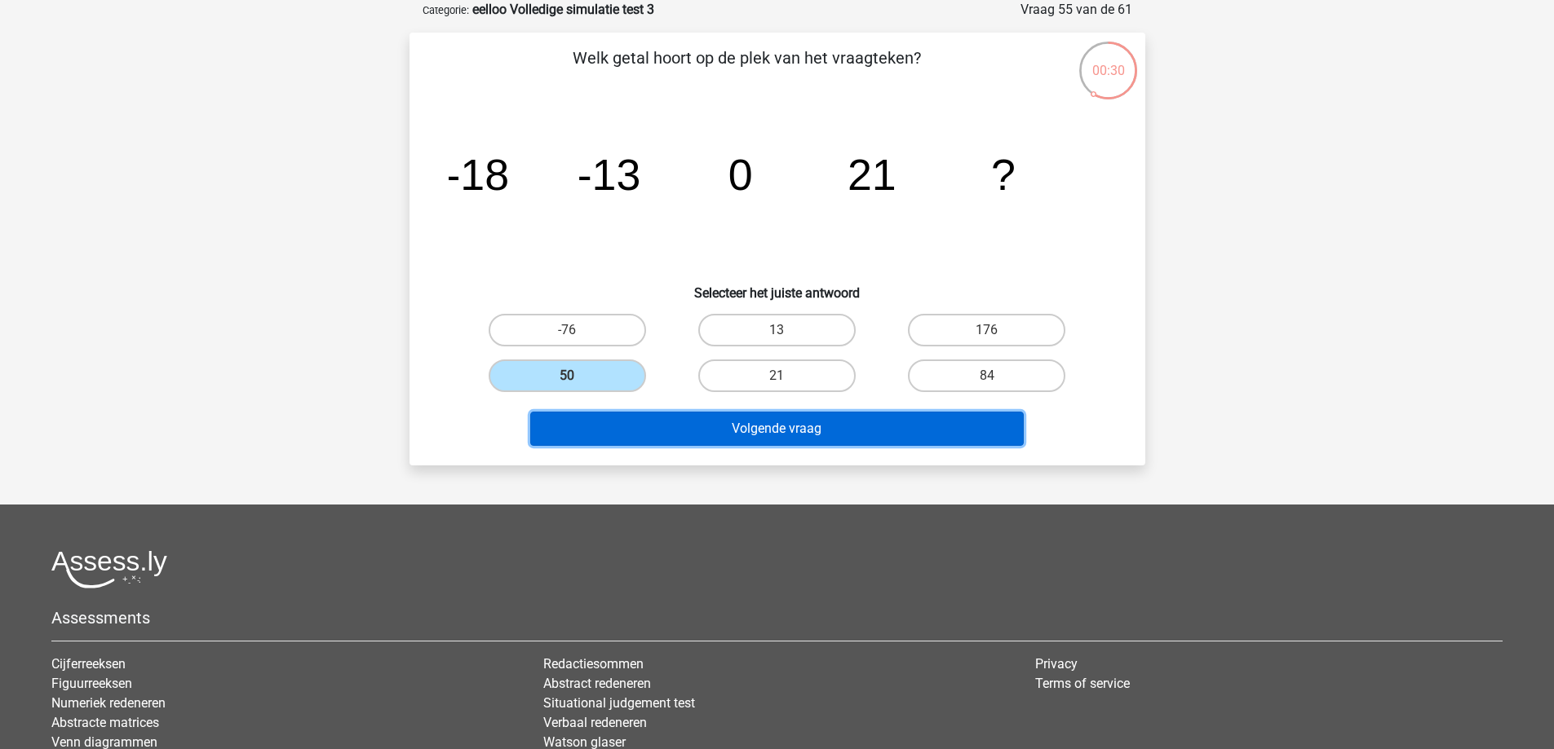
click at [581, 428] on button "Volgende vraag" at bounding box center [776, 429] width 493 height 34
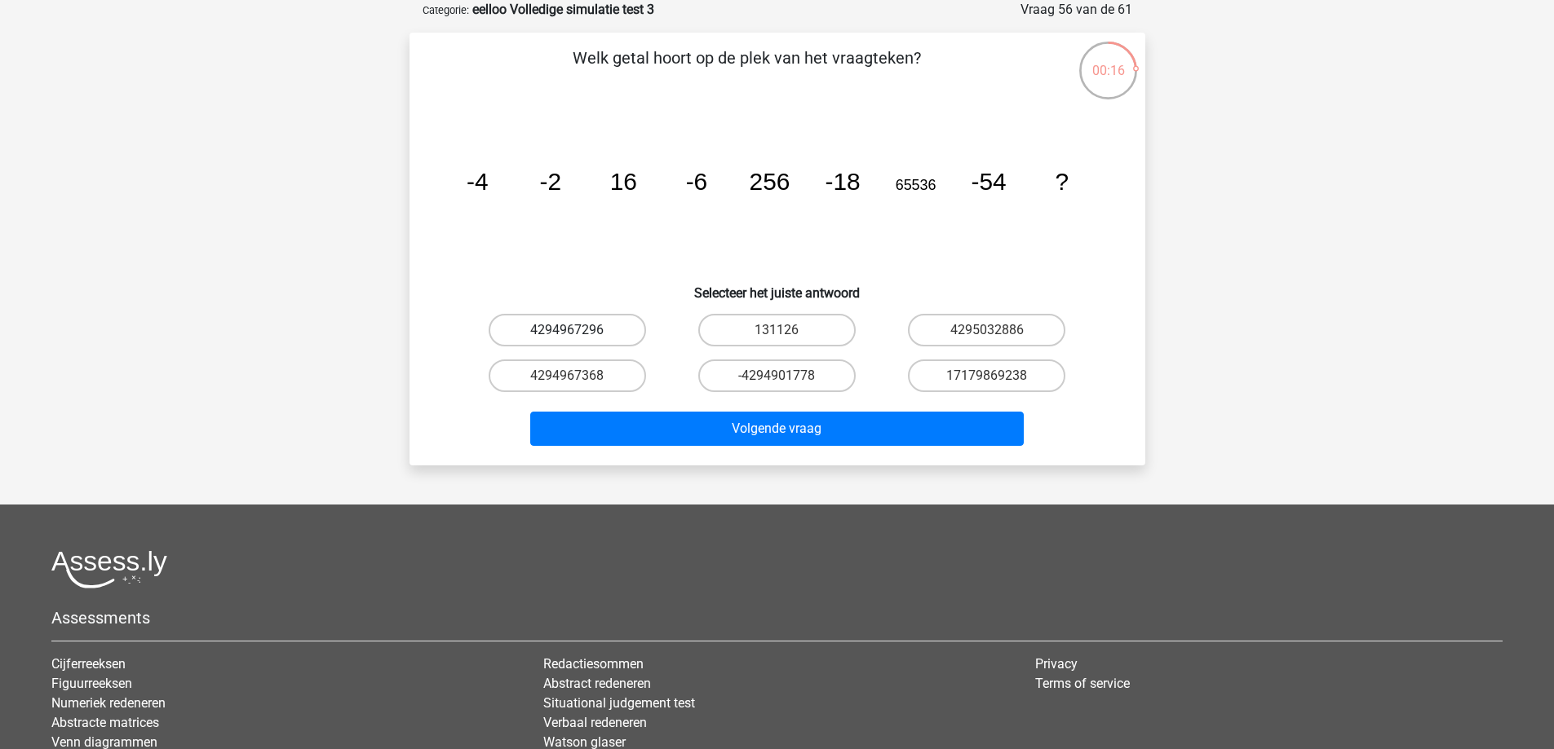
click at [627, 329] on label "4294967296" at bounding box center [567, 330] width 157 height 33
click at [577, 330] on input "4294967296" at bounding box center [572, 335] width 11 height 11
radio input "true"
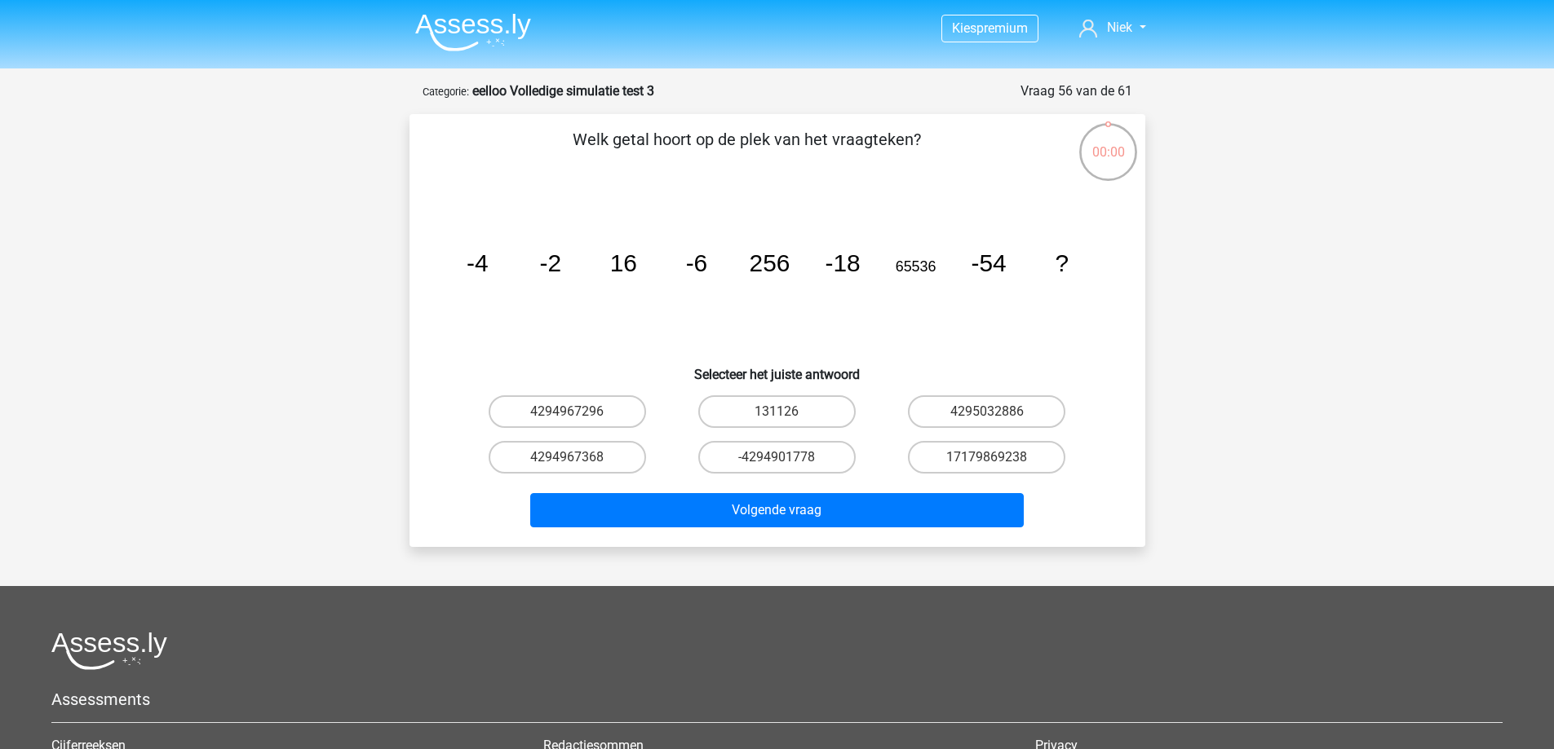
scroll to position [82, 0]
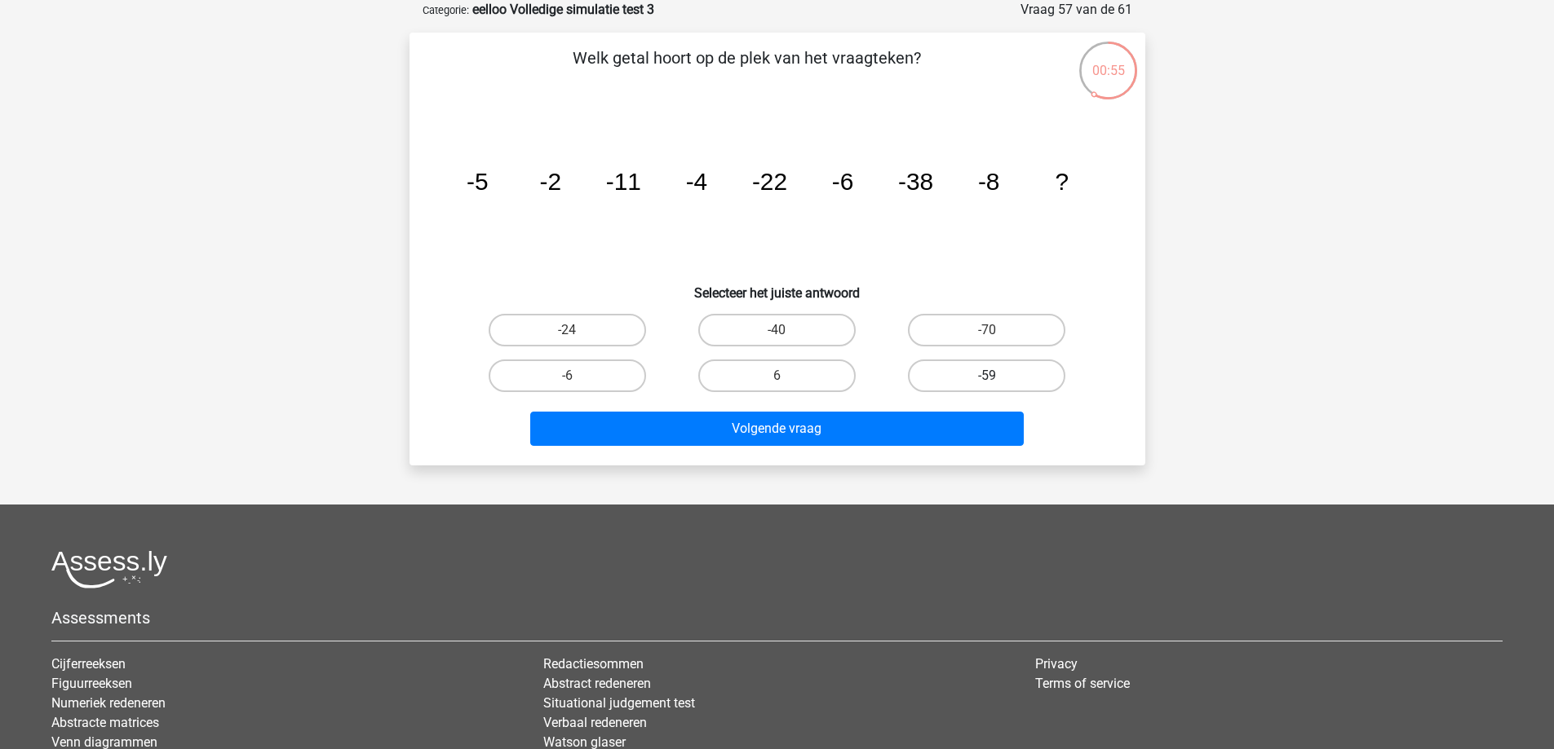
click at [1018, 360] on label "-59" at bounding box center [986, 376] width 157 height 33
click at [997, 376] on input "-59" at bounding box center [992, 381] width 11 height 11
radio input "true"
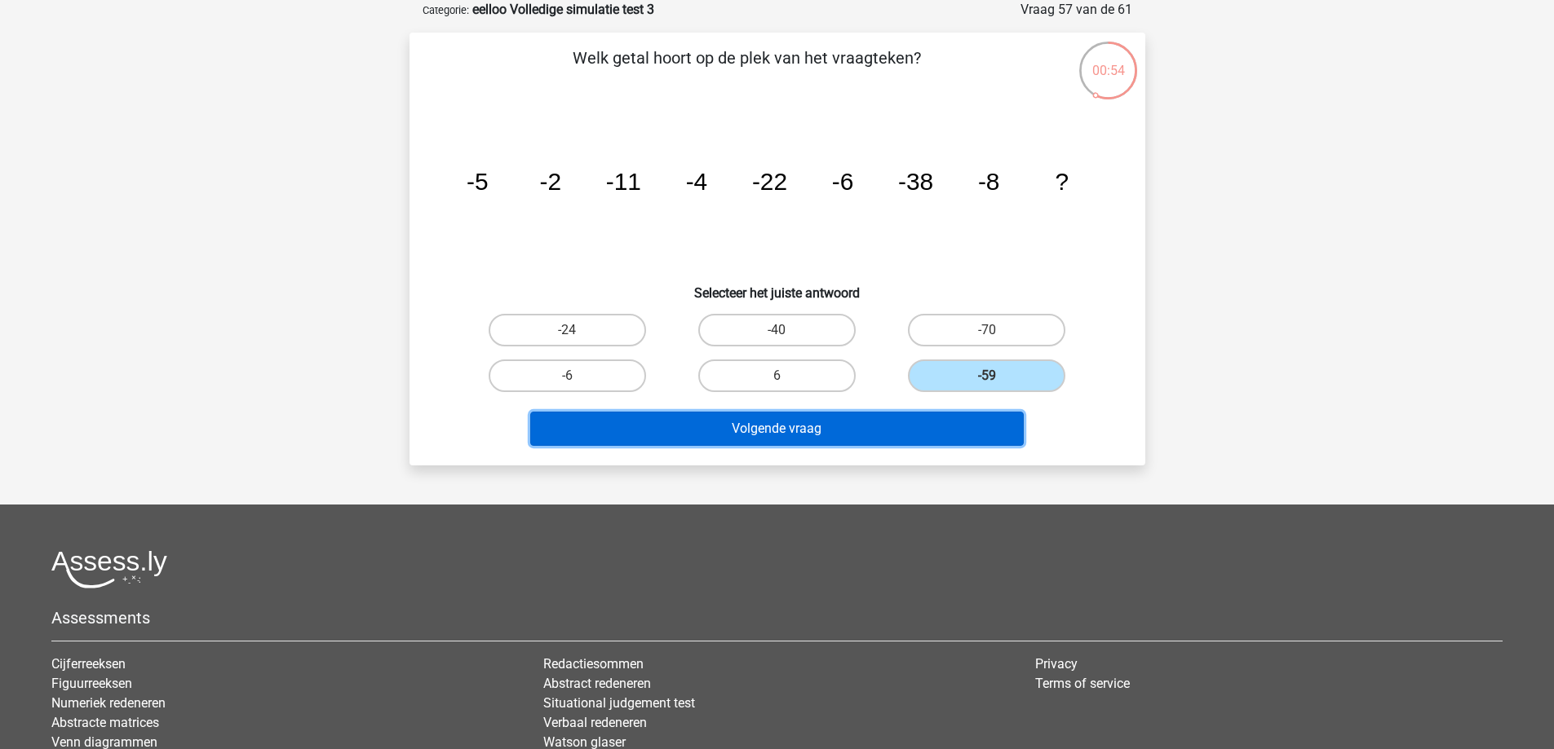
click at [965, 436] on button "Volgende vraag" at bounding box center [776, 429] width 493 height 34
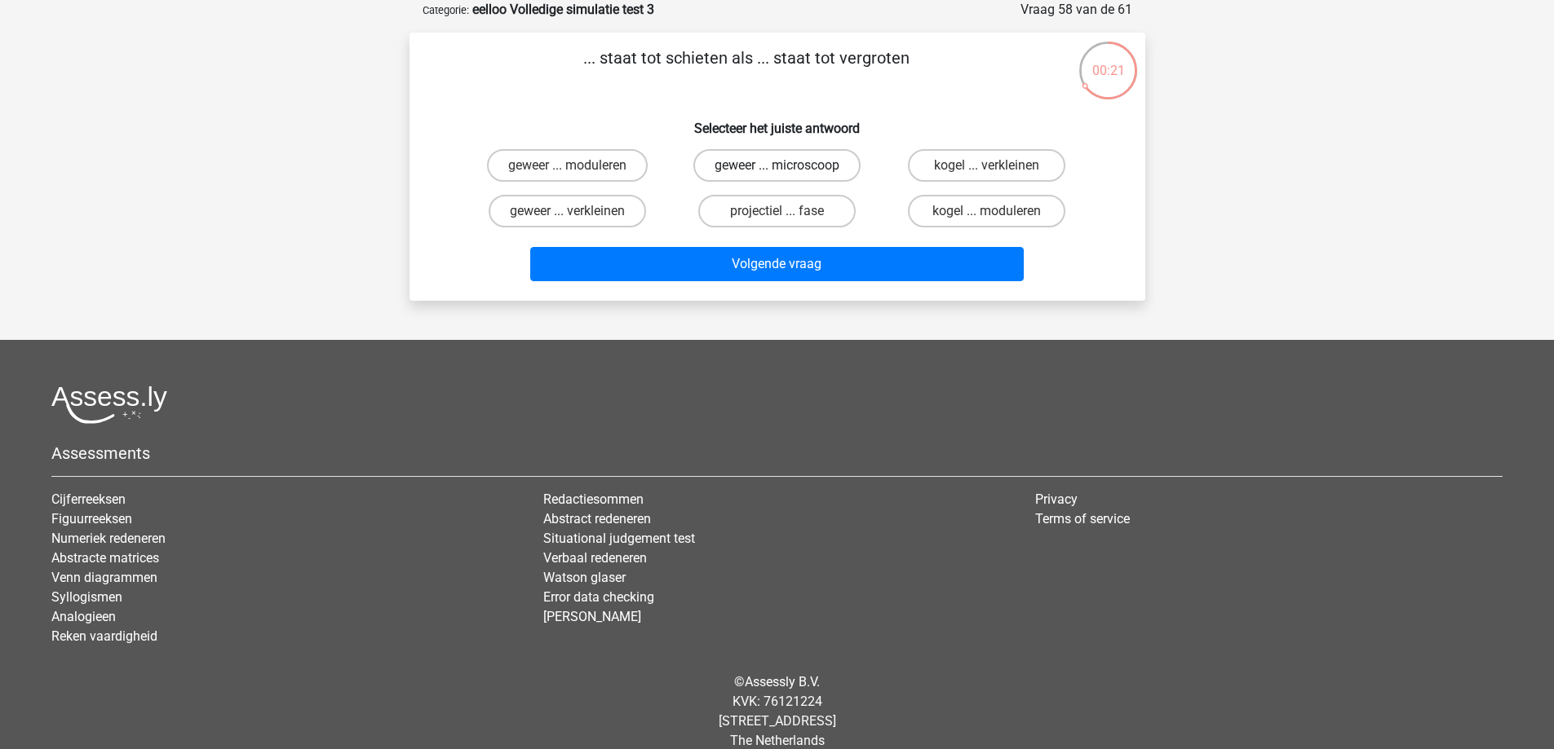
click at [741, 165] on label "geweer ... microscoop" at bounding box center [776, 165] width 167 height 33
click at [776, 166] on input "geweer ... microscoop" at bounding box center [781, 171] width 11 height 11
radio input "true"
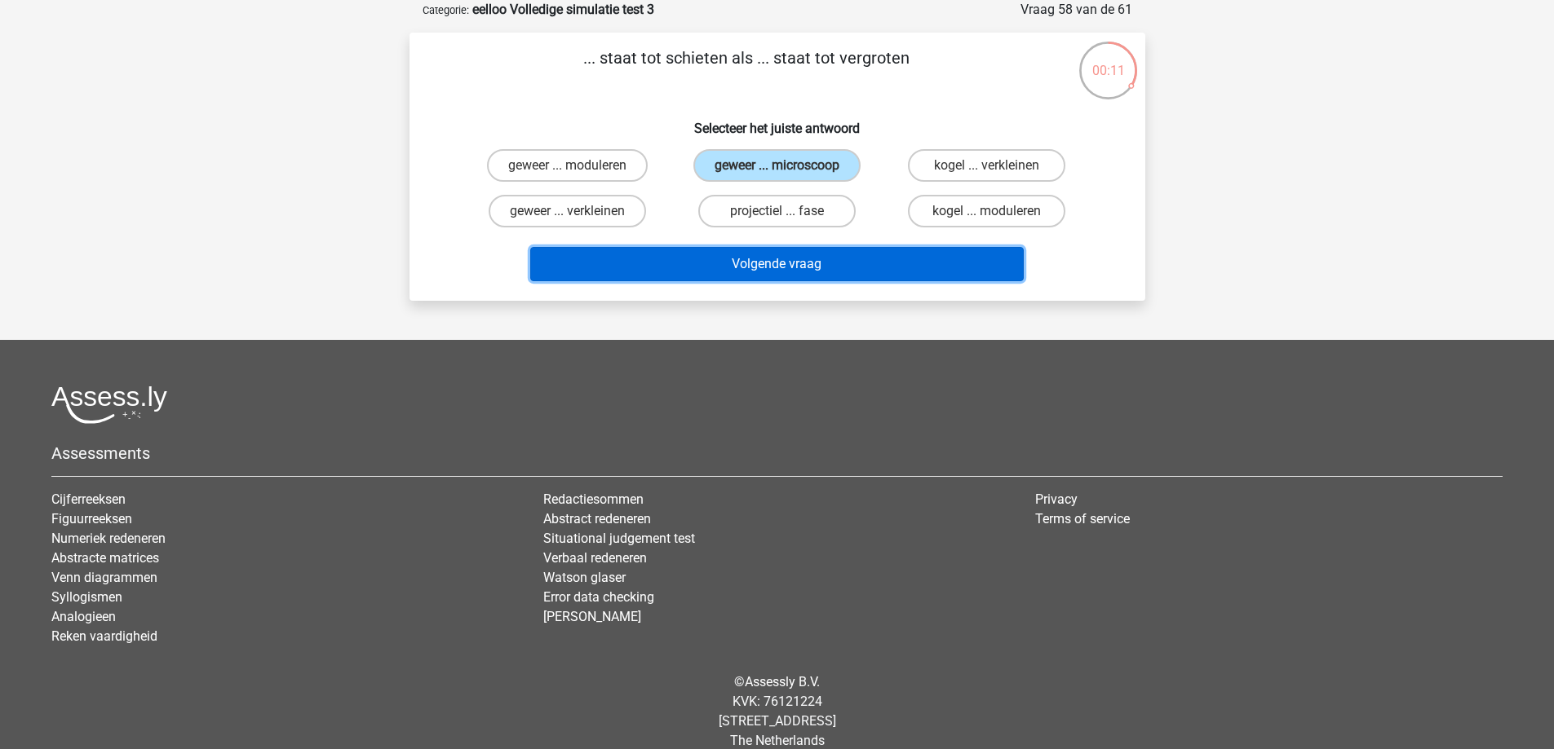
click at [926, 257] on button "Volgende vraag" at bounding box center [776, 264] width 493 height 34
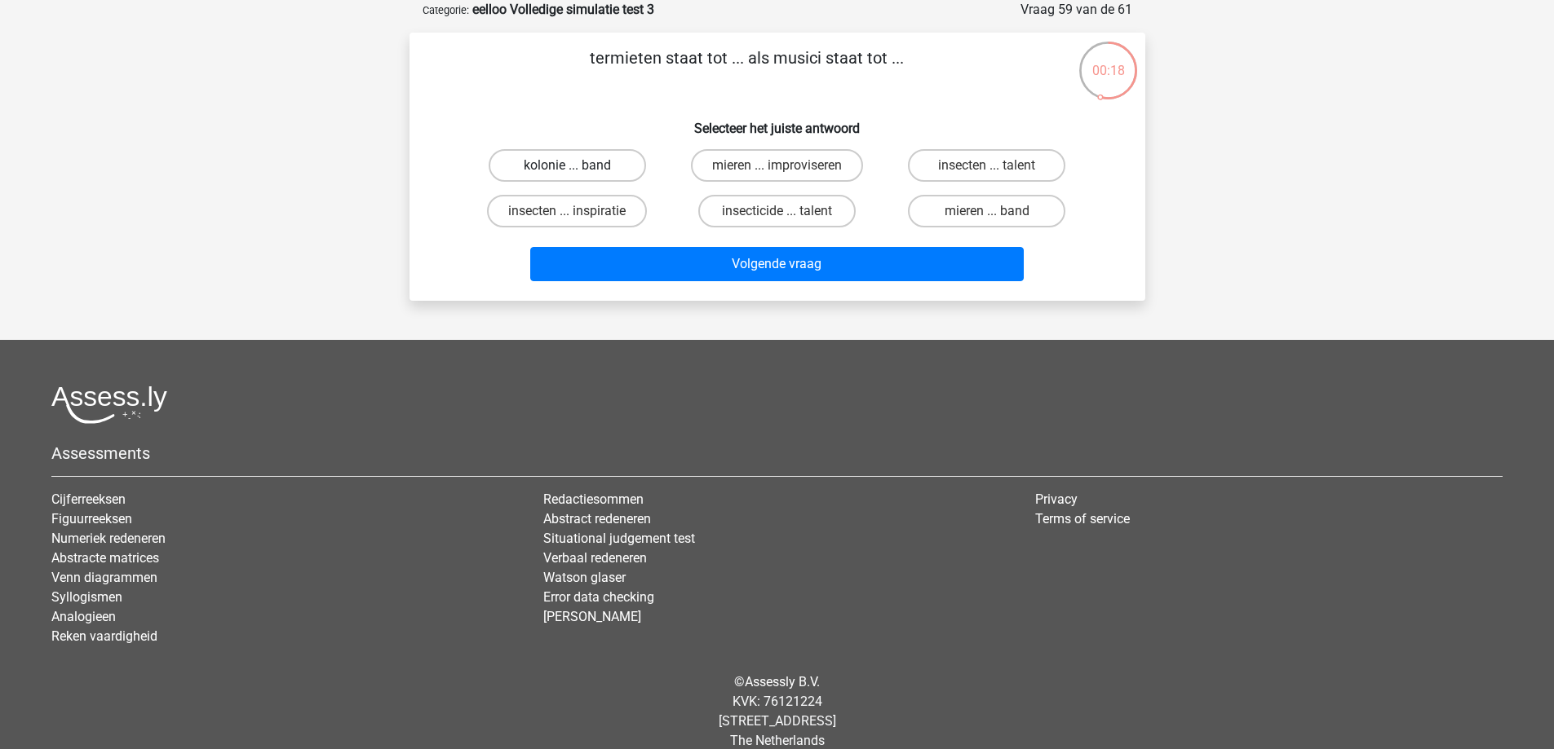
click at [555, 171] on label "kolonie ... band" at bounding box center [567, 165] width 157 height 33
click at [567, 171] on input "kolonie ... band" at bounding box center [572, 171] width 11 height 11
radio input "true"
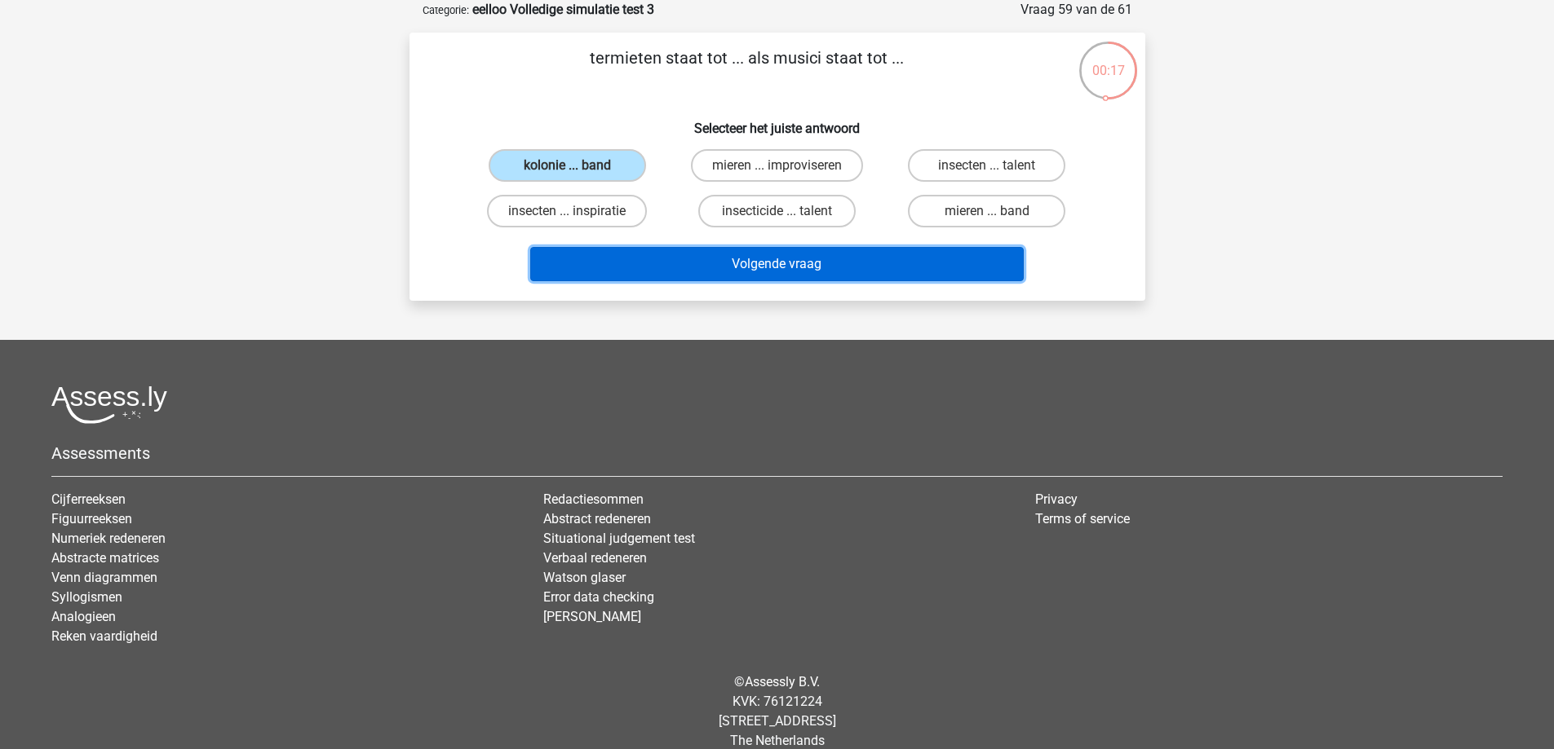
click at [662, 263] on button "Volgende vraag" at bounding box center [776, 264] width 493 height 34
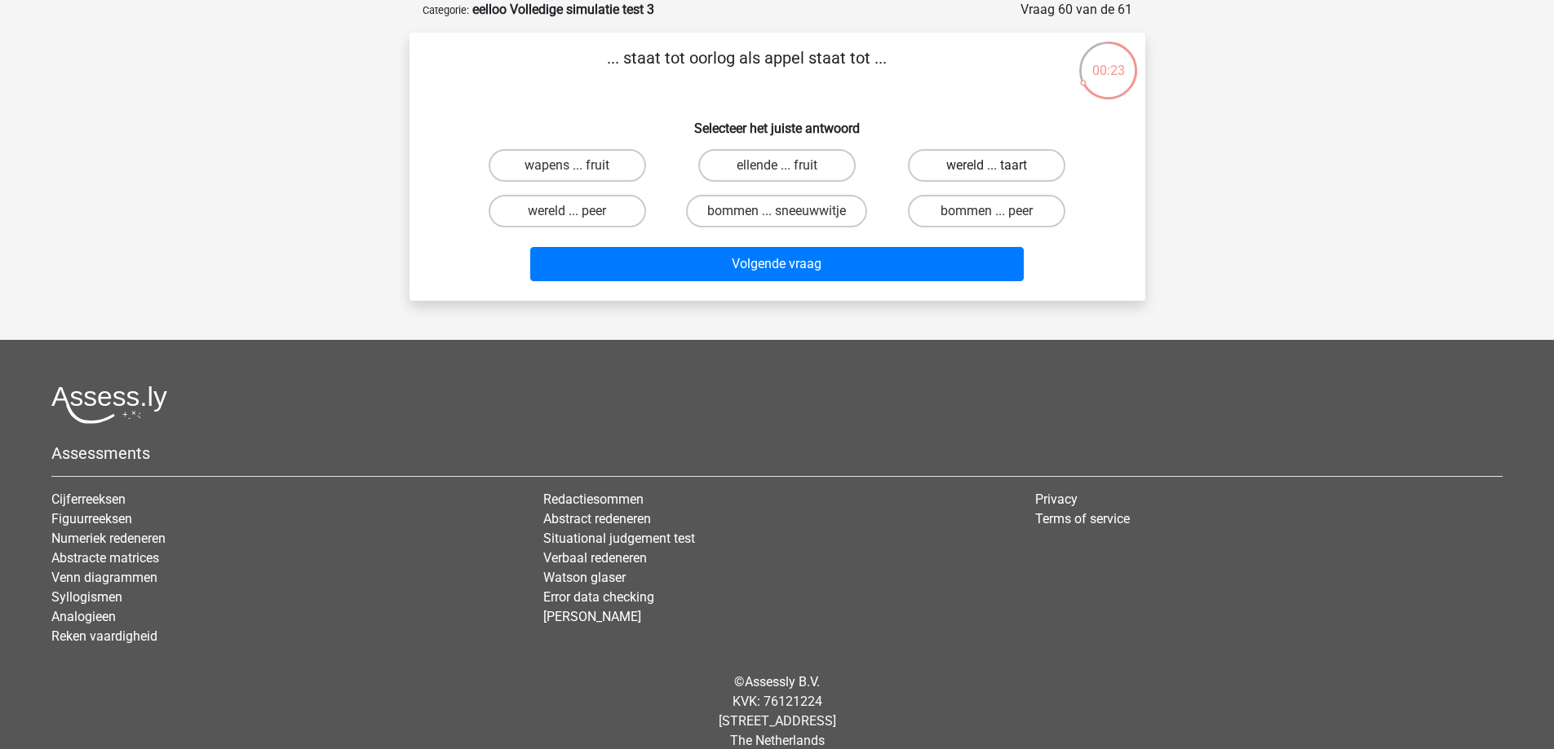
click at [1006, 171] on label "wereld ... taart" at bounding box center [986, 165] width 157 height 33
click at [997, 171] on input "wereld ... taart" at bounding box center [992, 171] width 11 height 11
radio input "true"
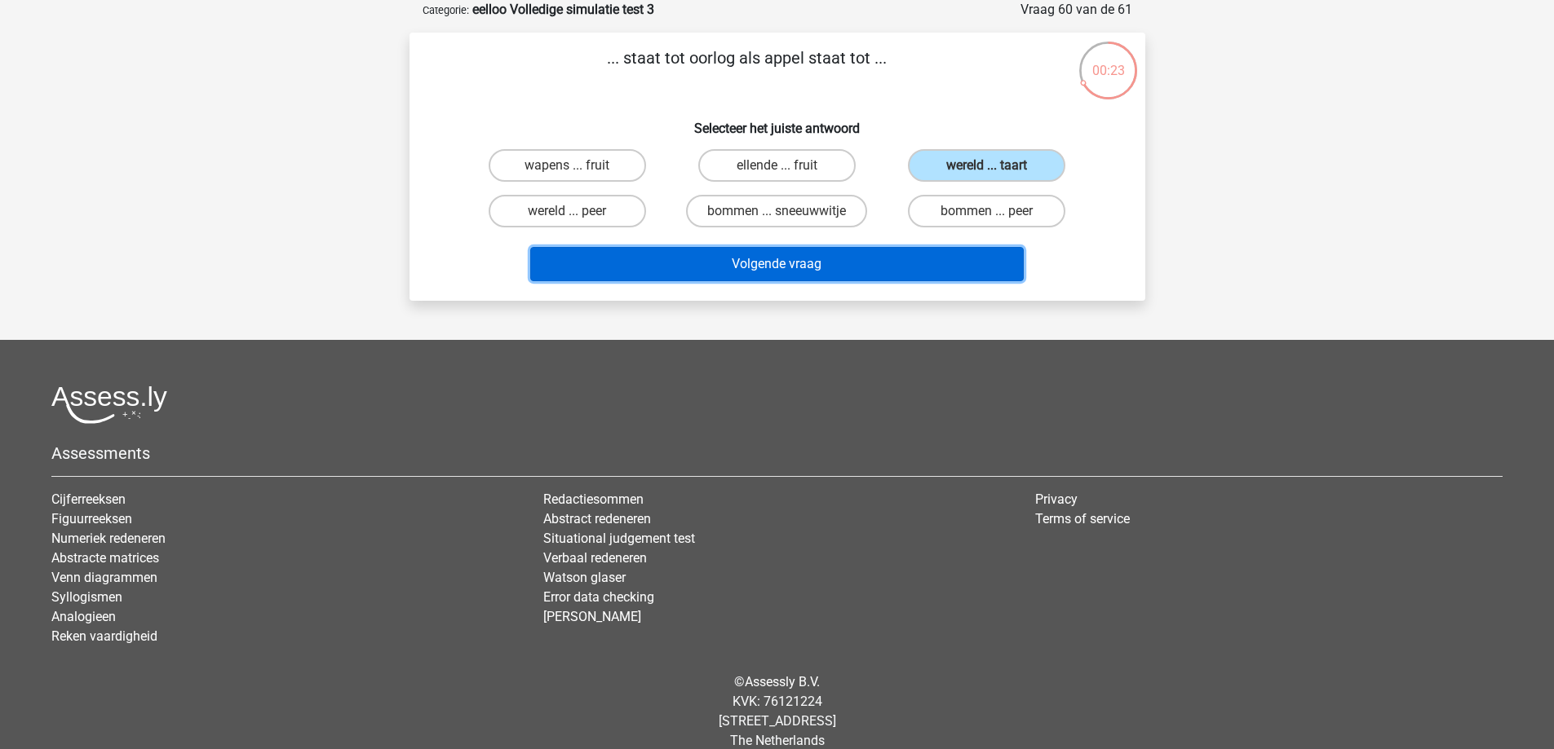
click at [879, 258] on button "Volgende vraag" at bounding box center [776, 264] width 493 height 34
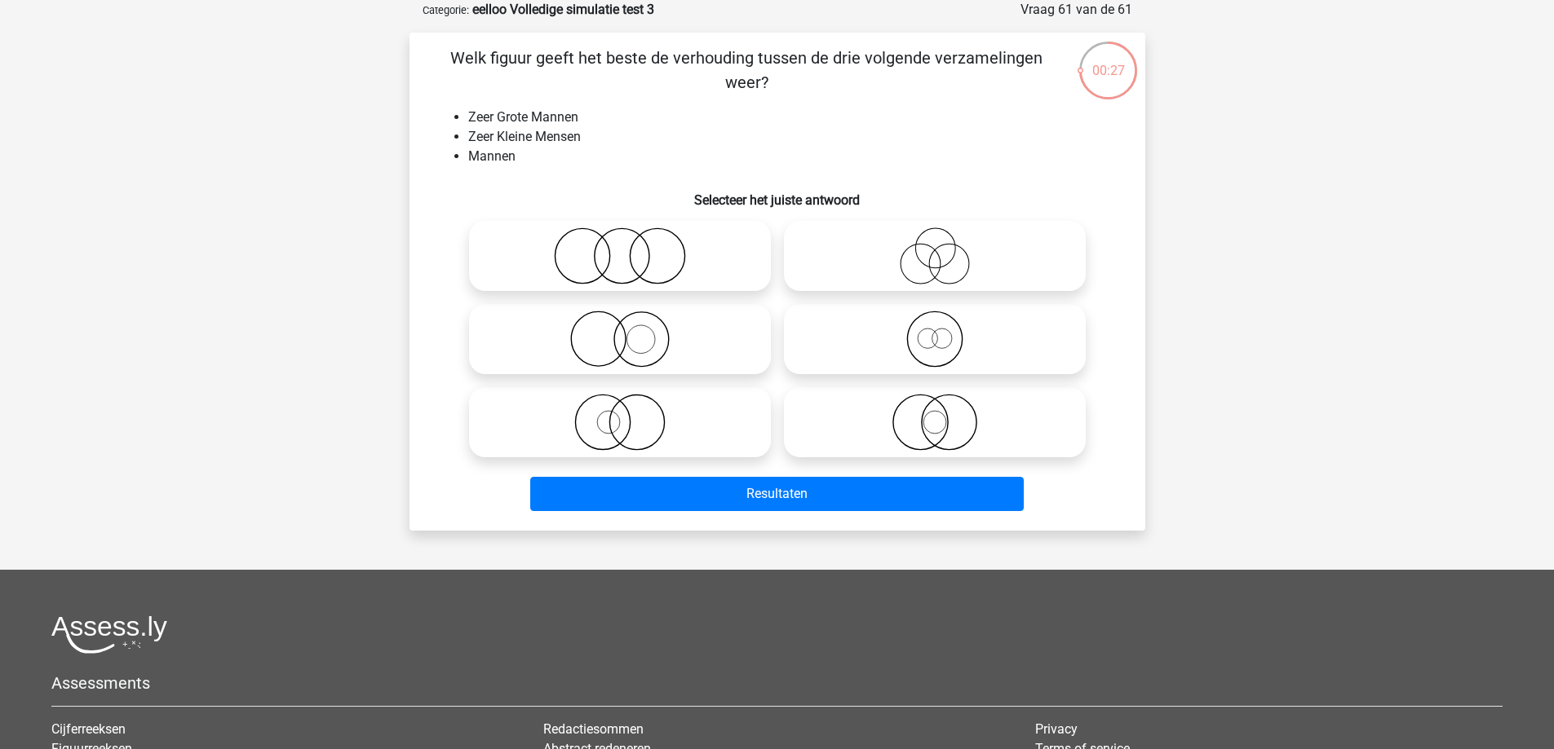
click at [681, 332] on icon at bounding box center [619, 339] width 289 height 57
click at [630, 331] on input "radio" at bounding box center [625, 326] width 11 height 11
radio input "true"
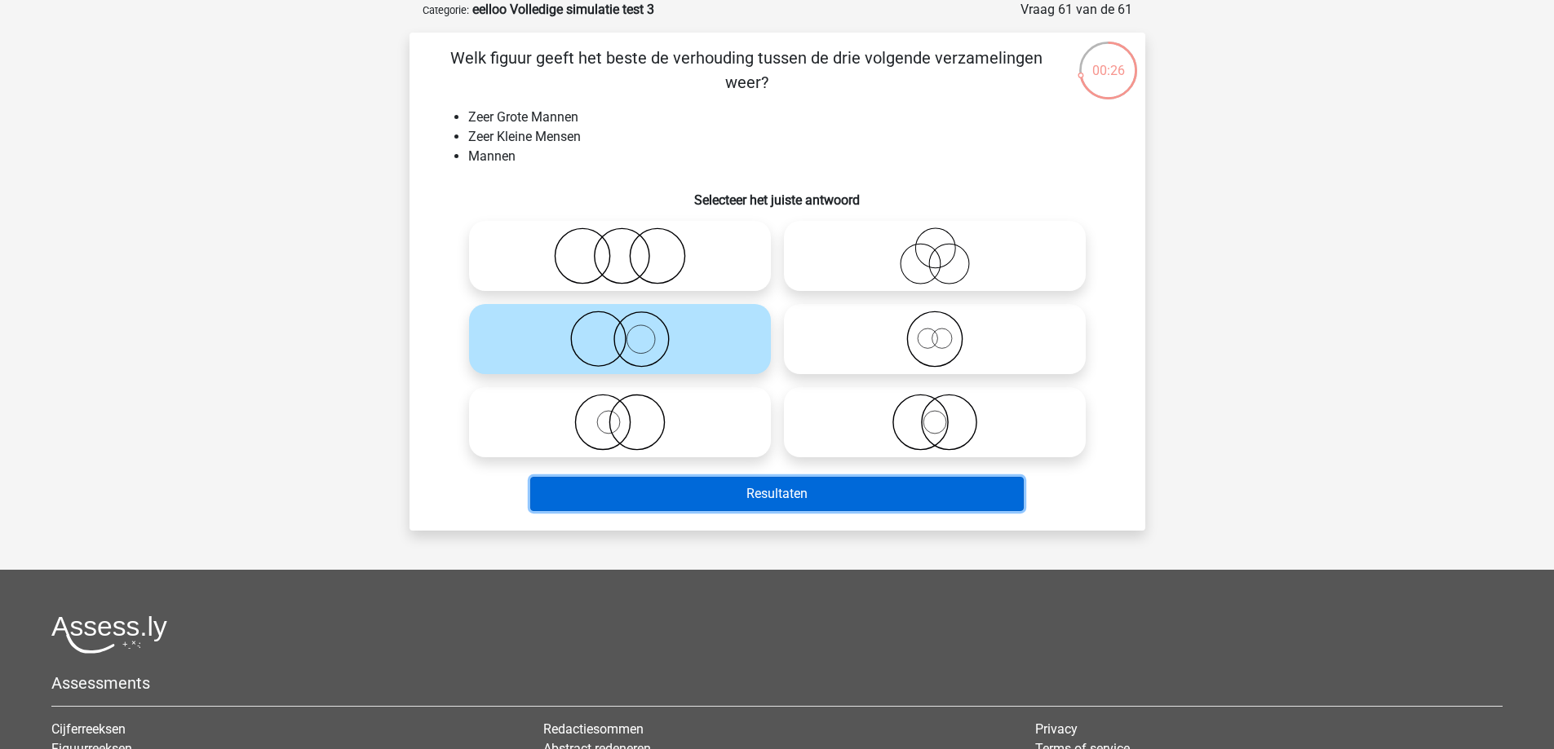
click at [758, 496] on button "Resultaten" at bounding box center [776, 494] width 493 height 34
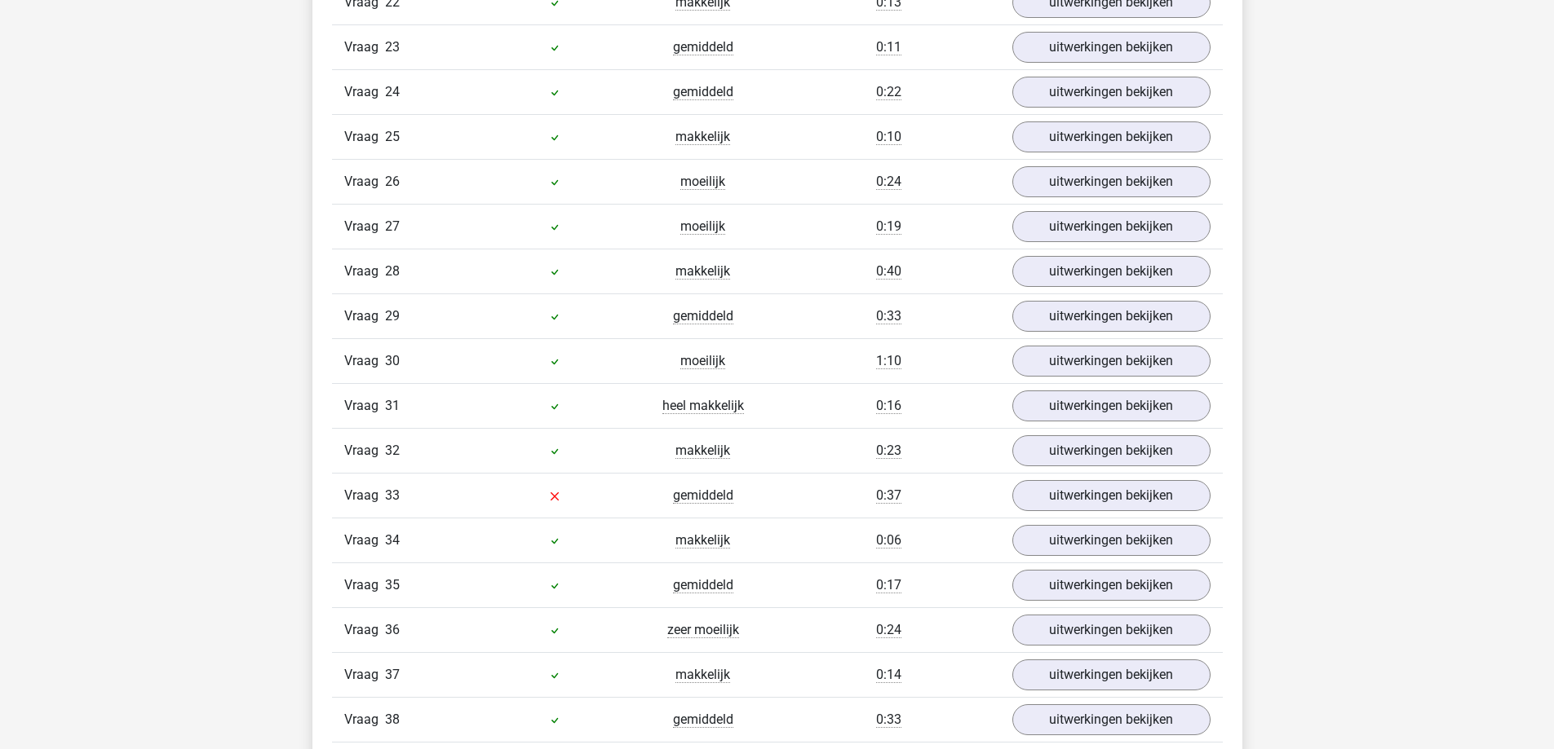
scroll to position [2854, 0]
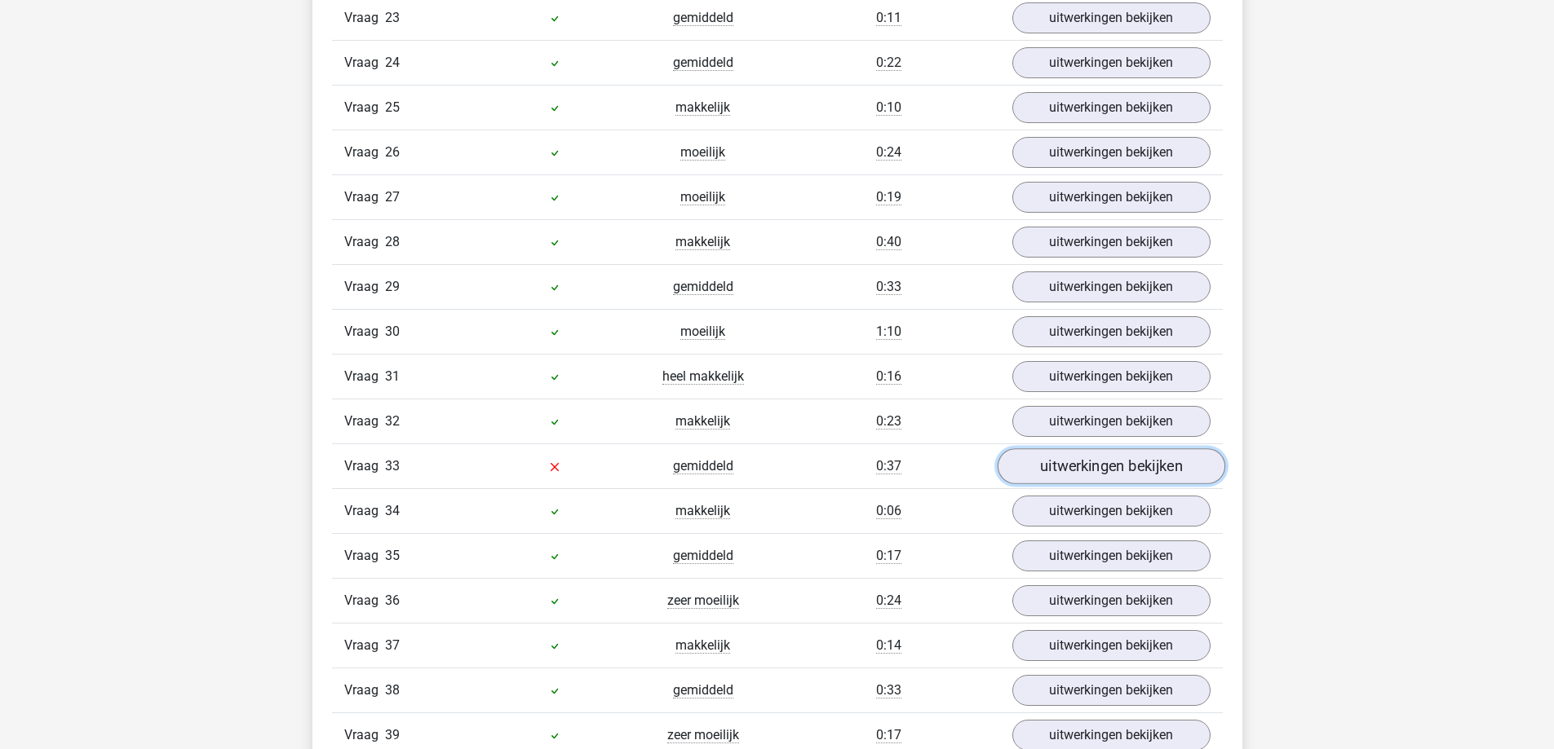
click at [1169, 449] on link "uitwerkingen bekijken" at bounding box center [1111, 467] width 228 height 36
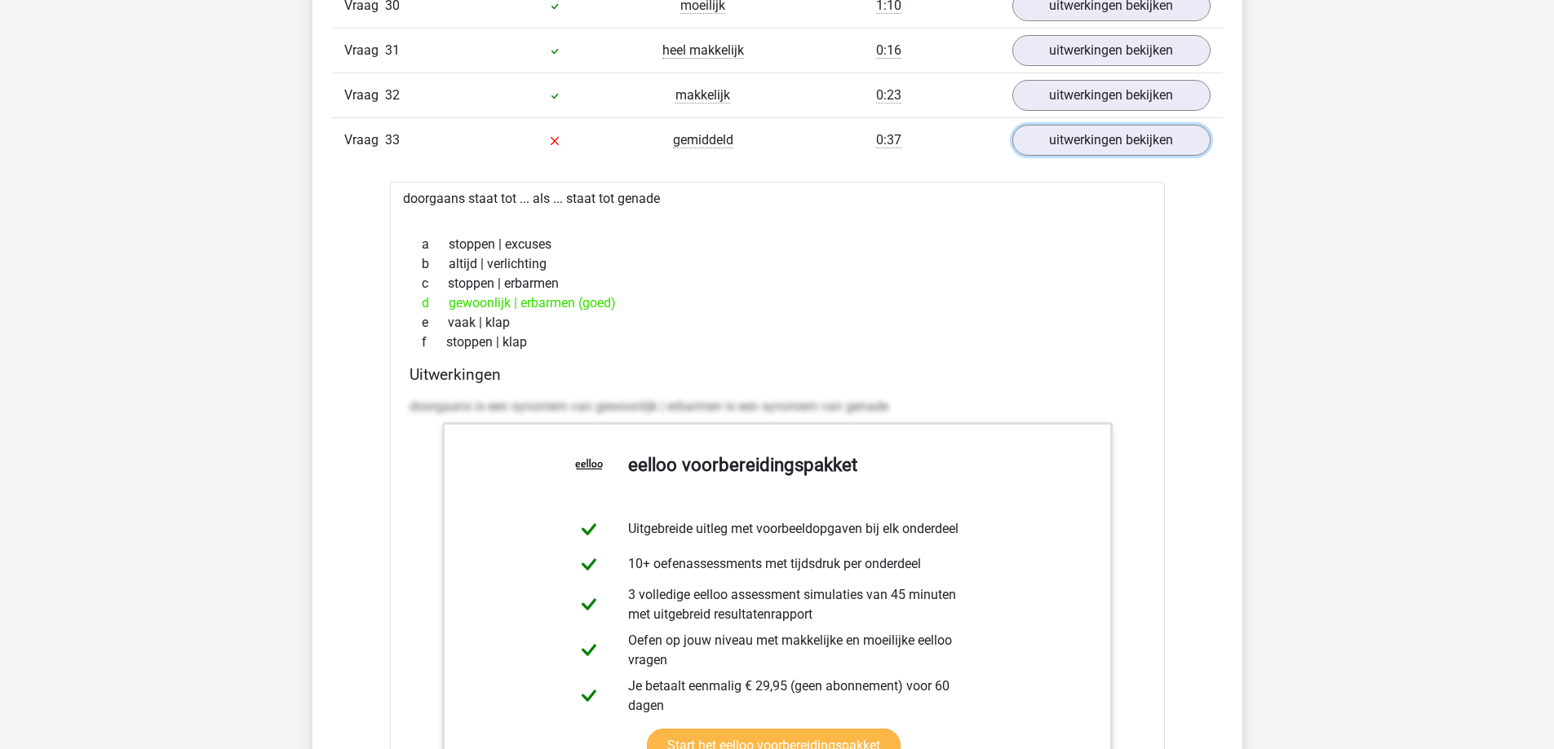
scroll to position [3273, 0]
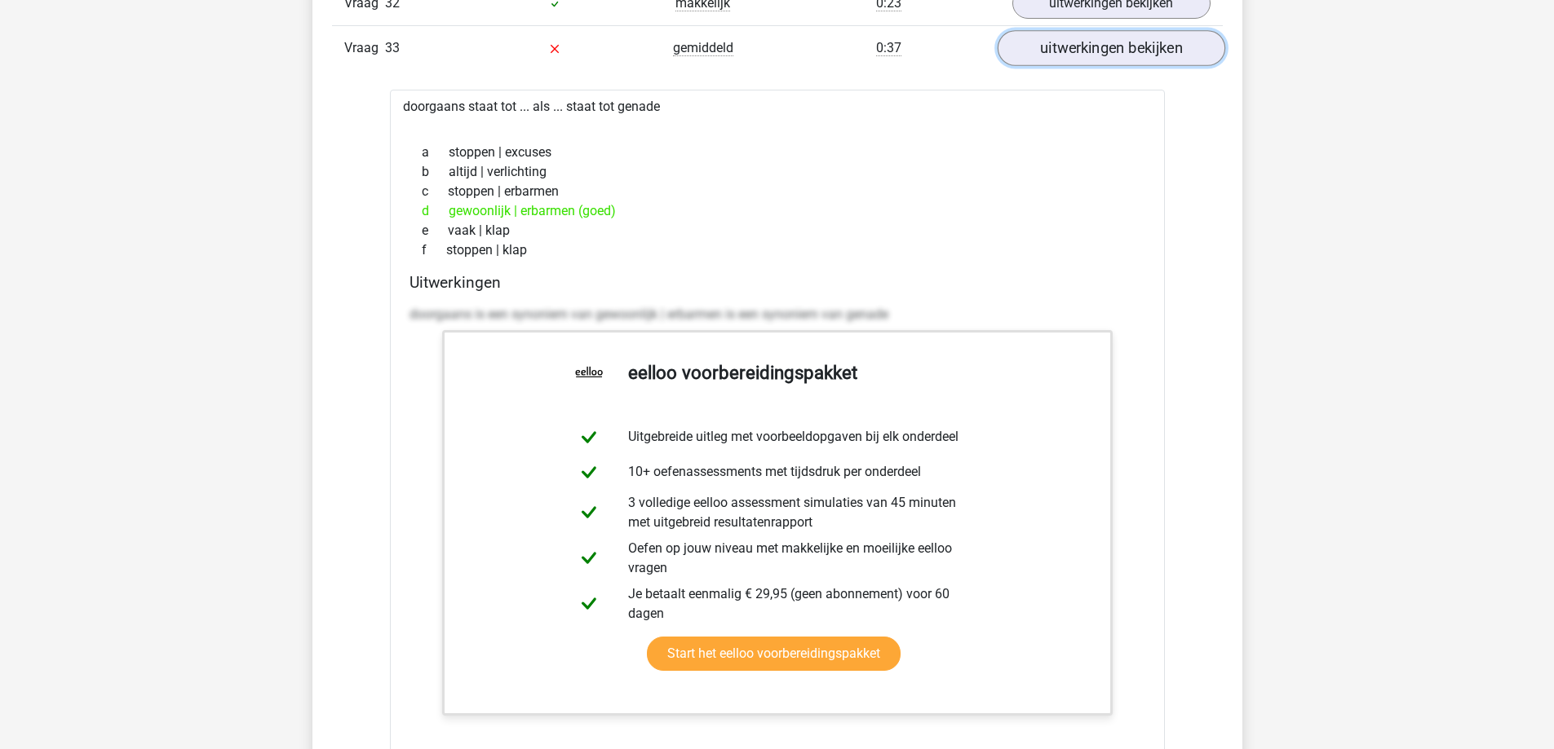
click at [1044, 58] on link "uitwerkingen bekijken" at bounding box center [1111, 48] width 228 height 36
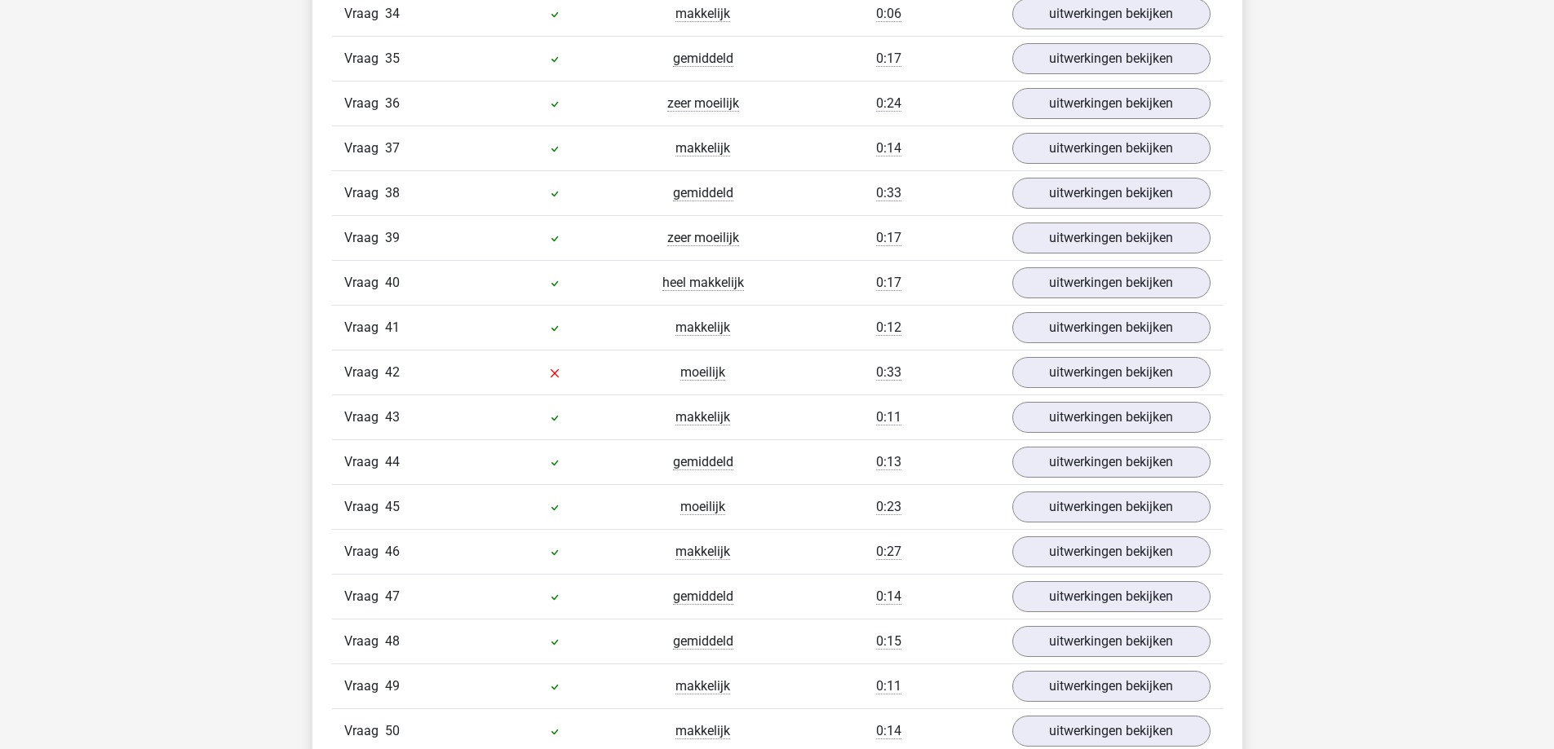
scroll to position [3354, 0]
click at [1069, 383] on link "uitwerkingen bekijken" at bounding box center [1111, 370] width 228 height 36
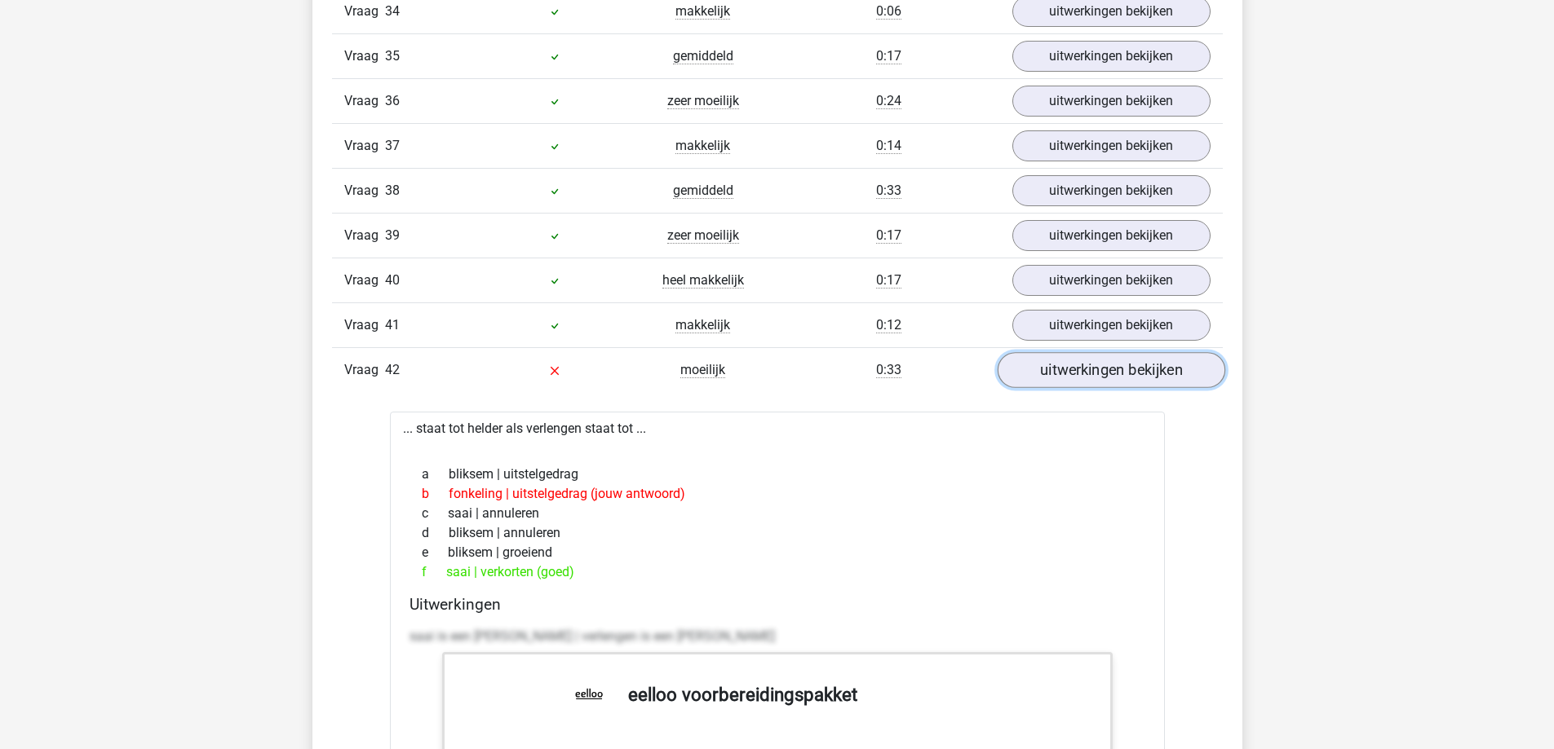
click at [1069, 383] on link "uitwerkingen bekijken" at bounding box center [1111, 370] width 228 height 36
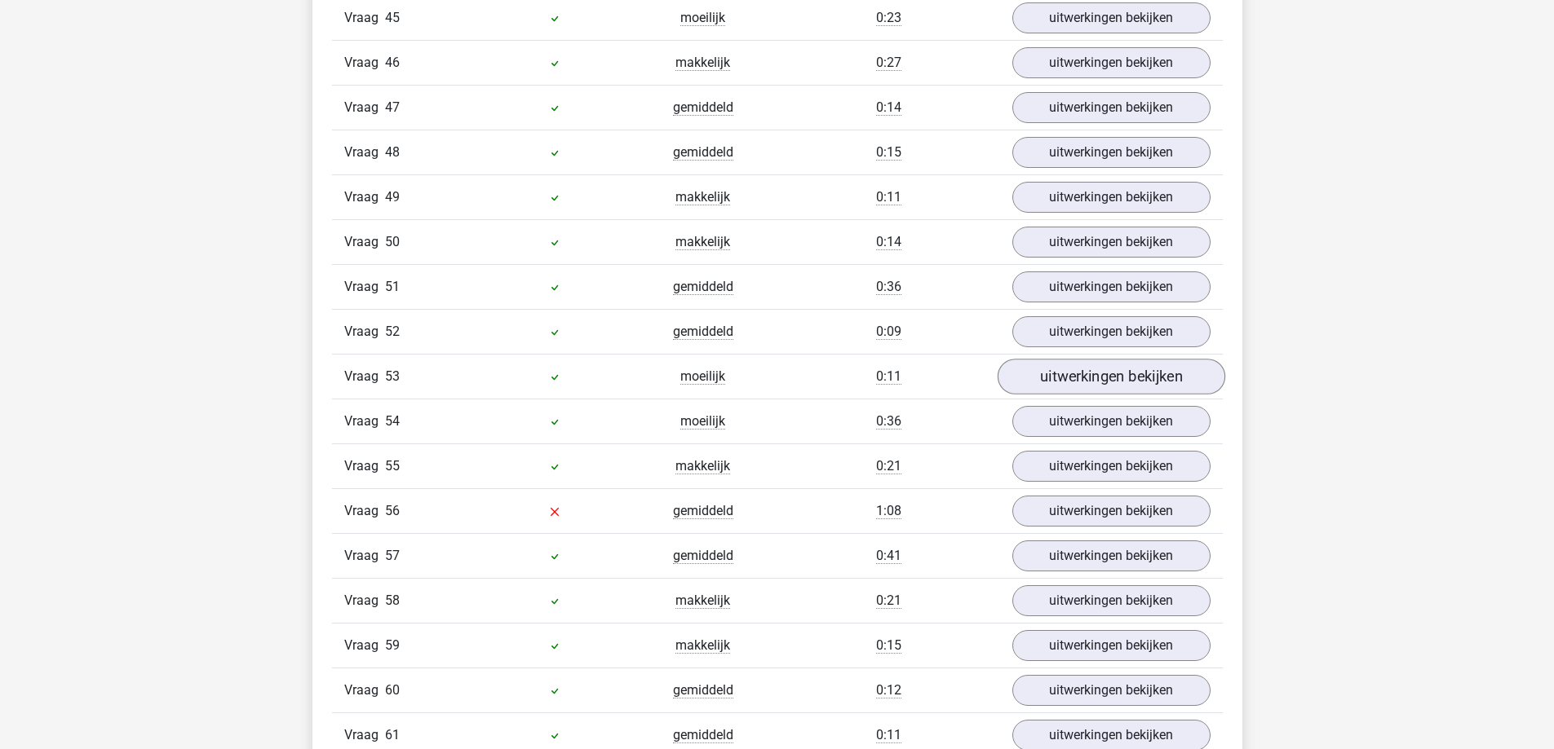
scroll to position [3844, 0]
click at [1097, 498] on link "uitwerkingen bekijken" at bounding box center [1111, 509] width 228 height 36
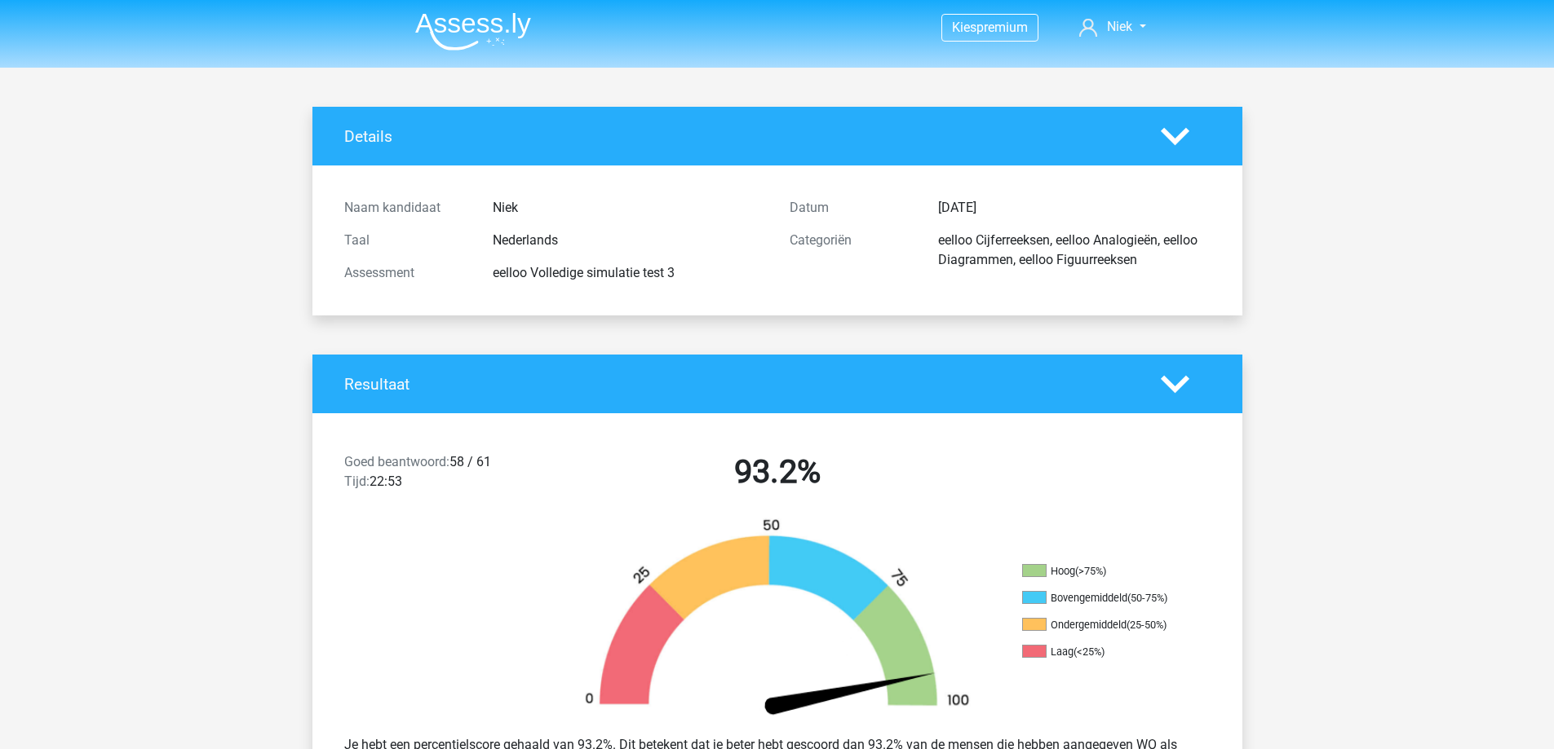
scroll to position [0, 0]
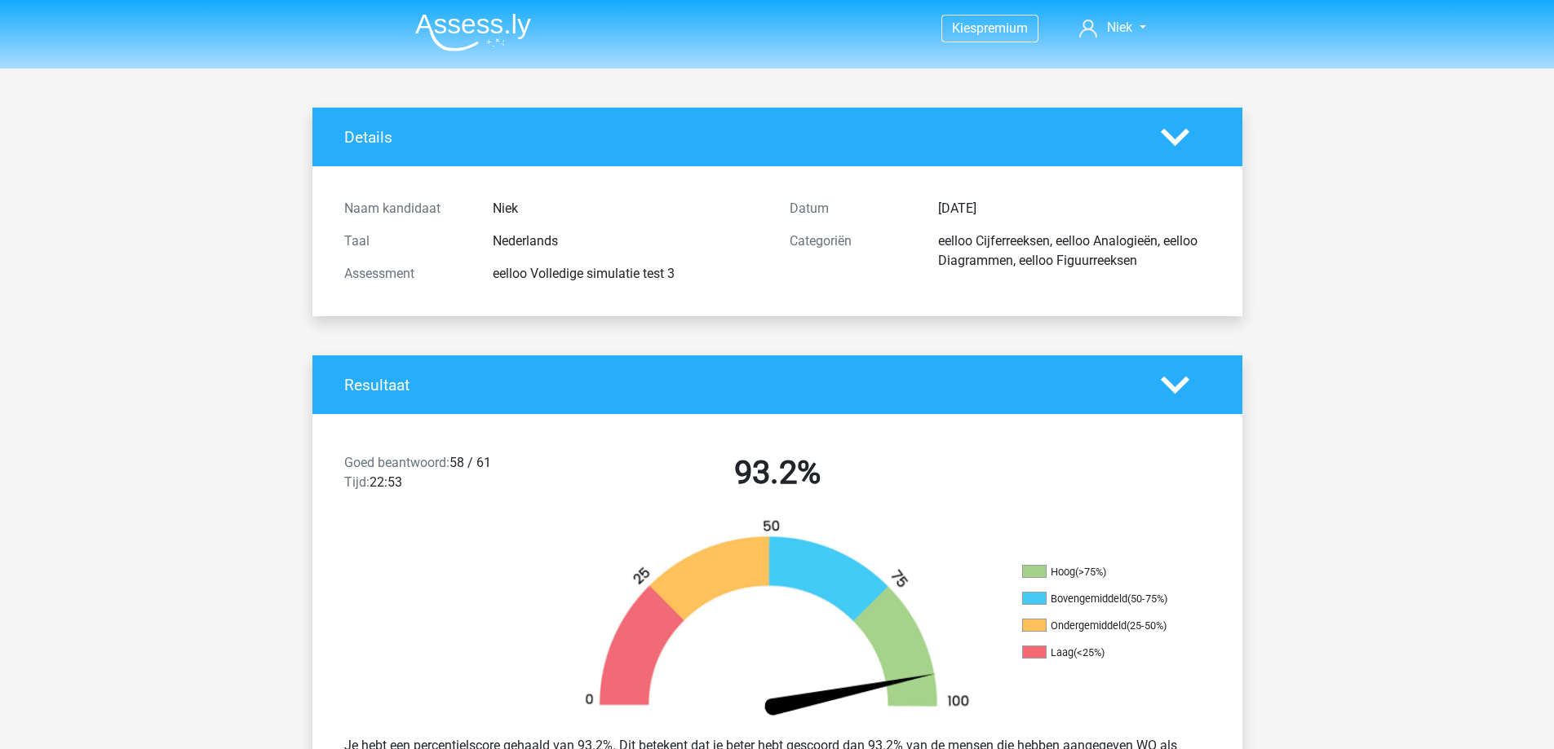
click at [453, 34] on img at bounding box center [473, 32] width 116 height 38
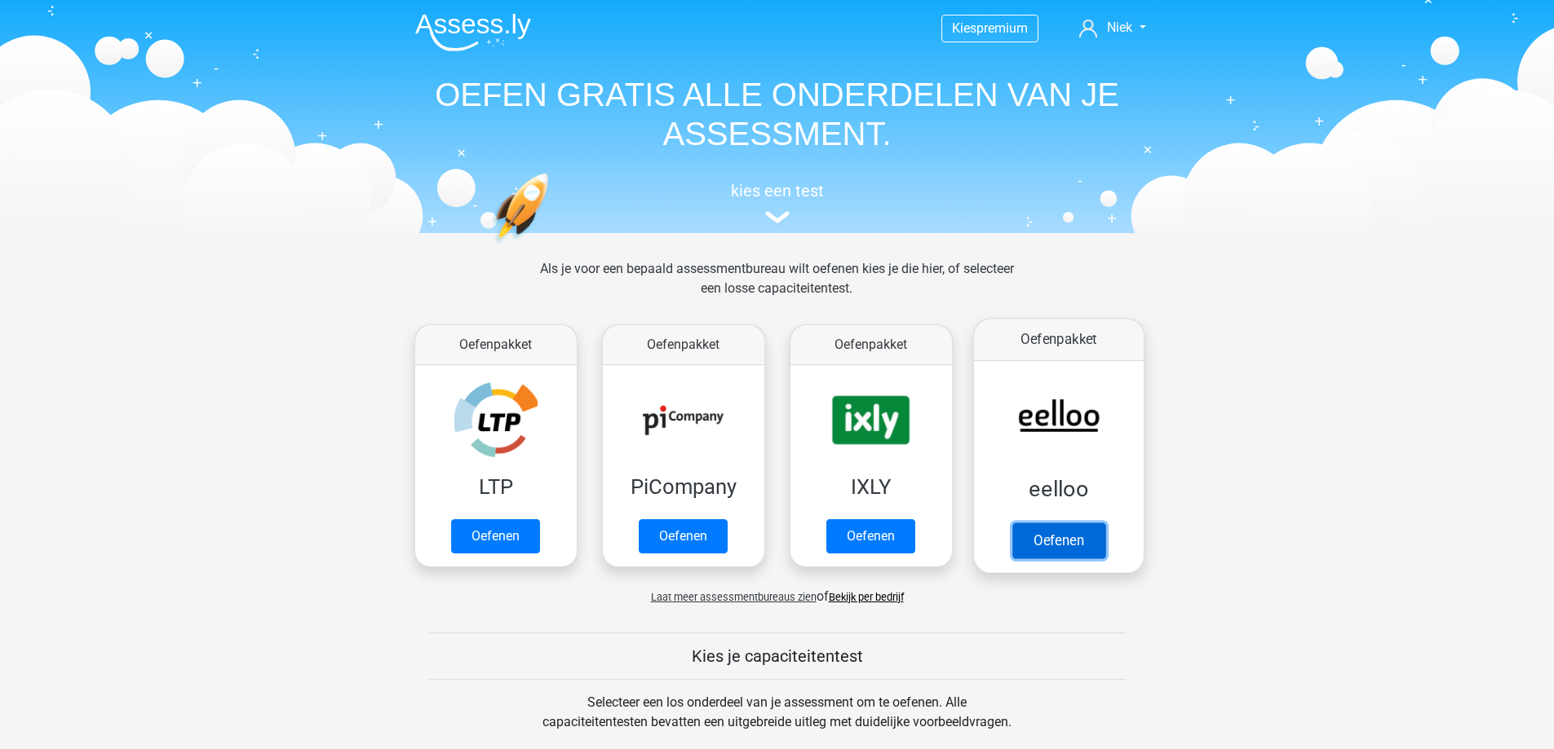
click at [1050, 545] on link "Oefenen" at bounding box center [1057, 541] width 93 height 36
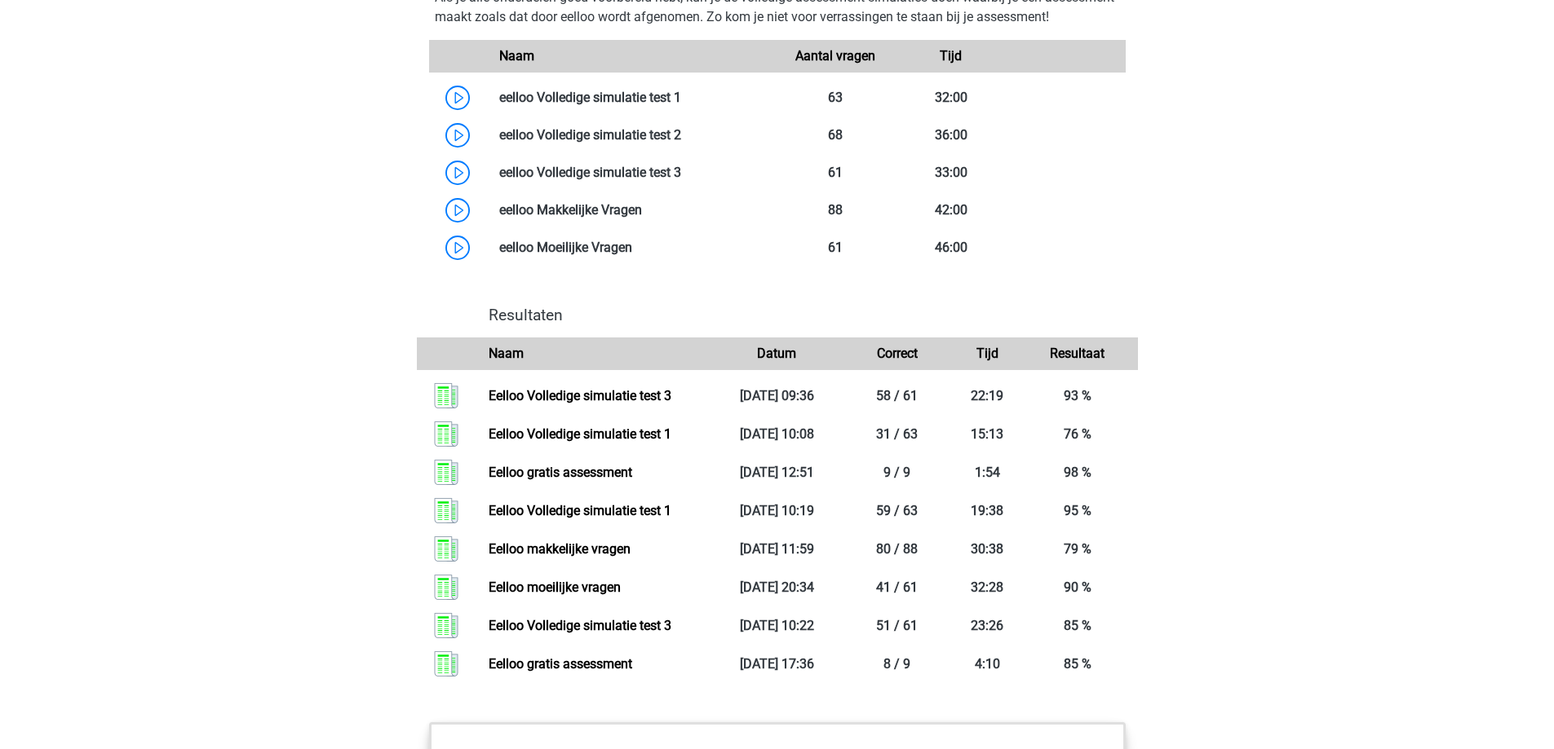
scroll to position [1386, 0]
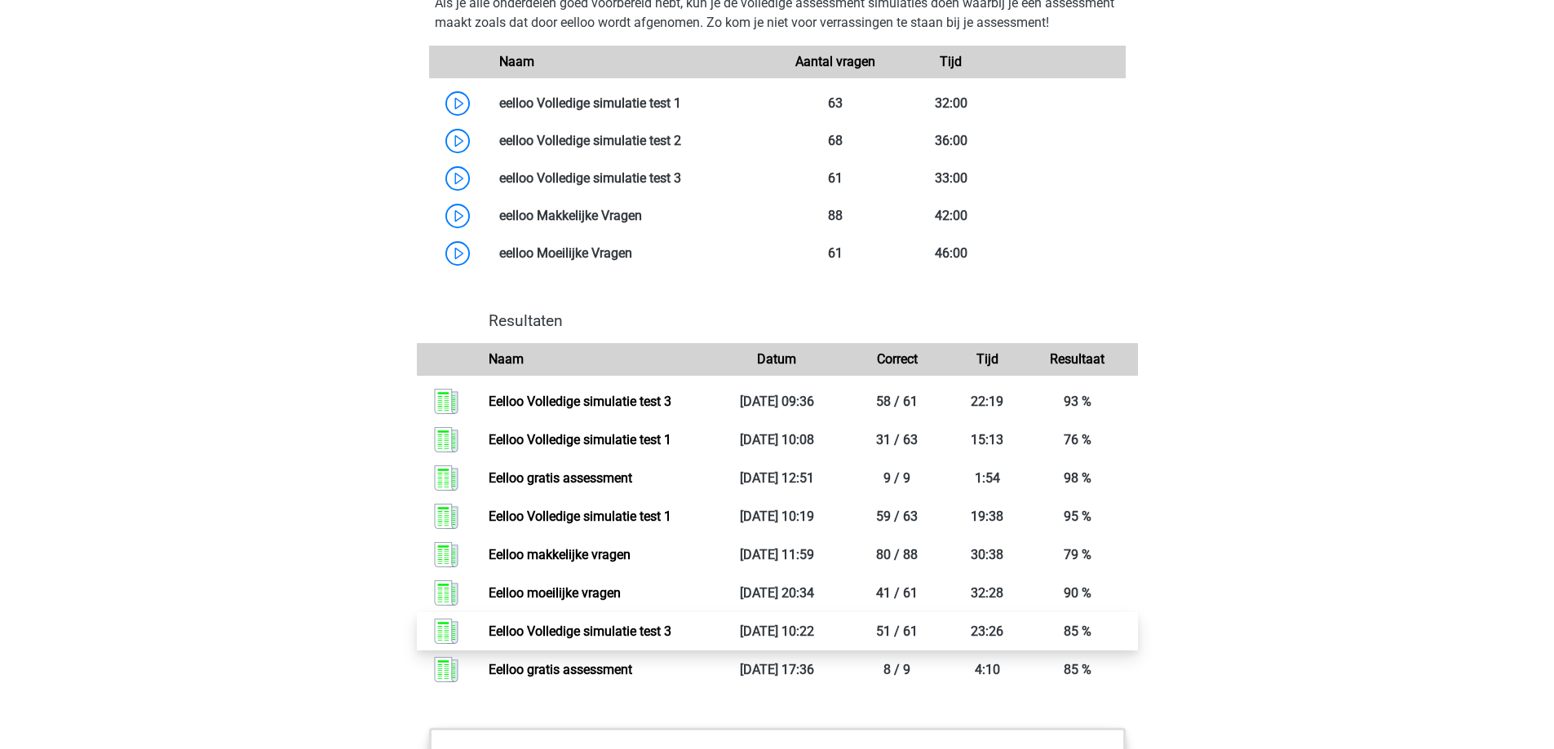
click at [617, 639] on link "Eelloo Volledige simulatie test 3" at bounding box center [580, 631] width 183 height 15
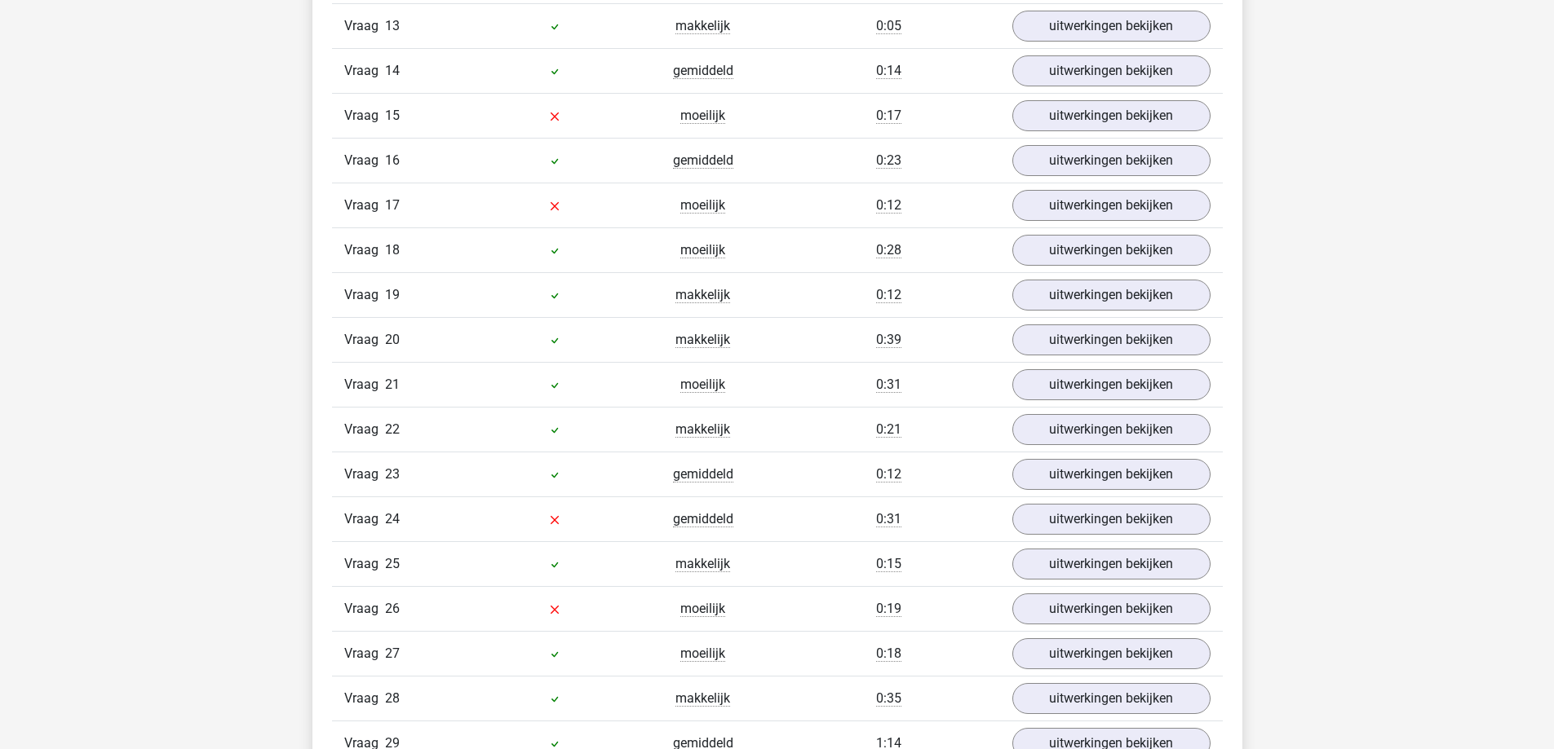
scroll to position [2691, 0]
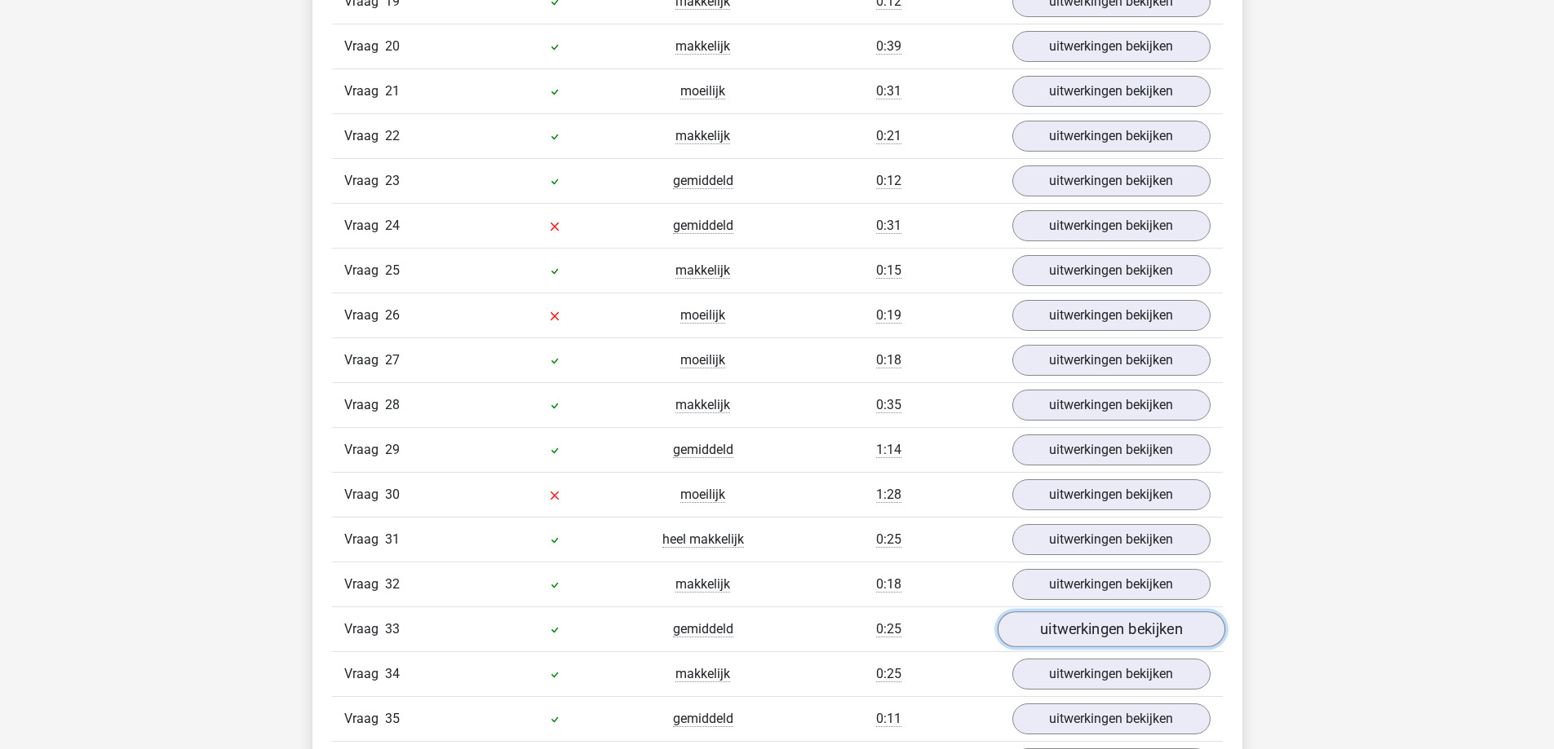
click at [1055, 613] on link "uitwerkingen bekijken" at bounding box center [1111, 630] width 228 height 36
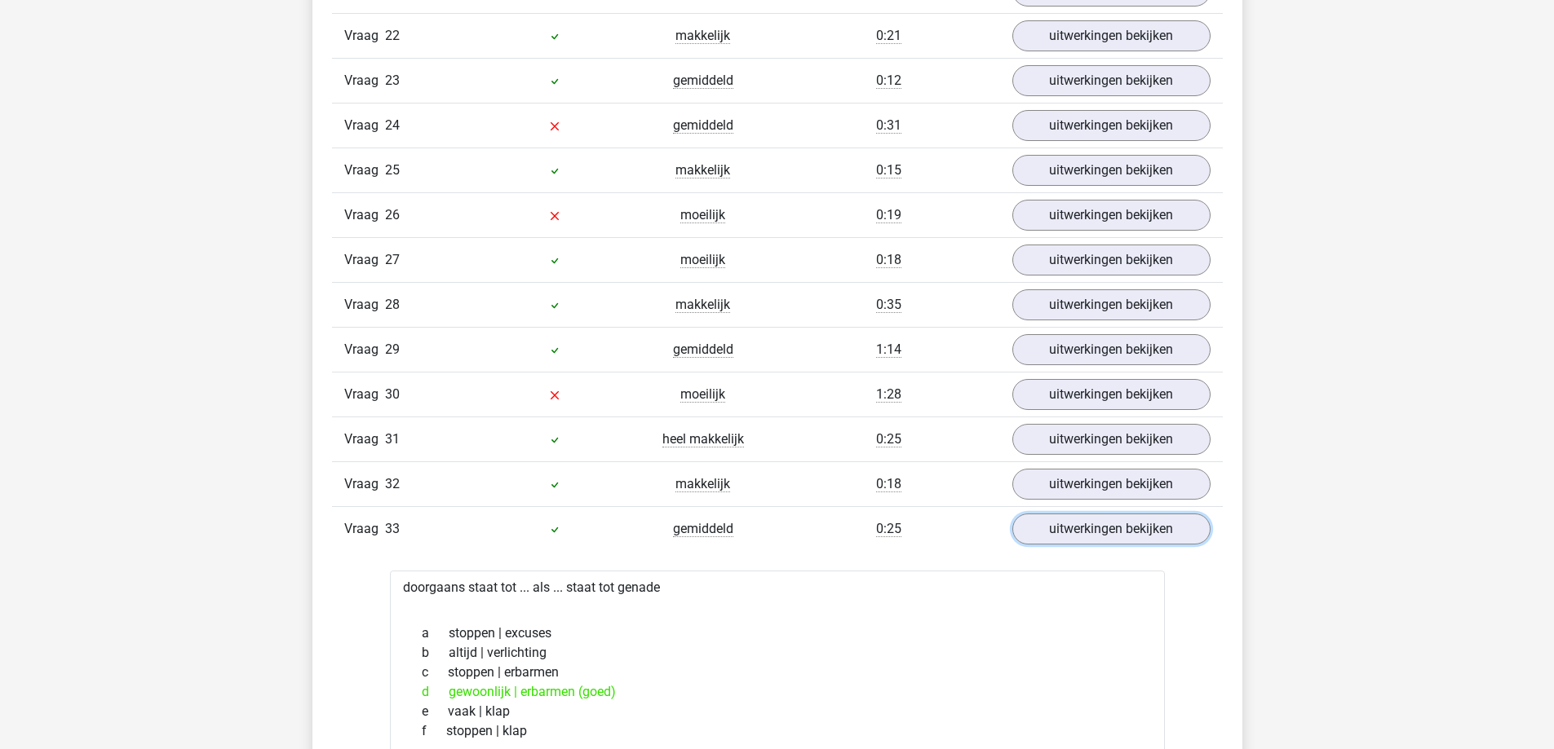
scroll to position [3018, 0]
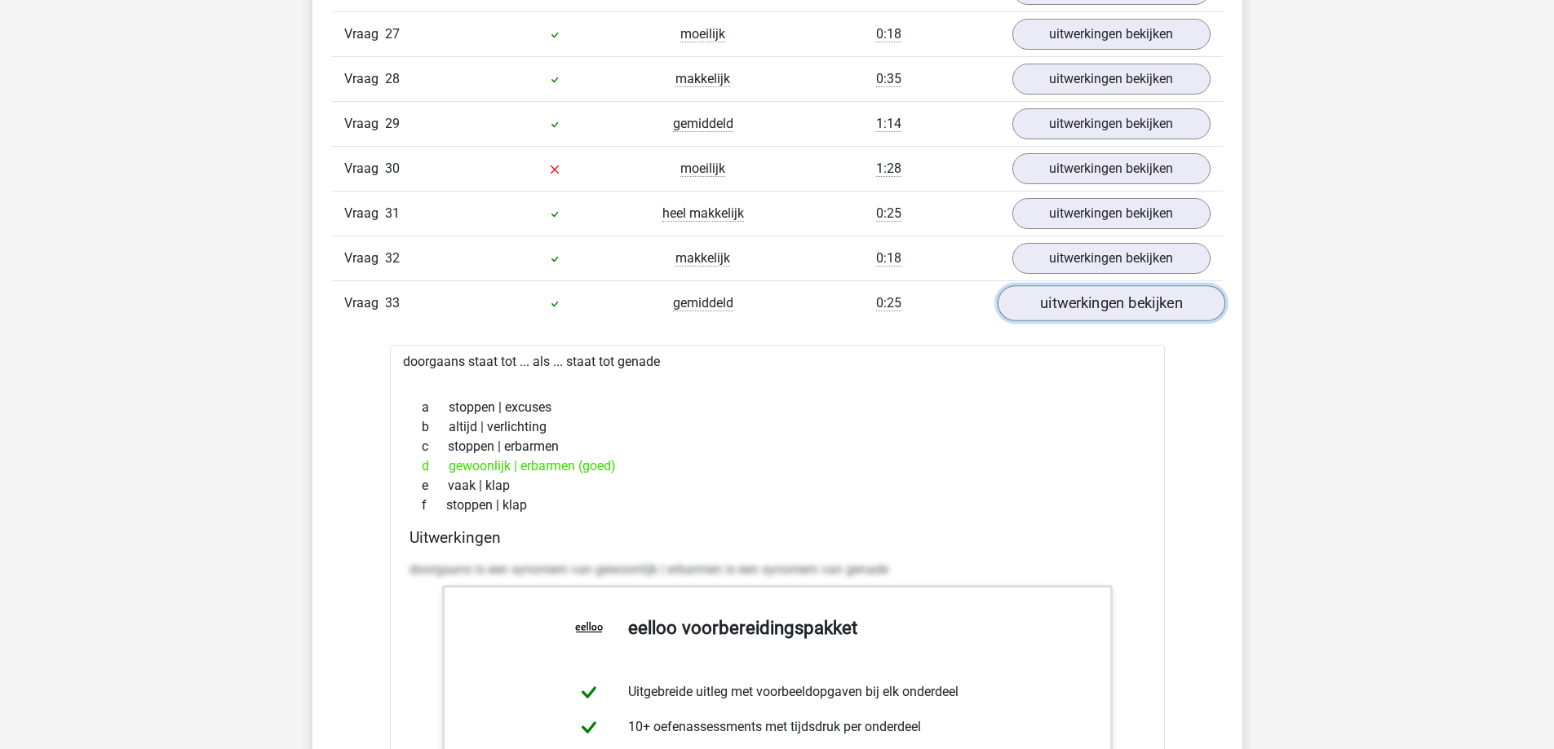
click at [1091, 319] on link "uitwerkingen bekijken" at bounding box center [1111, 303] width 228 height 36
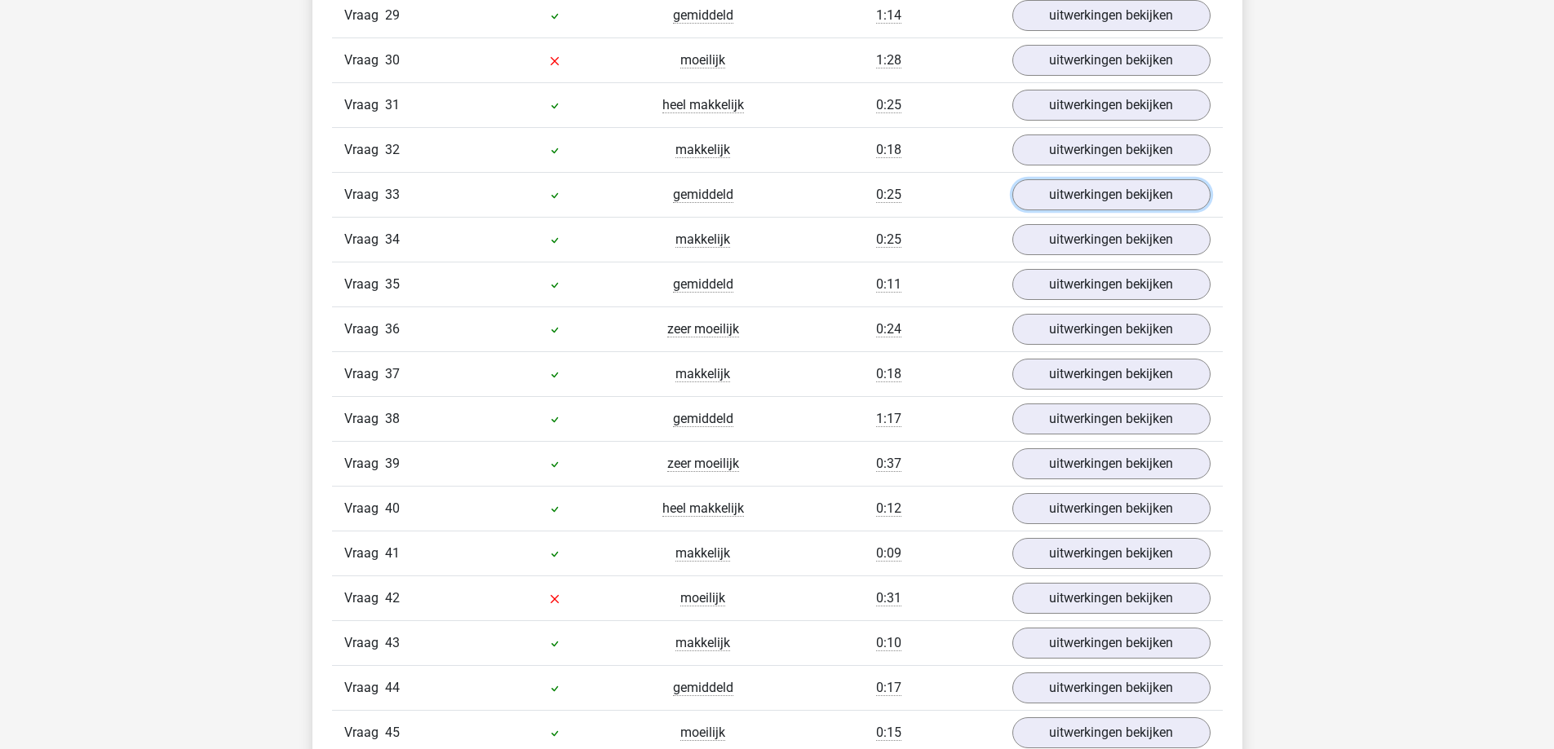
scroll to position [3181, 0]
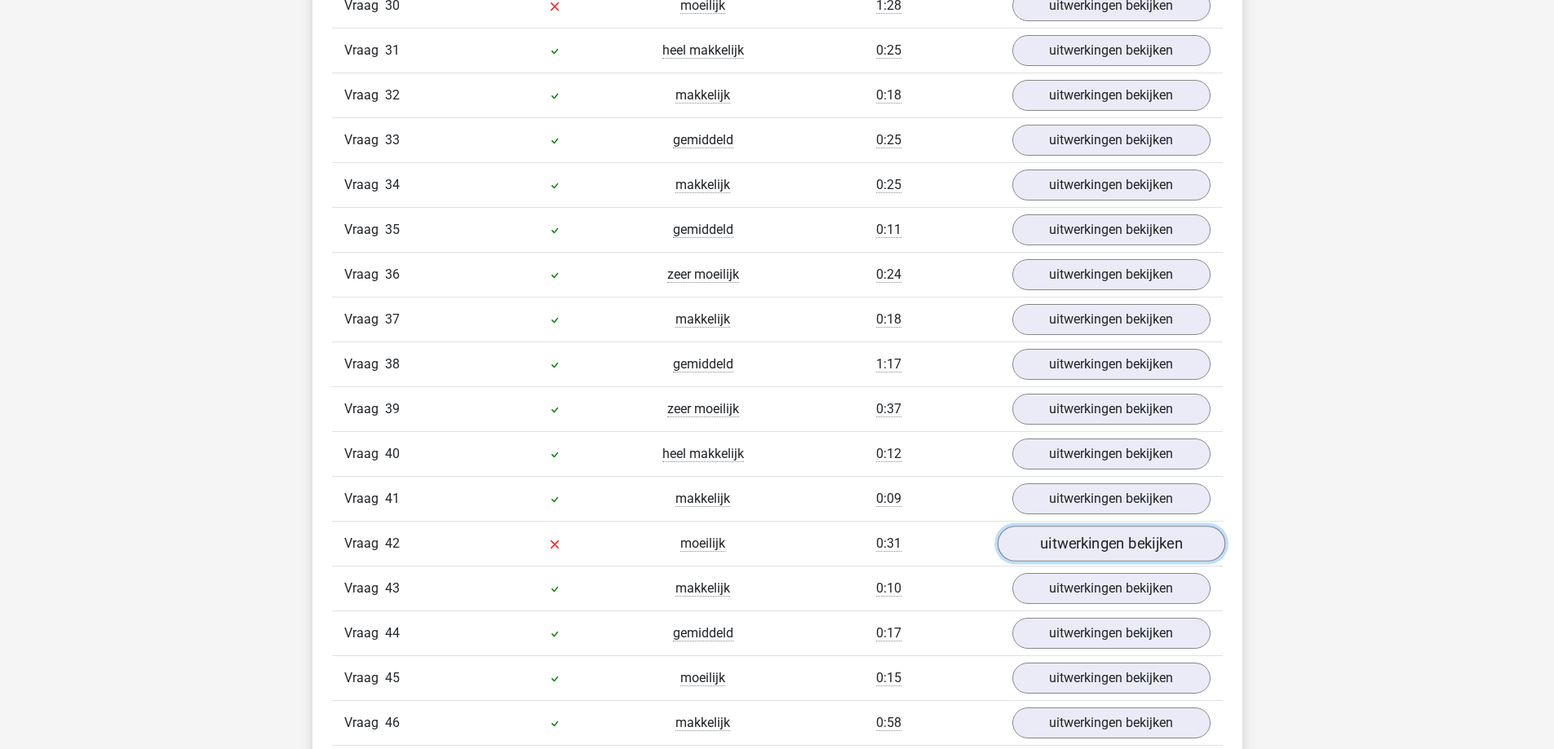
click at [1053, 541] on link "uitwerkingen bekijken" at bounding box center [1111, 544] width 228 height 36
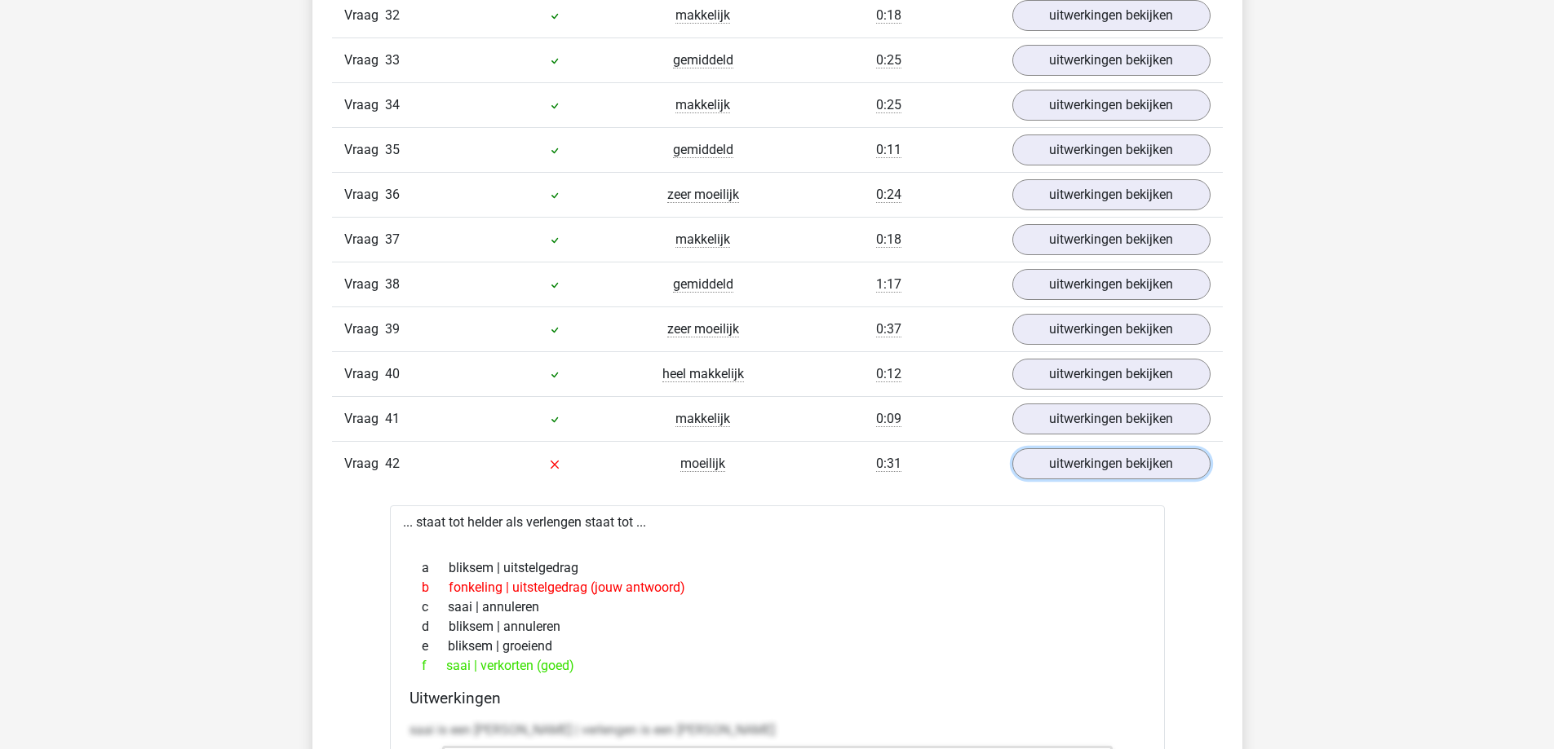
scroll to position [3425, 0]
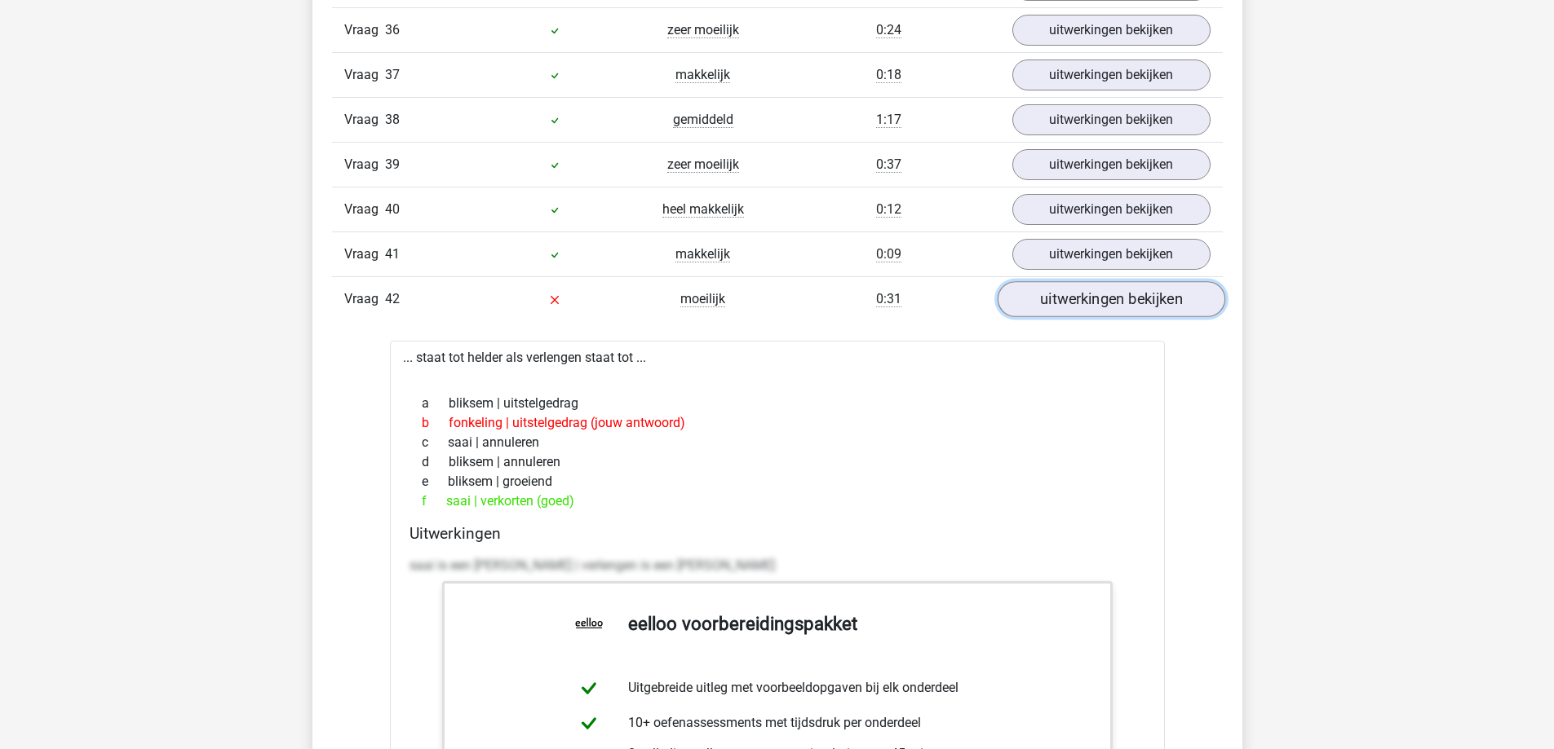
click at [1110, 307] on link "uitwerkingen bekijken" at bounding box center [1111, 299] width 228 height 36
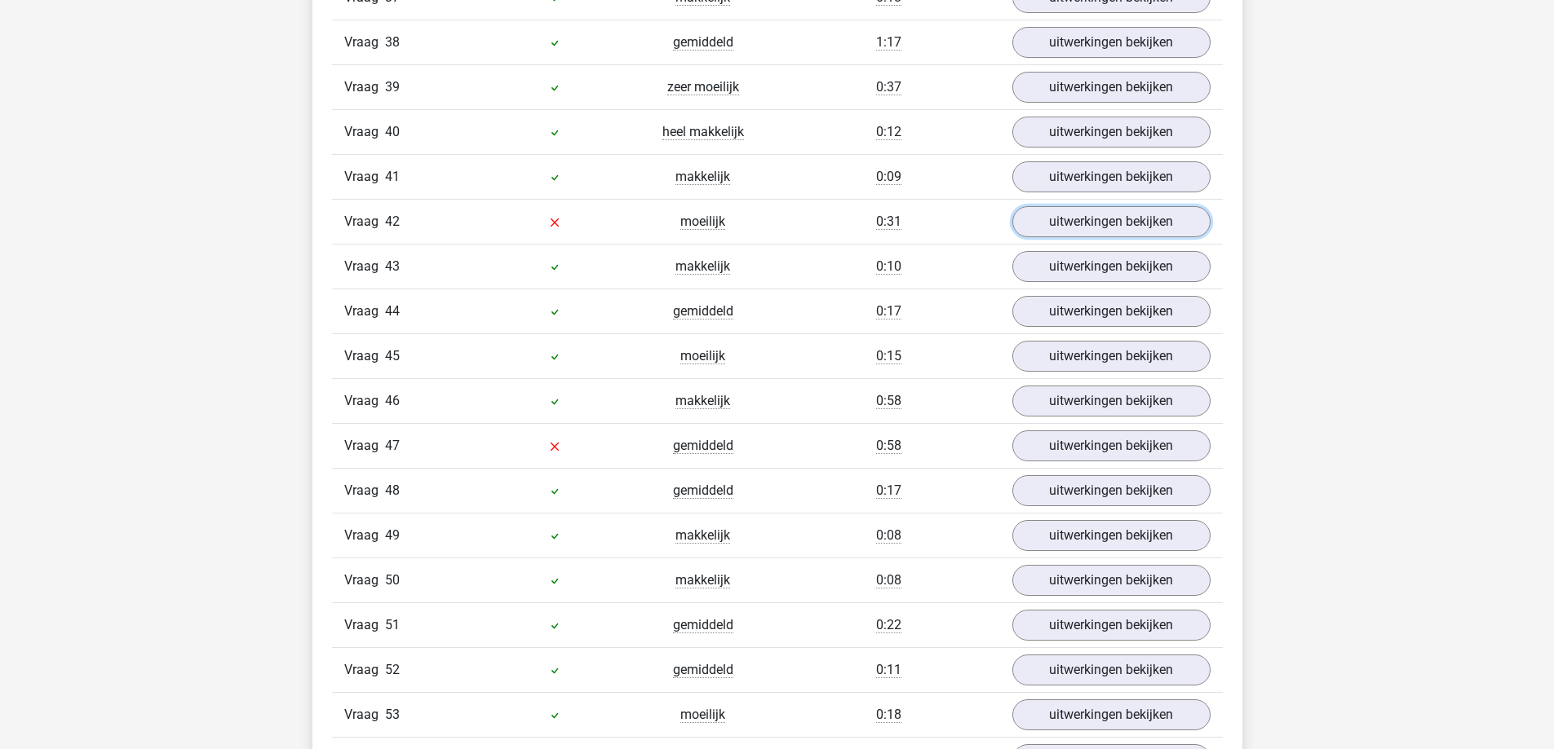
scroll to position [3507, 0]
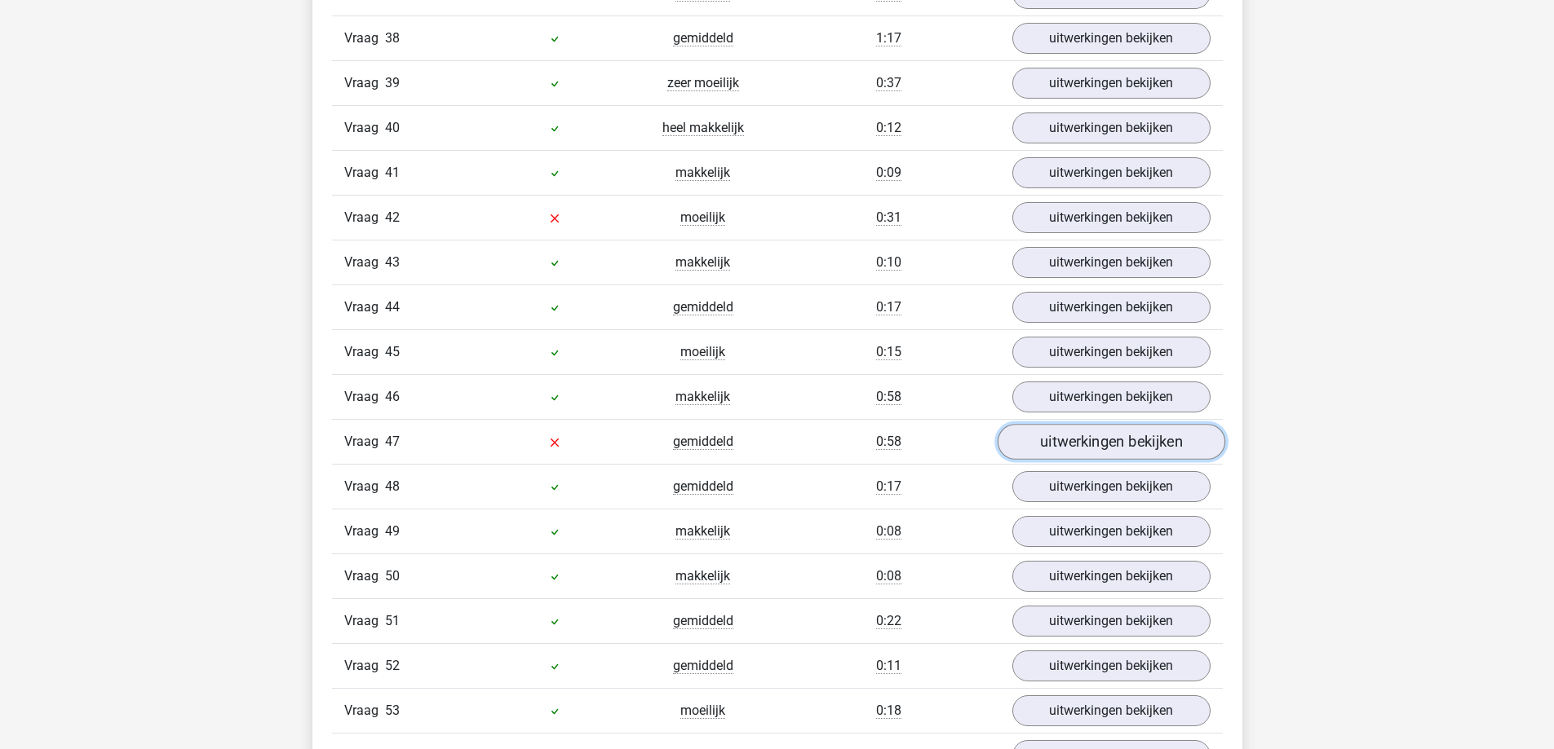
click at [1081, 447] on link "uitwerkingen bekijken" at bounding box center [1111, 442] width 228 height 36
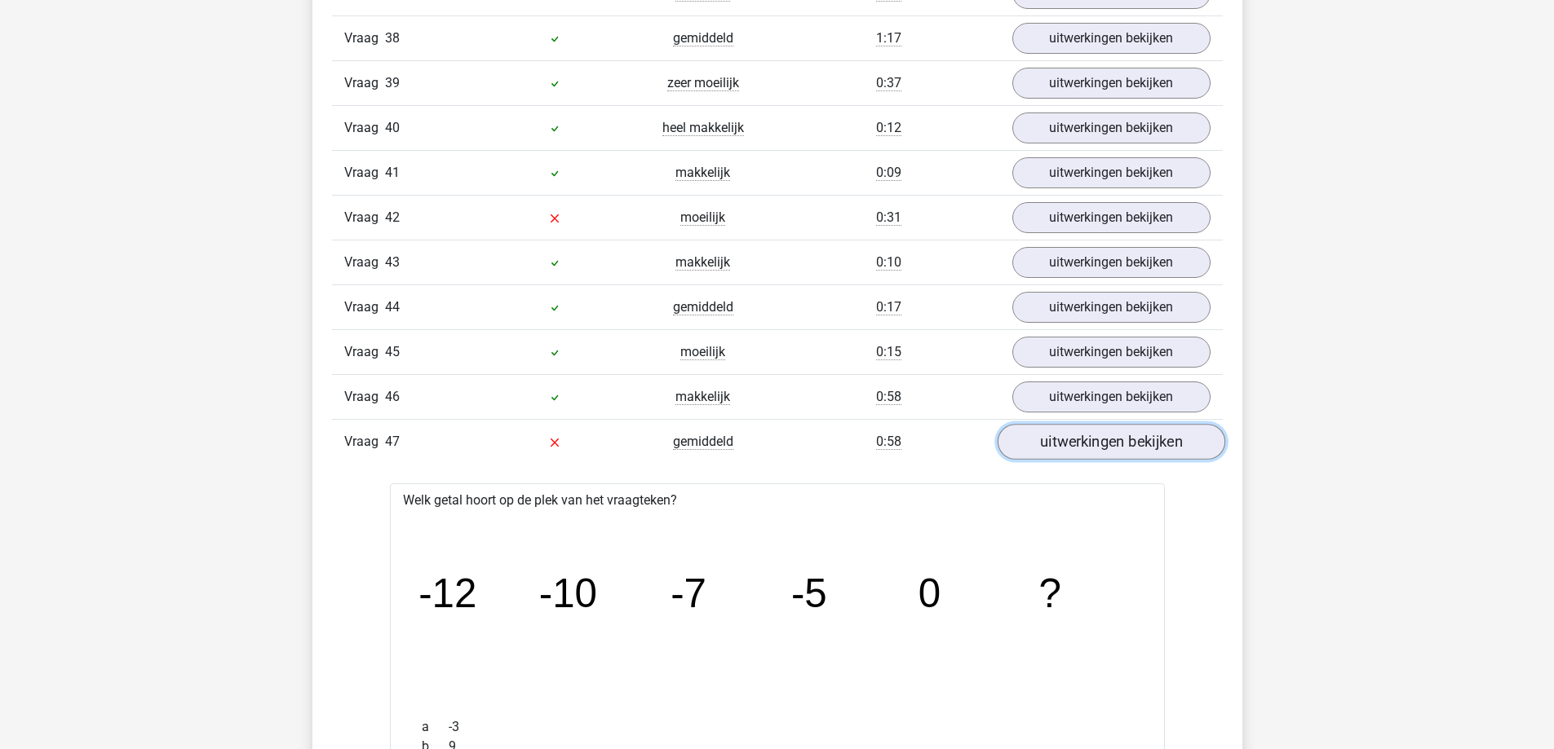
click at [1081, 447] on link "uitwerkingen bekijken" at bounding box center [1111, 442] width 228 height 36
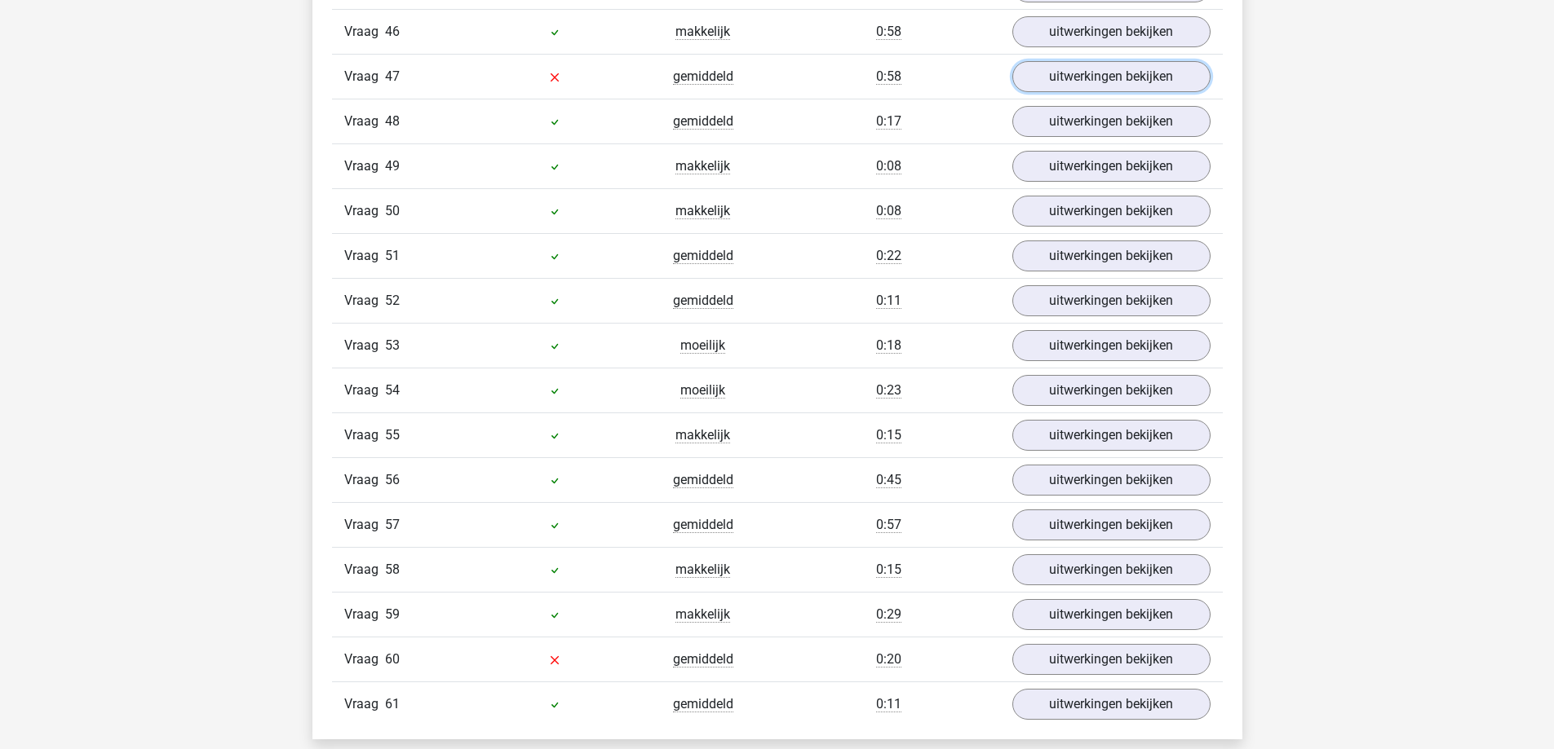
scroll to position [3915, 0]
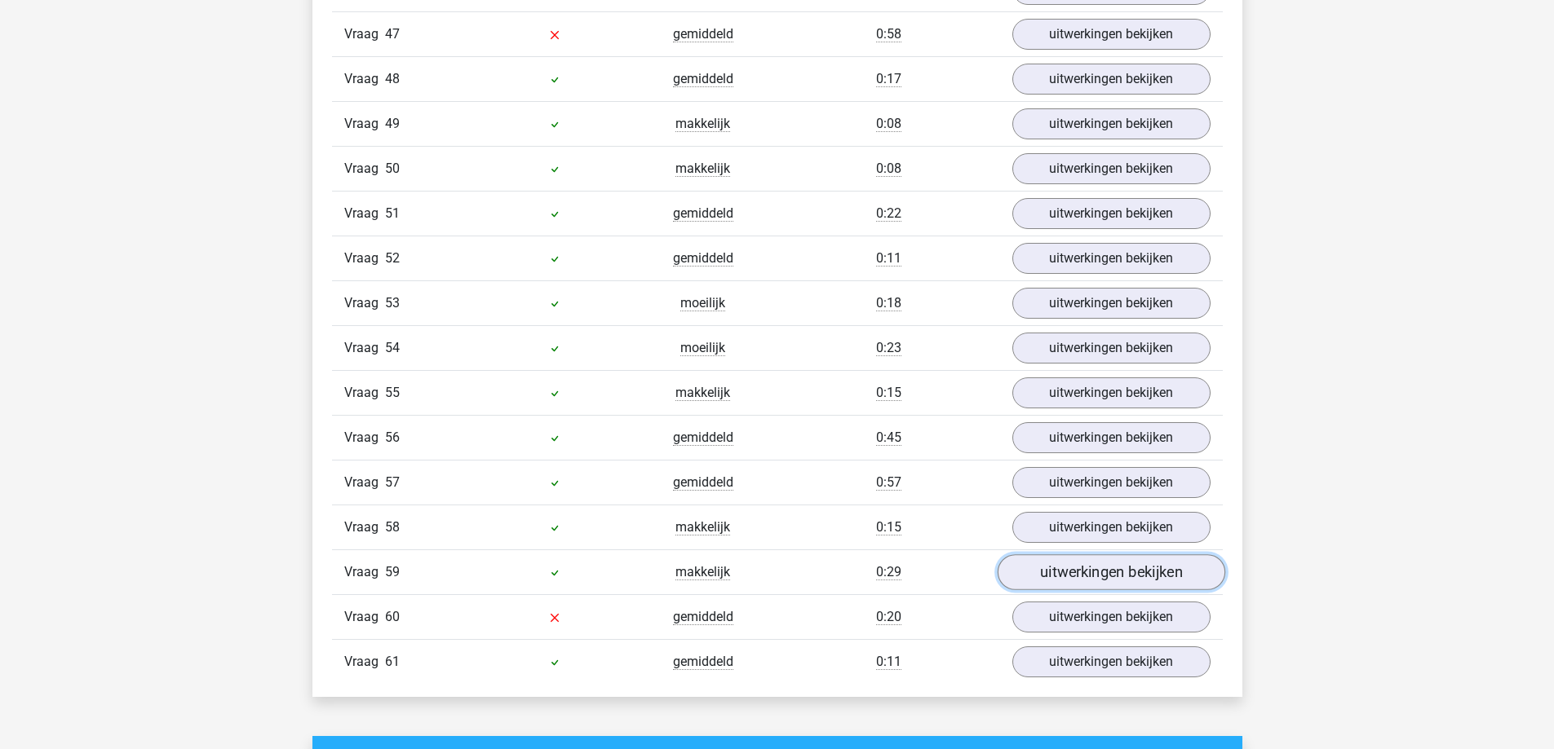
click at [1062, 560] on link "uitwerkingen bekijken" at bounding box center [1111, 573] width 228 height 36
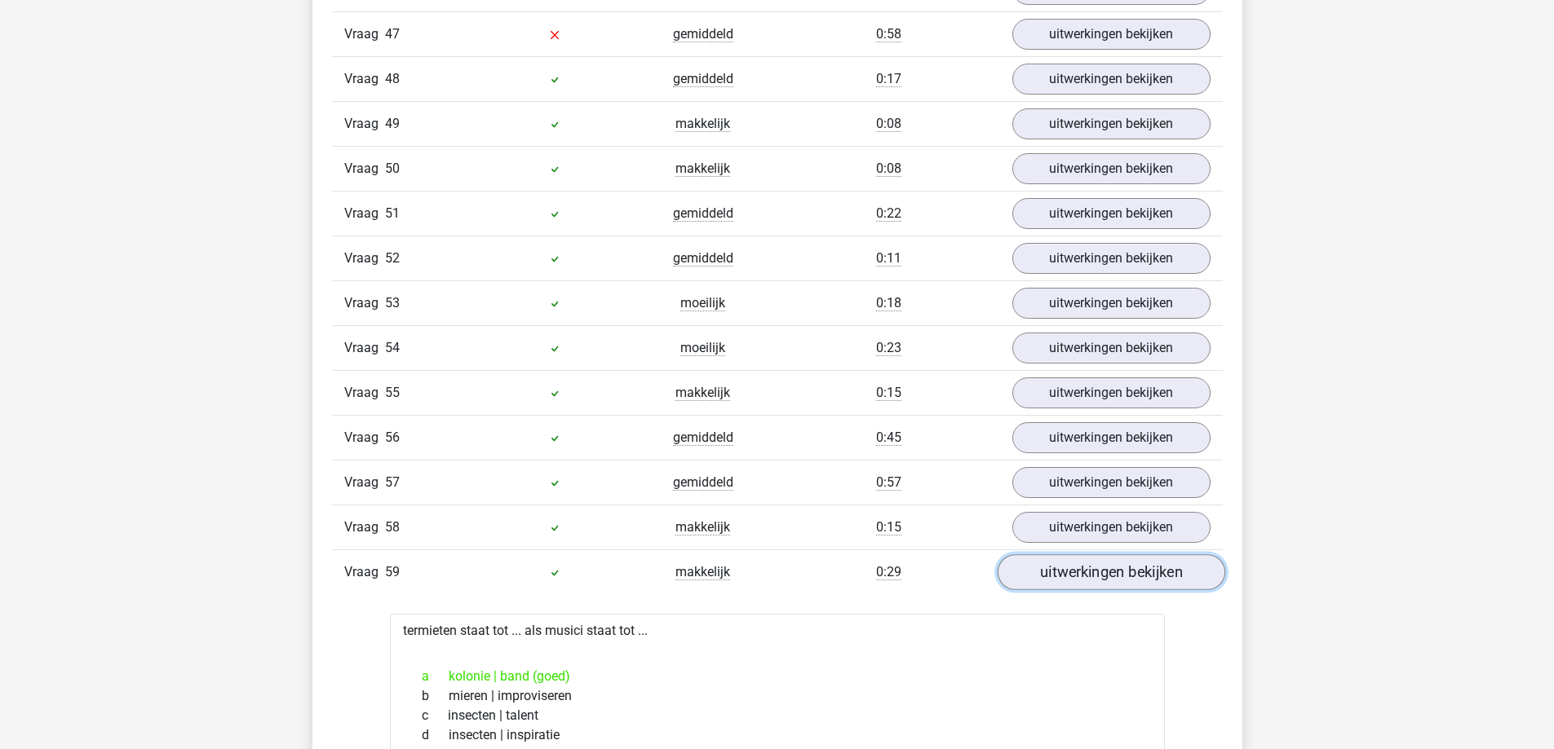
click at [1060, 562] on link "uitwerkingen bekijken" at bounding box center [1111, 573] width 228 height 36
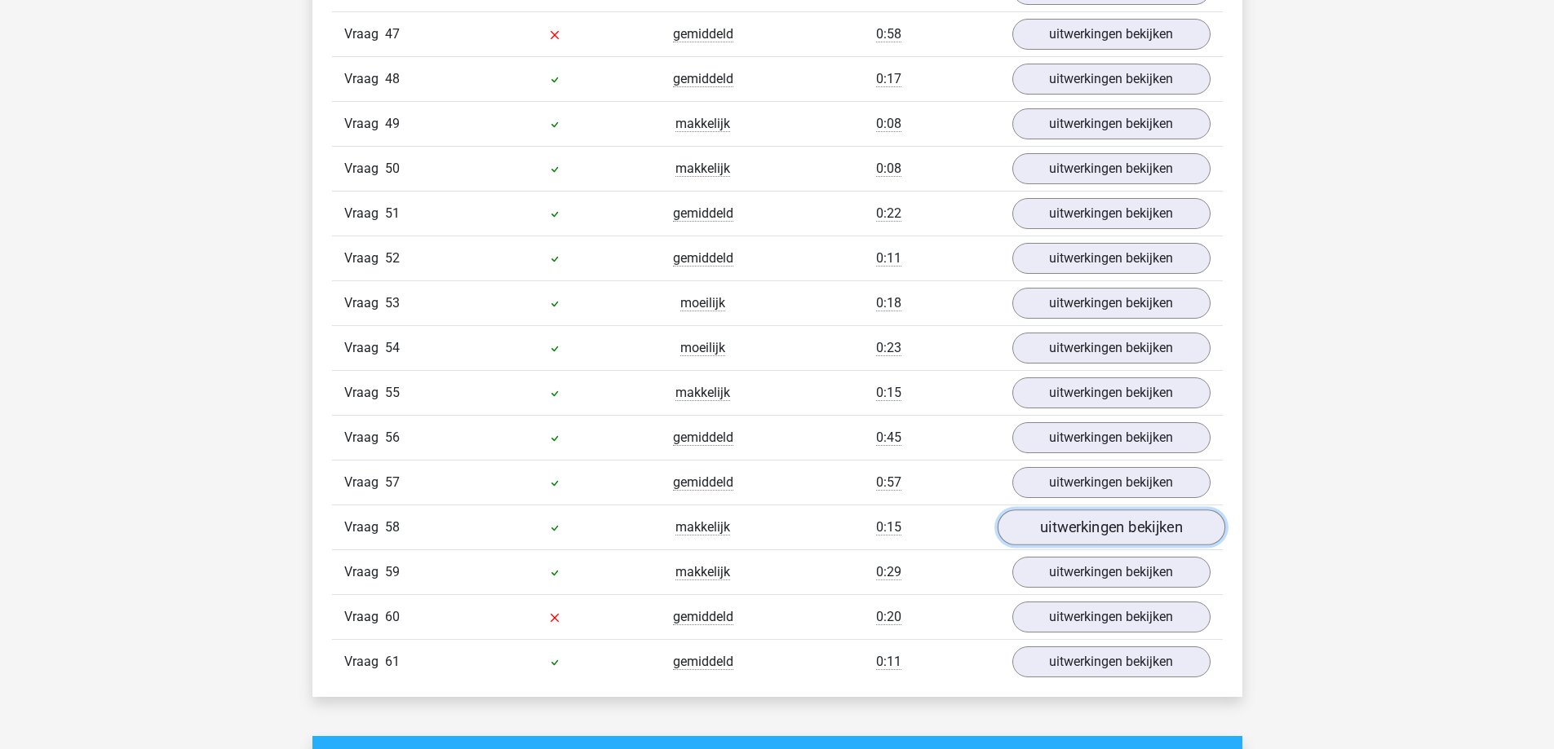
click at [1076, 511] on link "uitwerkingen bekijken" at bounding box center [1111, 528] width 228 height 36
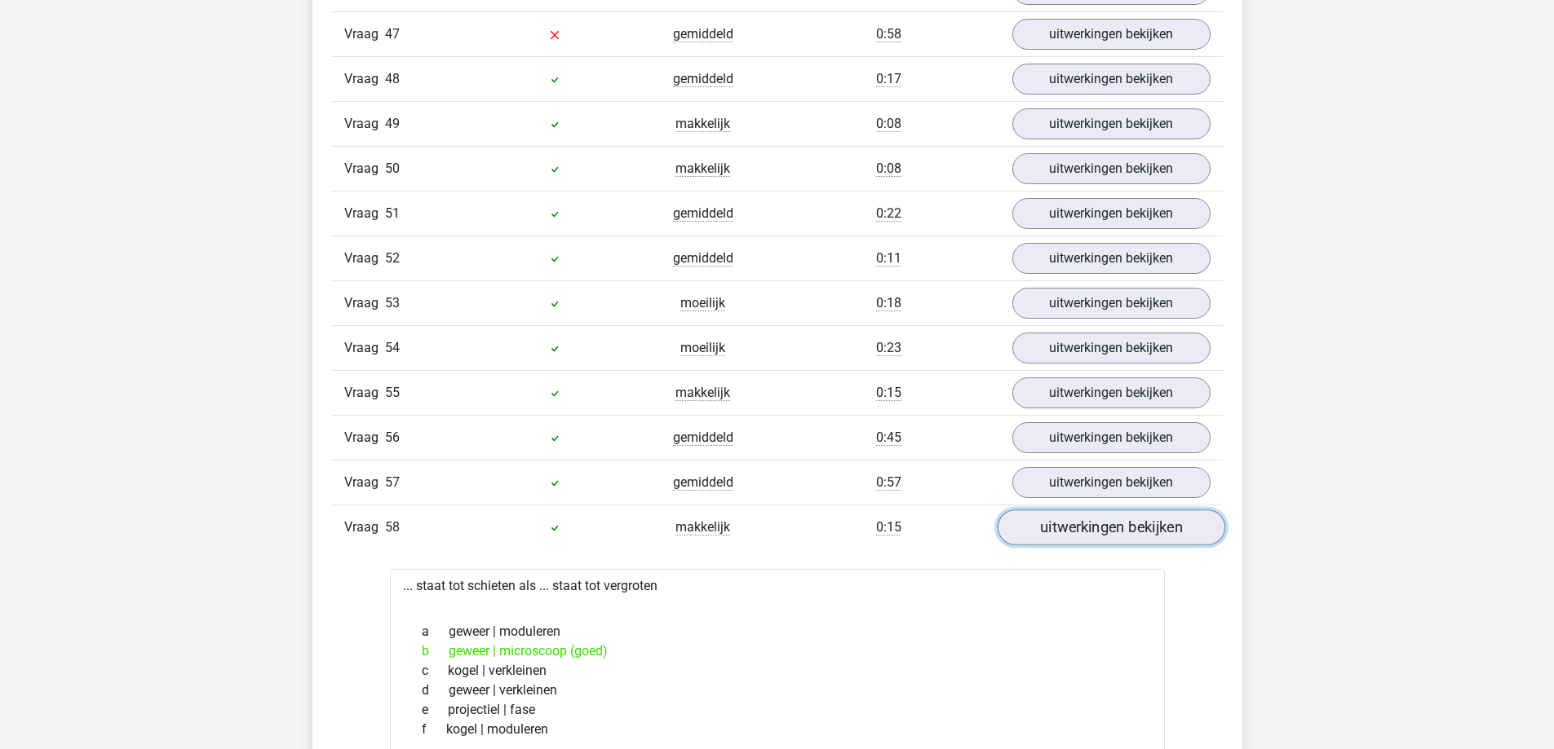
click at [1076, 511] on link "uitwerkingen bekijken" at bounding box center [1111, 528] width 228 height 36
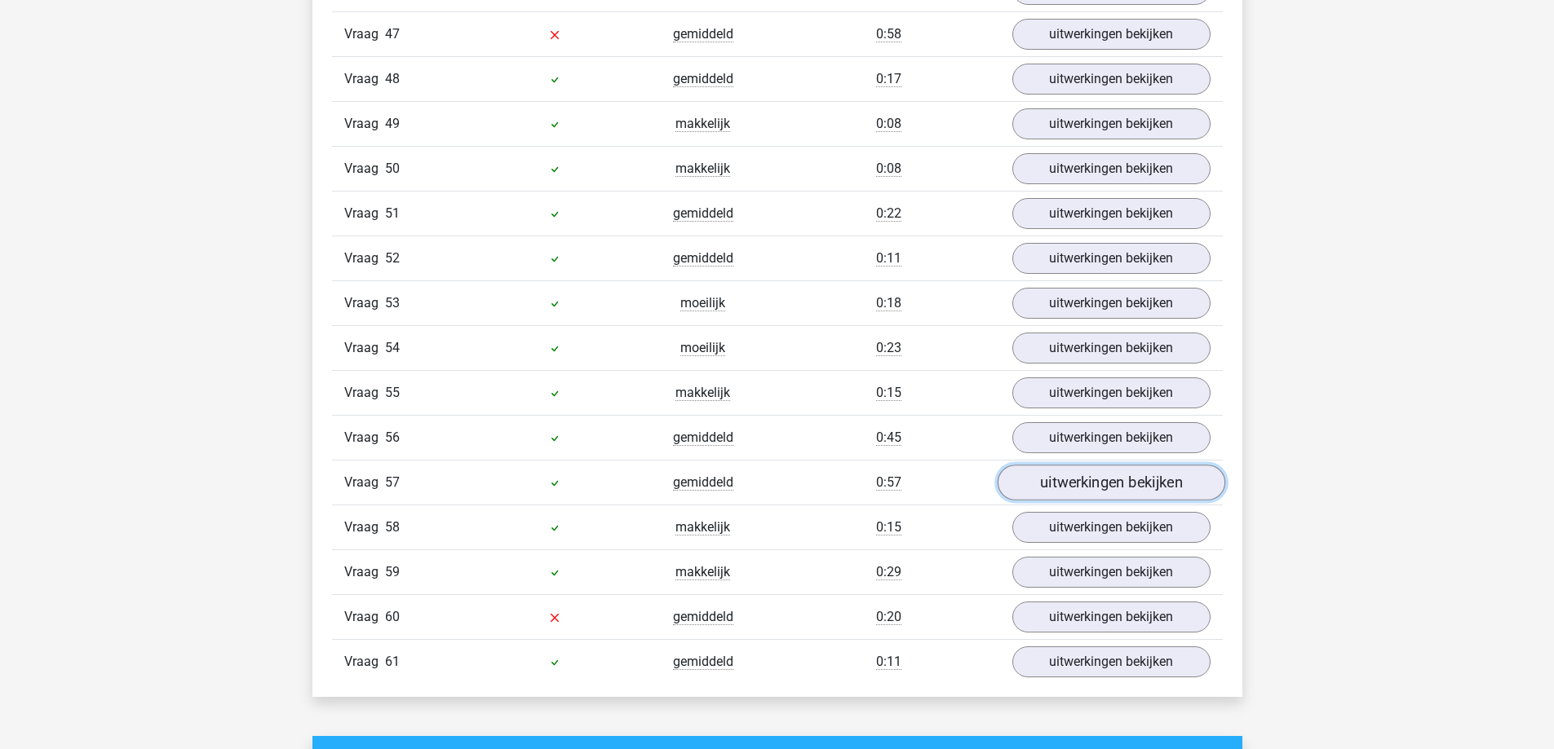
click at [1076, 476] on link "uitwerkingen bekijken" at bounding box center [1111, 483] width 228 height 36
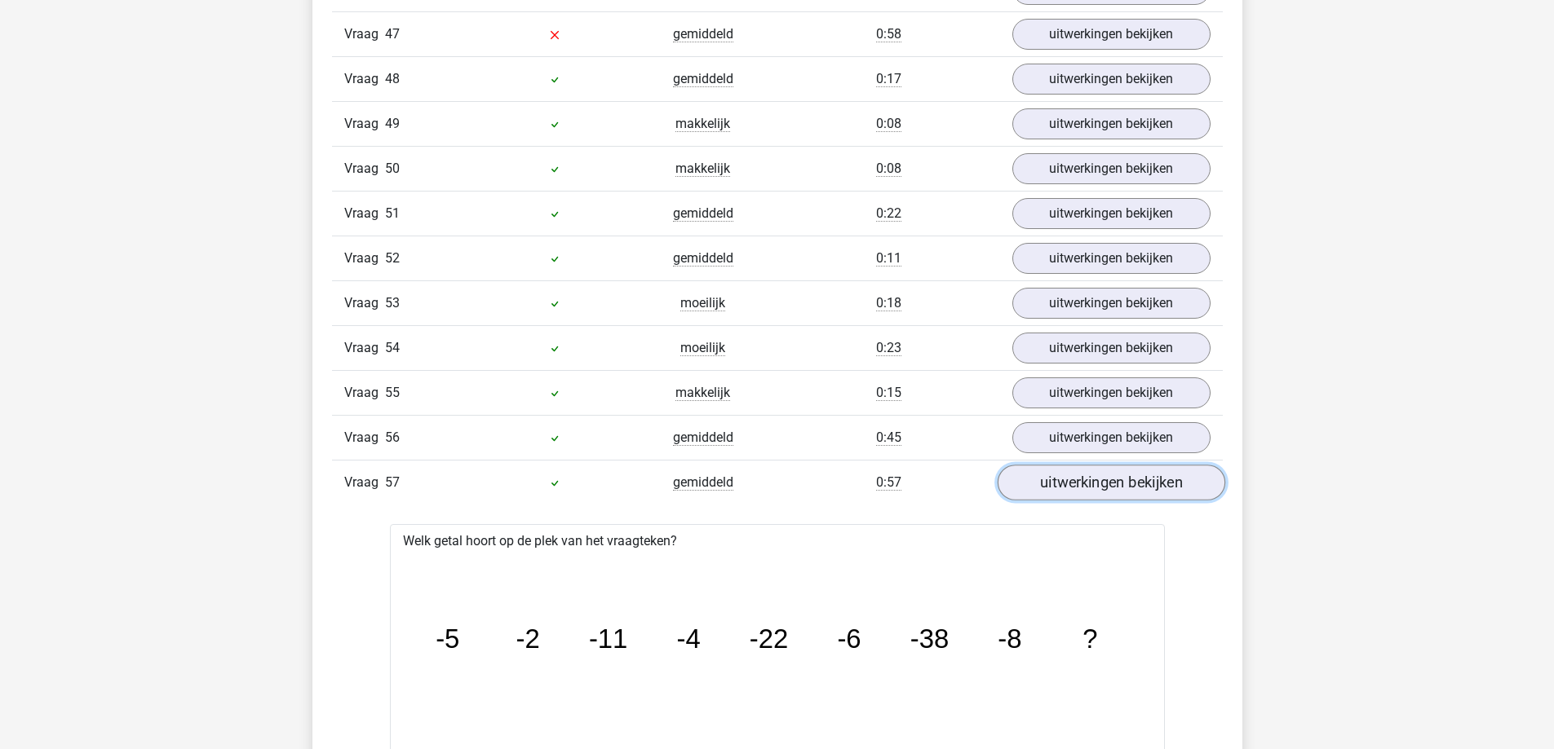
click at [1076, 476] on link "uitwerkingen bekijken" at bounding box center [1111, 483] width 228 height 36
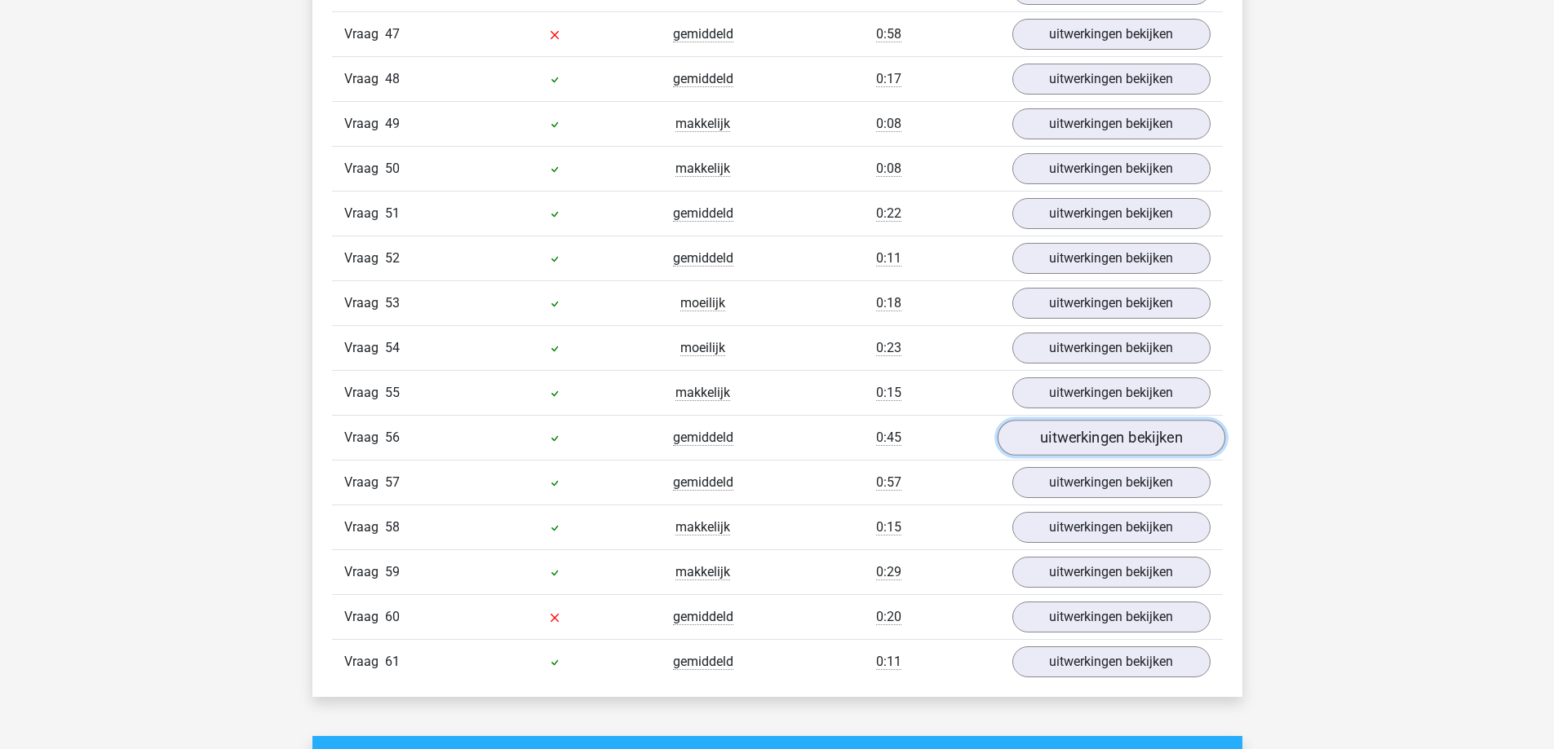
click at [1096, 423] on link "uitwerkingen bekijken" at bounding box center [1111, 438] width 228 height 36
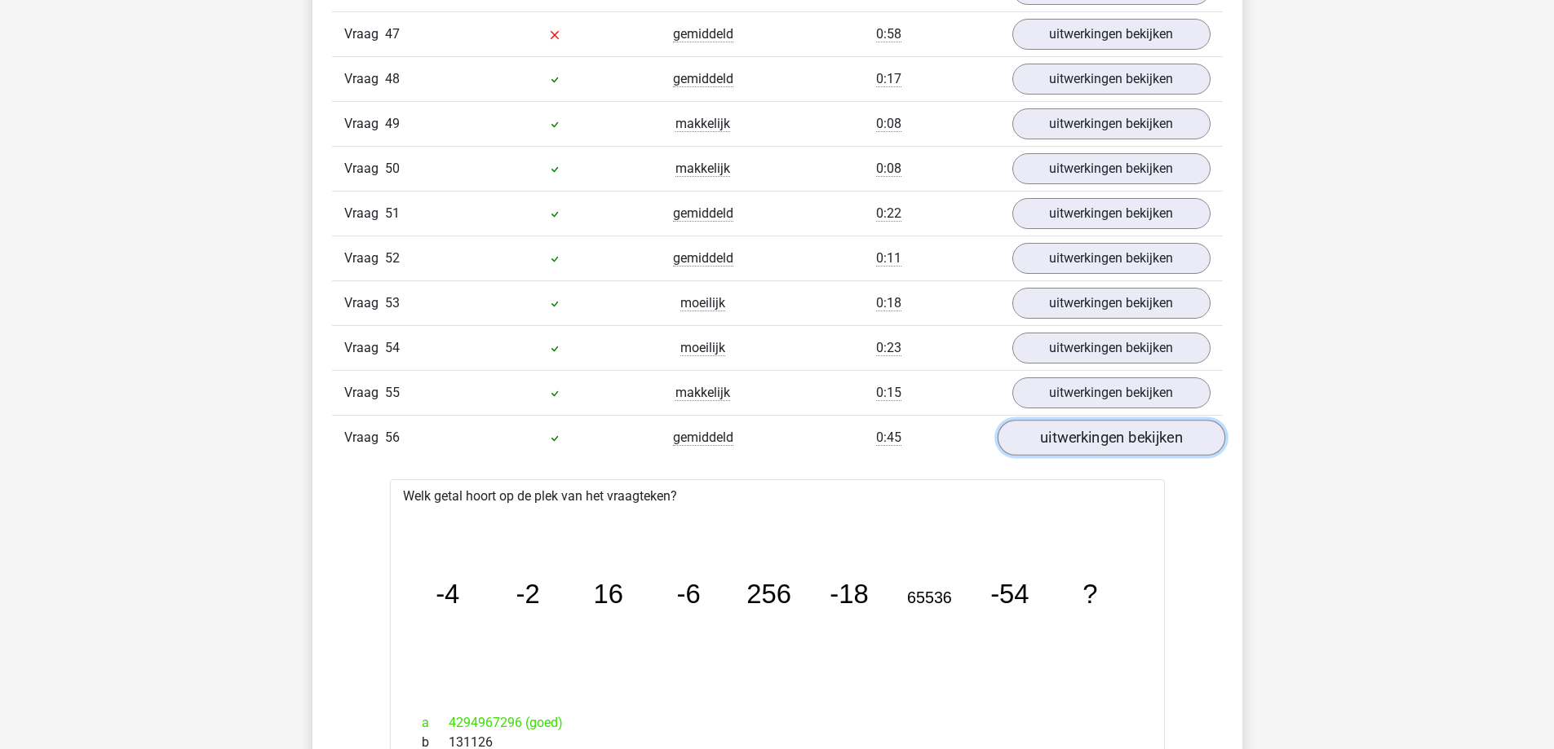
click at [1096, 423] on link "uitwerkingen bekijken" at bounding box center [1111, 438] width 228 height 36
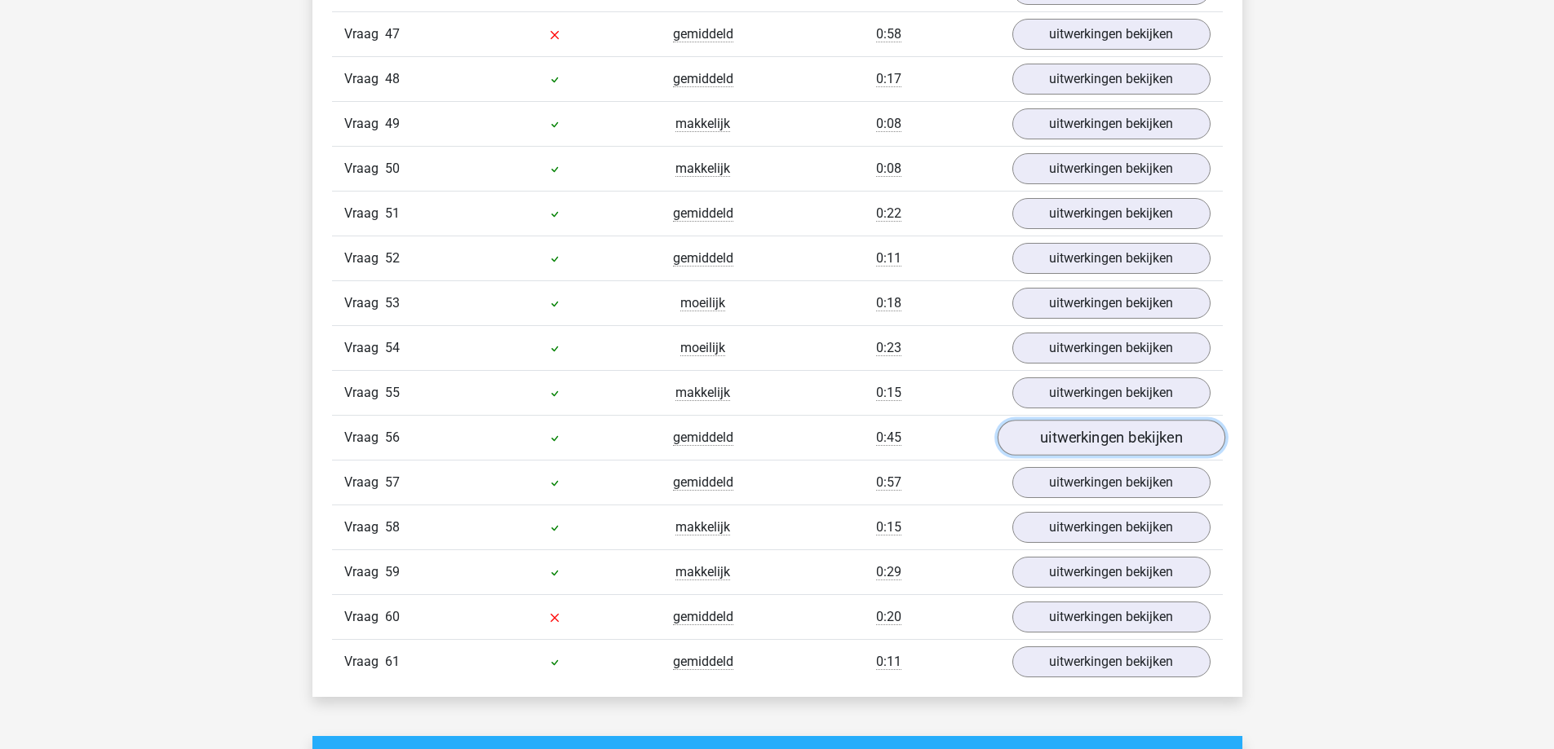
click at [1079, 431] on link "uitwerkingen bekijken" at bounding box center [1111, 438] width 228 height 36
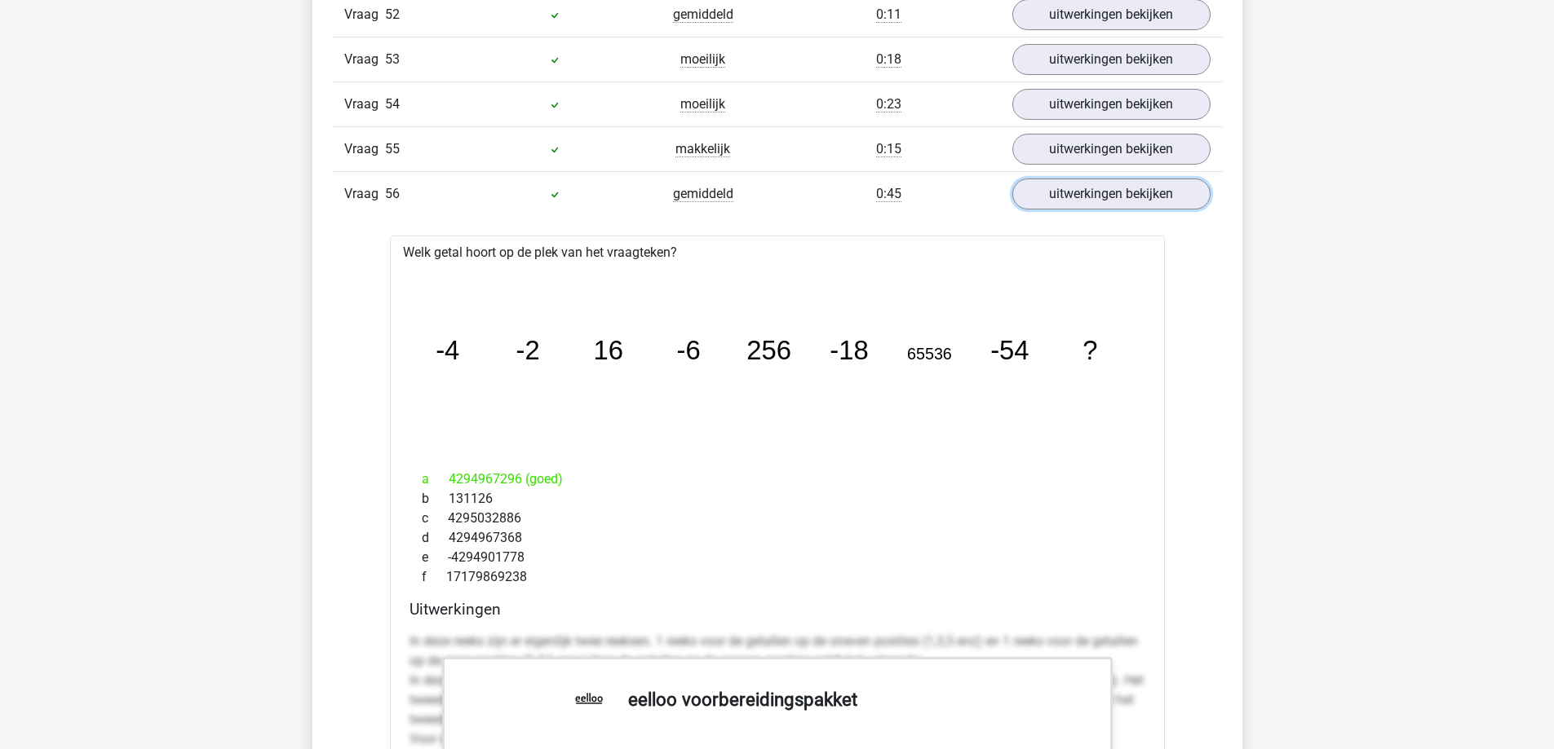
scroll to position [4159, 0]
click at [1141, 207] on link "uitwerkingen bekijken" at bounding box center [1111, 193] width 228 height 36
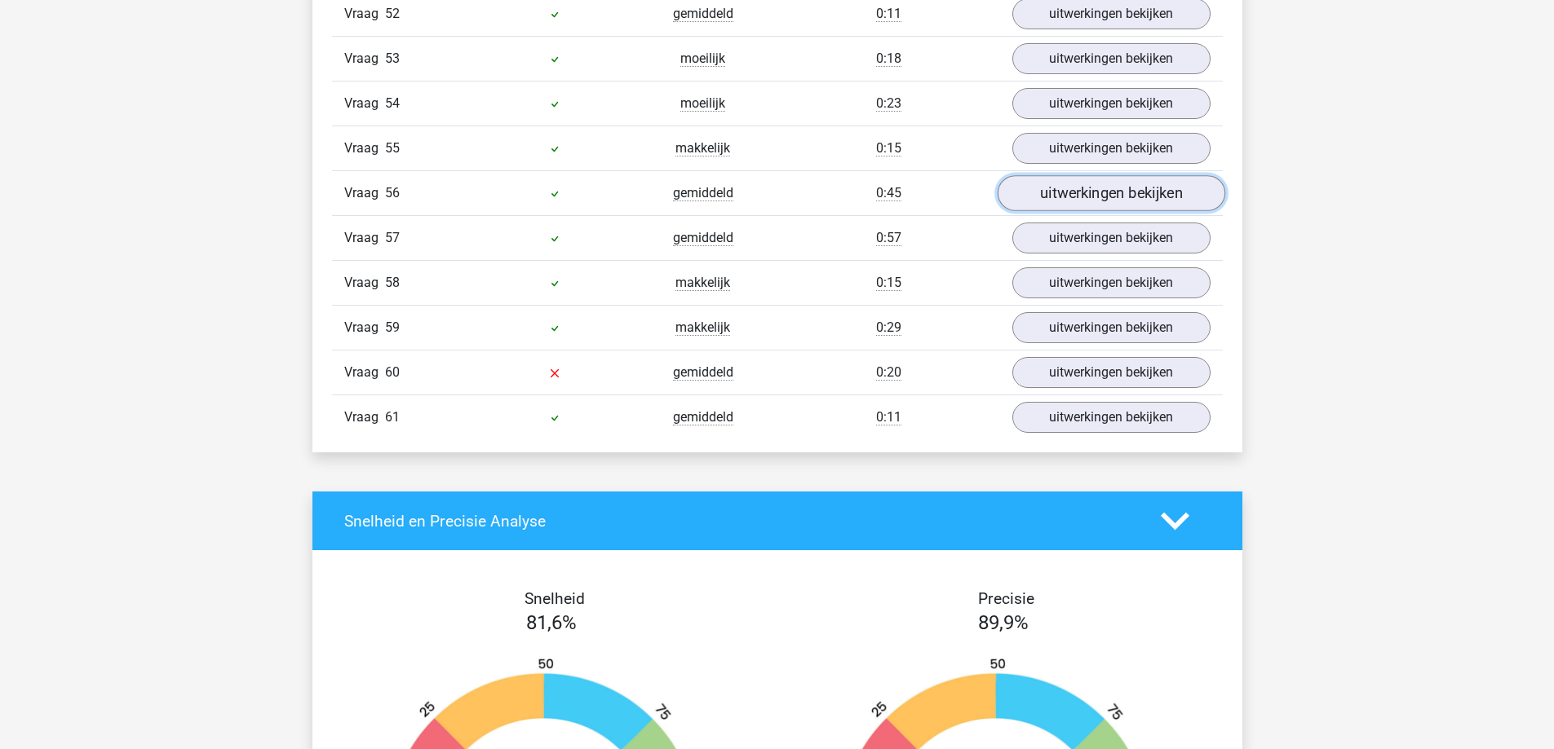
click at [1064, 196] on link "uitwerkingen bekijken" at bounding box center [1111, 193] width 228 height 36
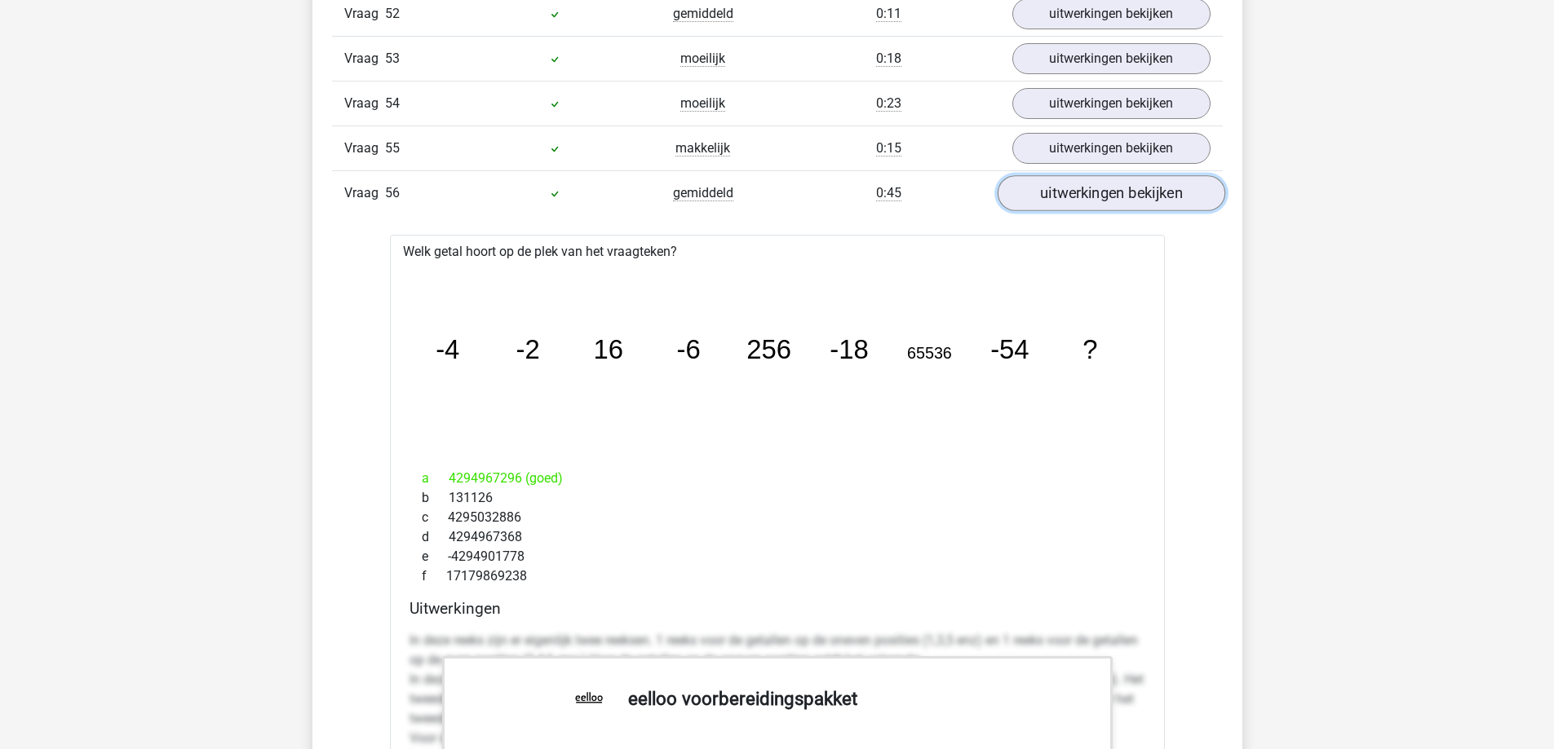
click at [1064, 196] on link "uitwerkingen bekijken" at bounding box center [1111, 193] width 228 height 36
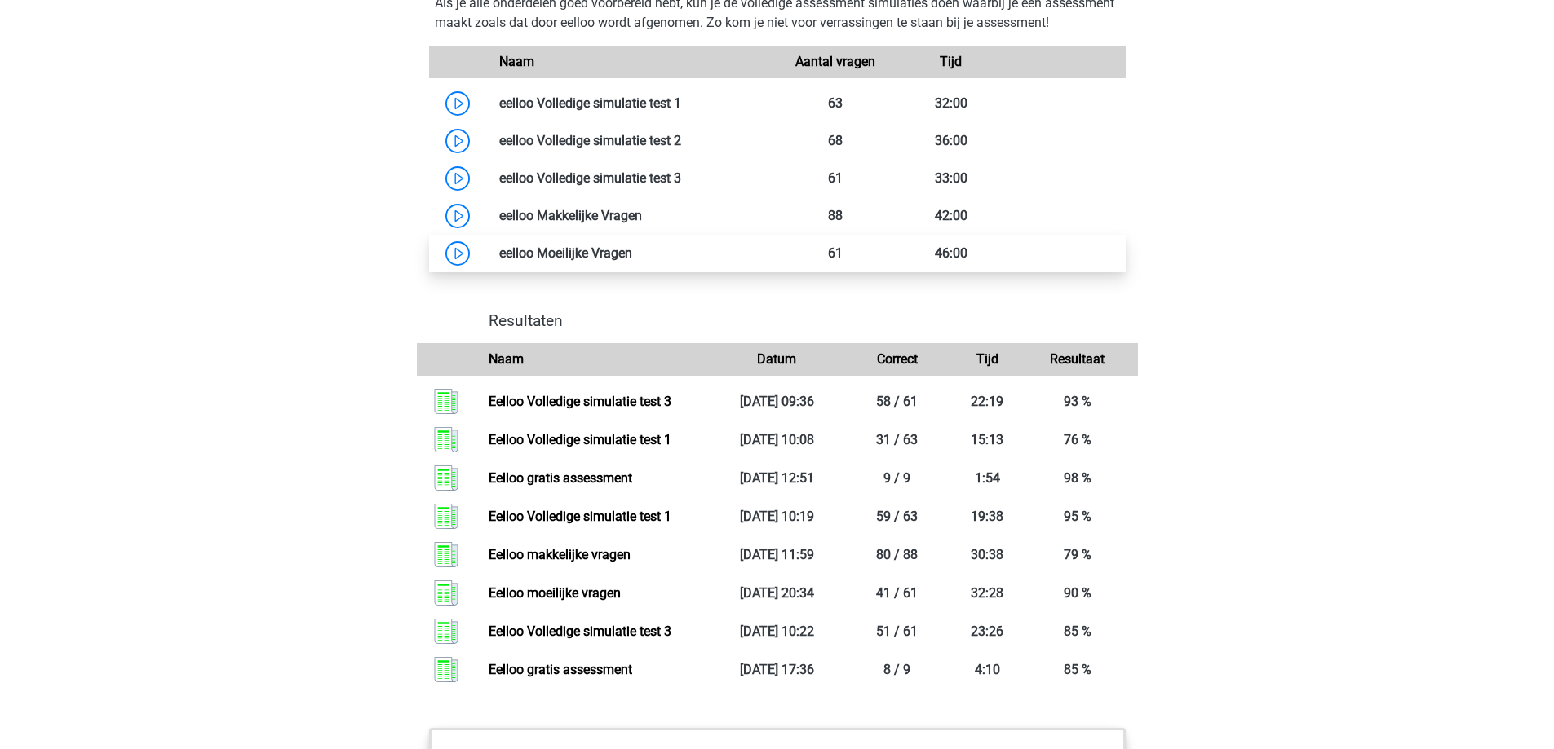
scroll to position [1386, 0]
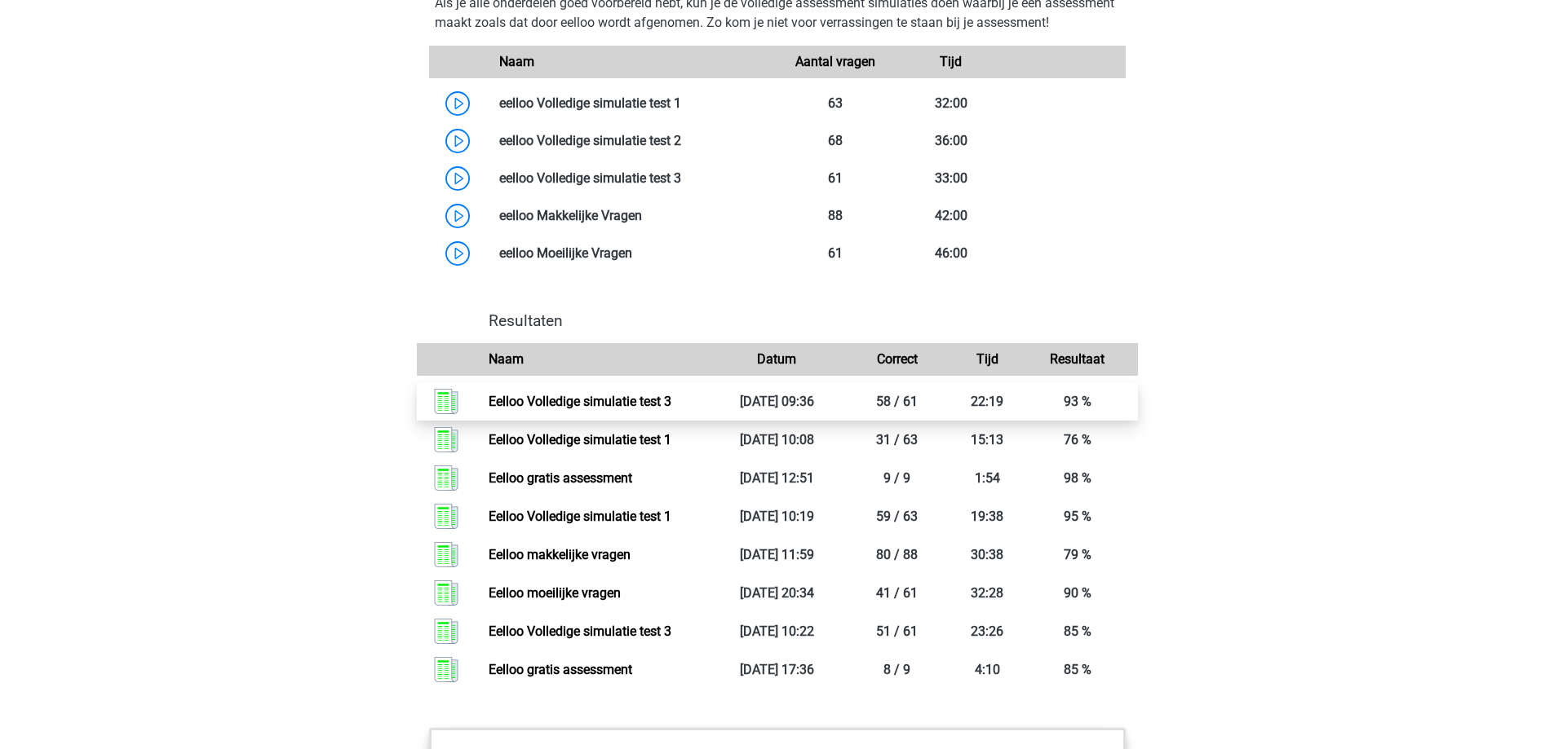
click at [671, 409] on link "Eelloo Volledige simulatie test 3" at bounding box center [580, 401] width 183 height 15
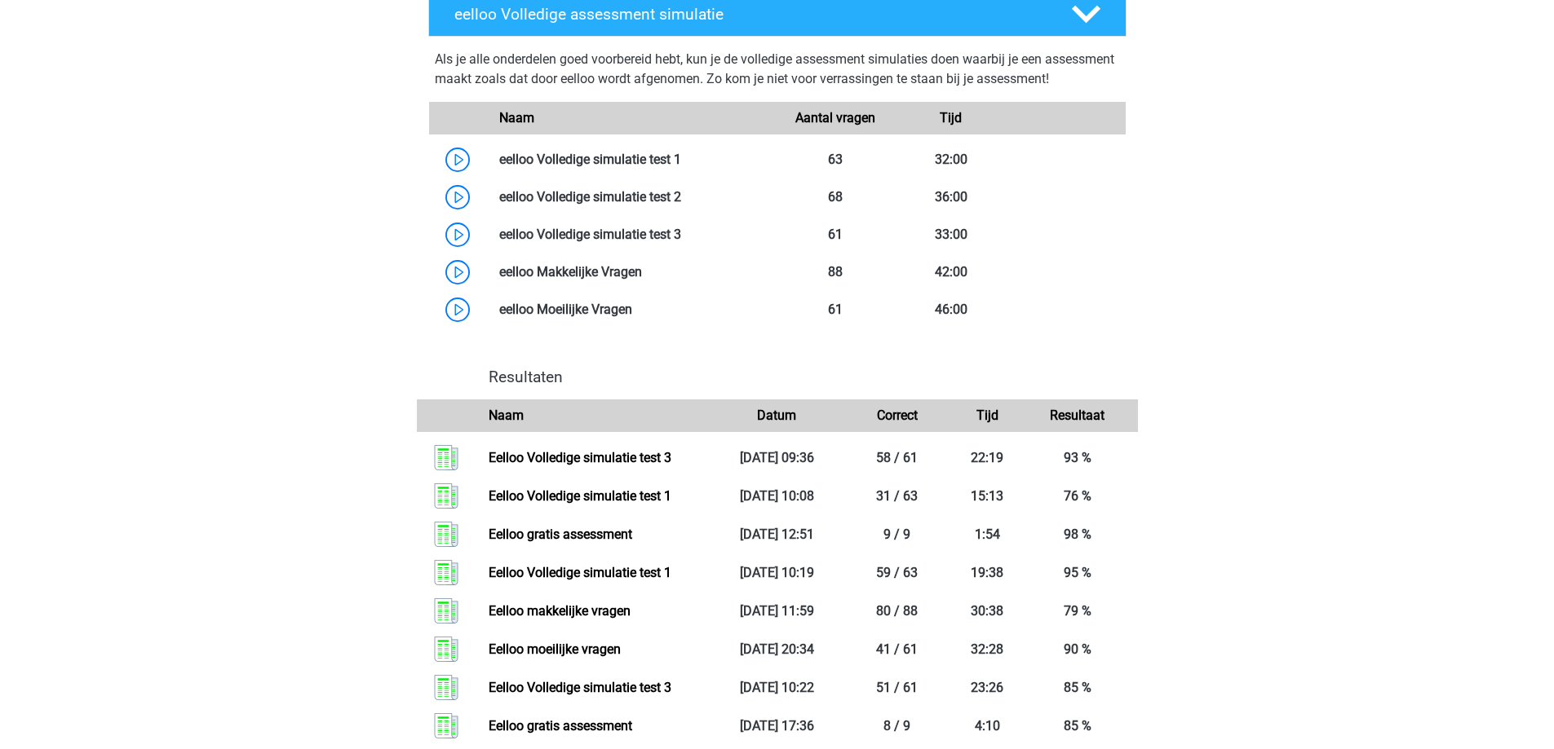
scroll to position [1060, 0]
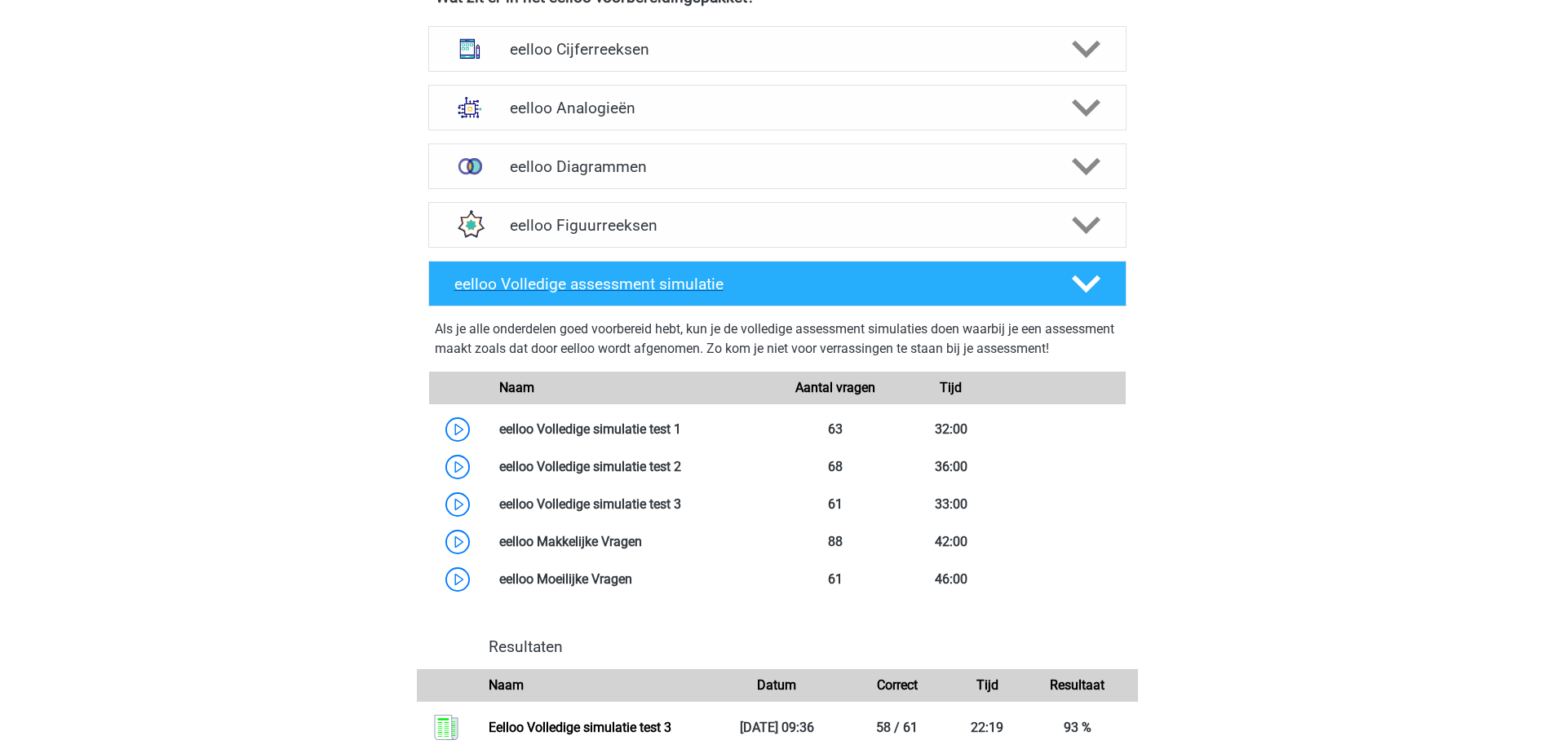
click at [926, 280] on div "eelloo Volledige assessment simulatie" at bounding box center [777, 284] width 698 height 46
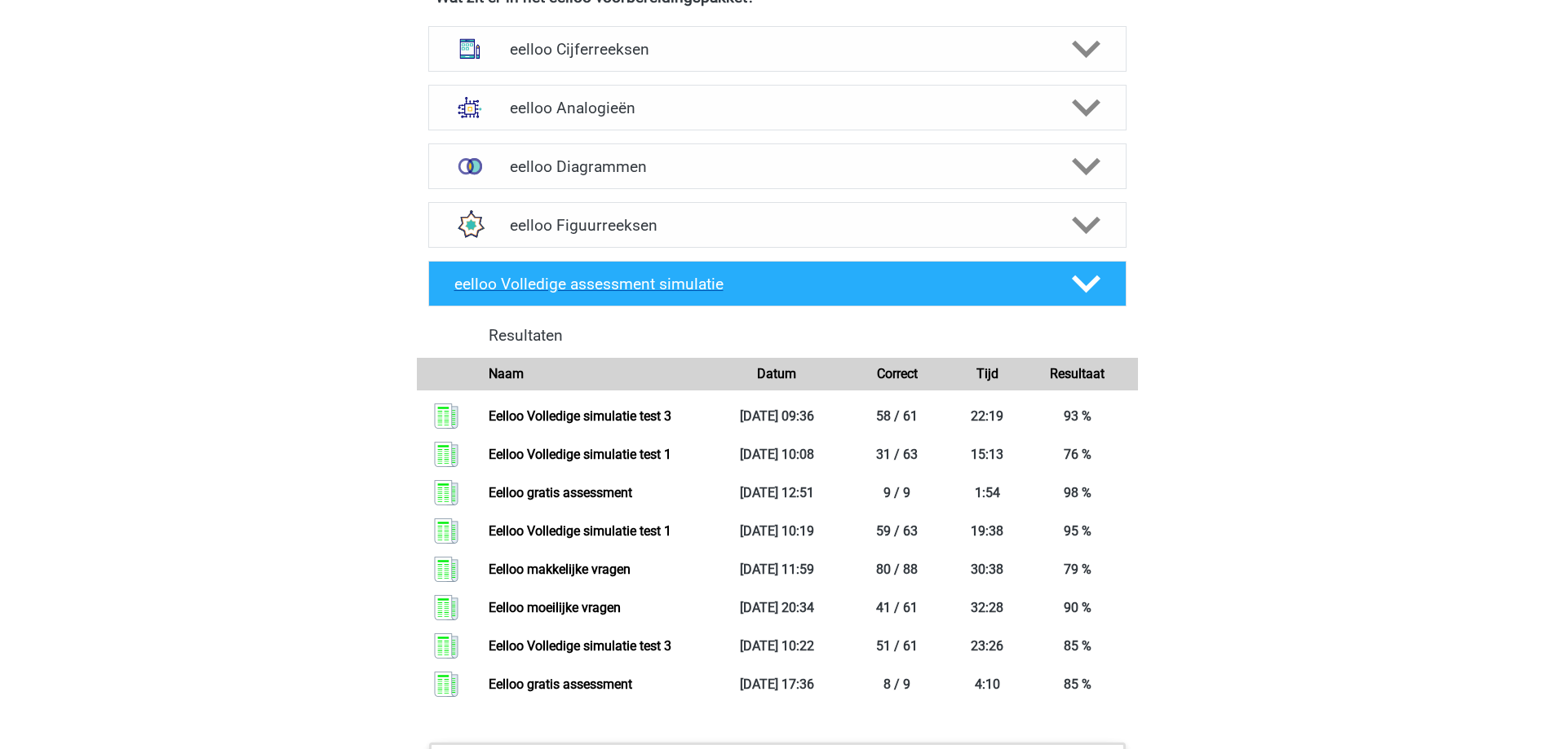
click at [926, 281] on div "eelloo Volledige assessment simulatie" at bounding box center [777, 284] width 698 height 46
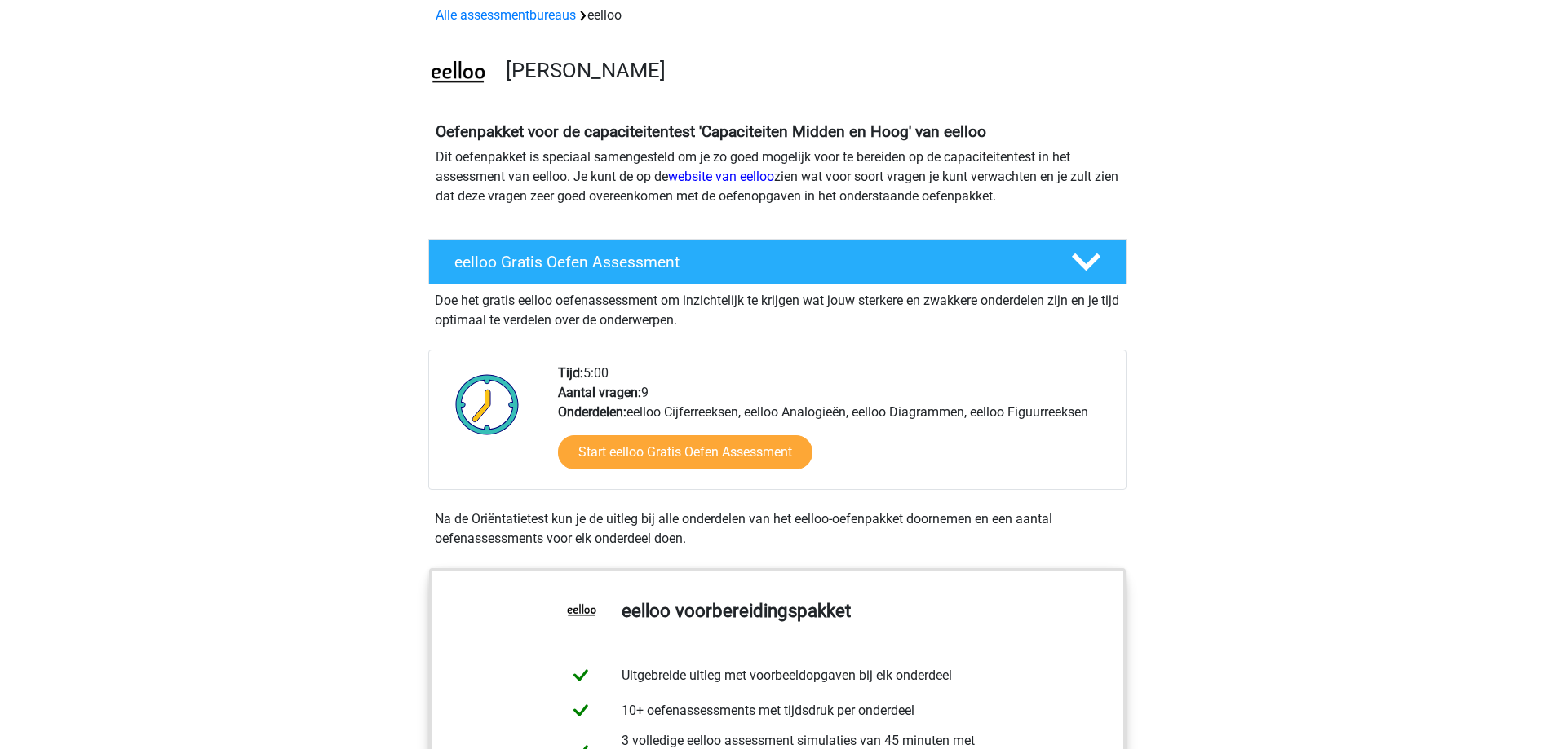
scroll to position [0, 0]
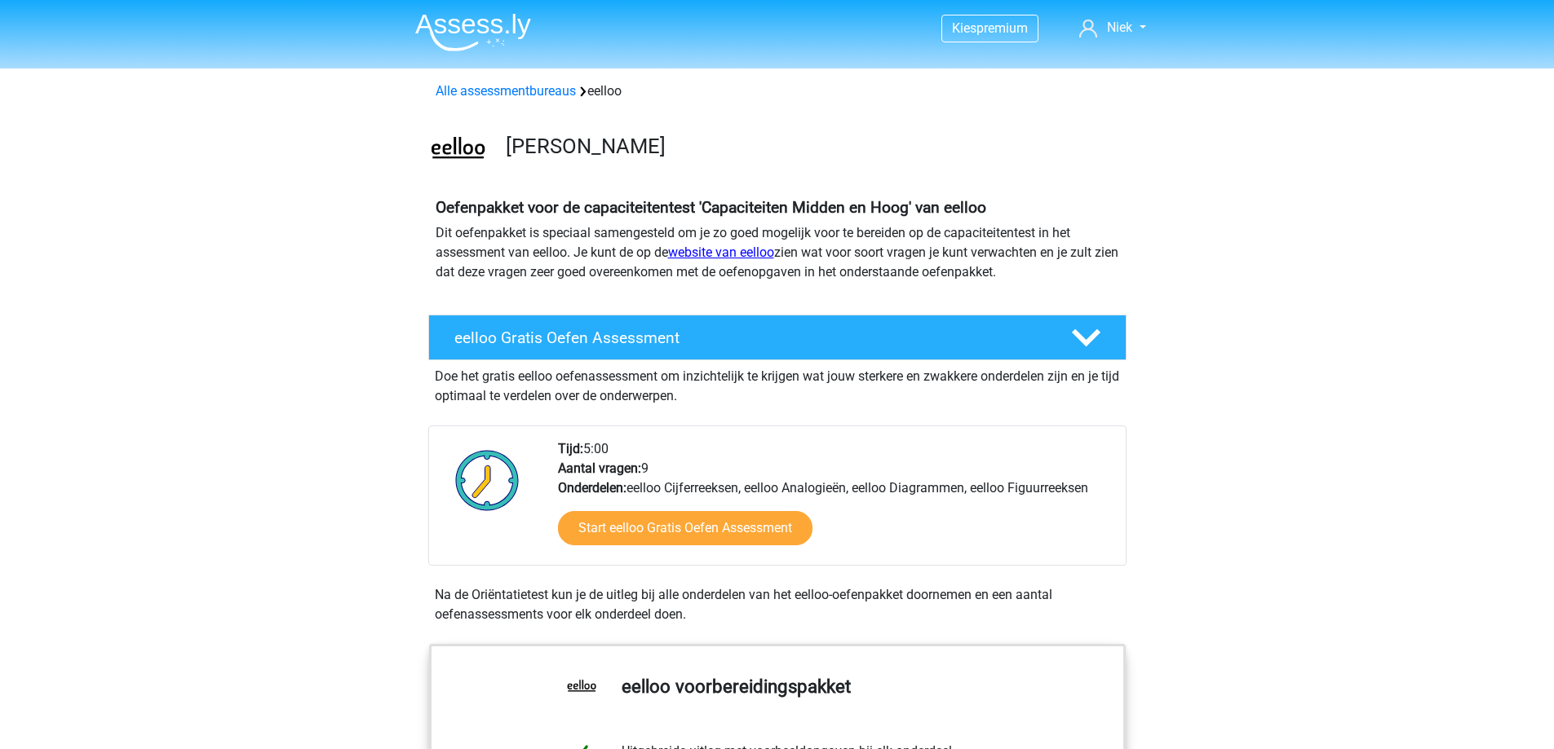
click at [742, 253] on link "website van eelloo" at bounding box center [721, 252] width 106 height 15
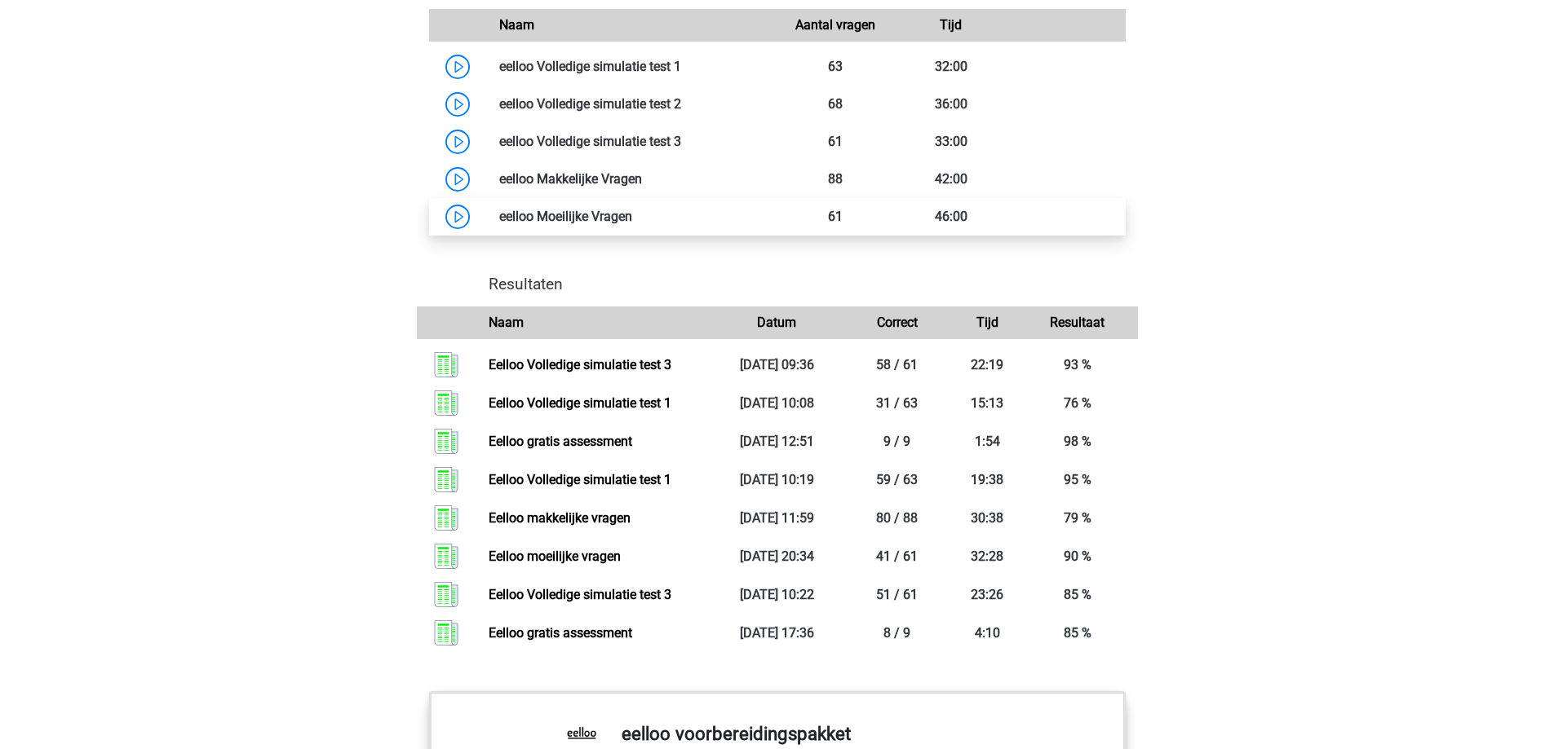
scroll to position [1550, 0]
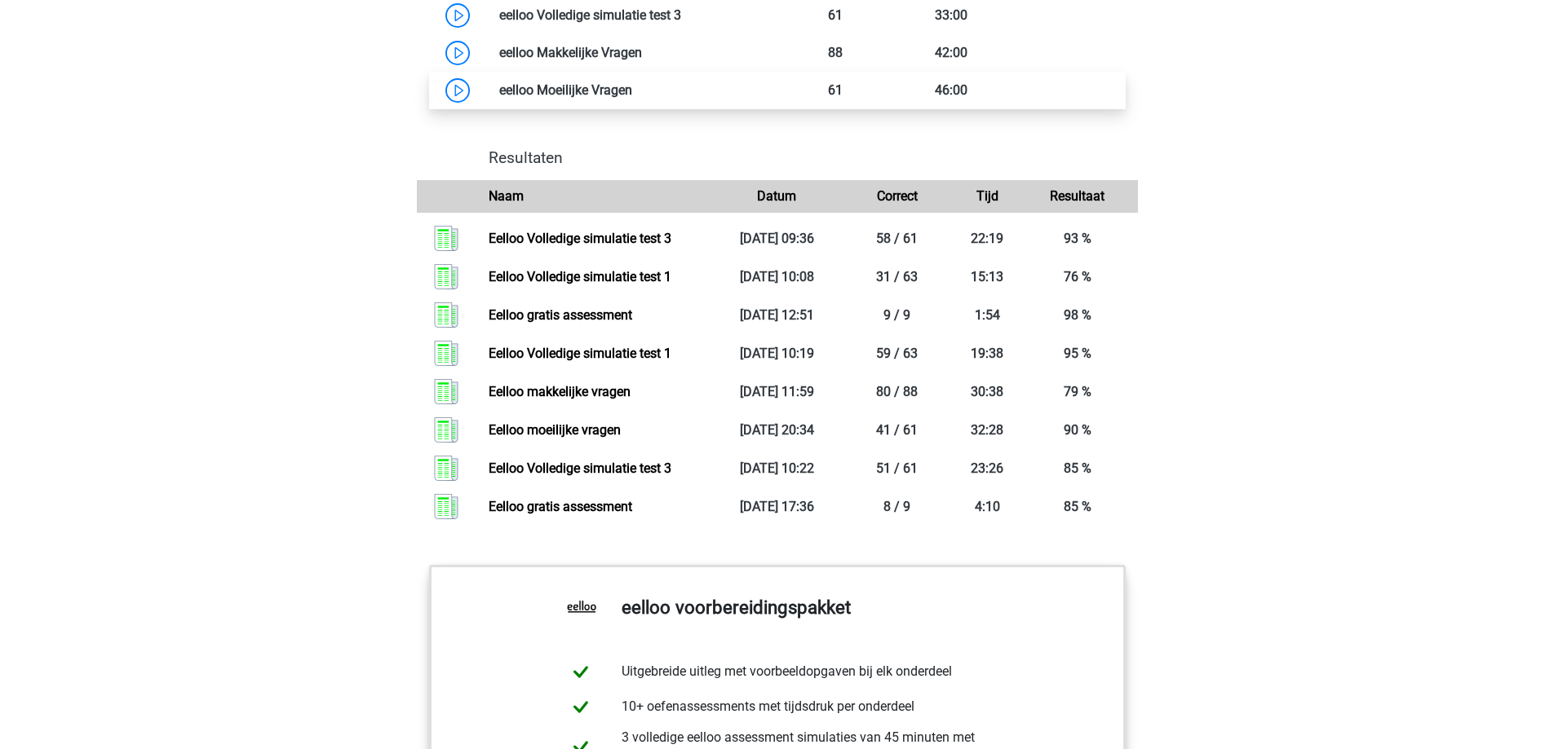
click at [632, 98] on link at bounding box center [632, 89] width 0 height 15
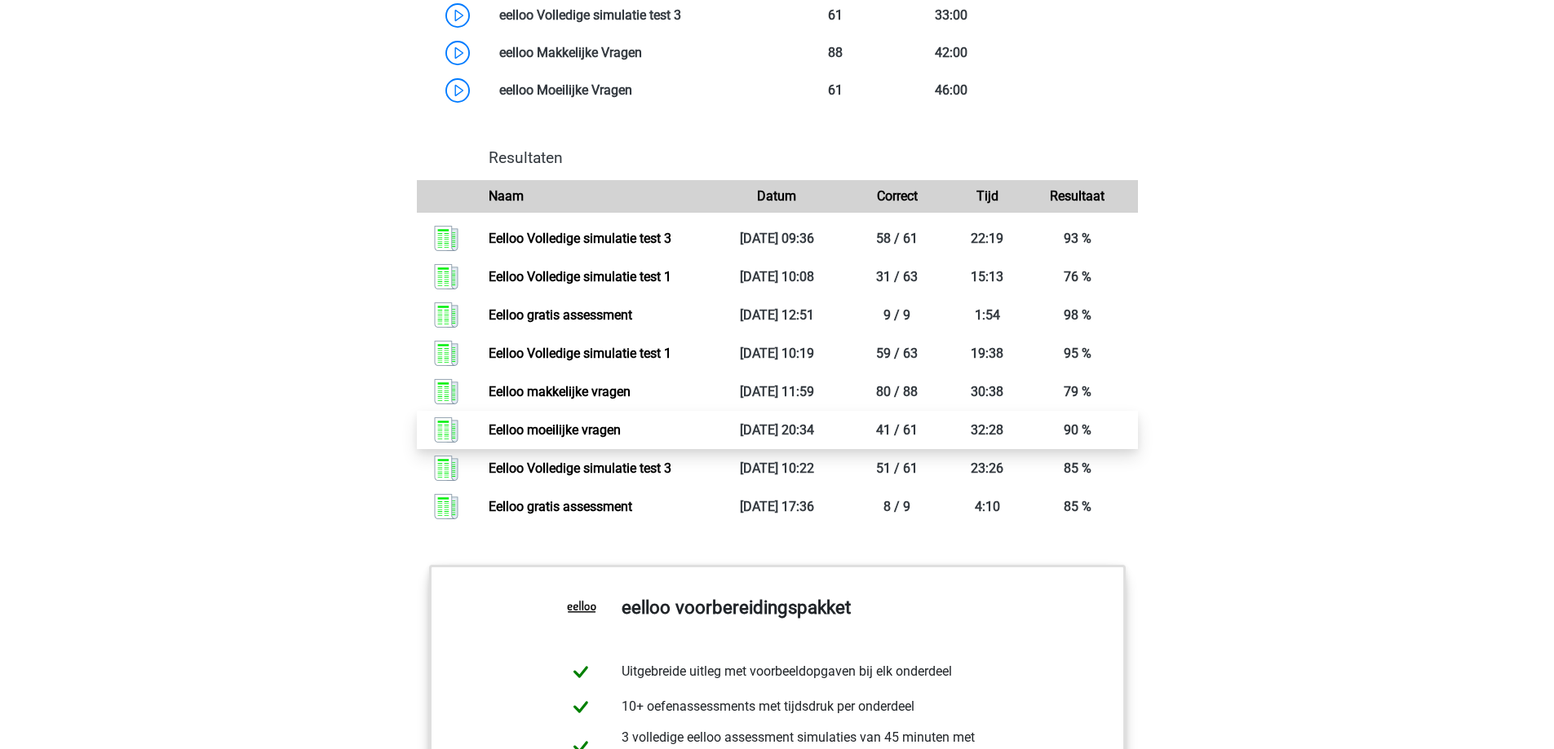
click at [621, 438] on link "Eelloo moeilijke vragen" at bounding box center [555, 429] width 132 height 15
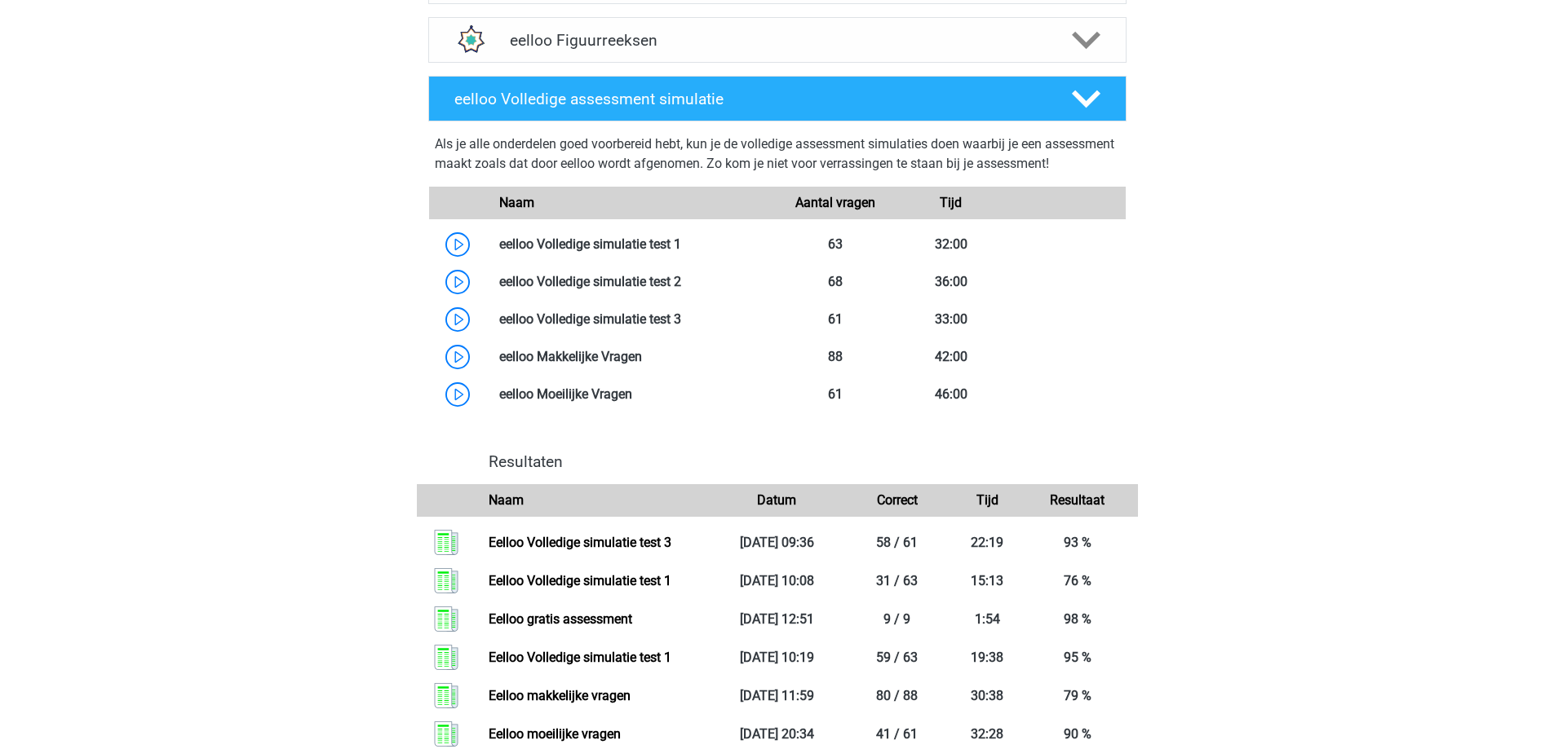
scroll to position [1223, 0]
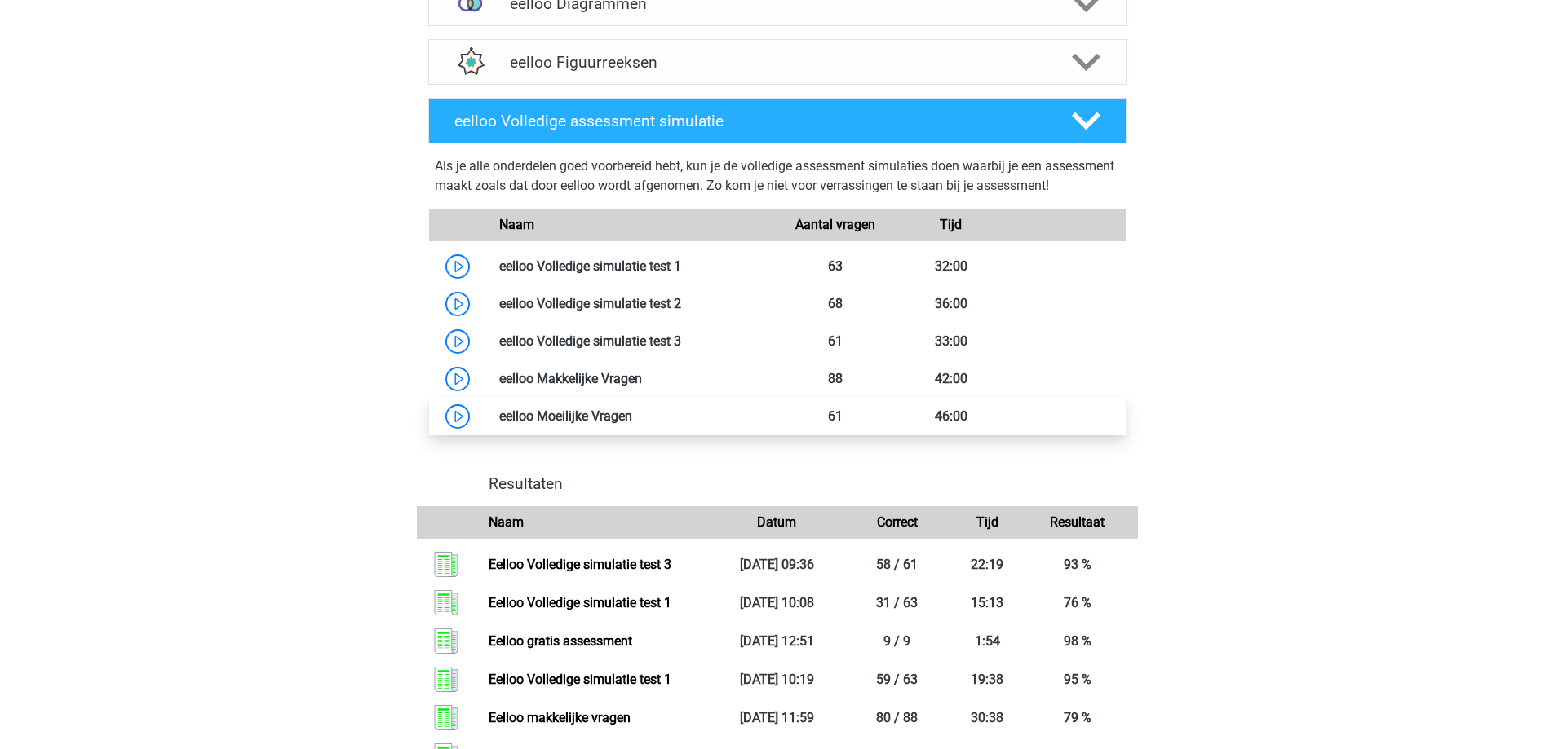
click at [632, 424] on link at bounding box center [632, 416] width 0 height 15
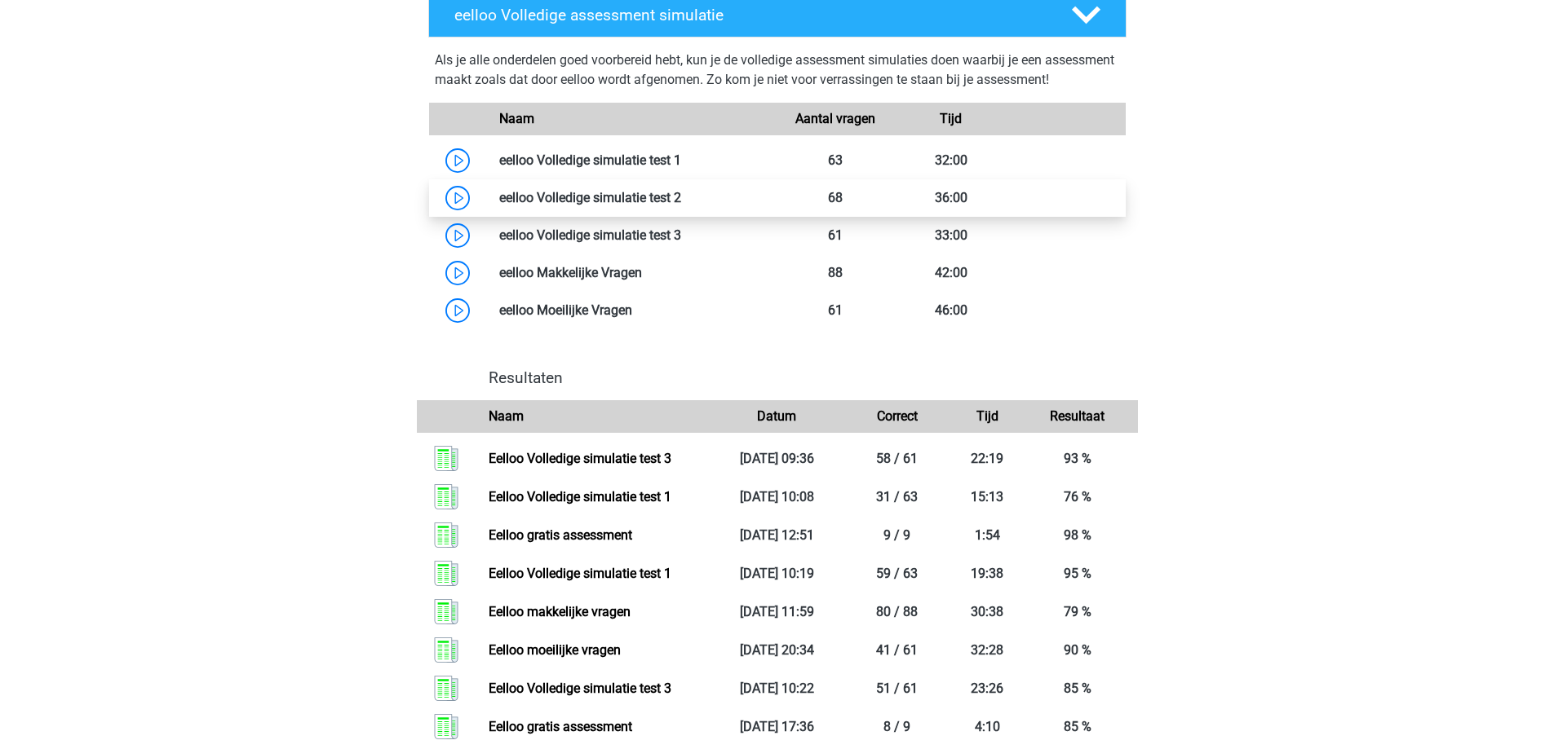
scroll to position [1386, 0]
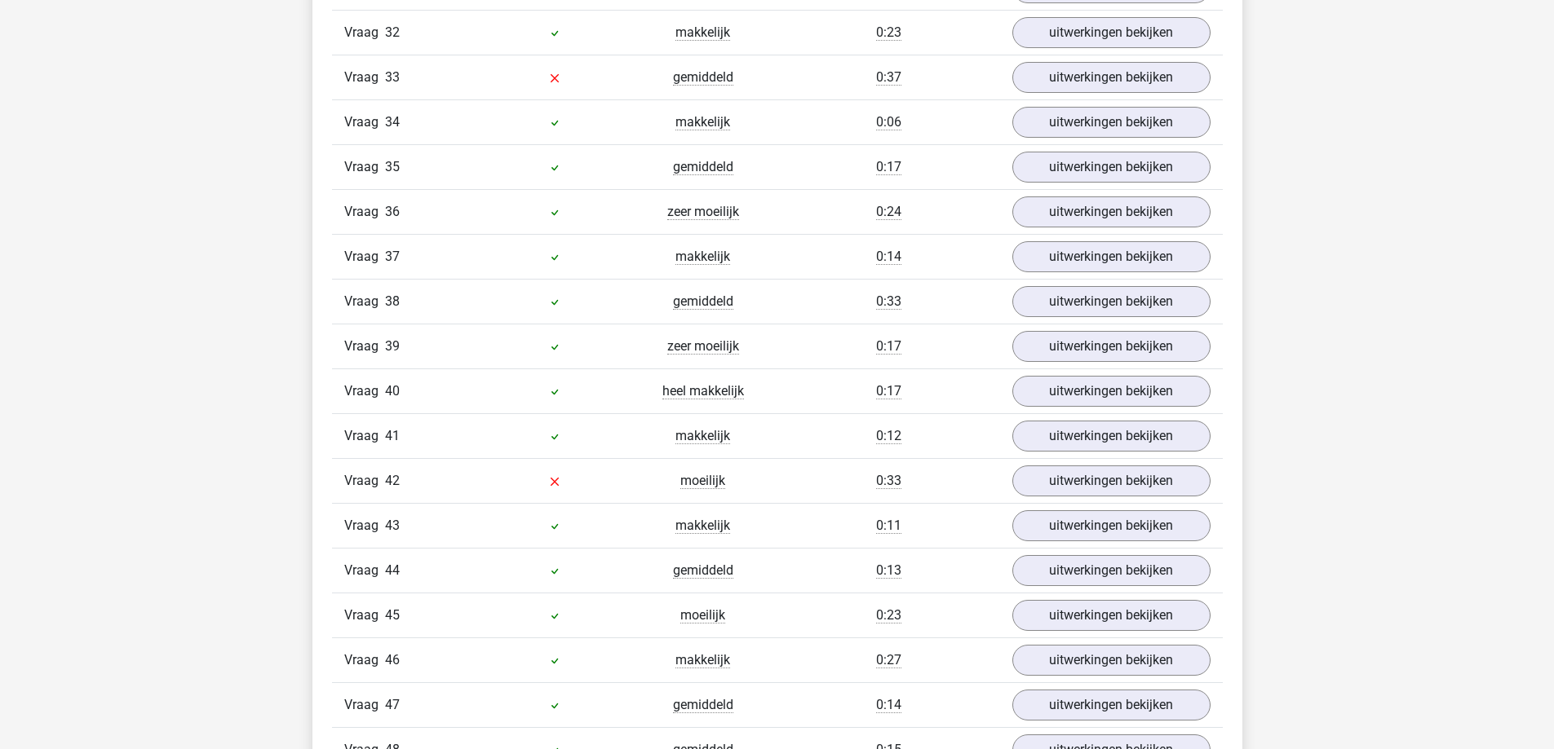
scroll to position [3344, 0]
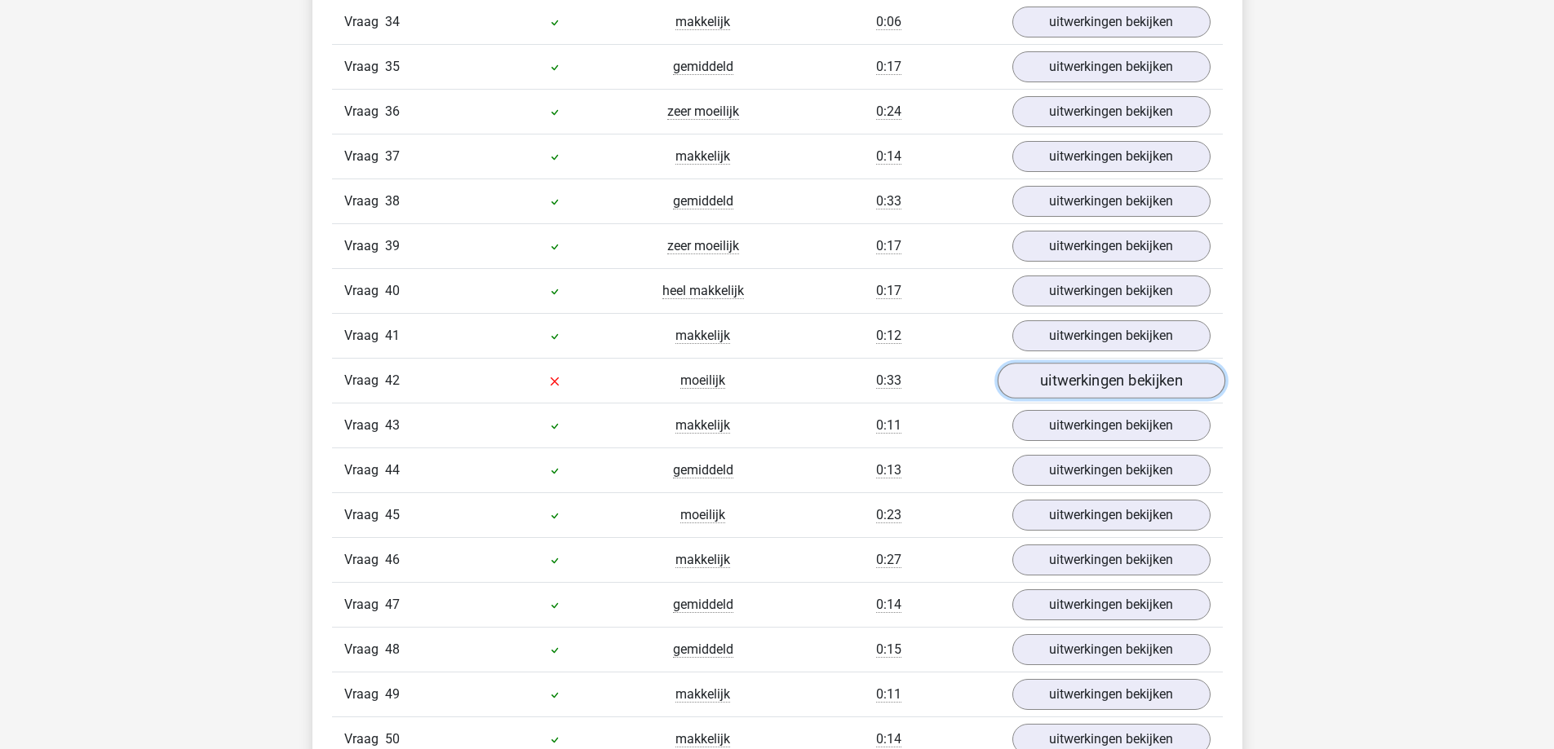
click at [1084, 363] on link "uitwerkingen bekijken" at bounding box center [1111, 381] width 228 height 36
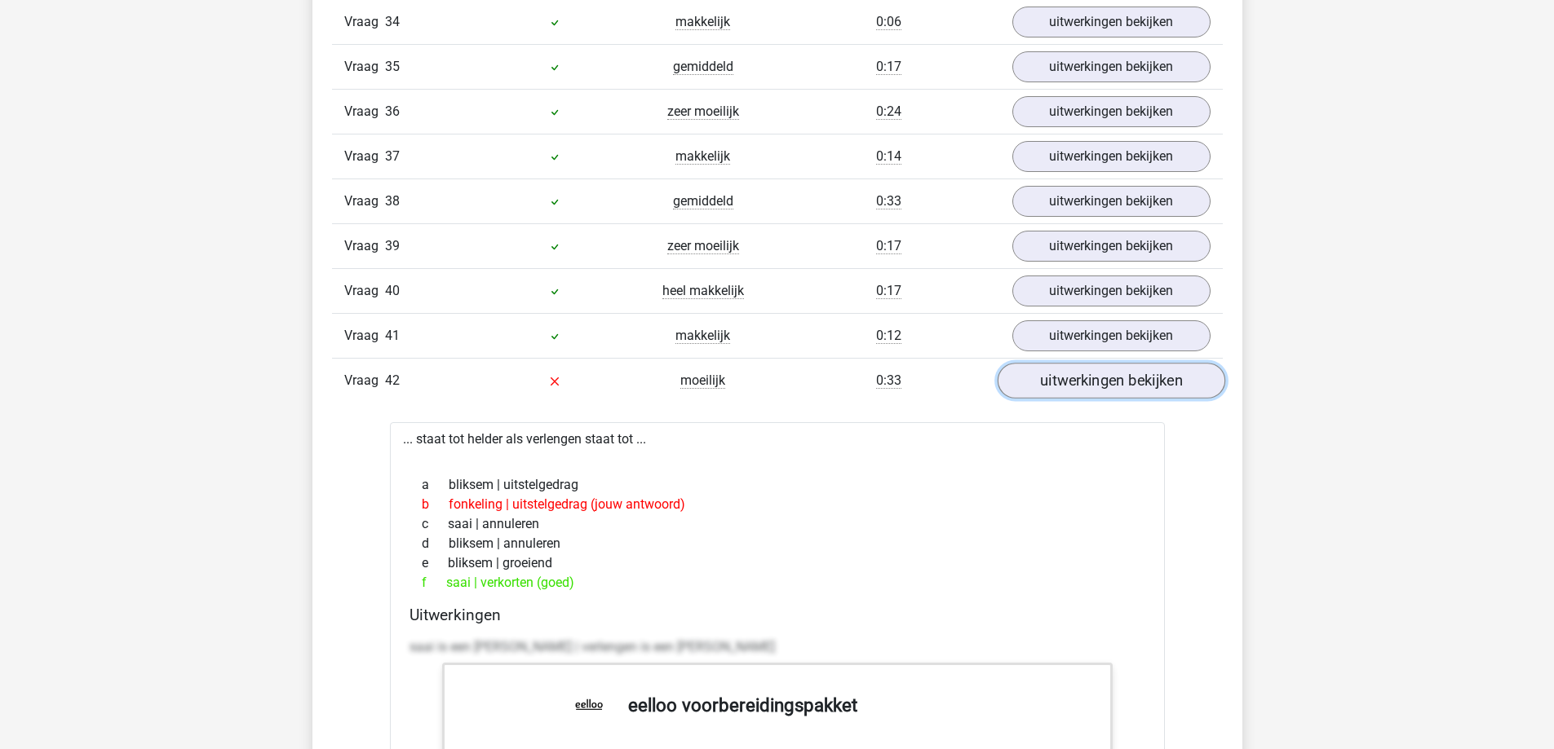
click at [1084, 363] on link "uitwerkingen bekijken" at bounding box center [1111, 381] width 228 height 36
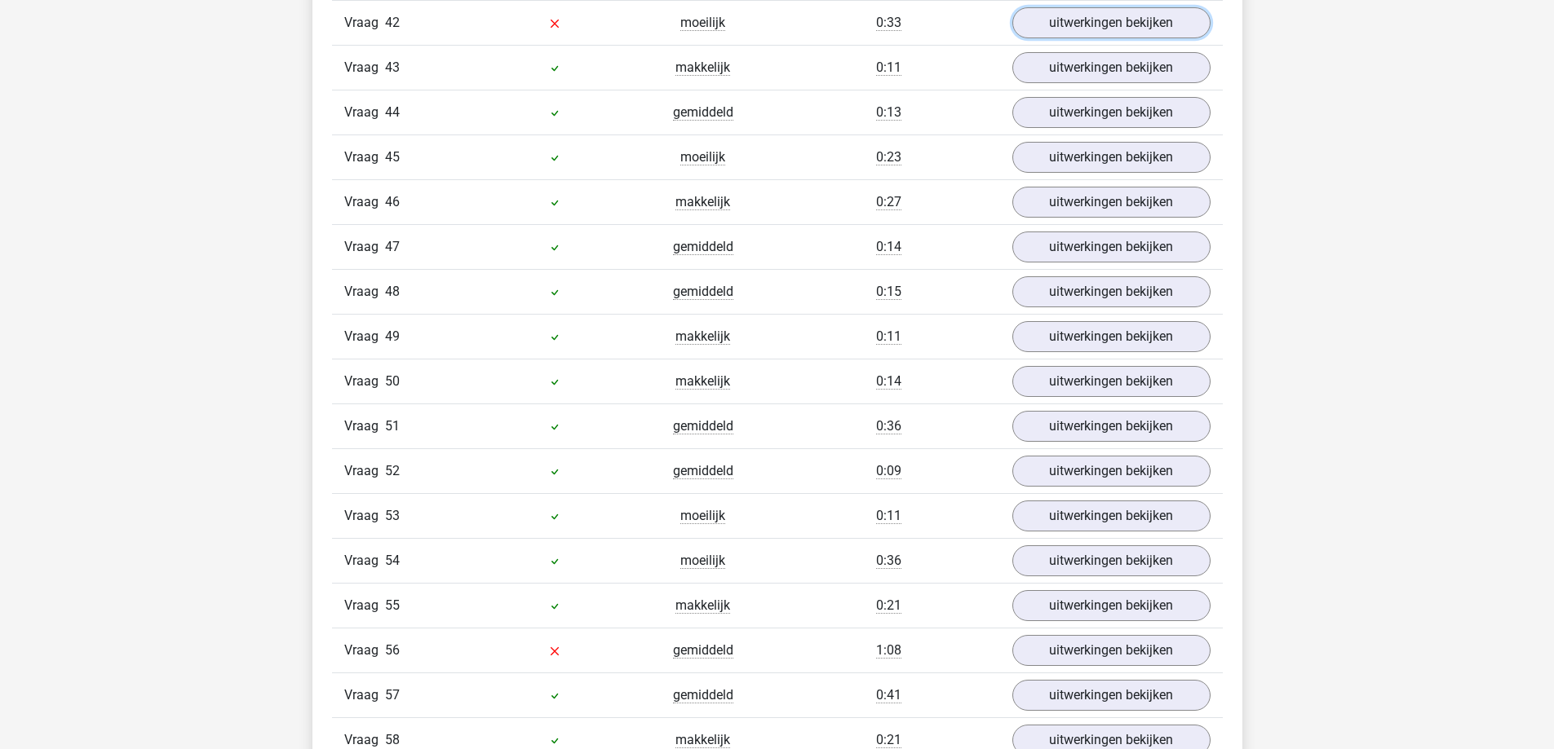
scroll to position [3833, 0]
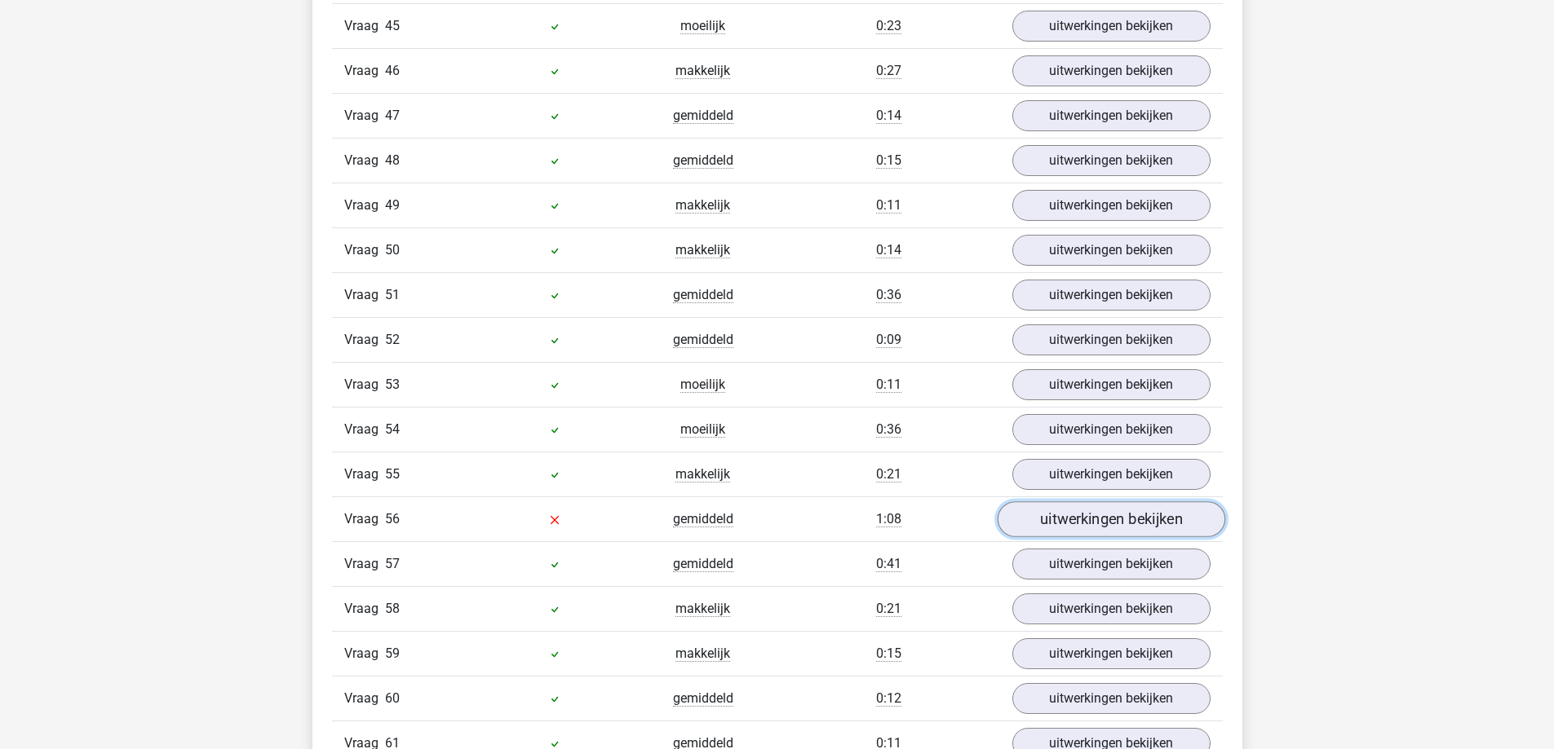
click at [1061, 502] on link "uitwerkingen bekijken" at bounding box center [1111, 520] width 228 height 36
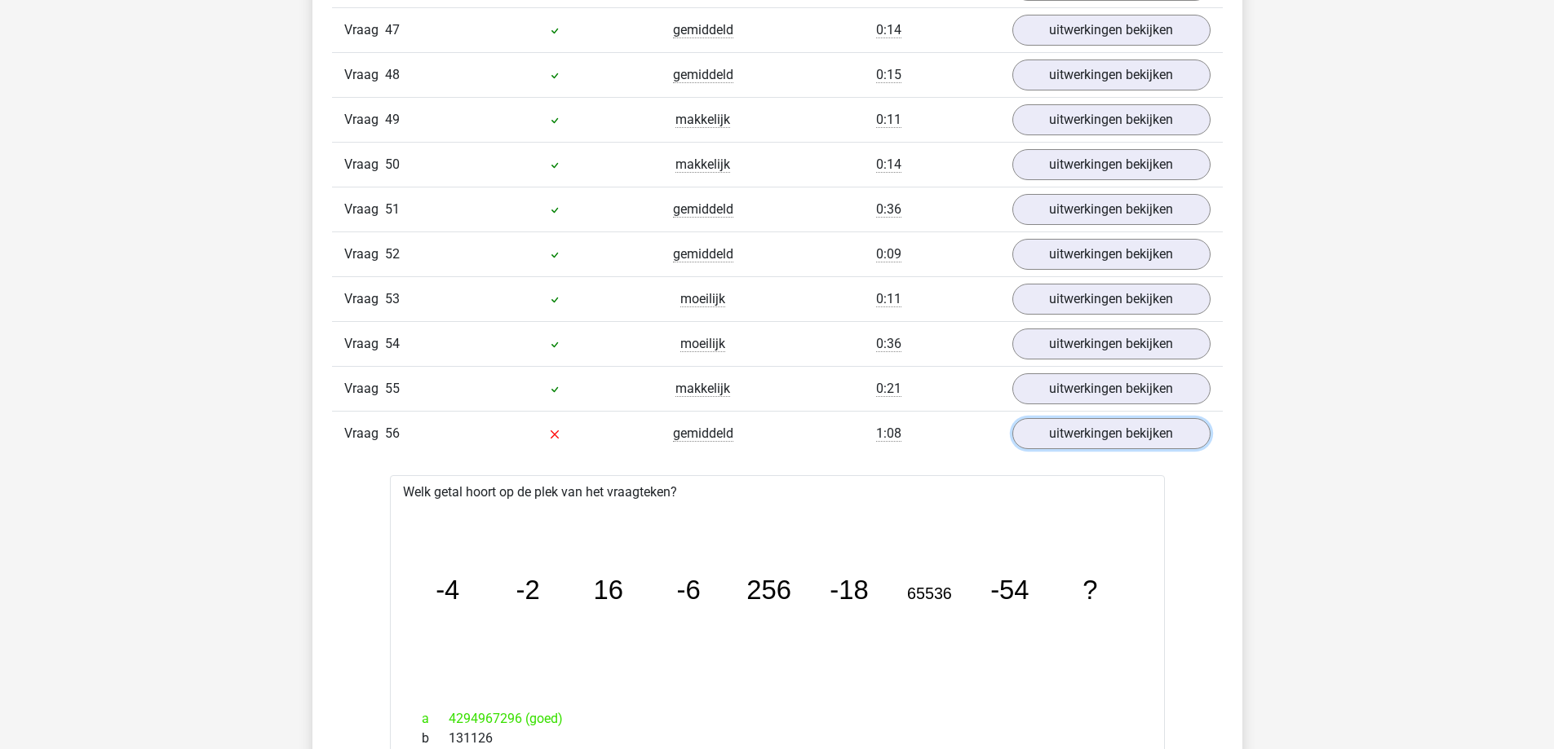
scroll to position [4139, 0]
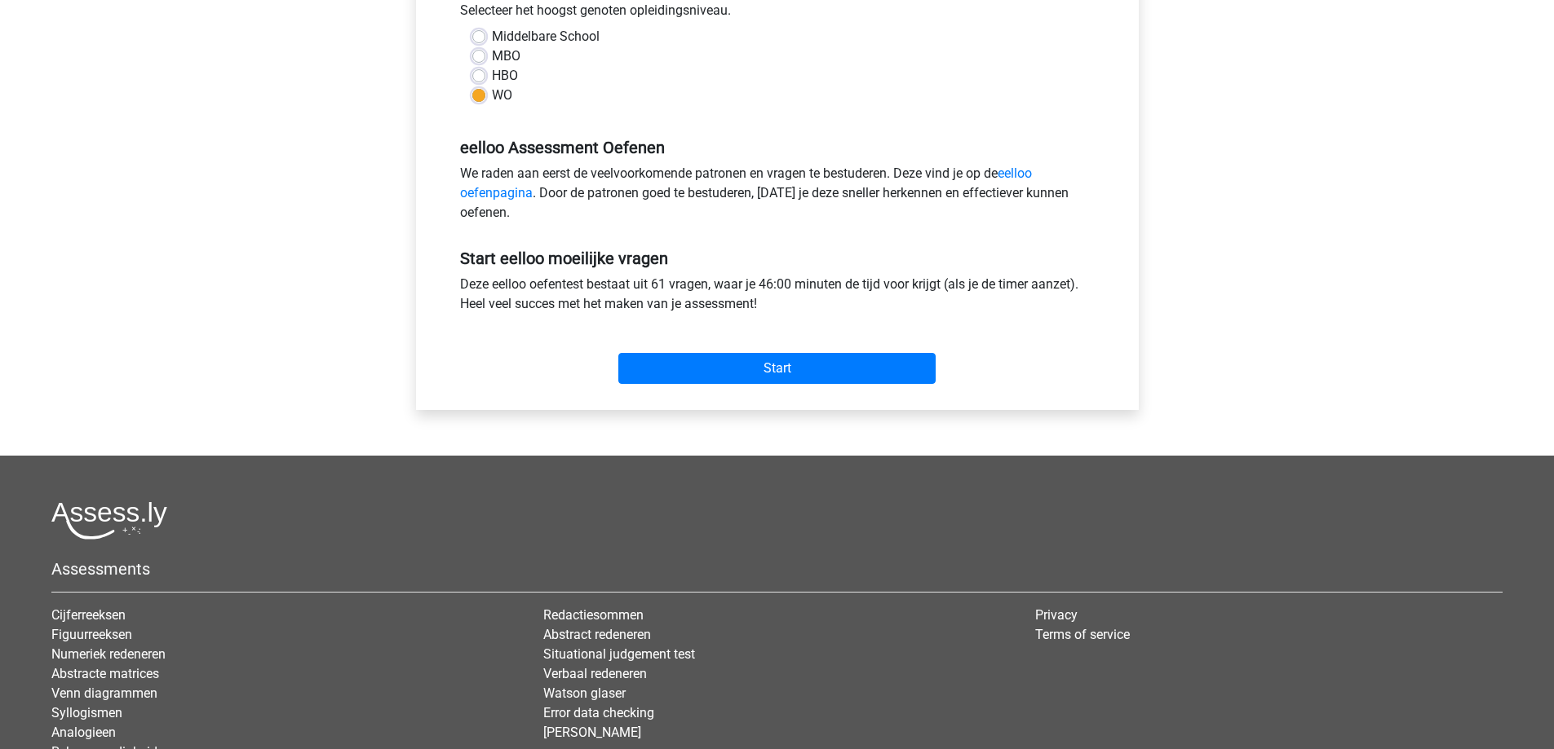
scroll to position [408, 0]
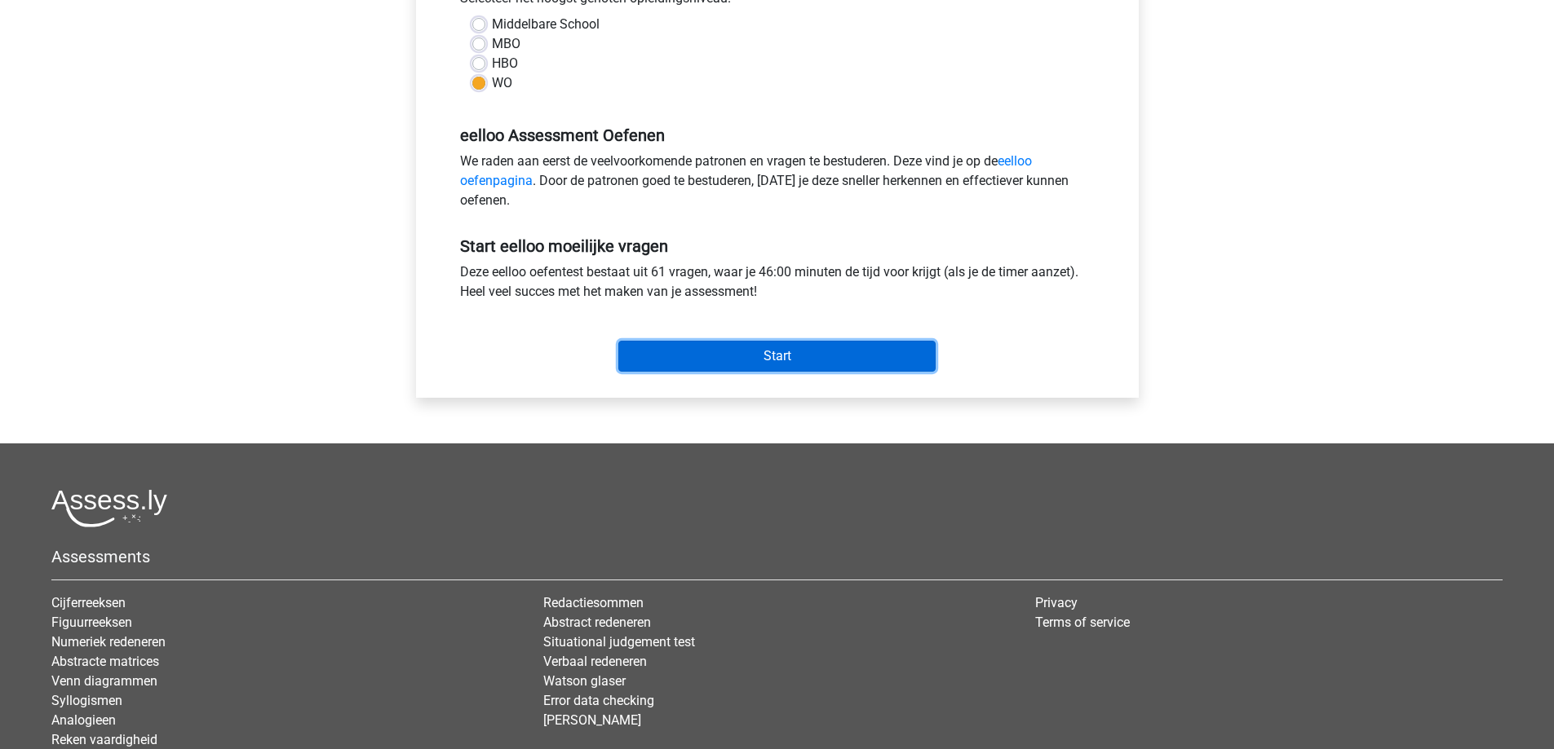
click at [749, 362] on input "Start" at bounding box center [776, 356] width 317 height 31
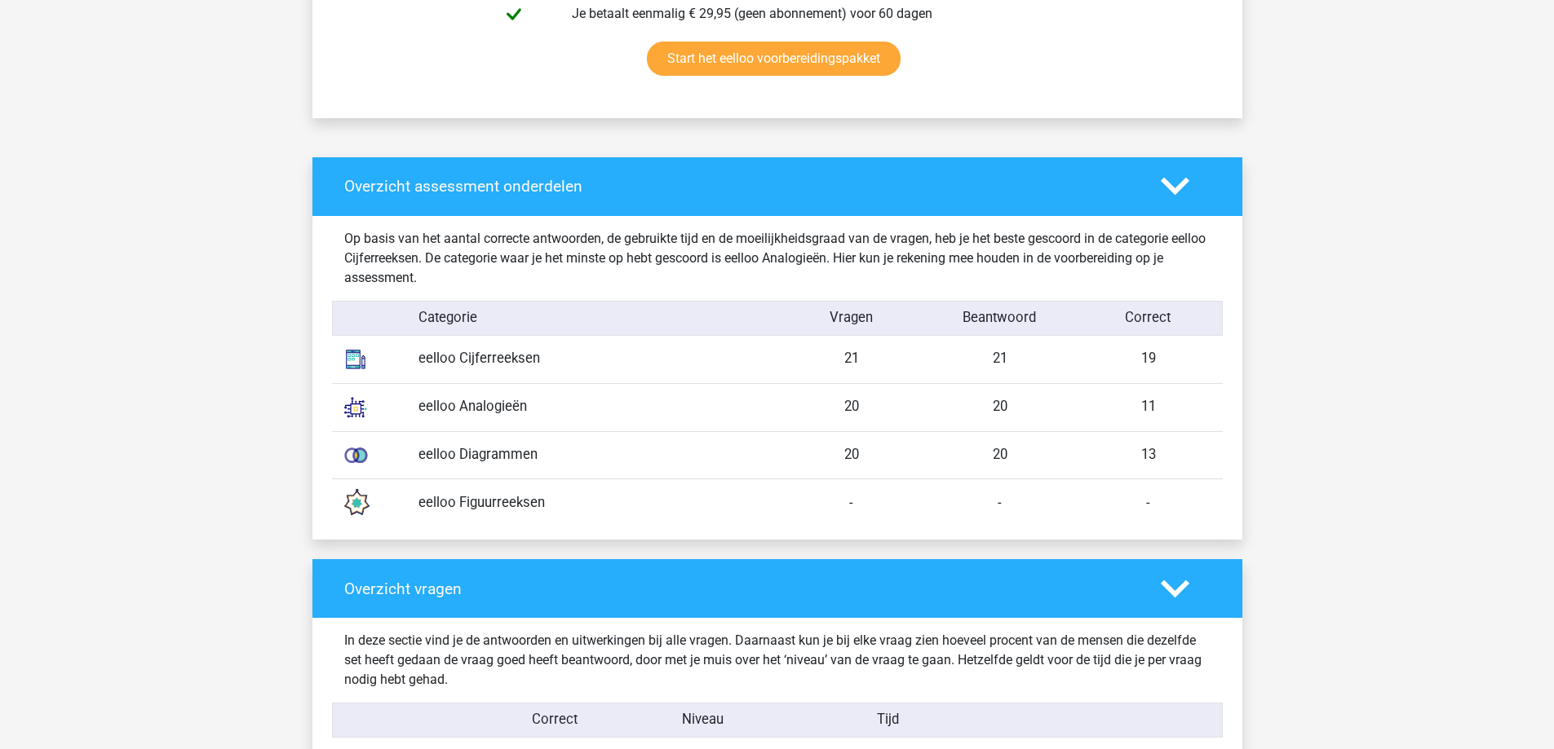
scroll to position [1223, 0]
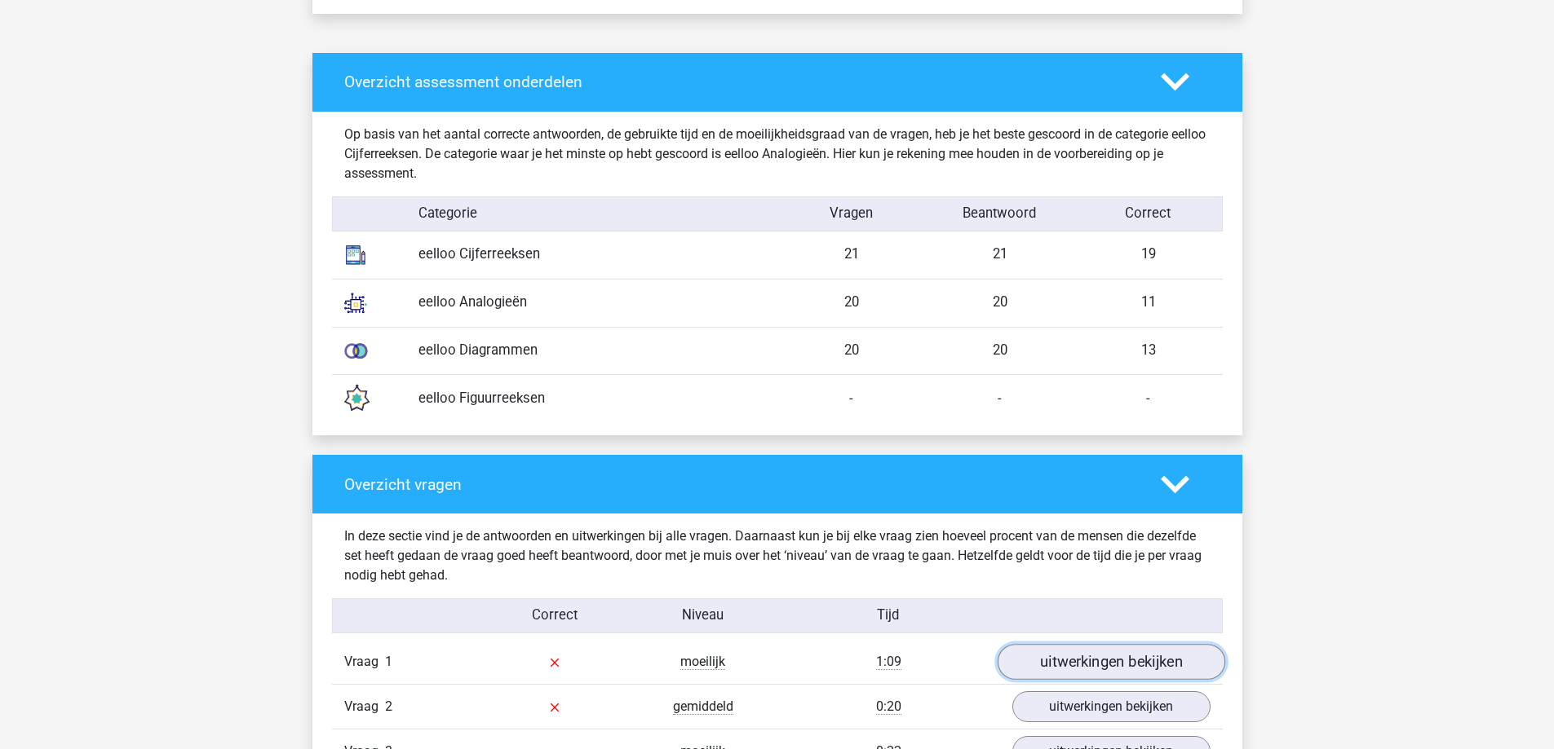
click at [1037, 661] on link "uitwerkingen bekijken" at bounding box center [1111, 662] width 228 height 36
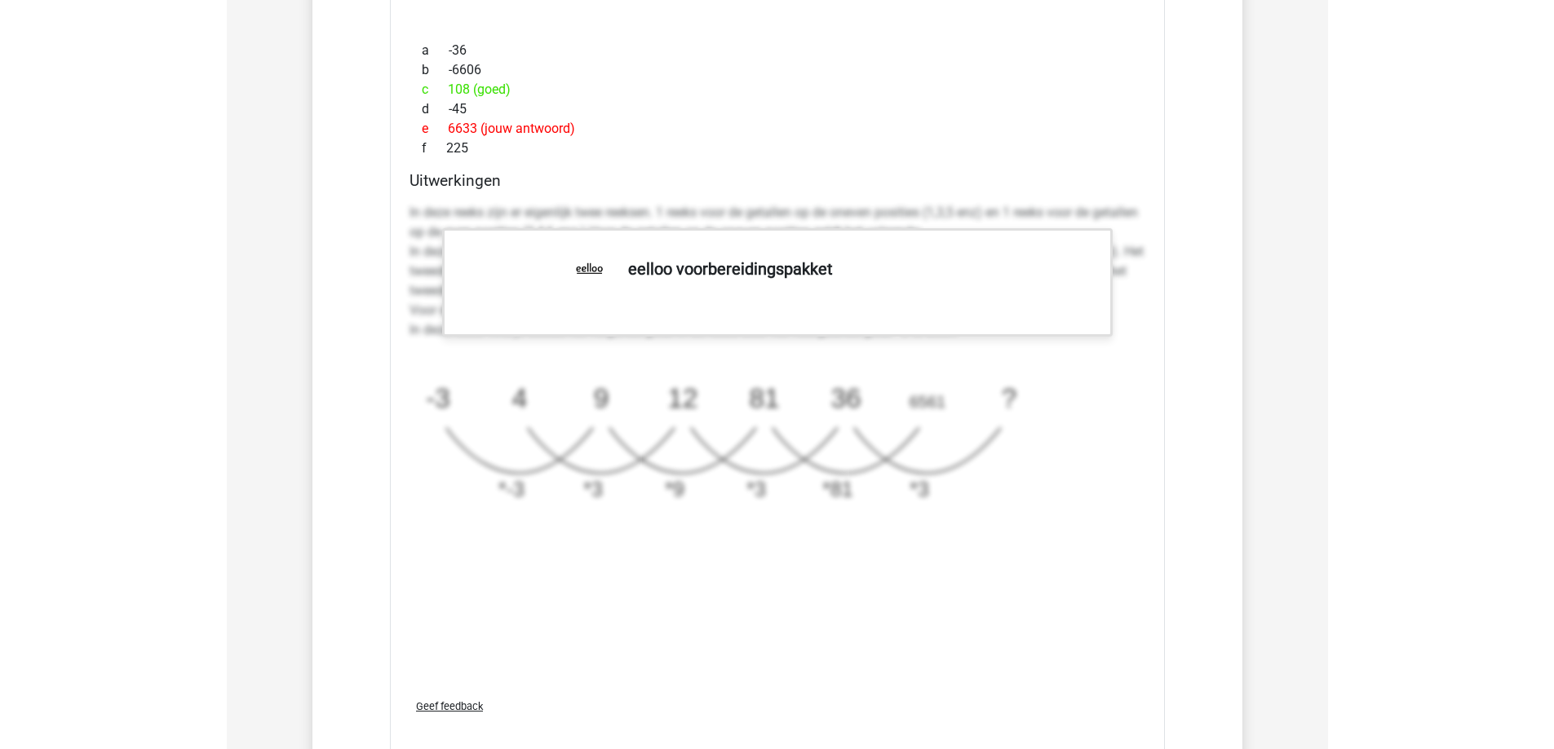
scroll to position [2120, 0]
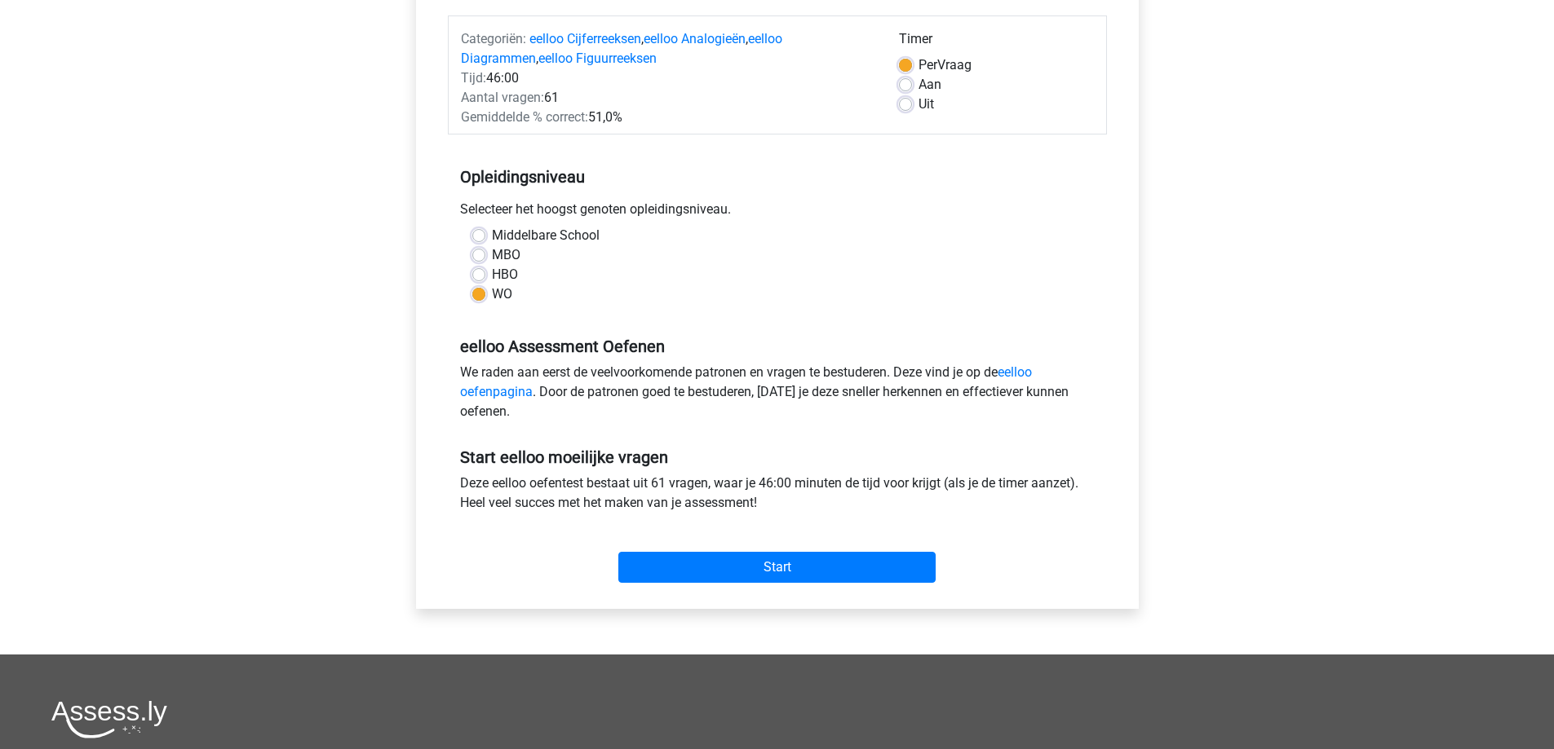
scroll to position [245, 0]
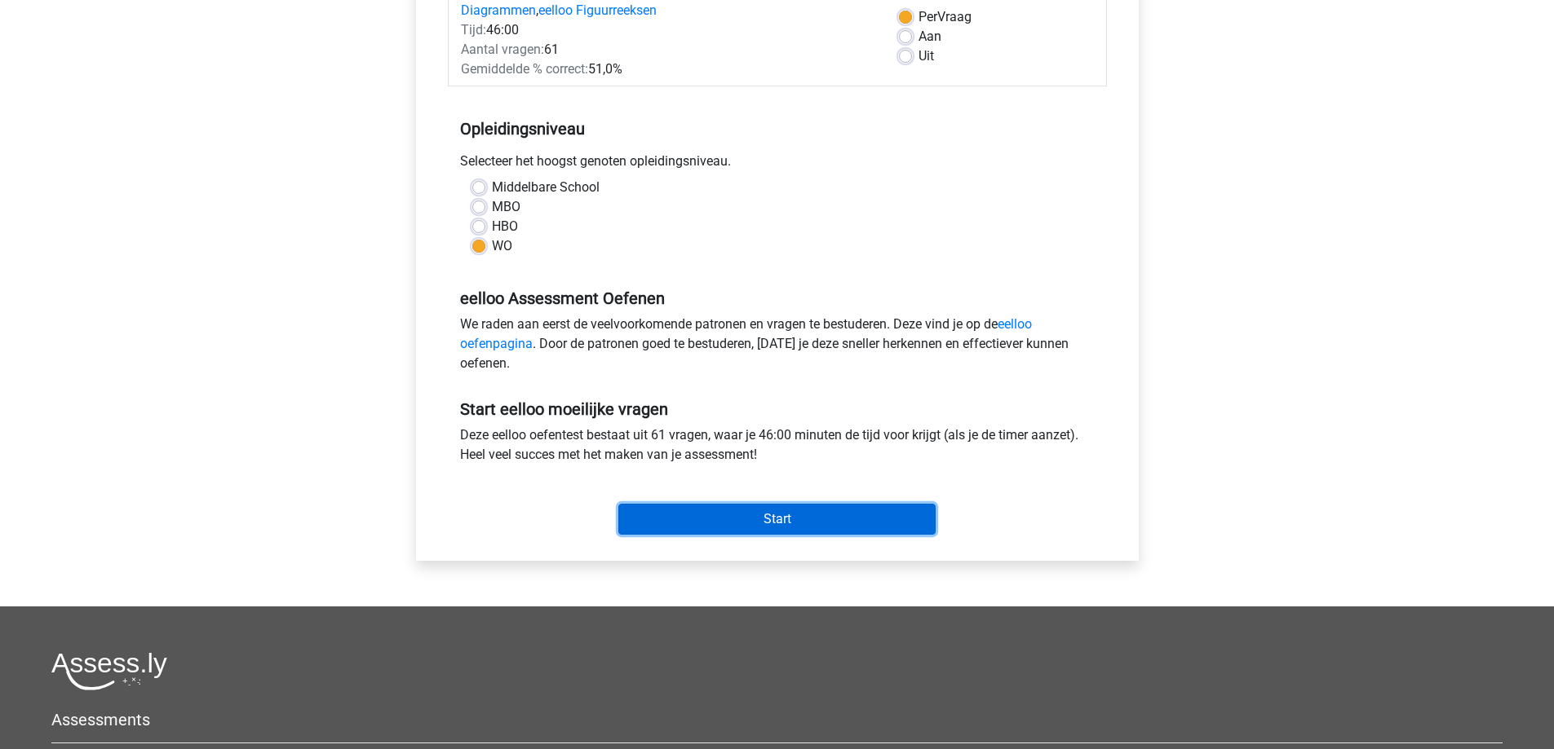
click at [775, 520] on input "Start" at bounding box center [776, 519] width 317 height 31
click at [723, 515] on input "Start" at bounding box center [776, 519] width 317 height 31
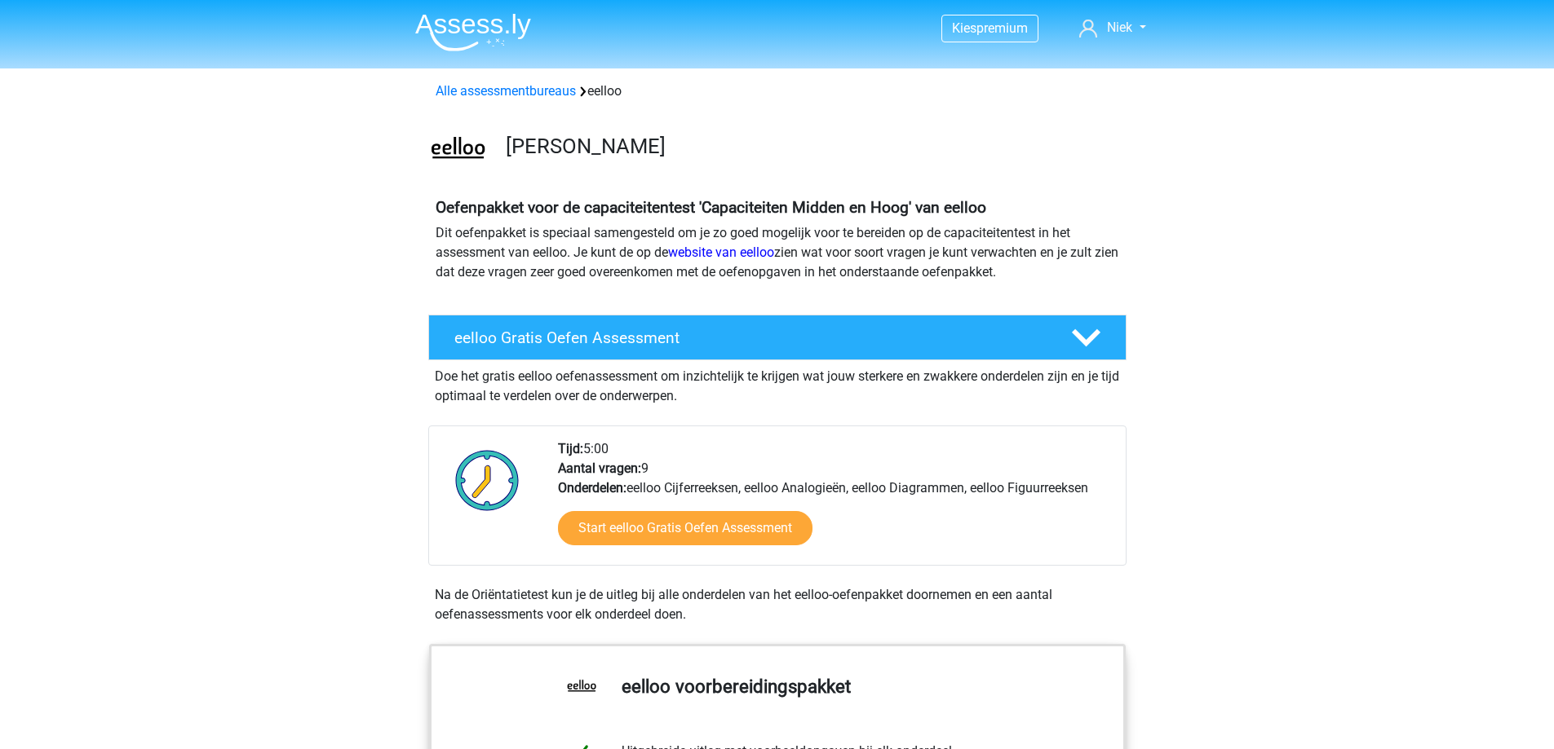
scroll to position [1386, 0]
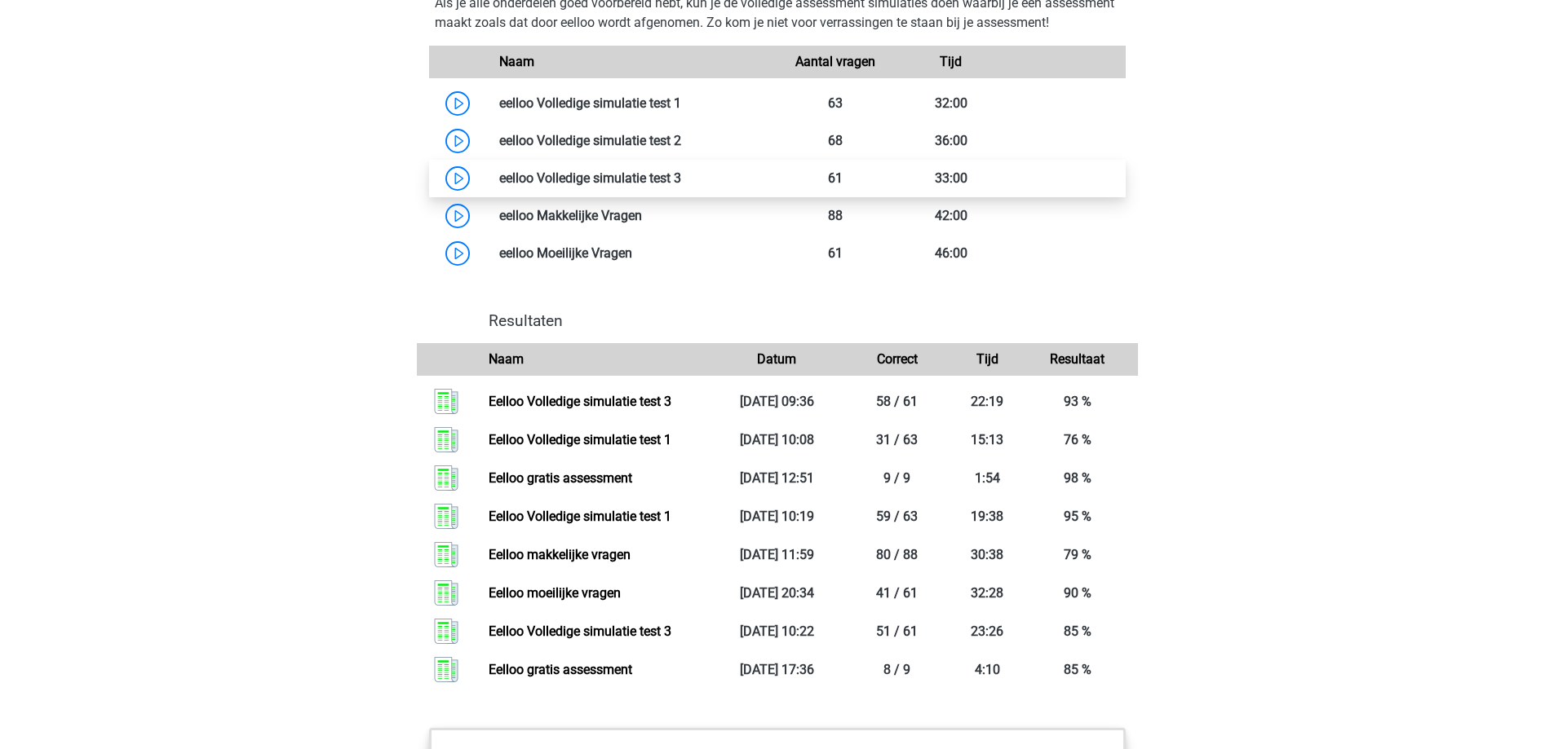
scroll to position [1386, 0]
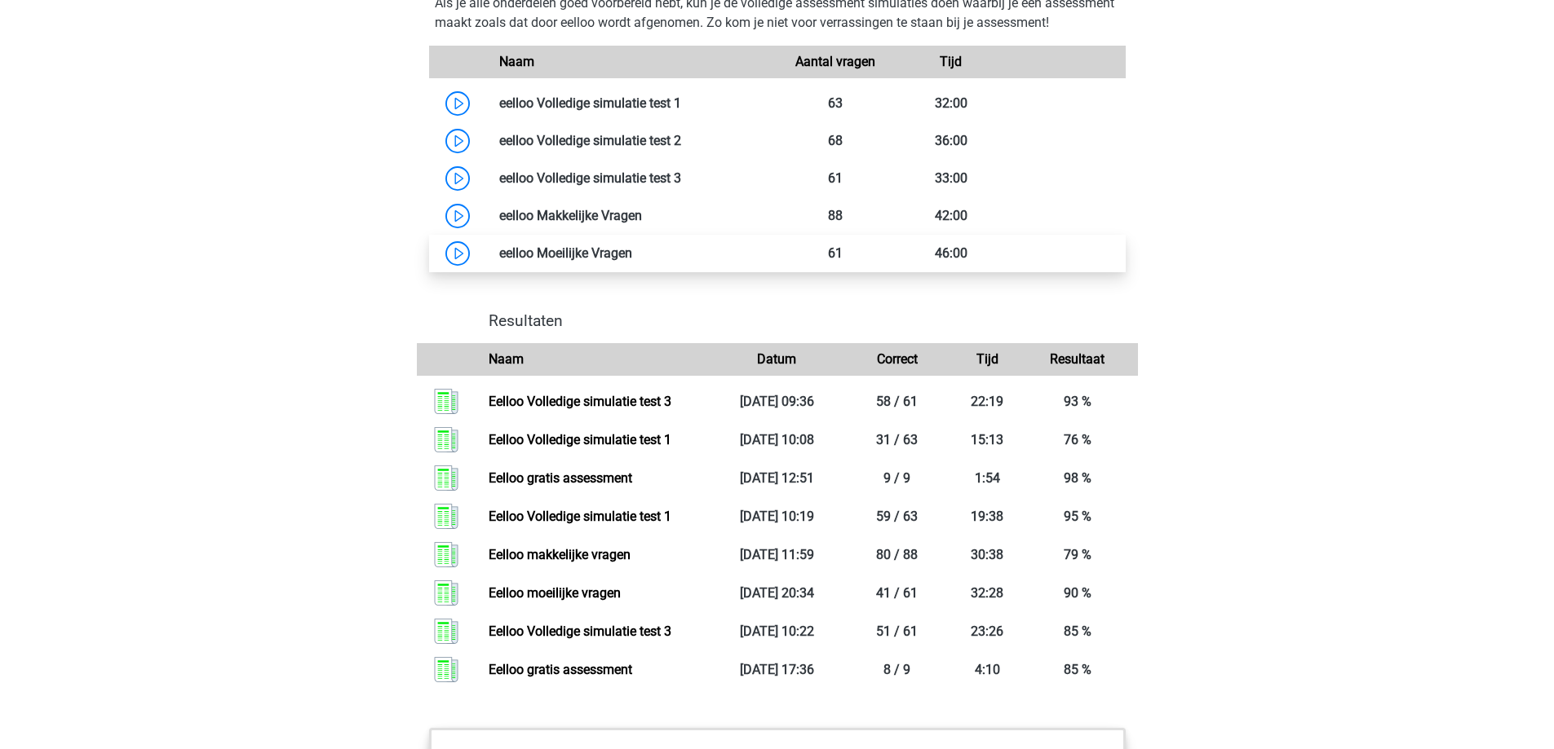
click at [632, 261] on link at bounding box center [632, 252] width 0 height 15
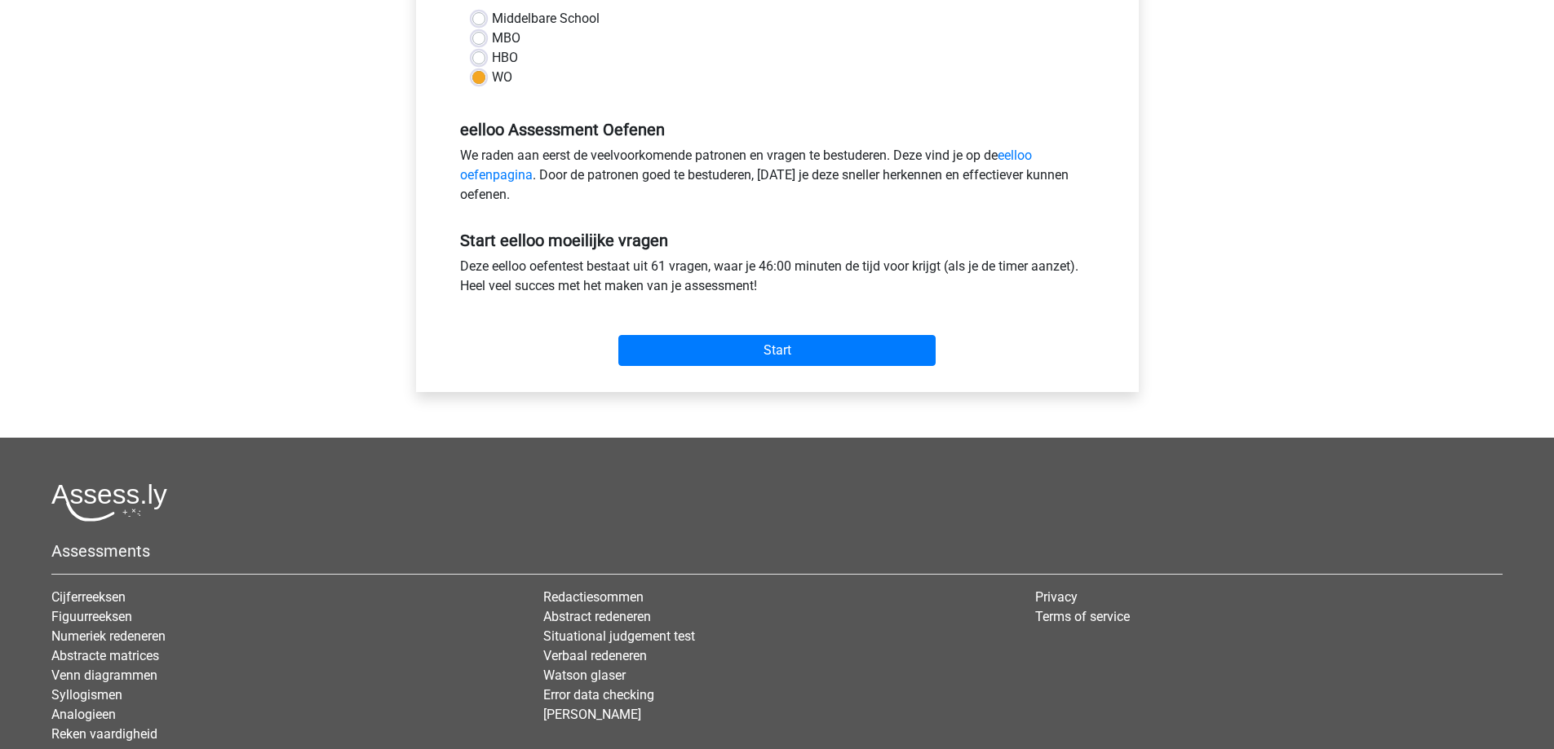
scroll to position [489, 0]
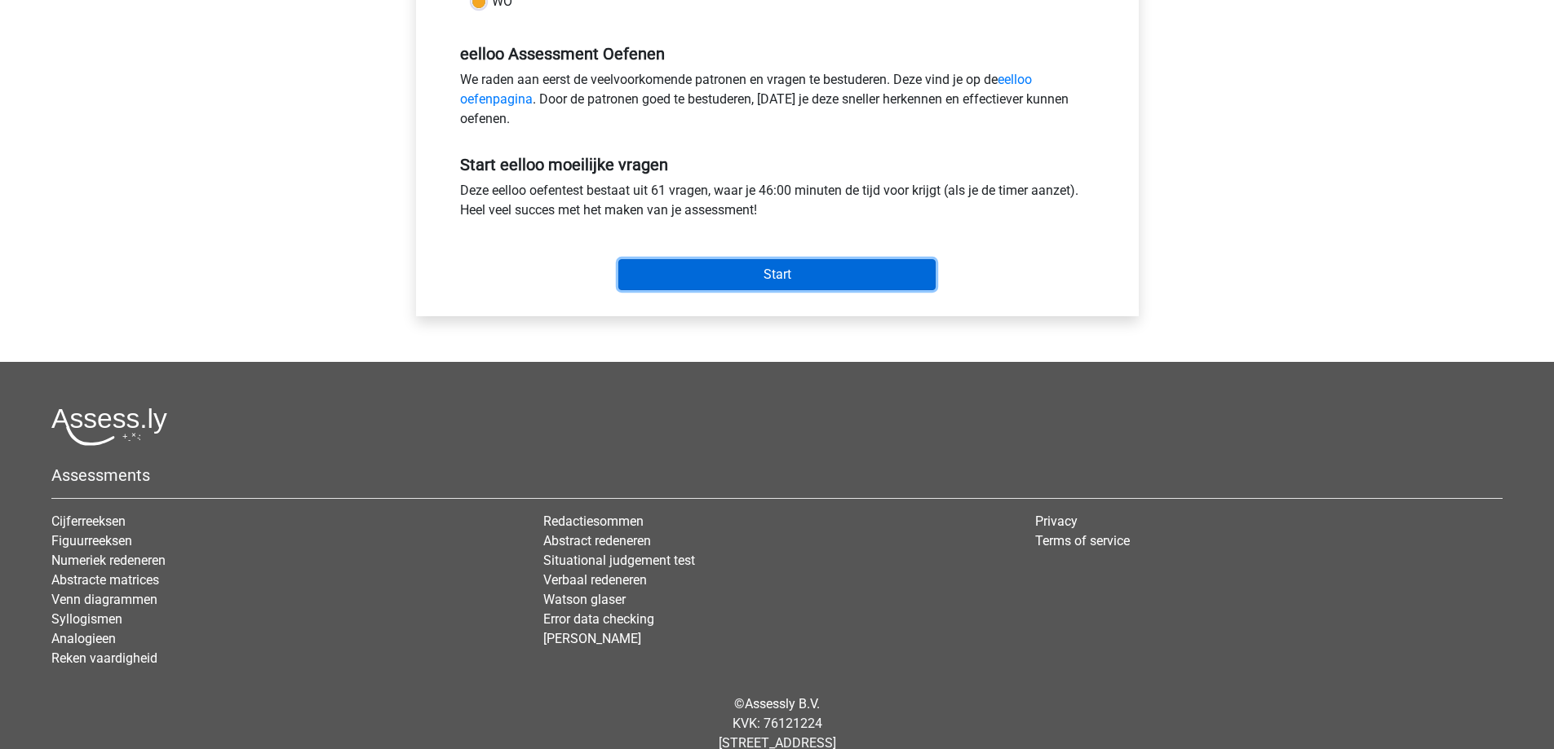
click at [748, 272] on input "Start" at bounding box center [776, 274] width 317 height 31
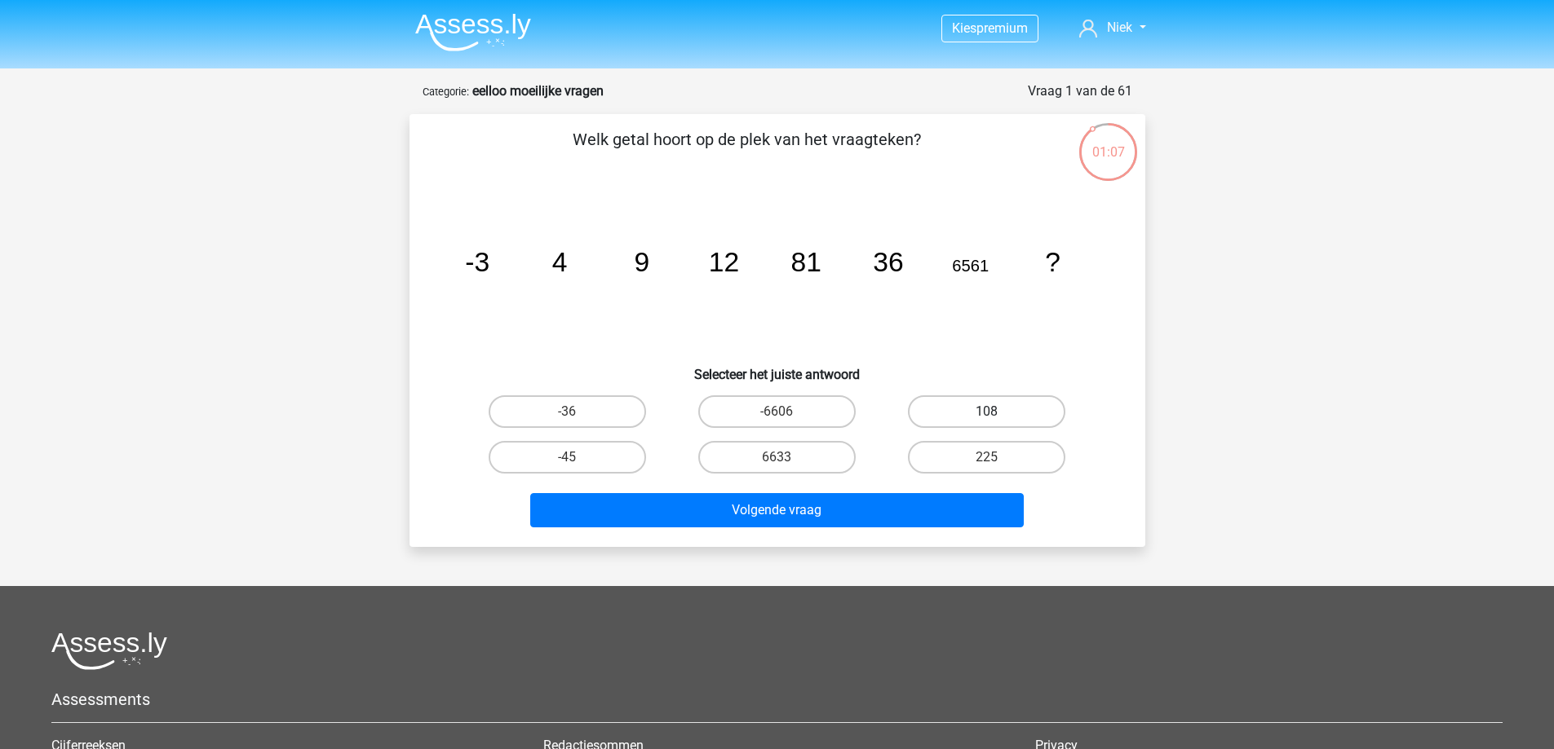
click at [971, 405] on label "108" at bounding box center [986, 412] width 157 height 33
click at [987, 412] on input "108" at bounding box center [992, 417] width 11 height 11
radio input "true"
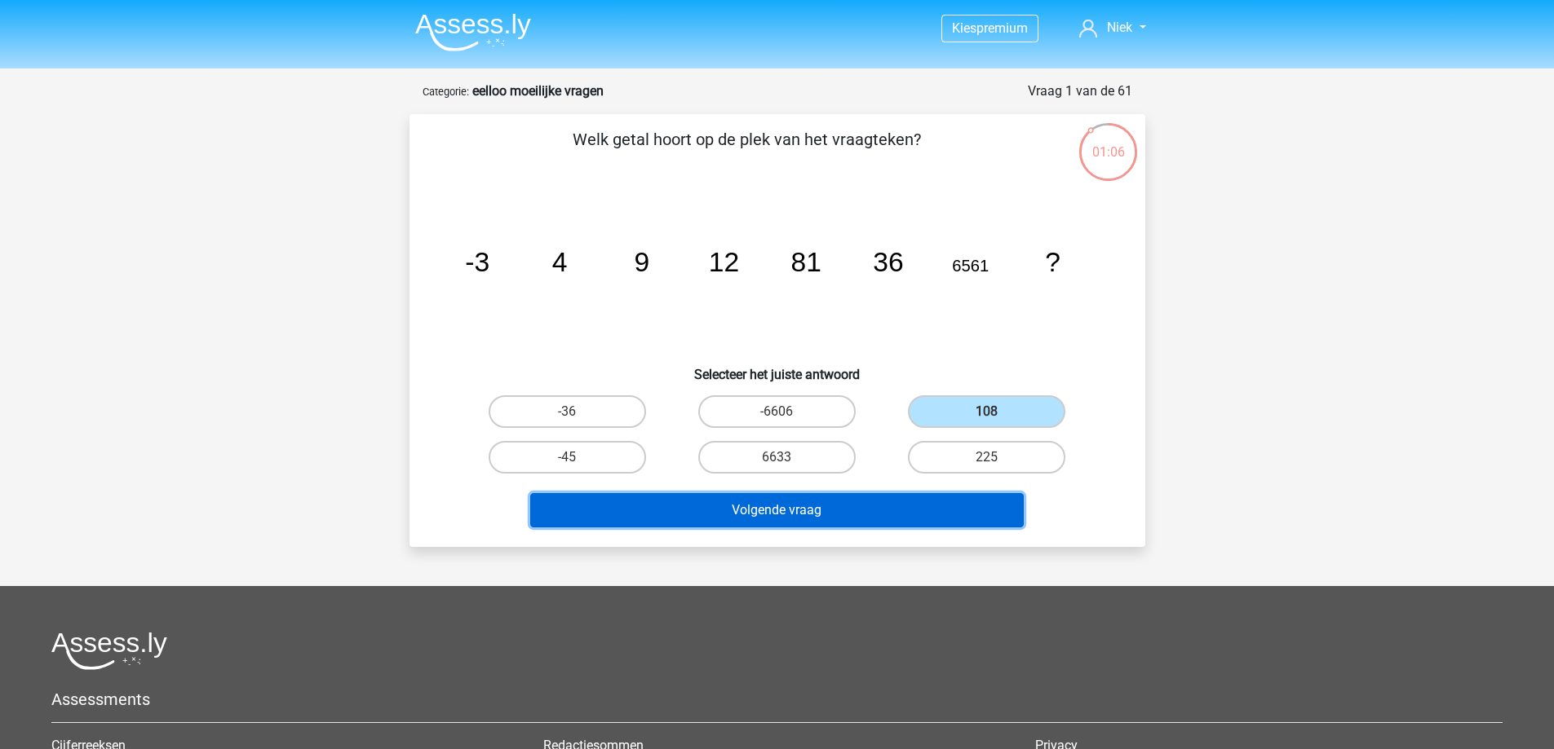
click at [937, 495] on button "Volgende vraag" at bounding box center [776, 510] width 493 height 34
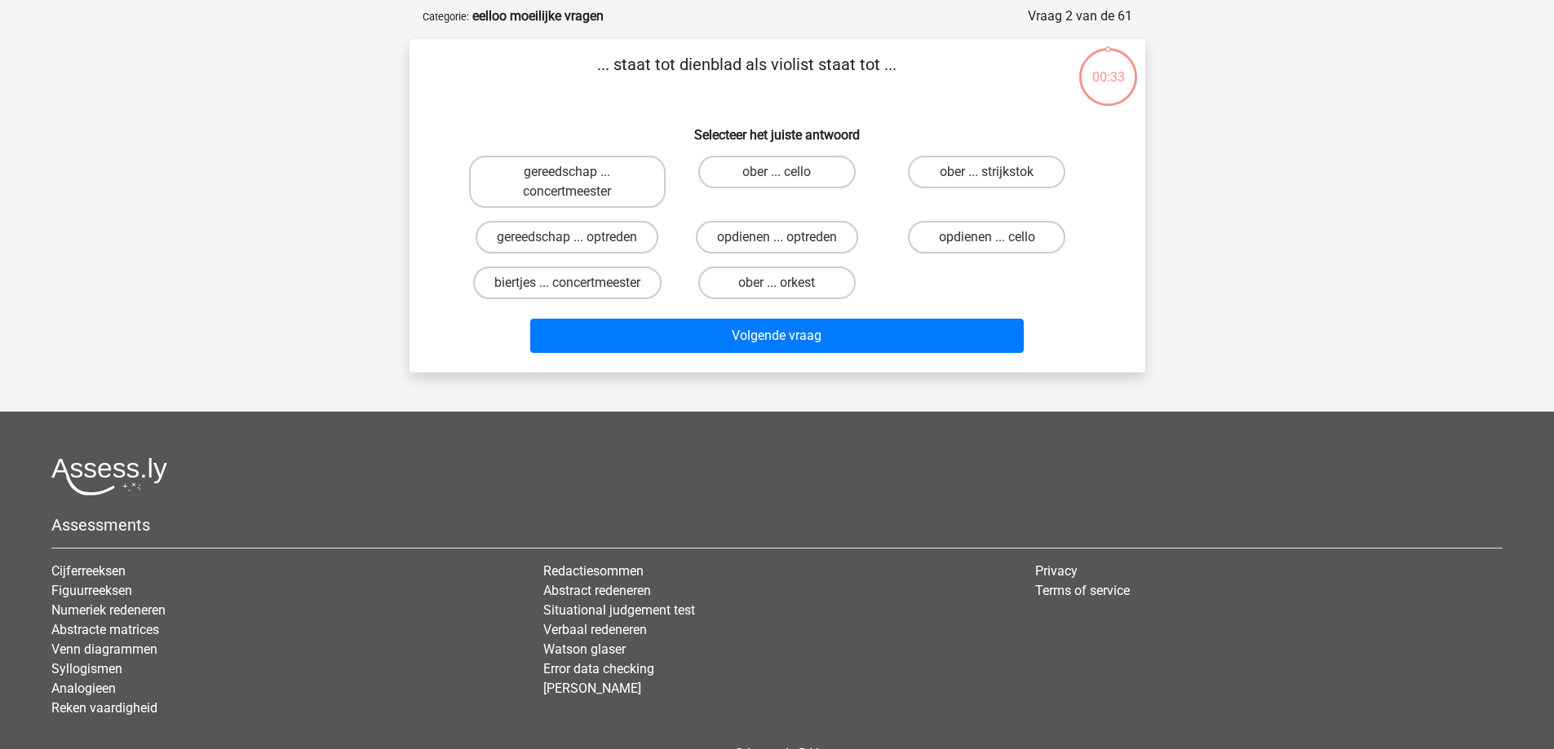
scroll to position [82, 0]
